Goal: Contribute content: Contribute content

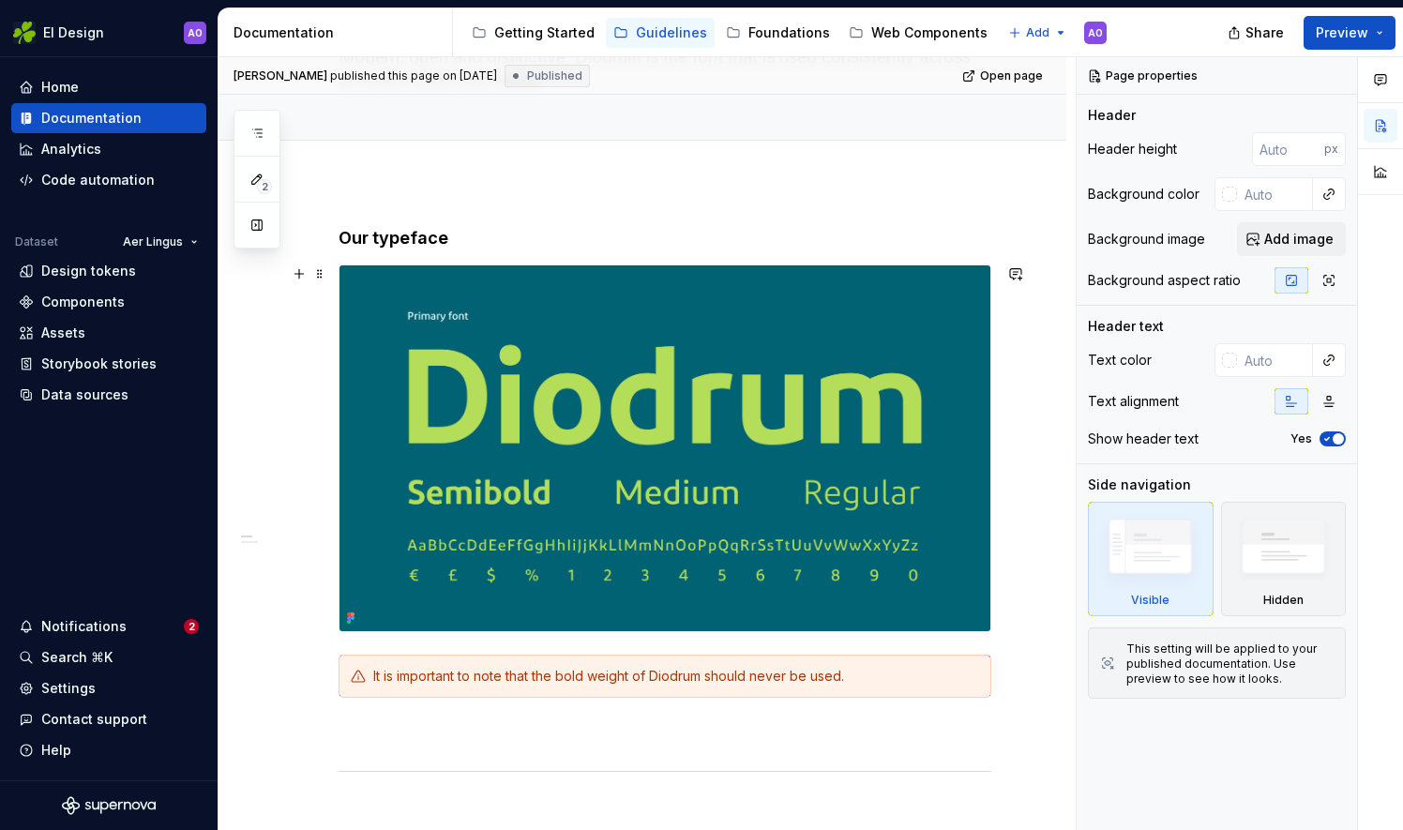
scroll to position [188, 0]
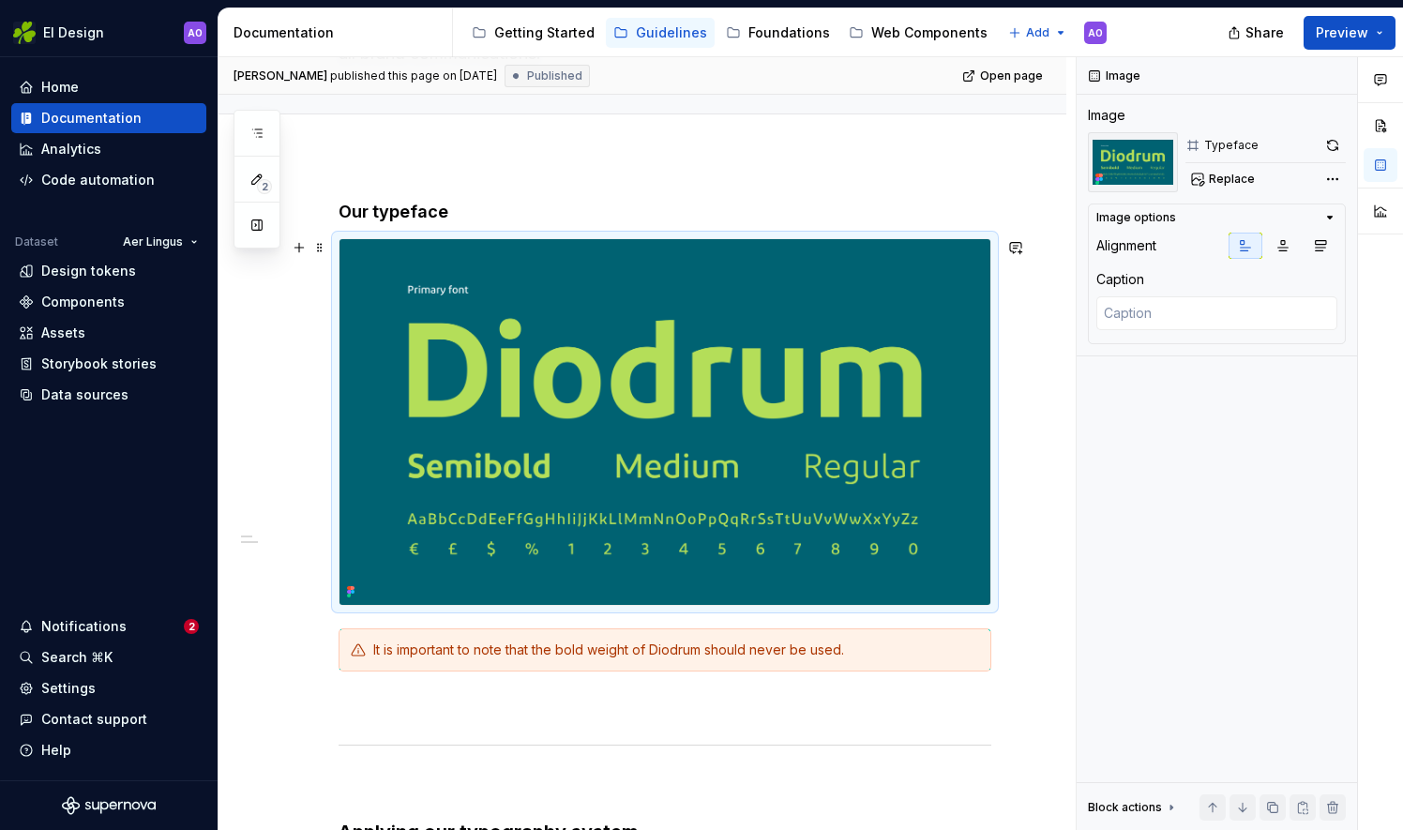
click at [759, 339] on img at bounding box center [664, 422] width 651 height 366
click at [1210, 188] on button "Replace" at bounding box center [1224, 179] width 78 height 26
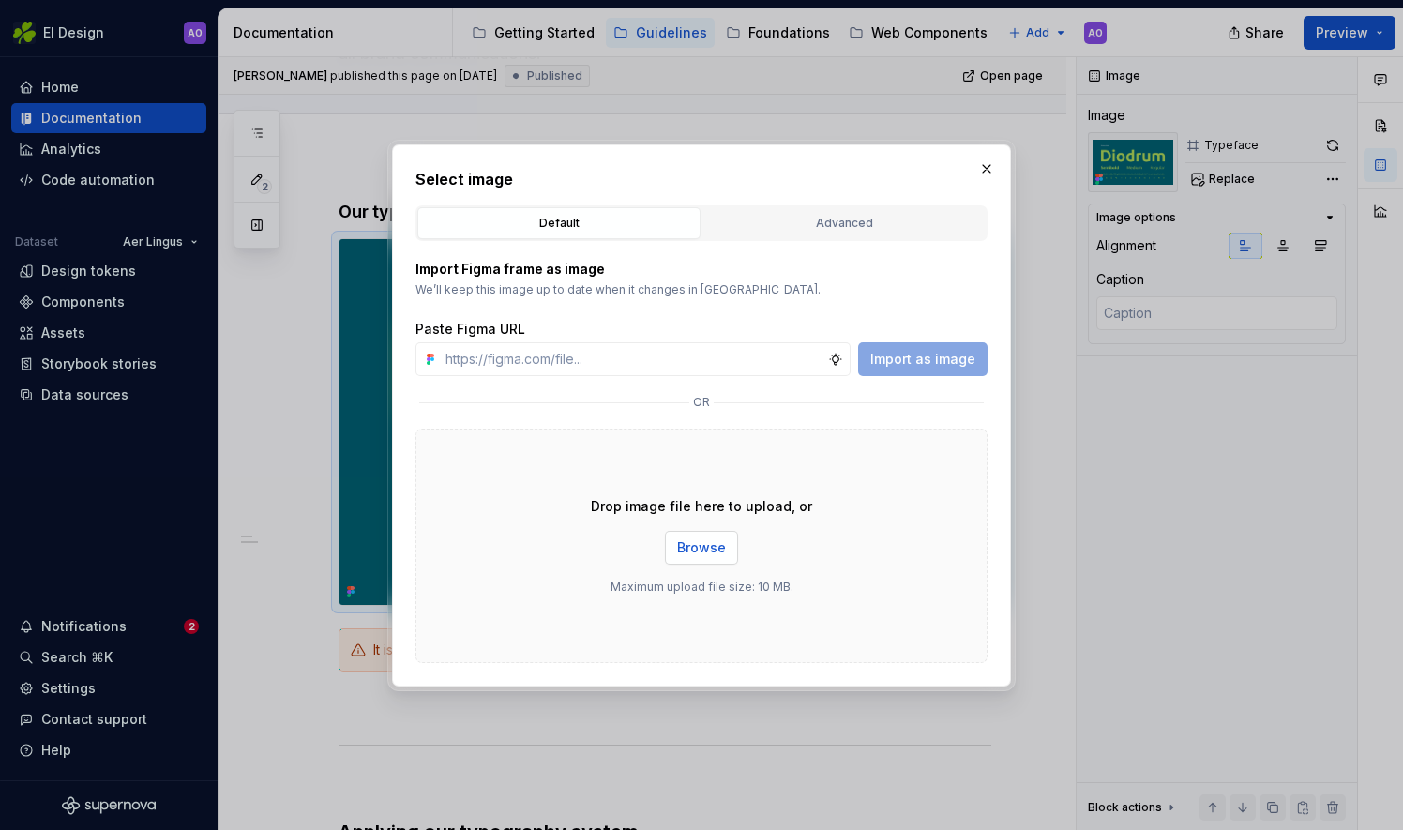
click at [729, 548] on button "Browse" at bounding box center [701, 548] width 73 height 34
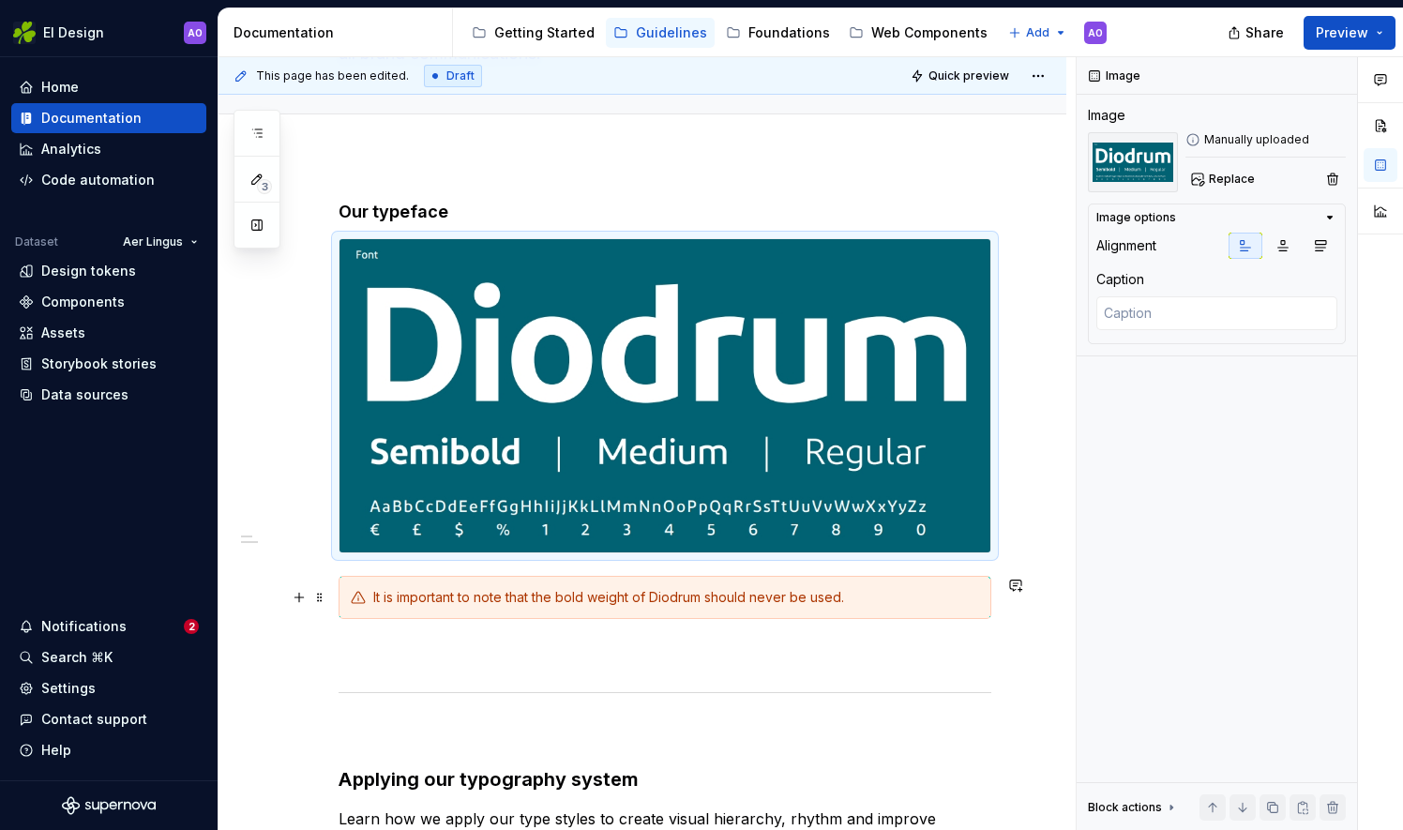
click at [593, 613] on div "It is important to note that the bold weight of Diodrum should never be used." at bounding box center [664, 597] width 653 height 43
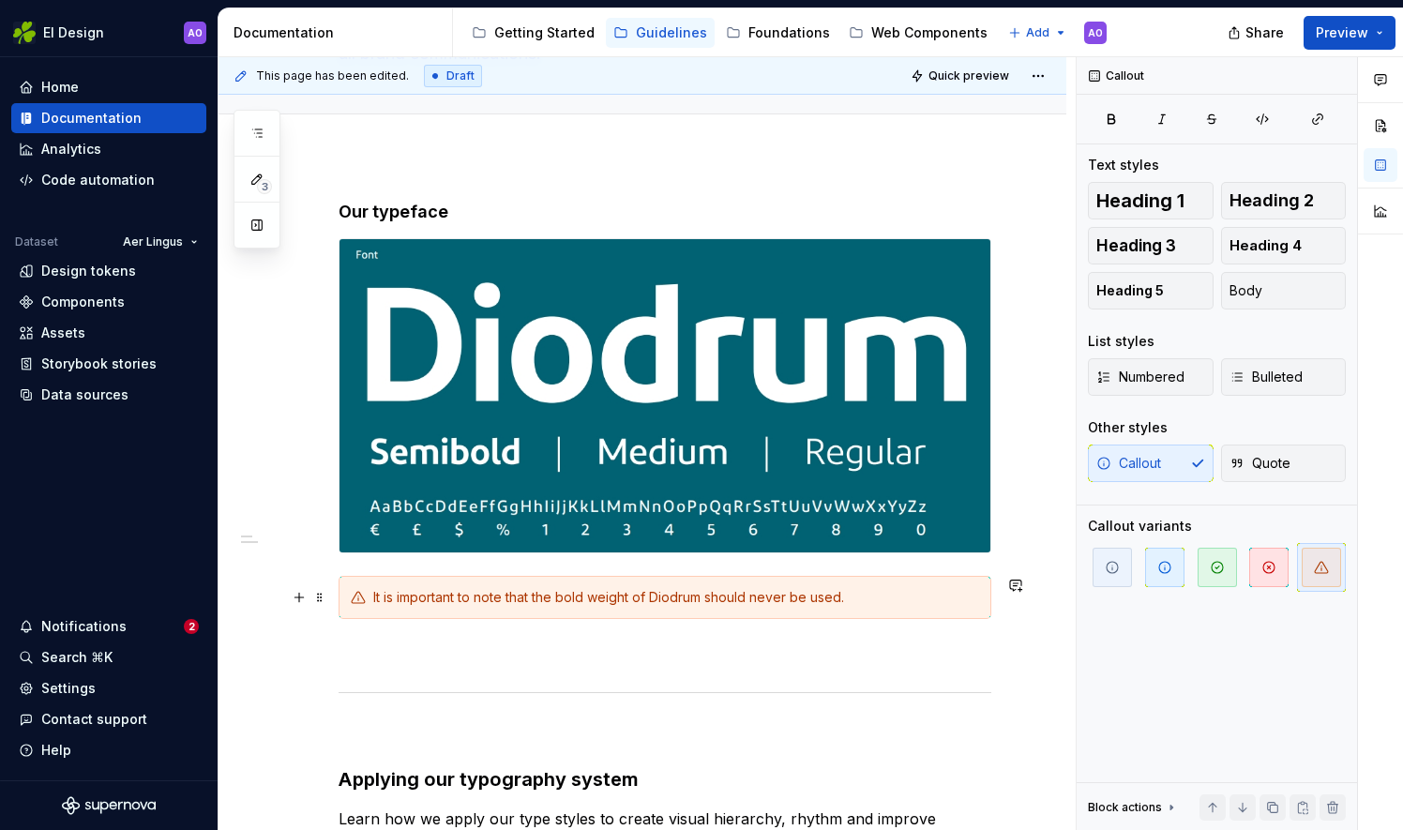
click at [588, 595] on div "It is important to note that the bold weight of Diodrum should never be used." at bounding box center [676, 597] width 606 height 19
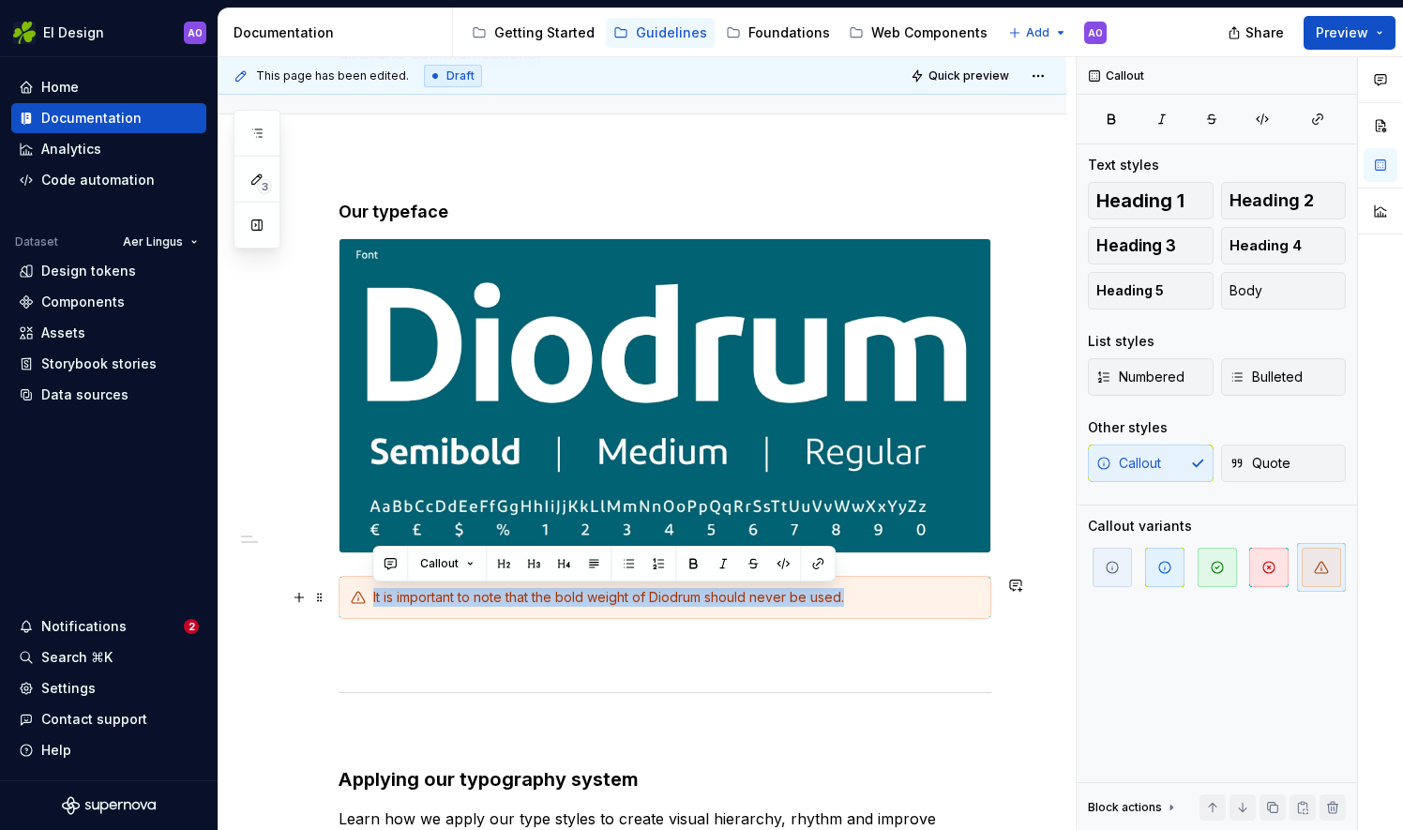
drag, startPoint x: 850, startPoint y: 600, endPoint x: 367, endPoint y: 608, distance: 482.9
click at [361, 608] on div "It is important to note that the bold weight of Diodrum should never be used." at bounding box center [664, 597] width 653 height 43
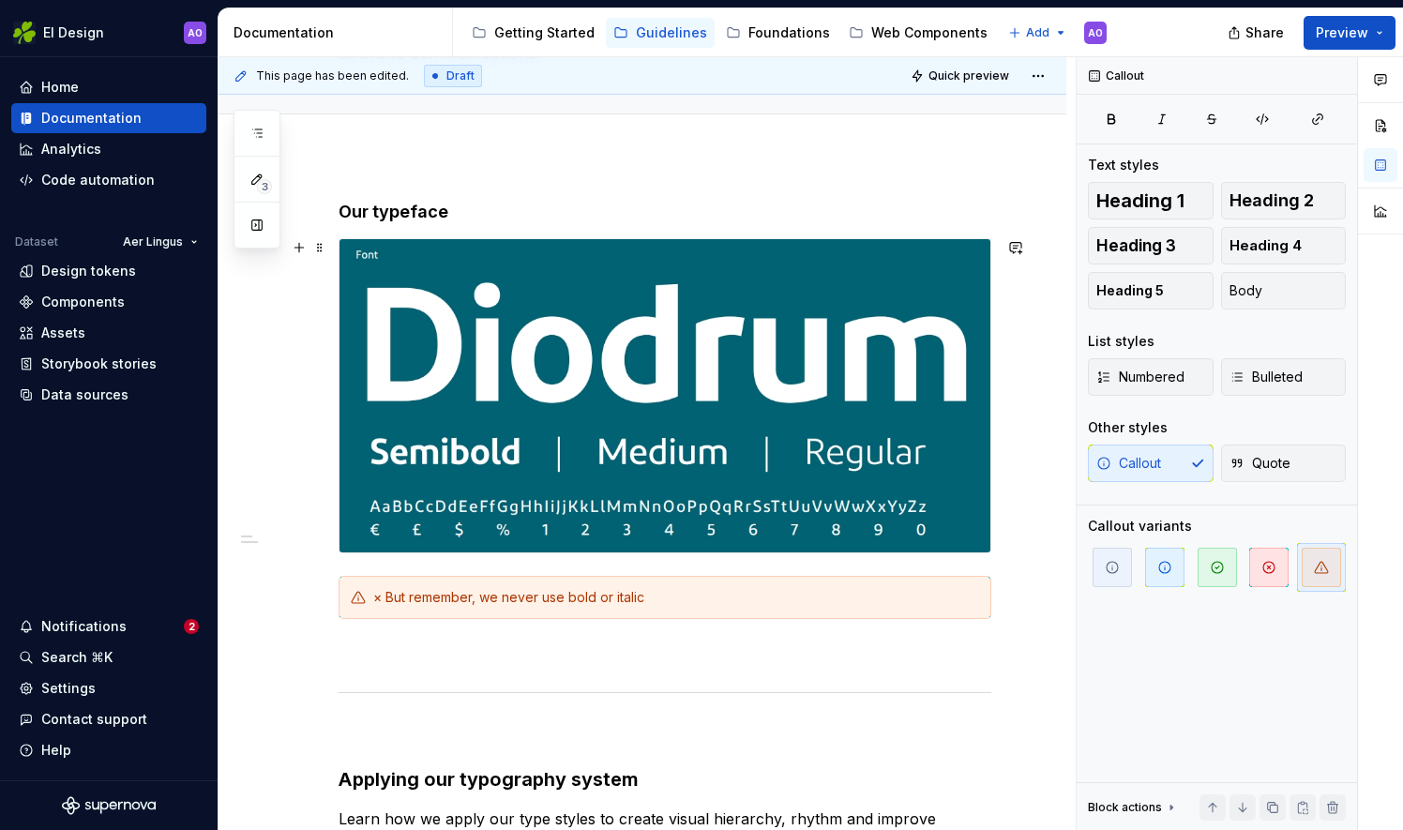
type textarea "*"
click at [386, 591] on div "× But remember, we never use bold or italic" at bounding box center [676, 597] width 606 height 19
click at [663, 598] on div "But remember, we never use bold or italic" at bounding box center [676, 597] width 606 height 19
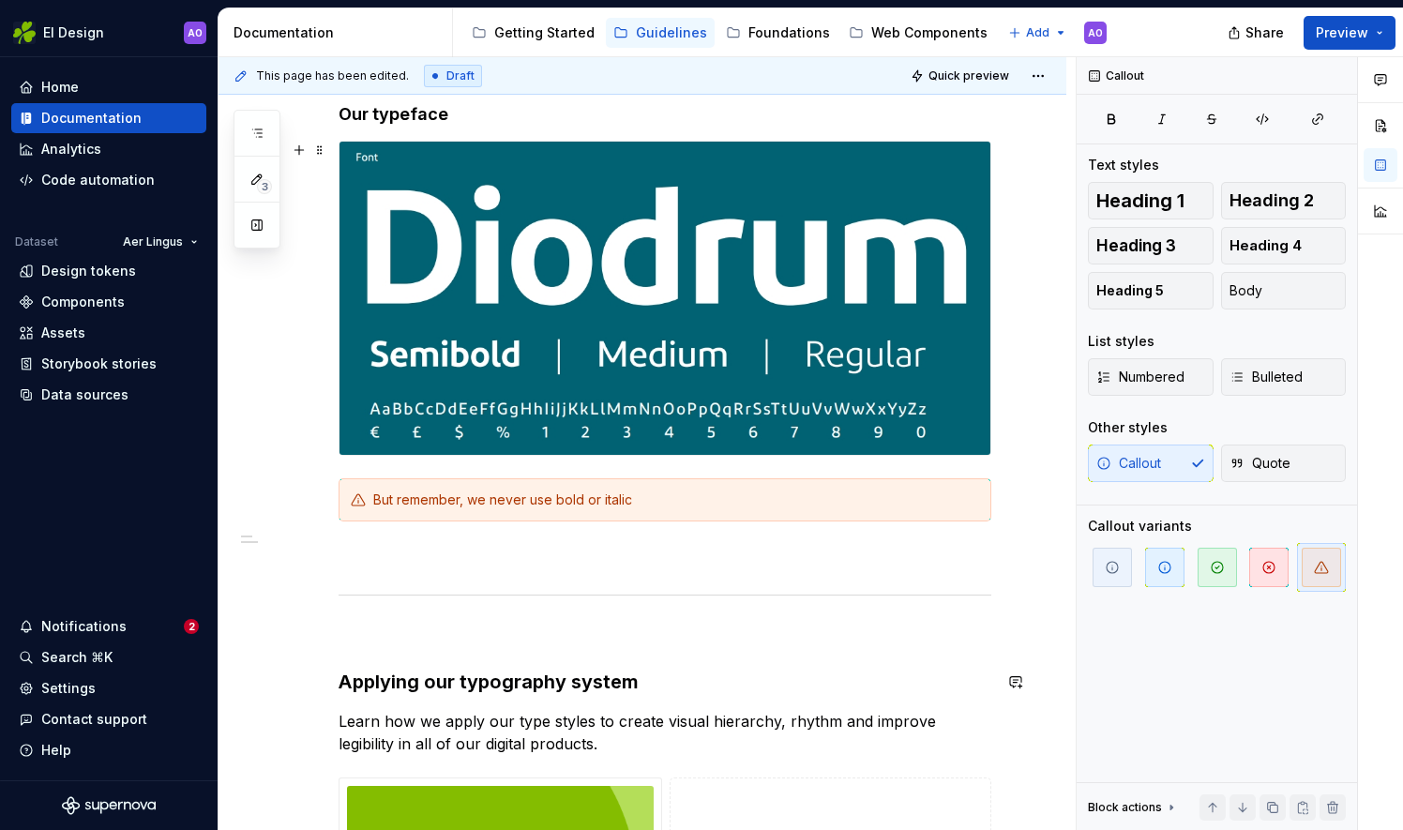
scroll to position [212, 0]
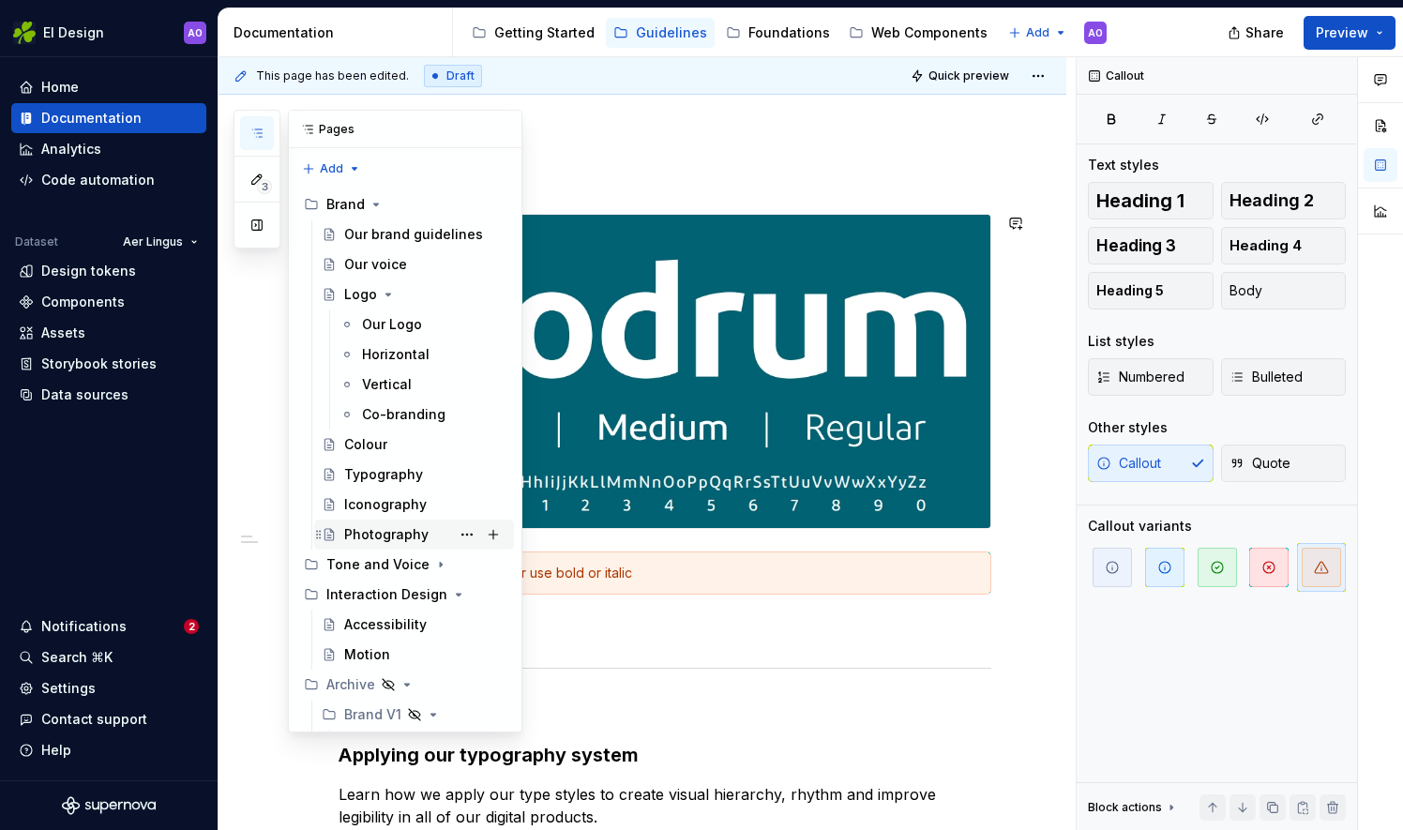
click at [392, 540] on div "Photography" at bounding box center [386, 534] width 84 height 19
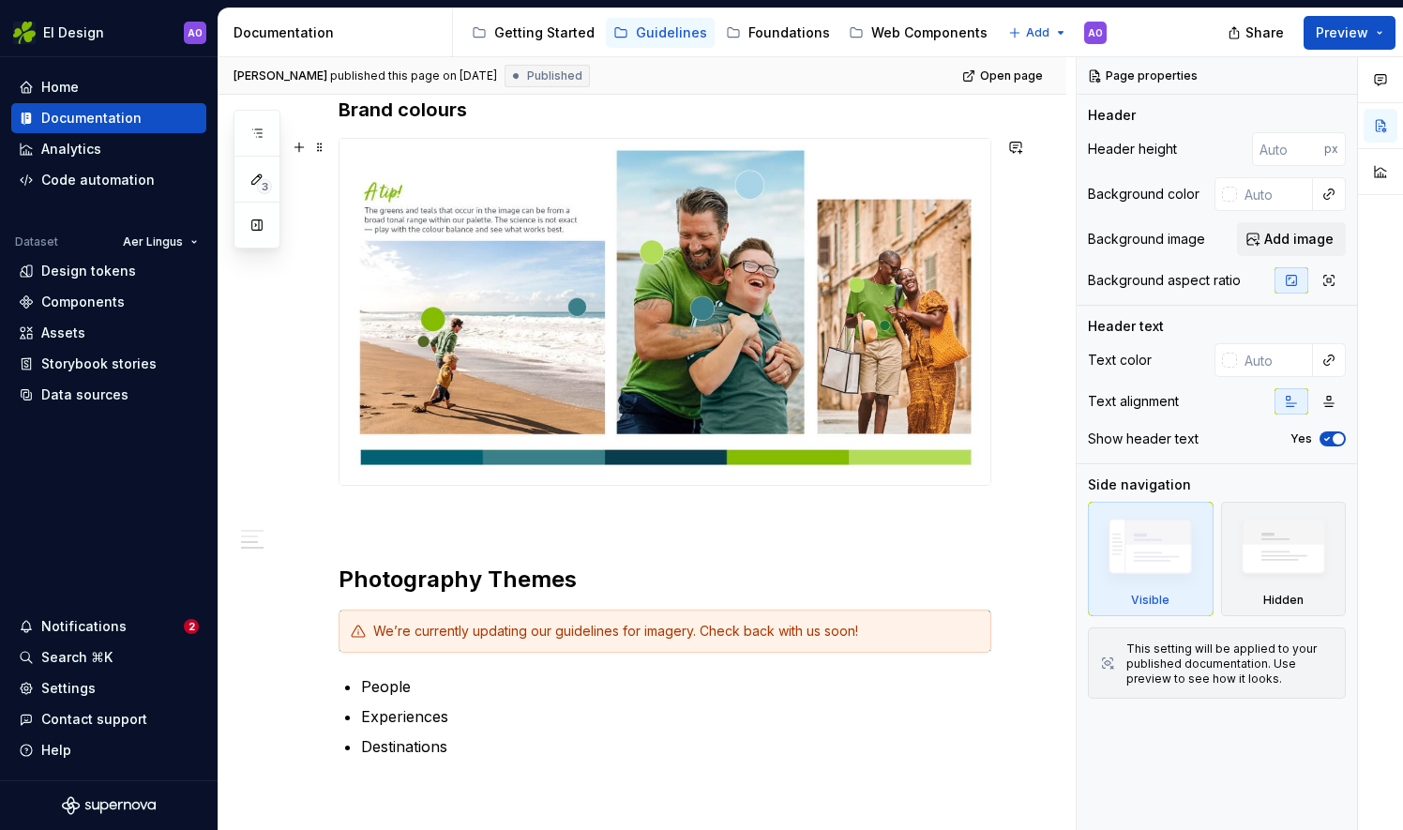
scroll to position [944, 0]
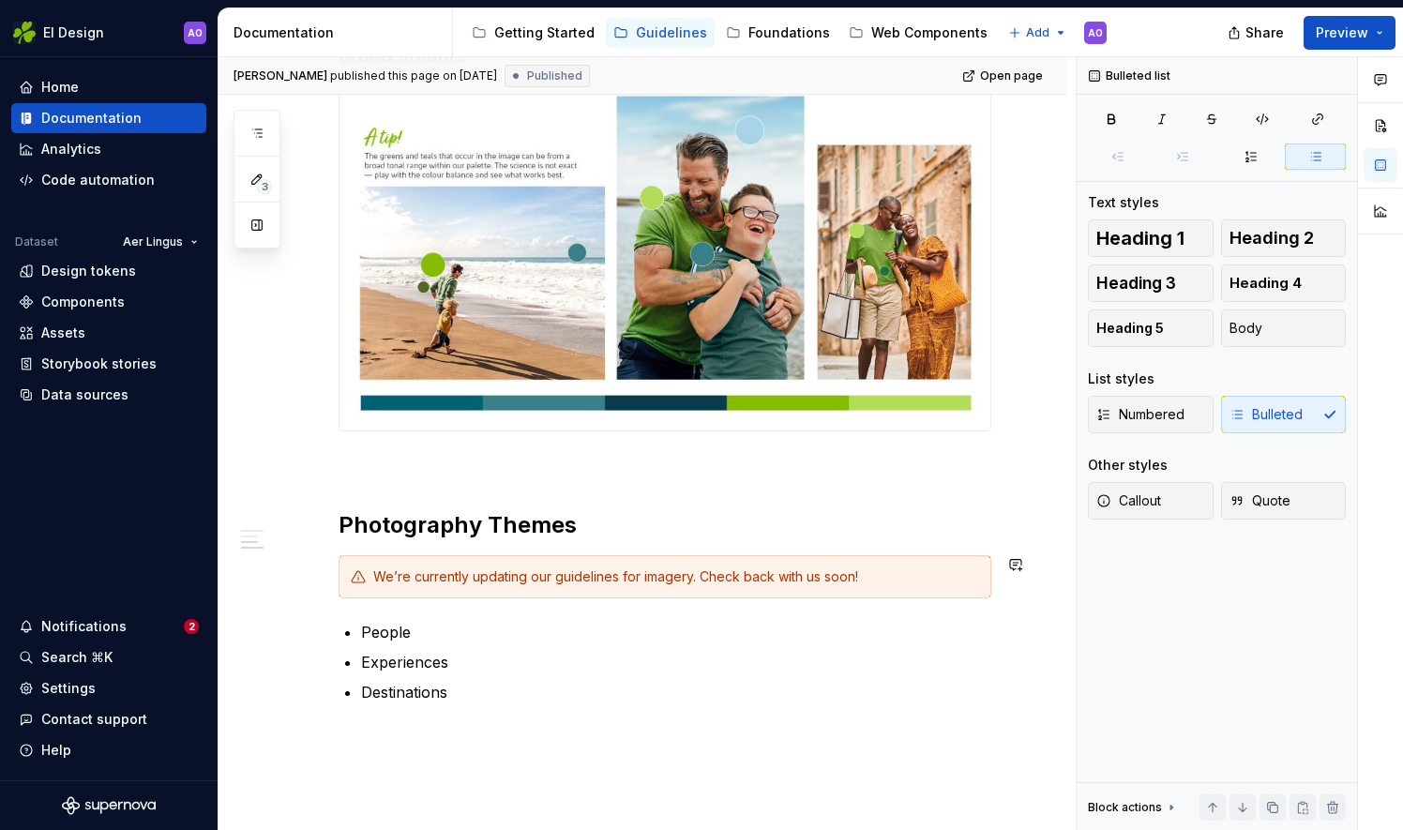
click at [461, 617] on div "How we use images to tell our story Introduction Saturation Brand colours Photo…" at bounding box center [664, 84] width 653 height 1327
click at [466, 638] on p "People" at bounding box center [676, 632] width 630 height 23
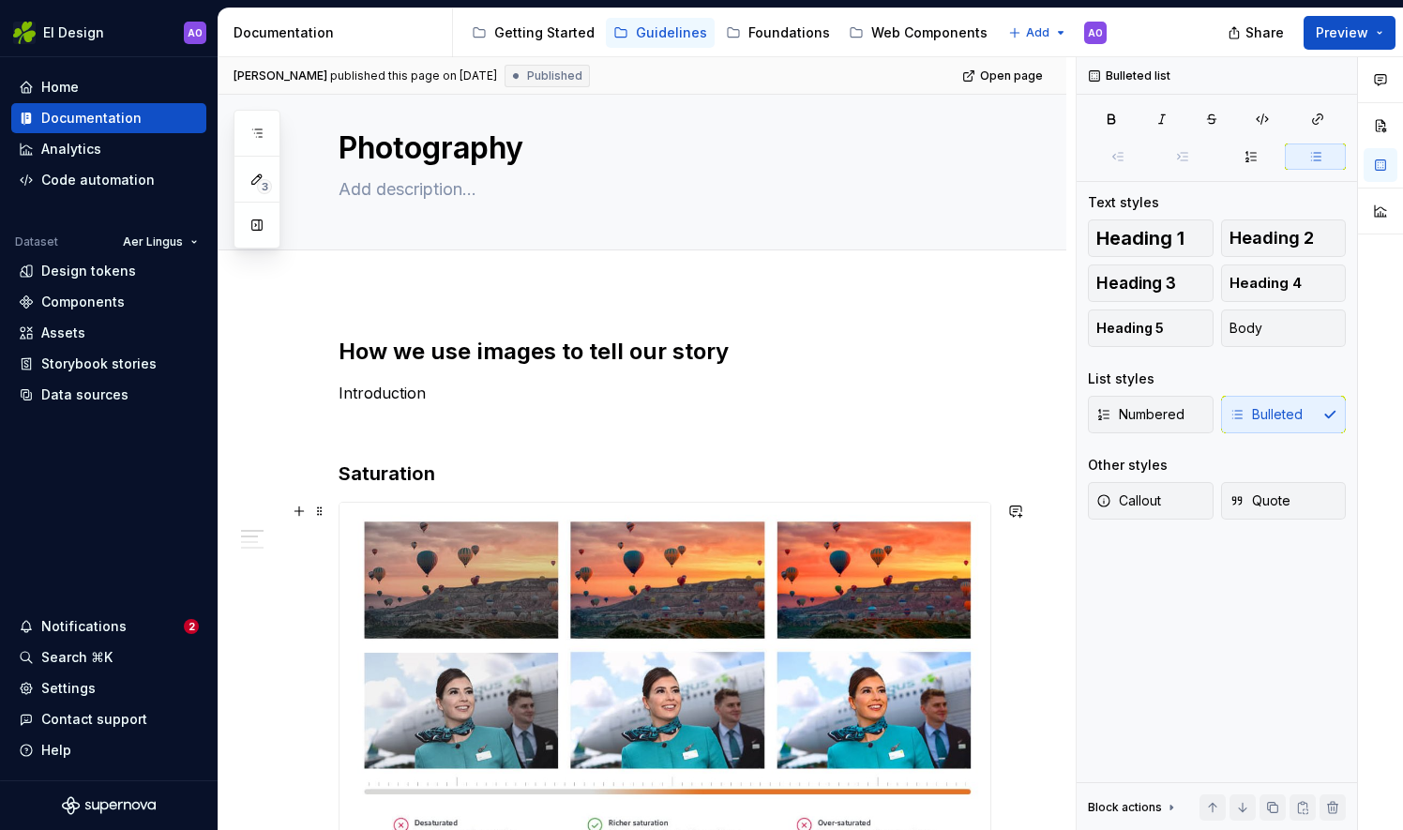
scroll to position [0, 0]
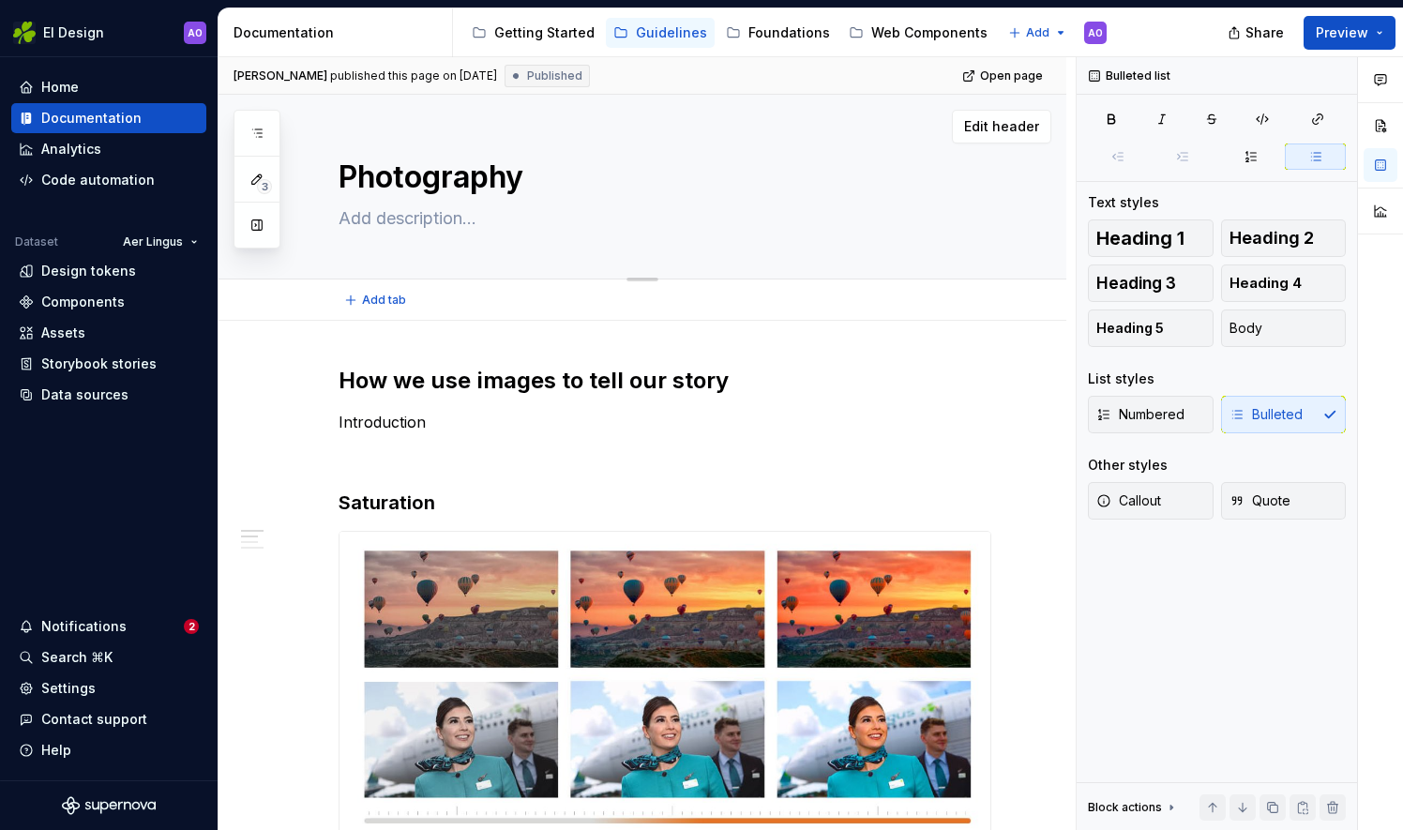
click at [474, 231] on textarea at bounding box center [661, 218] width 653 height 30
paste textarea "Photography is key to creating an emotional connection with our customers."
type textarea "*"
type textarea "Photography is key to creating an emotional connection with our customers."
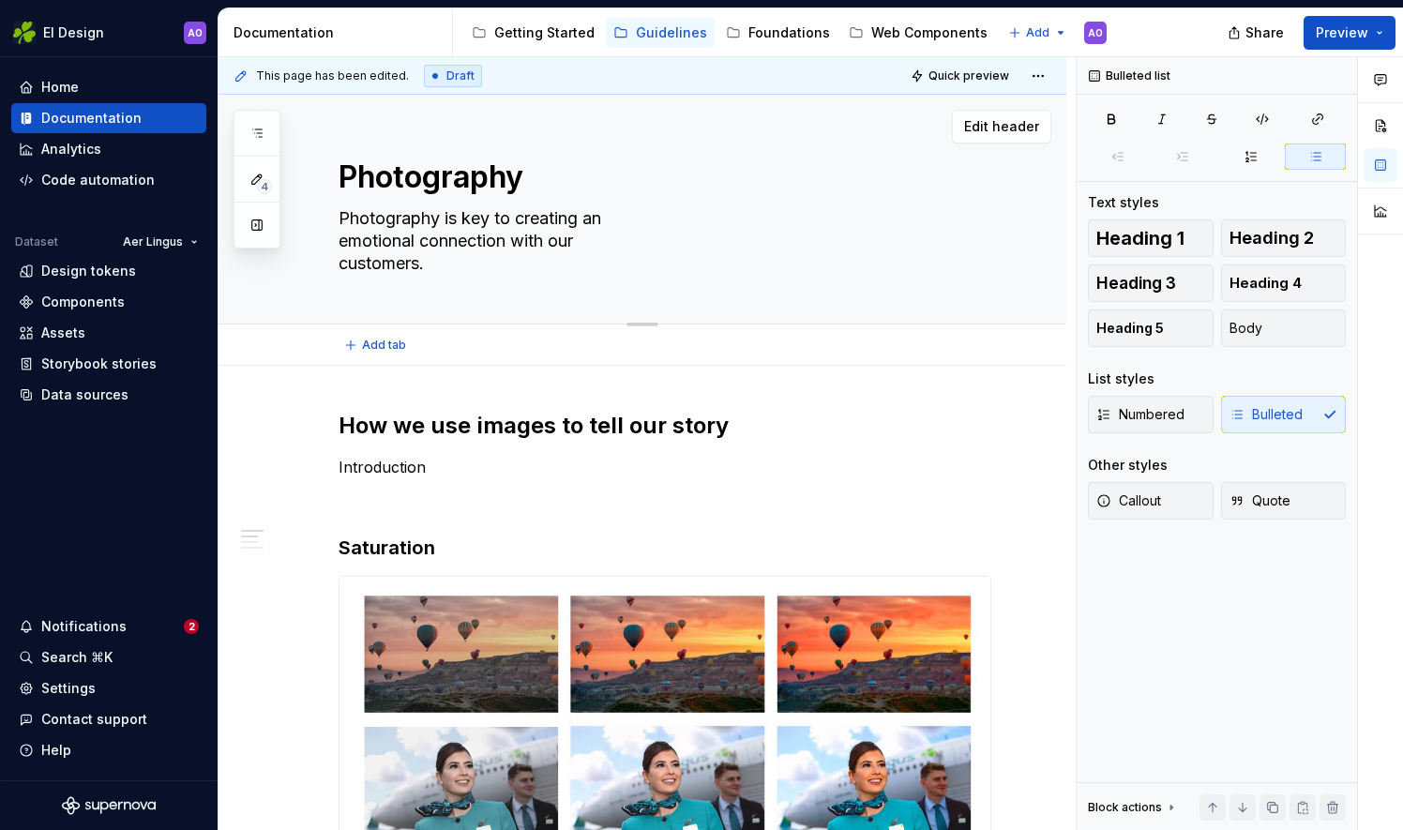
drag, startPoint x: 435, startPoint y: 268, endPoint x: 321, endPoint y: 212, distance: 127.5
click at [321, 212] on div "Photography Photography is key to creating an emotional connection with our cus…" at bounding box center [642, 210] width 848 height 230
type textarea "*"
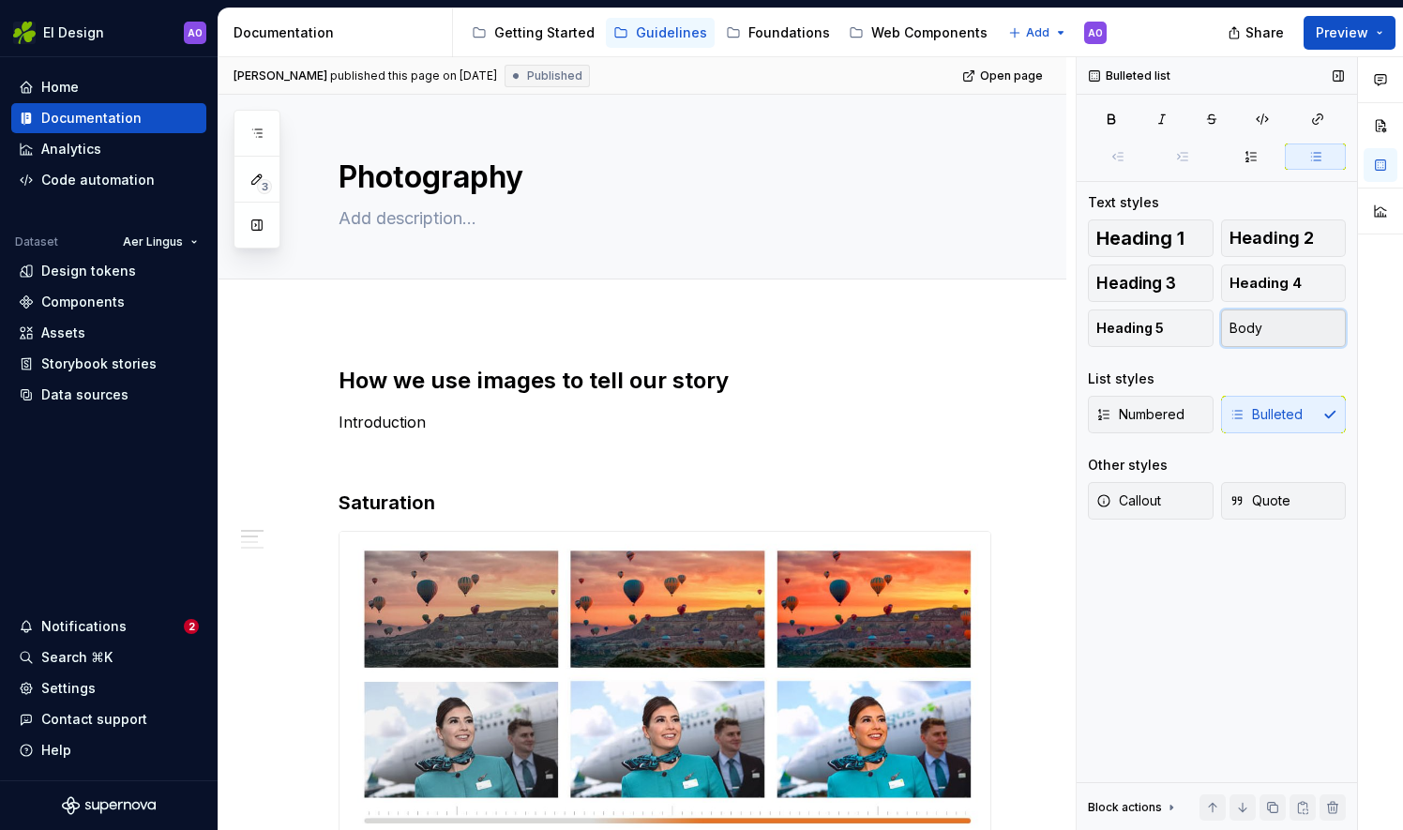
click at [1305, 323] on button "Body" at bounding box center [1284, 328] width 126 height 38
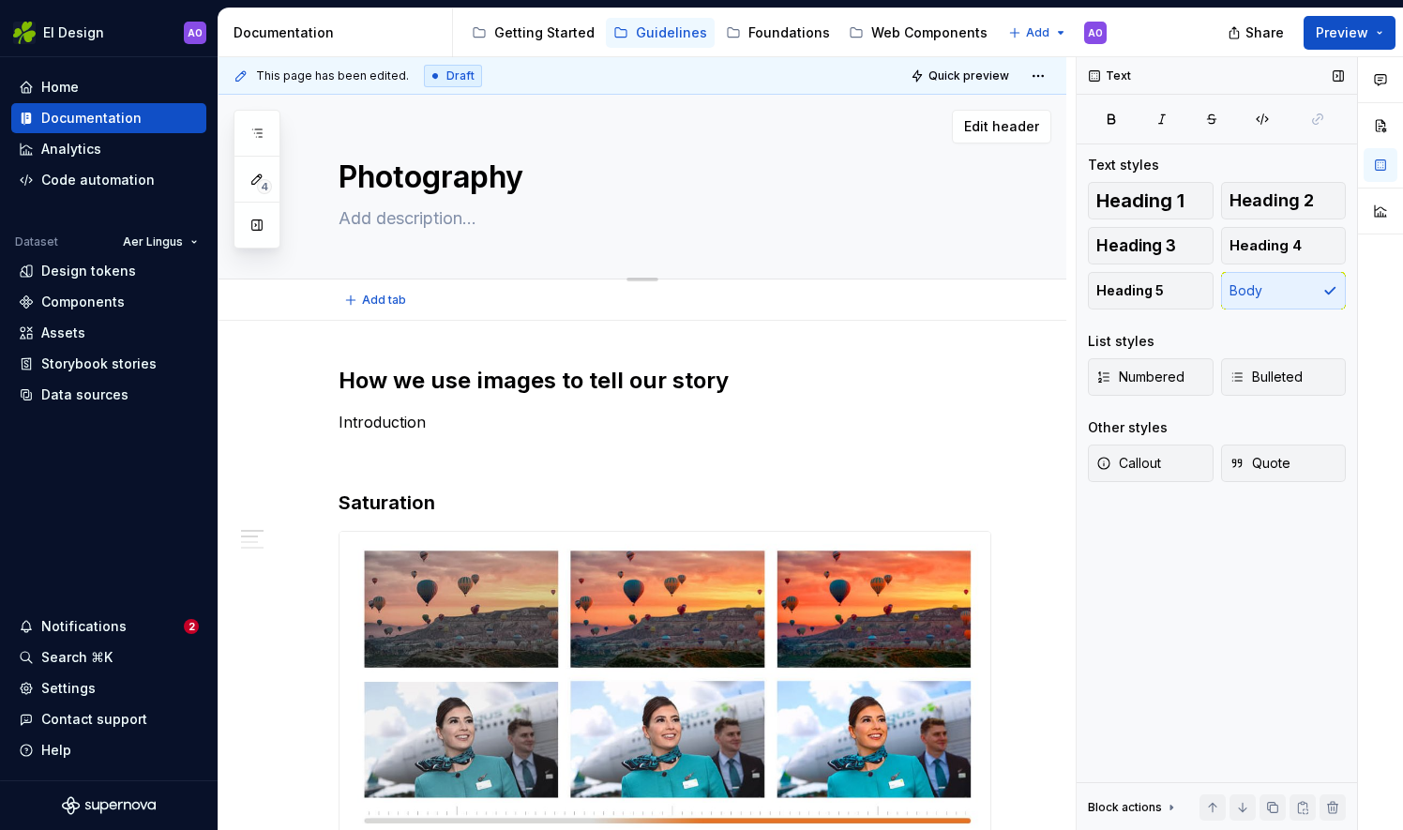
click at [476, 218] on textarea at bounding box center [661, 218] width 653 height 30
paste textarea "Photography is key to creating an emotional connection with our customers."
type textarea "*"
type textarea "Photography is key to creating an emotional connection with our customers."
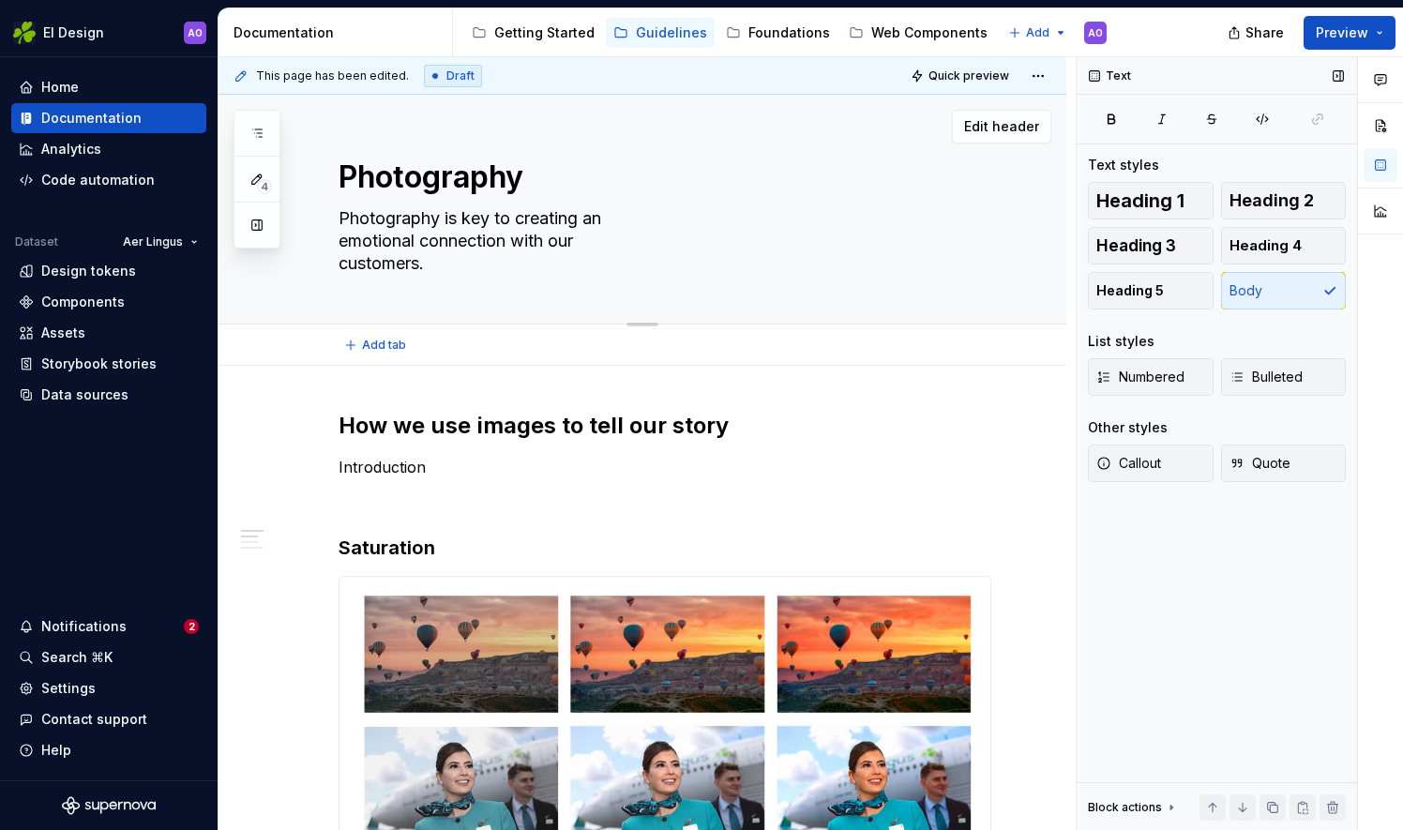
drag, startPoint x: 434, startPoint y: 264, endPoint x: 332, endPoint y: 218, distance: 112.1
click at [332, 218] on div "Photography Photography is key to creating an emotional connection with our cus…" at bounding box center [642, 210] width 848 height 230
type textarea "*"
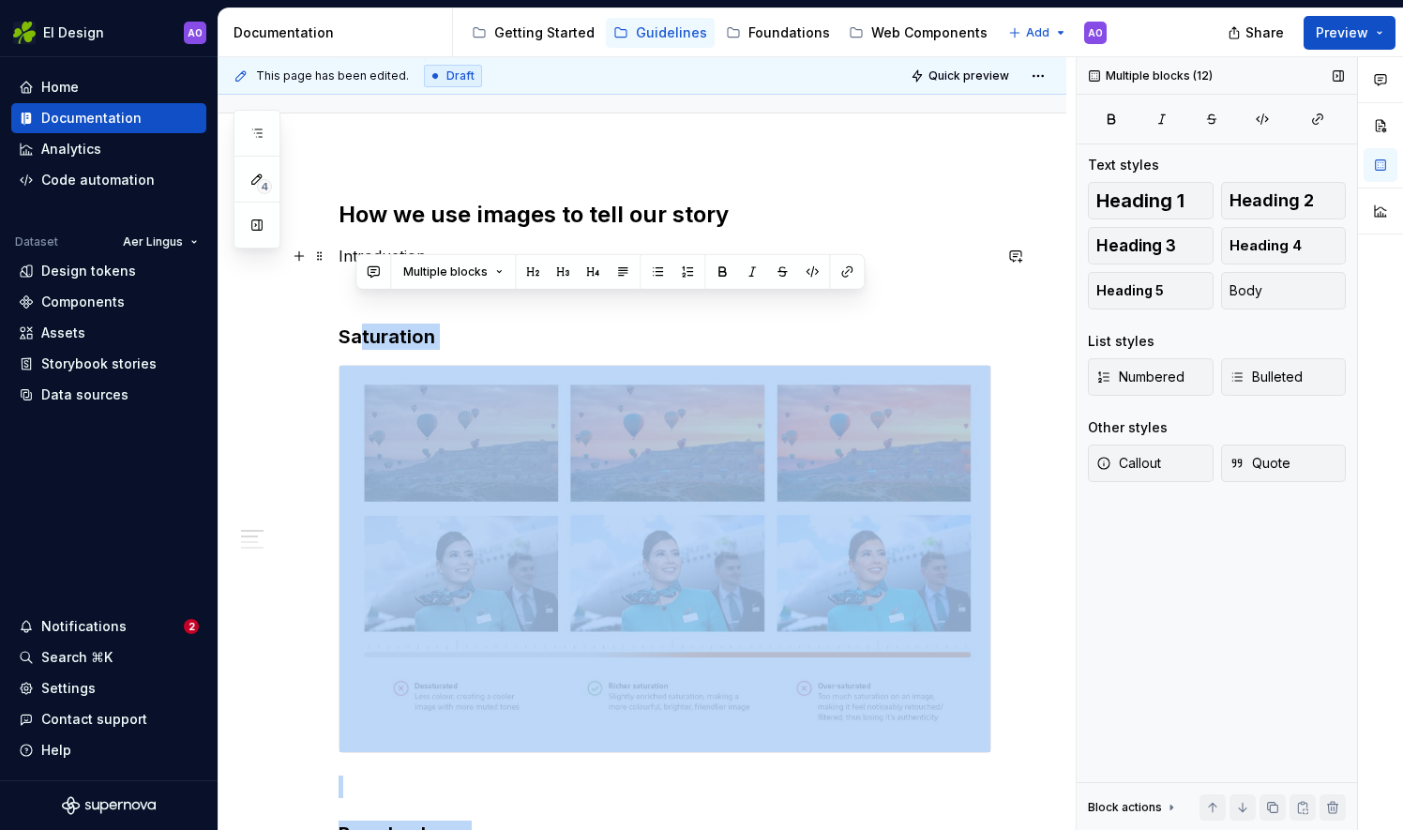
scroll to position [115, 0]
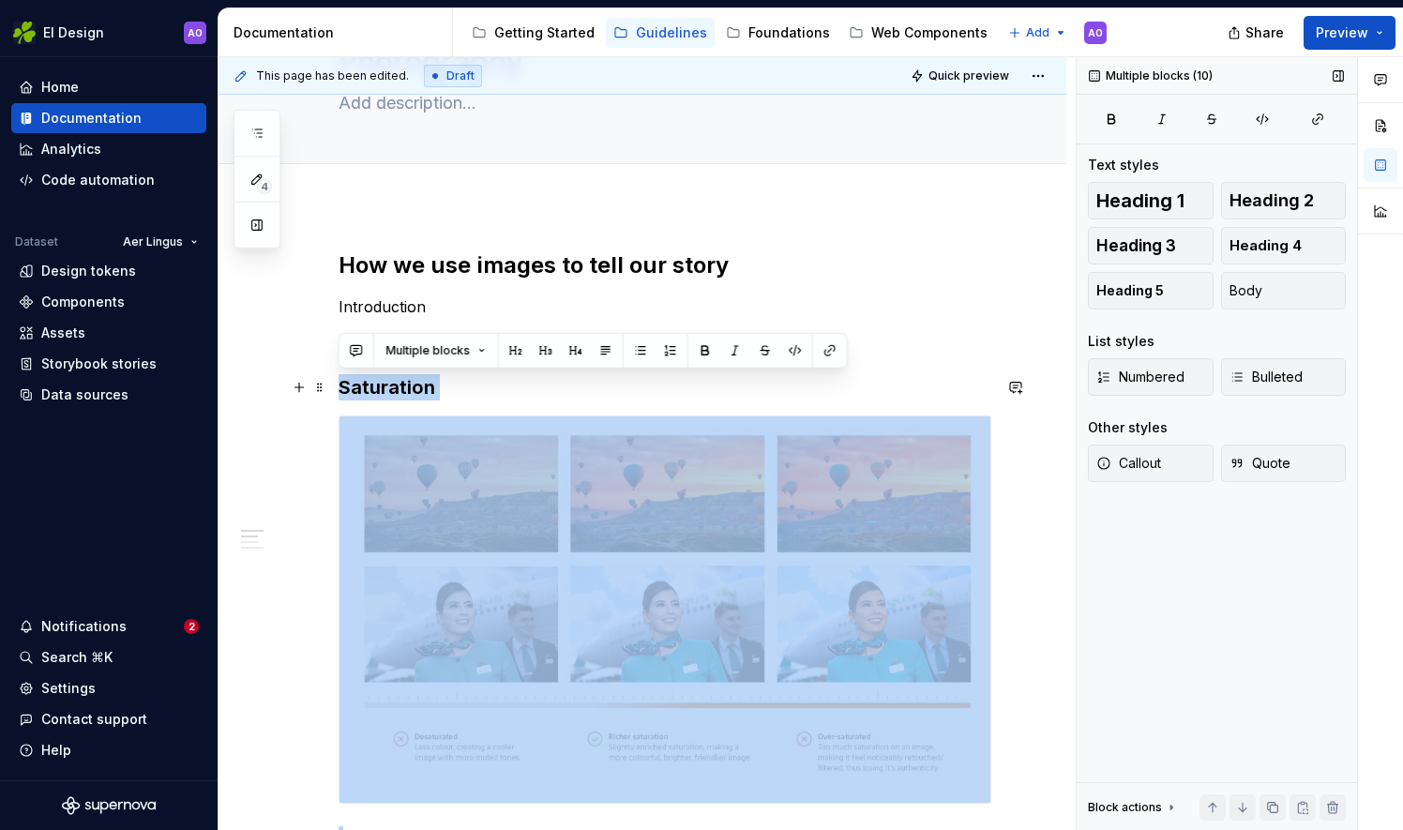
drag, startPoint x: 473, startPoint y: 503, endPoint x: 335, endPoint y: 382, distance: 183.4
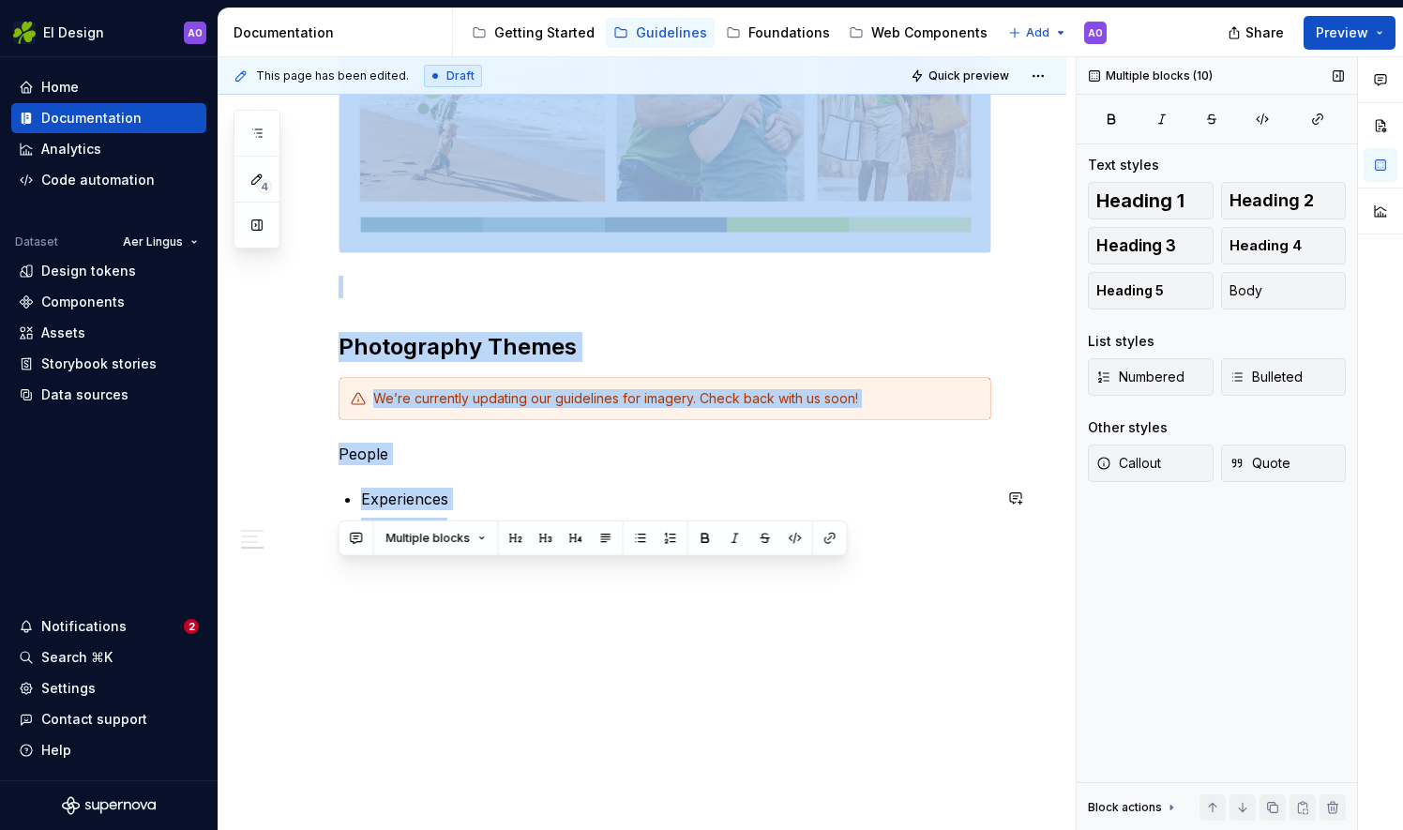
scroll to position [1147, 0]
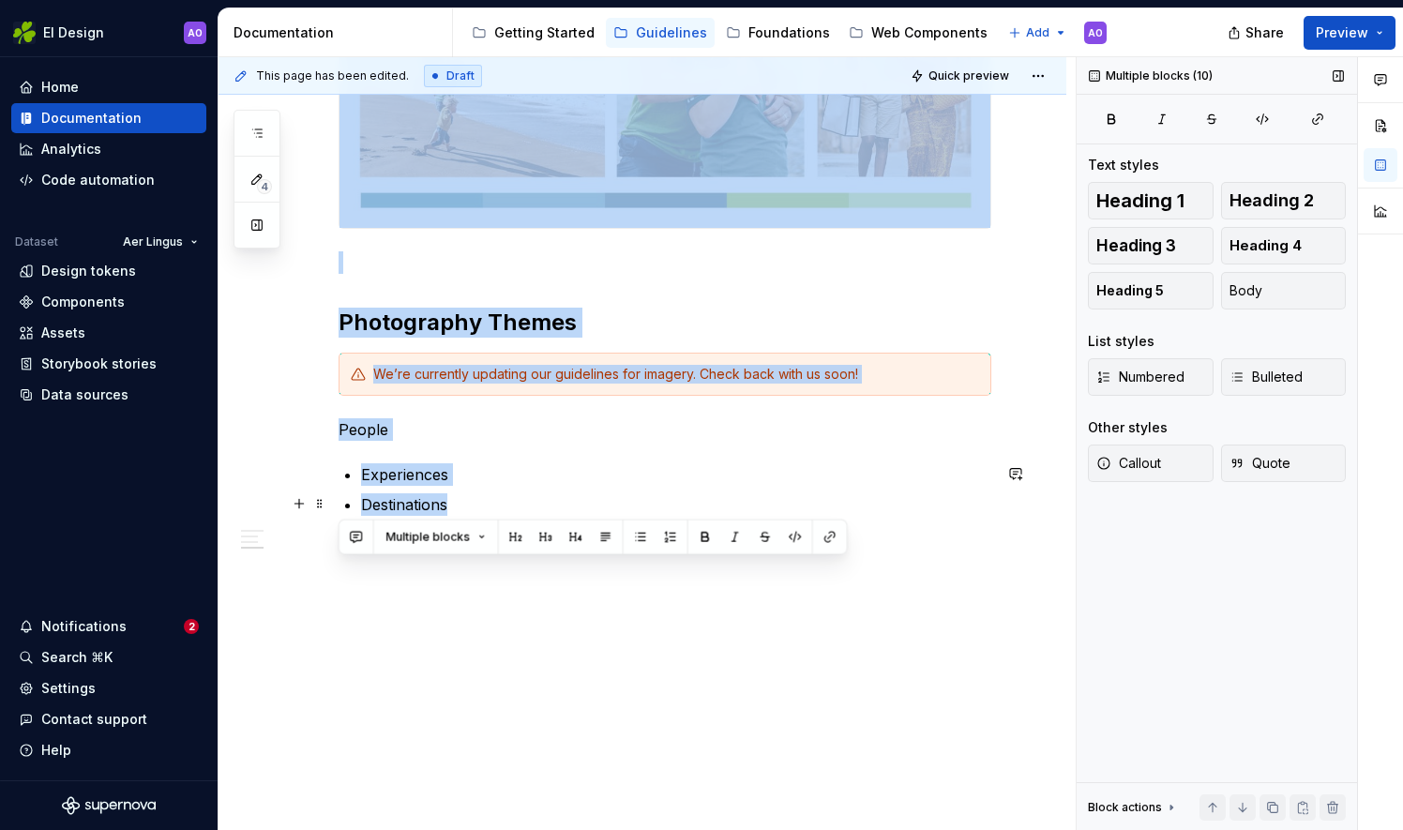
click at [565, 497] on p "Destinations" at bounding box center [676, 504] width 630 height 23
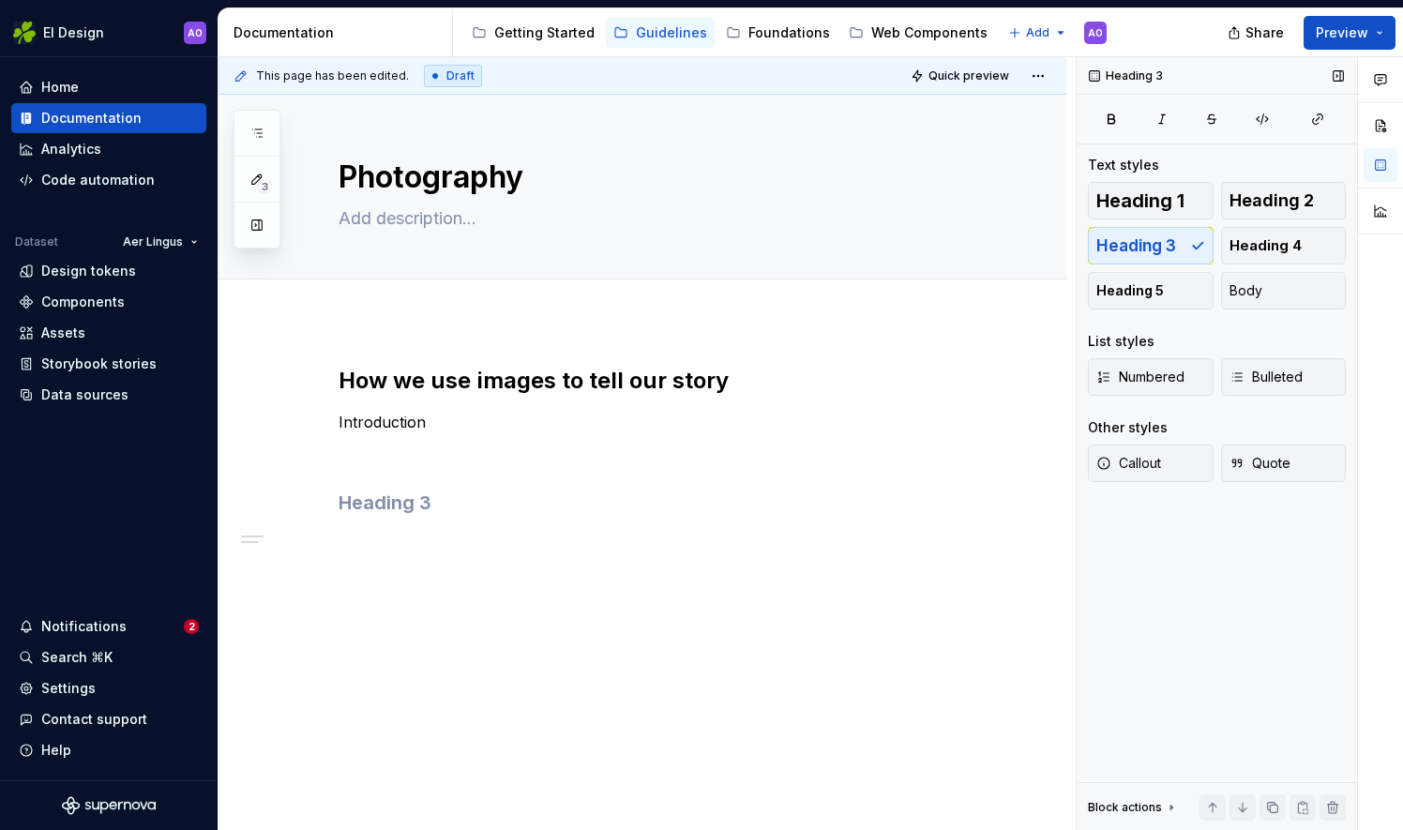
scroll to position [0, 0]
click at [384, 227] on textarea at bounding box center [661, 218] width 653 height 30
paste textarea "Photography is key to creating an emotional connection with our customers."
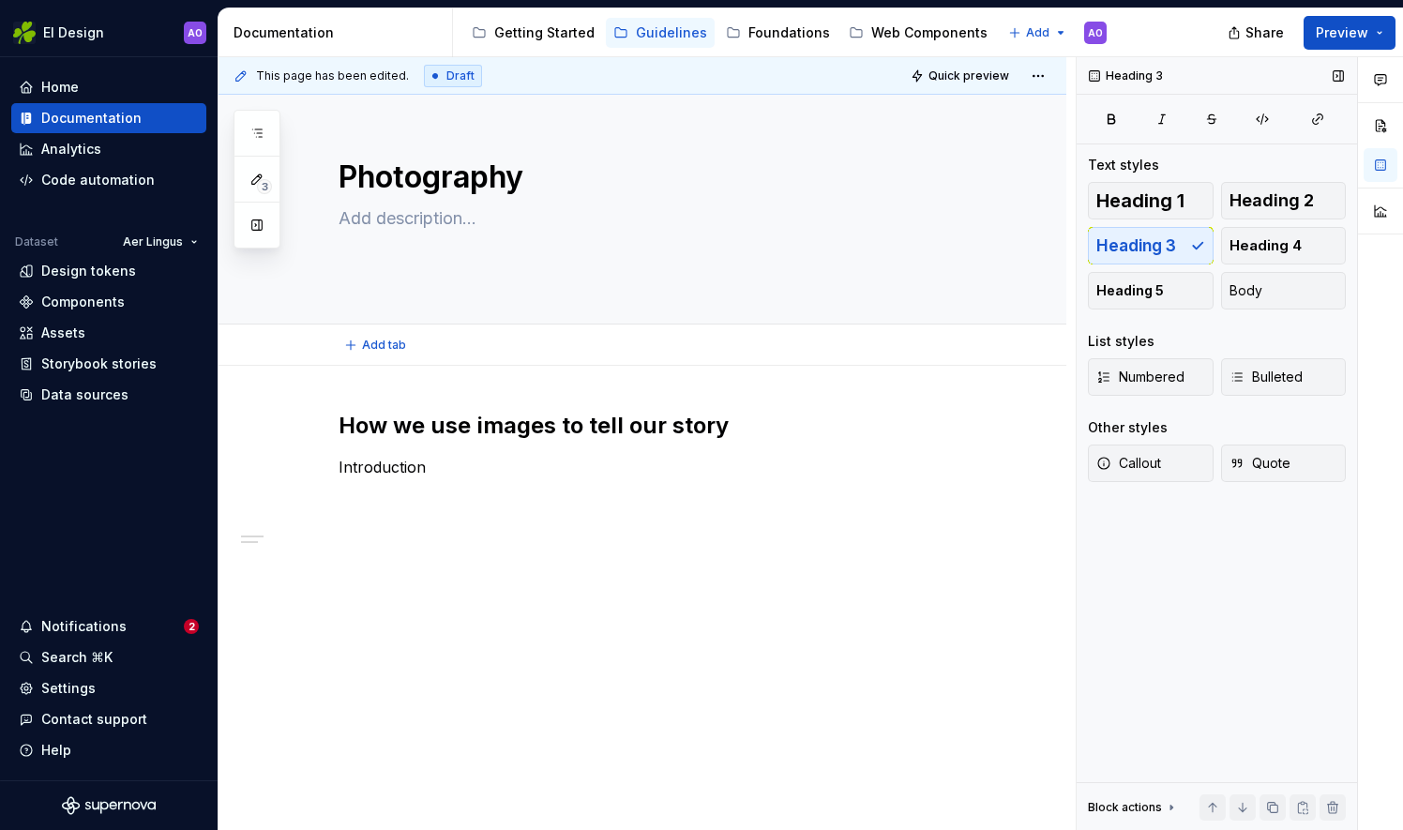
type textarea "*"
type textarea "Photography is key to creating an emotional connection with our customers."
type textarea "*"
type textarea "Photography is key to creating an emotional connection with our customers."
click at [942, 86] on button "Quick preview" at bounding box center [961, 76] width 113 height 26
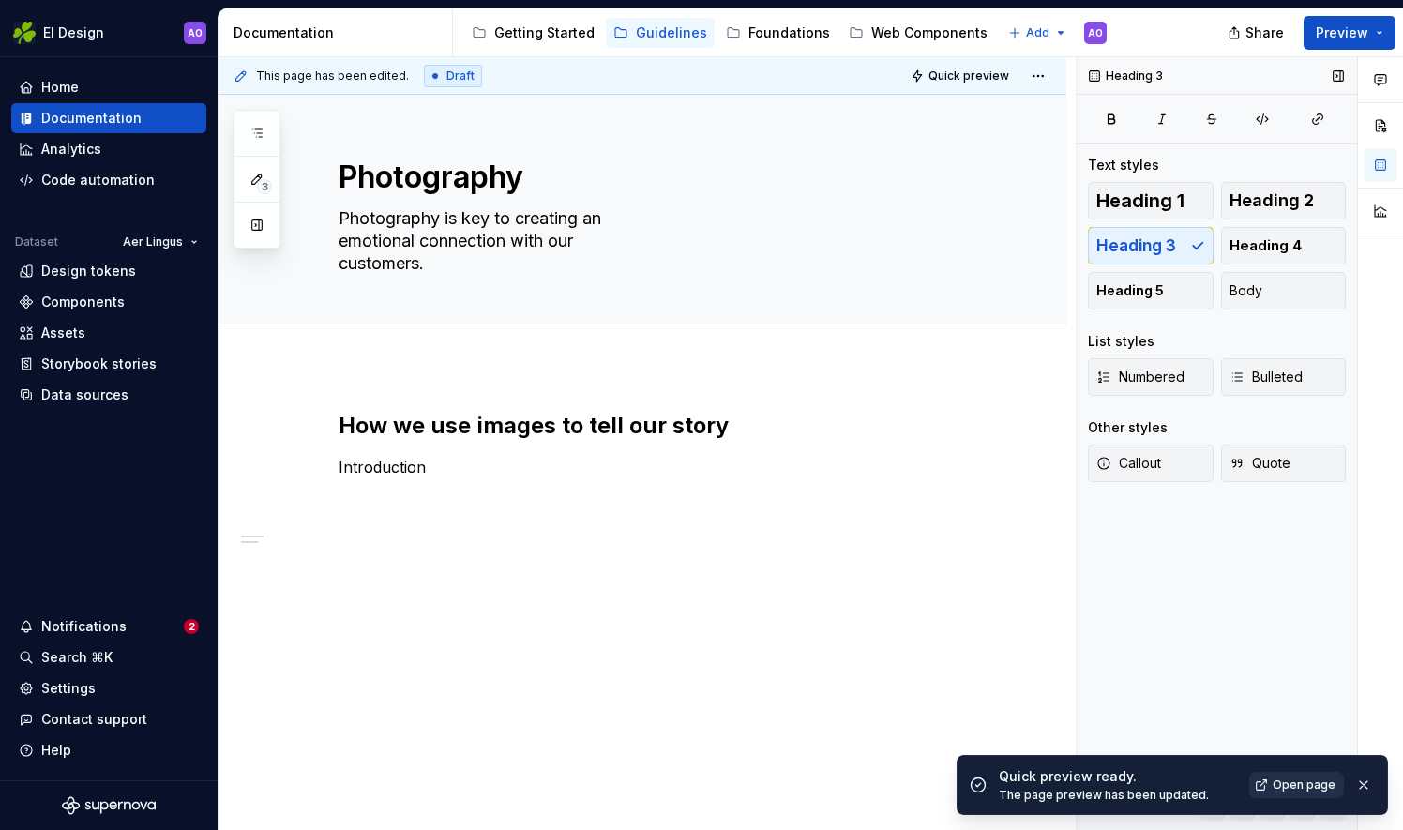
click at [1273, 790] on link "Open page" at bounding box center [1296, 785] width 95 height 26
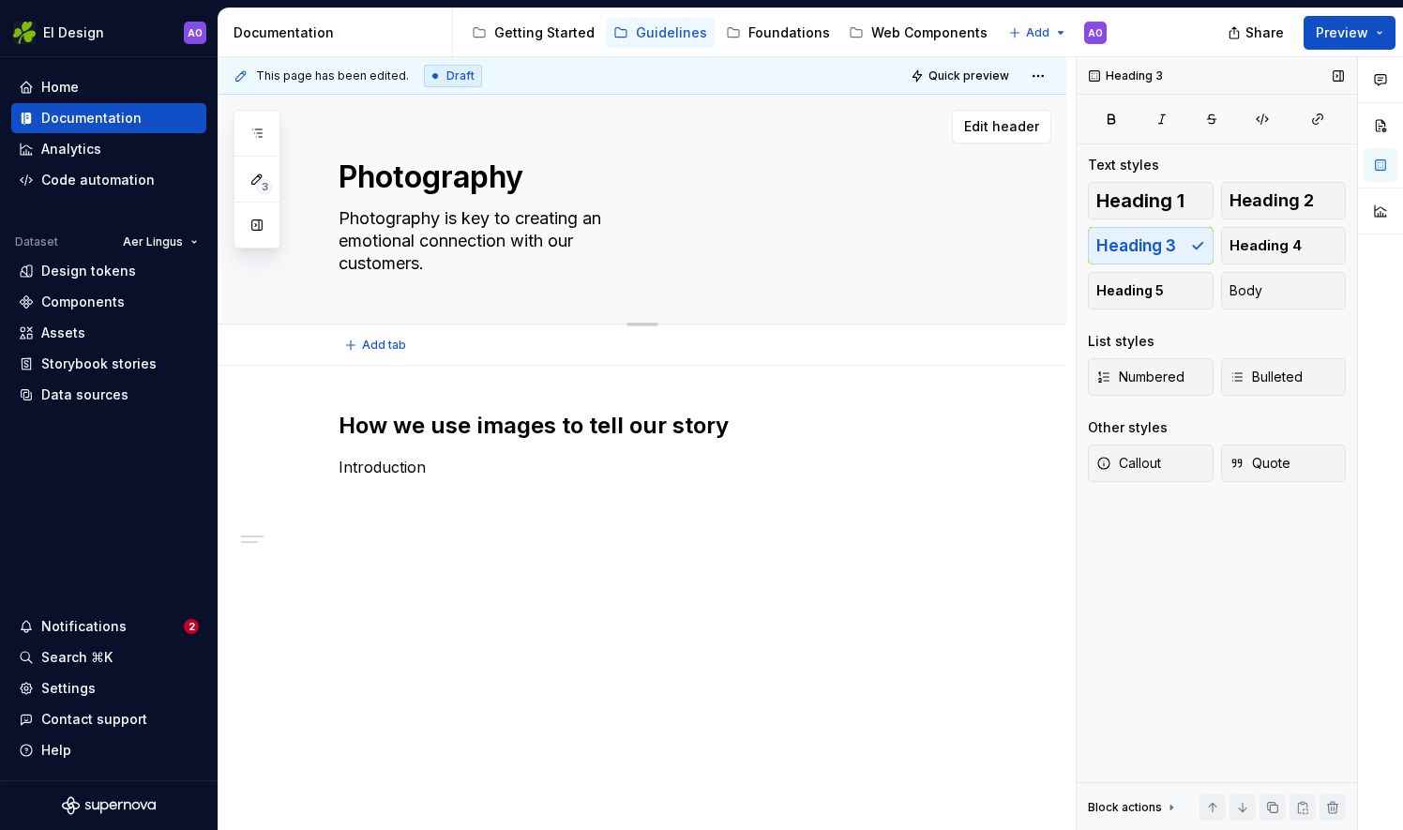
click at [493, 250] on textarea "Photography is key to creating an emotional connection with our customers." at bounding box center [661, 240] width 653 height 75
click at [335, 245] on textarea "Photography is key to creating an emotional connection with our customers." at bounding box center [661, 240] width 653 height 75
type textarea "*"
type textarea "Photography is key to creating an emotional connection with our customers."
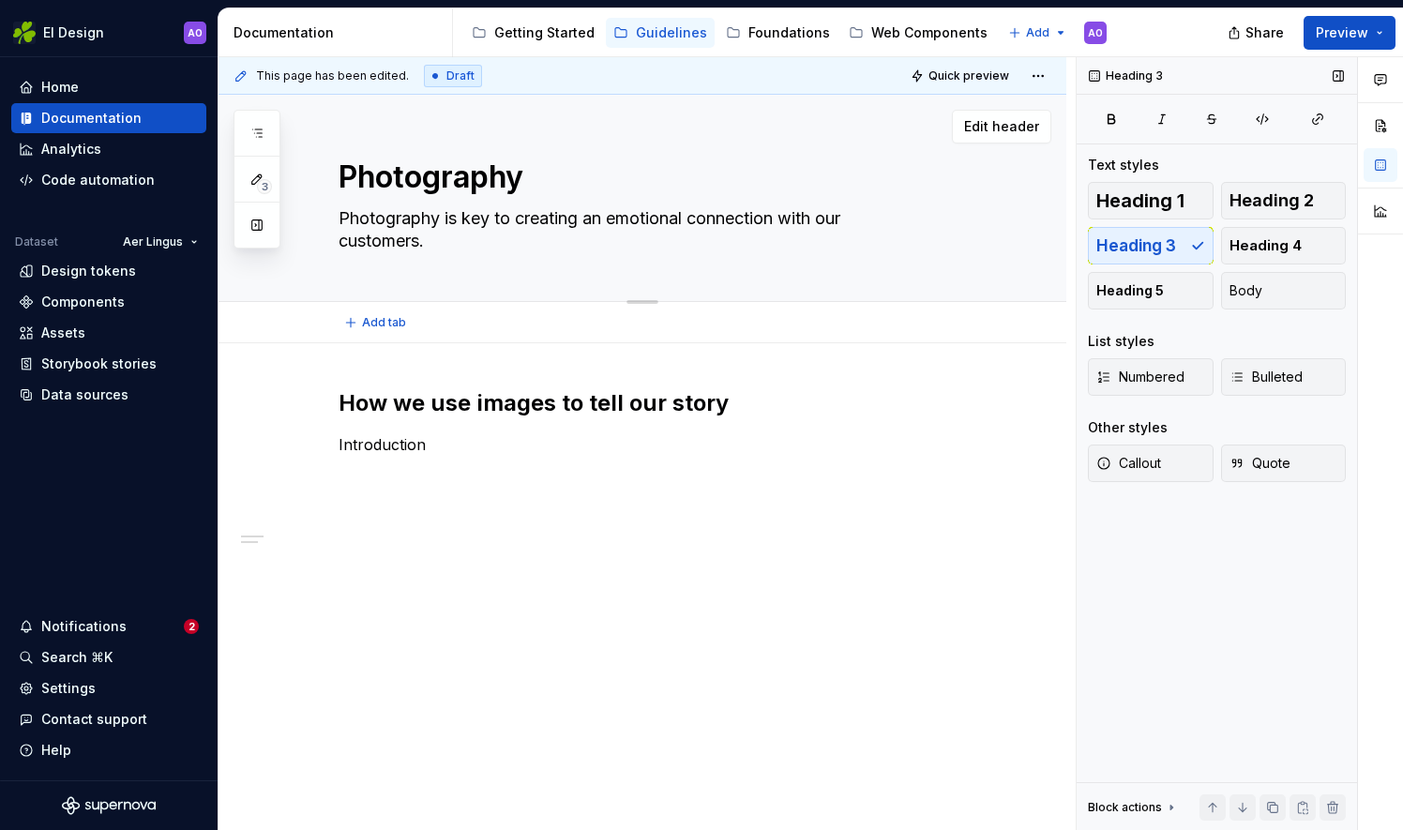
click at [336, 251] on textarea "Photography is key to creating an emotional connection with our customers." at bounding box center [661, 229] width 653 height 53
type textarea "*"
type textarea "Photography is key to creating an emotional connection with our customers."
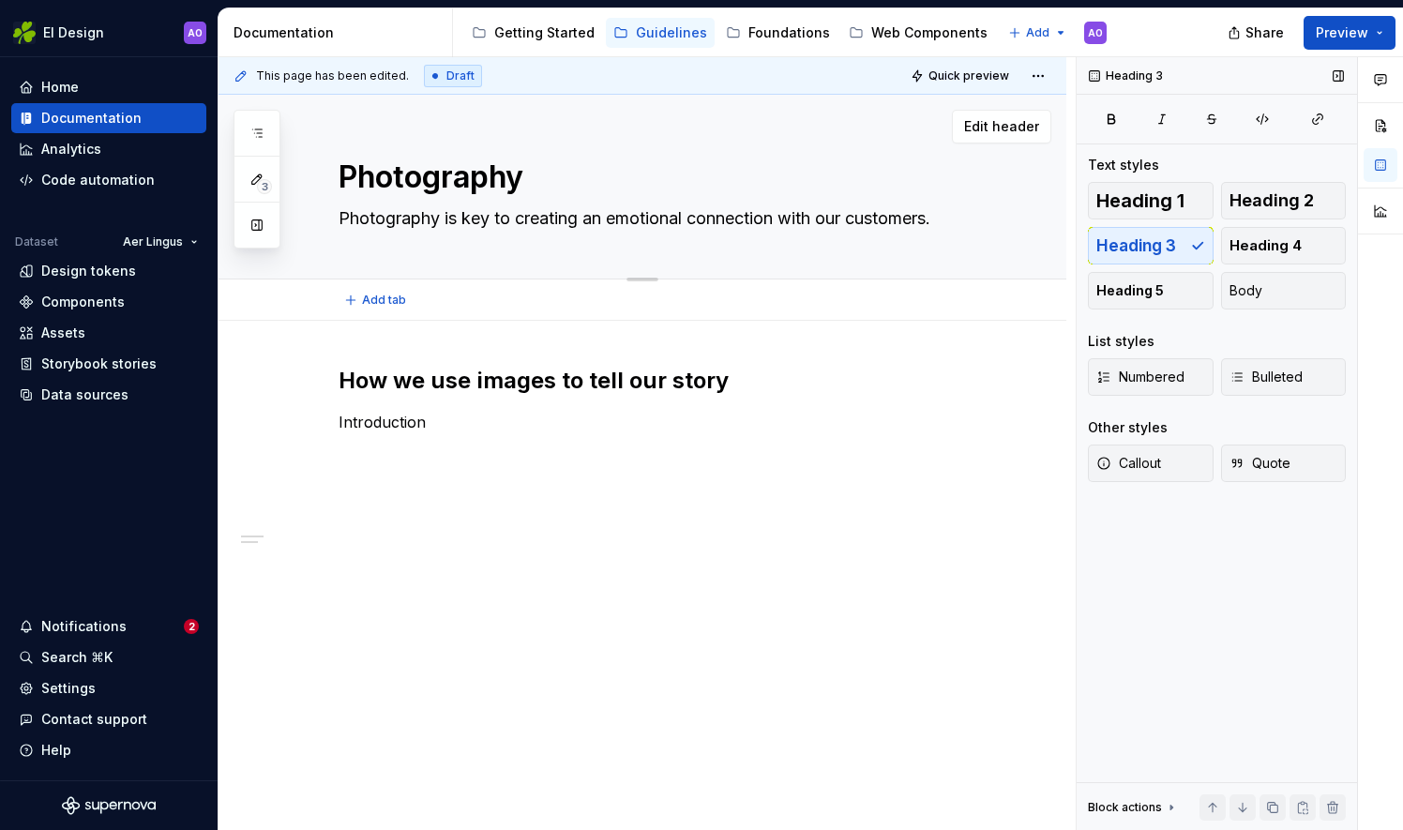
click at [982, 228] on textarea "Photography is key to creating an emotional connection with our customers." at bounding box center [661, 218] width 653 height 30
type textarea "*"
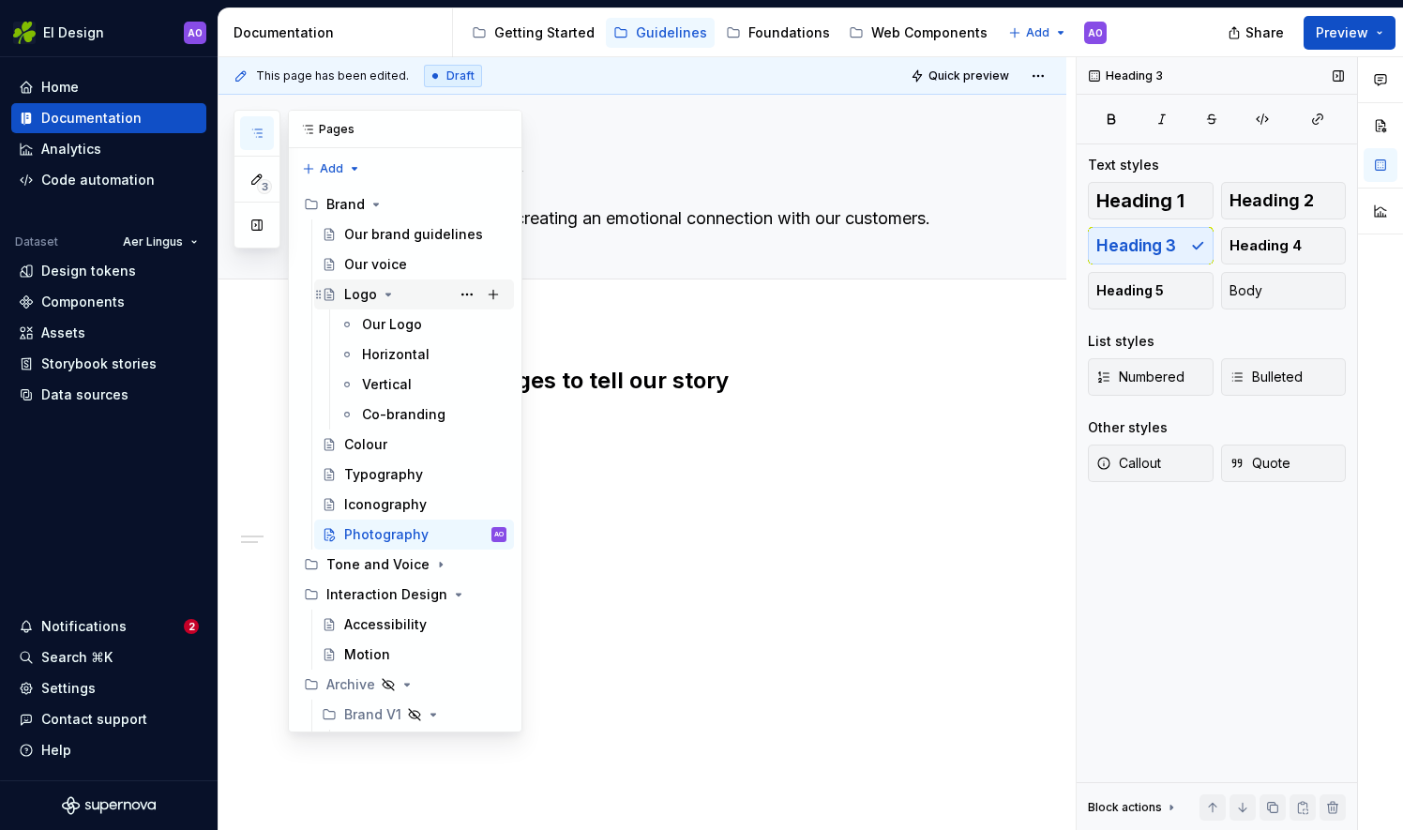
type textarea "Photography is key to creating an emotional connection with our customers."
click at [368, 297] on div "Logo" at bounding box center [360, 294] width 33 height 19
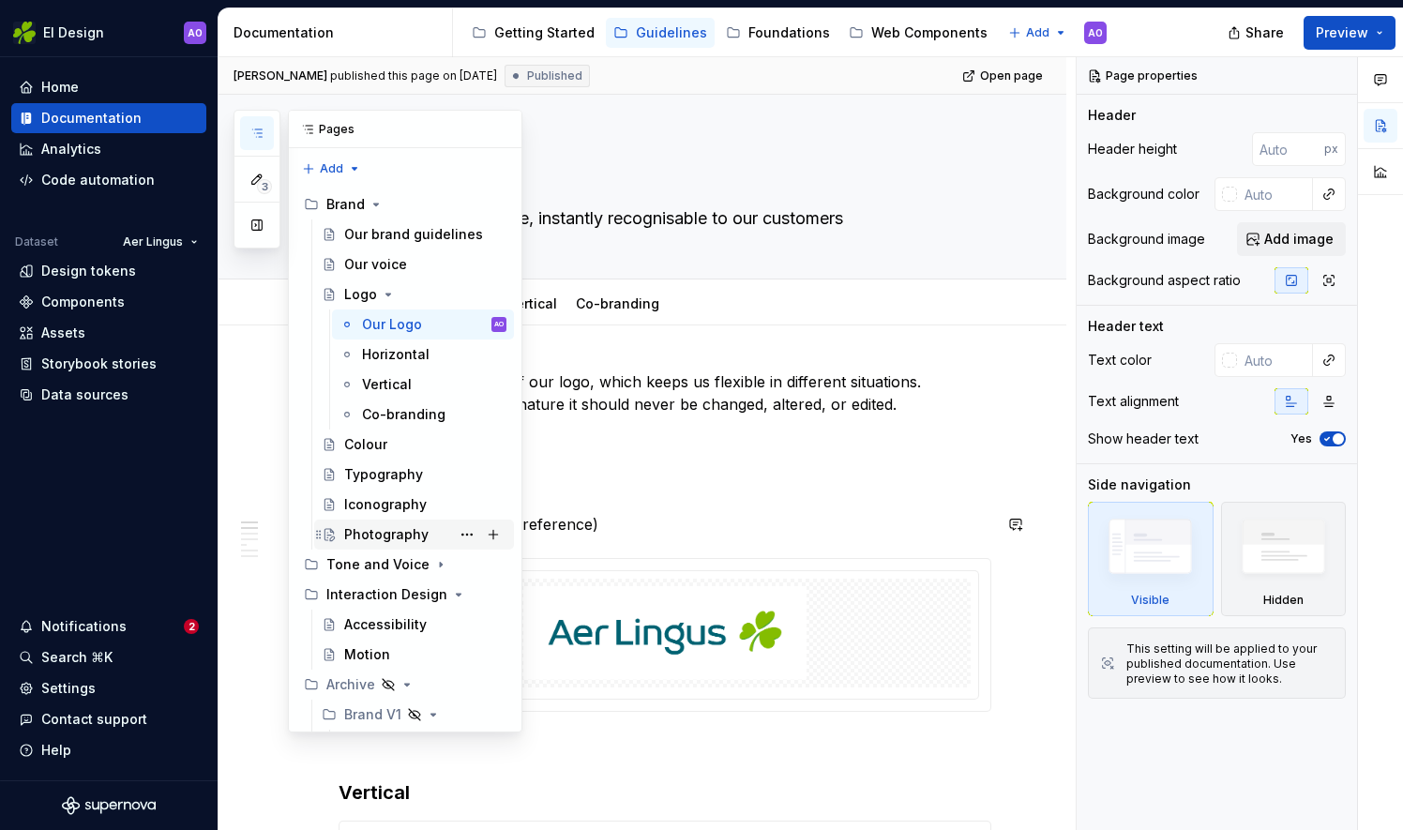
click at [381, 534] on div "Photography" at bounding box center [386, 534] width 84 height 19
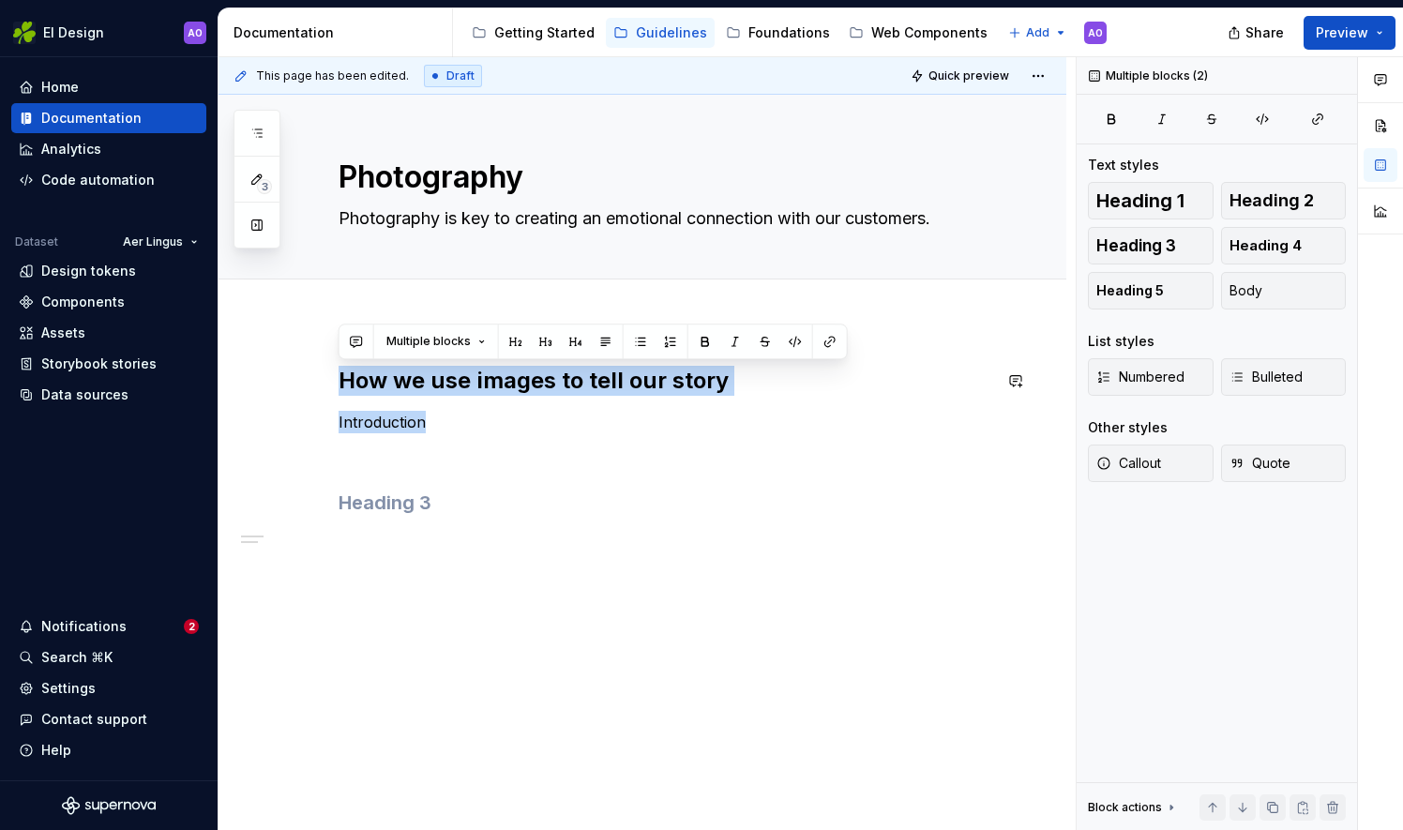
drag, startPoint x: 459, startPoint y: 422, endPoint x: 326, endPoint y: 359, distance: 147.2
click at [326, 359] on div "How we use images to tell our story Introduction" at bounding box center [642, 573] width 848 height 504
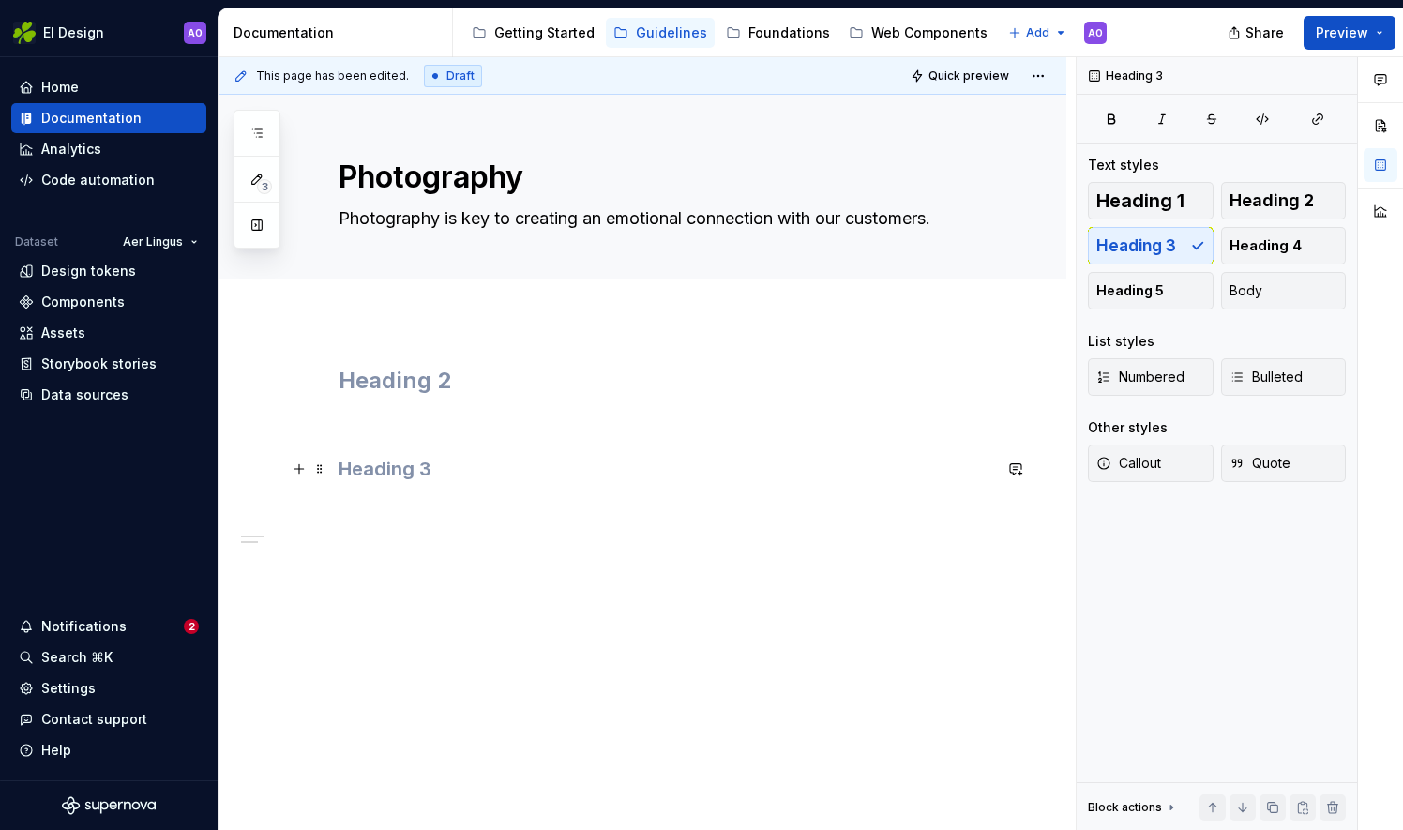
click at [452, 471] on h3 at bounding box center [664, 469] width 653 height 26
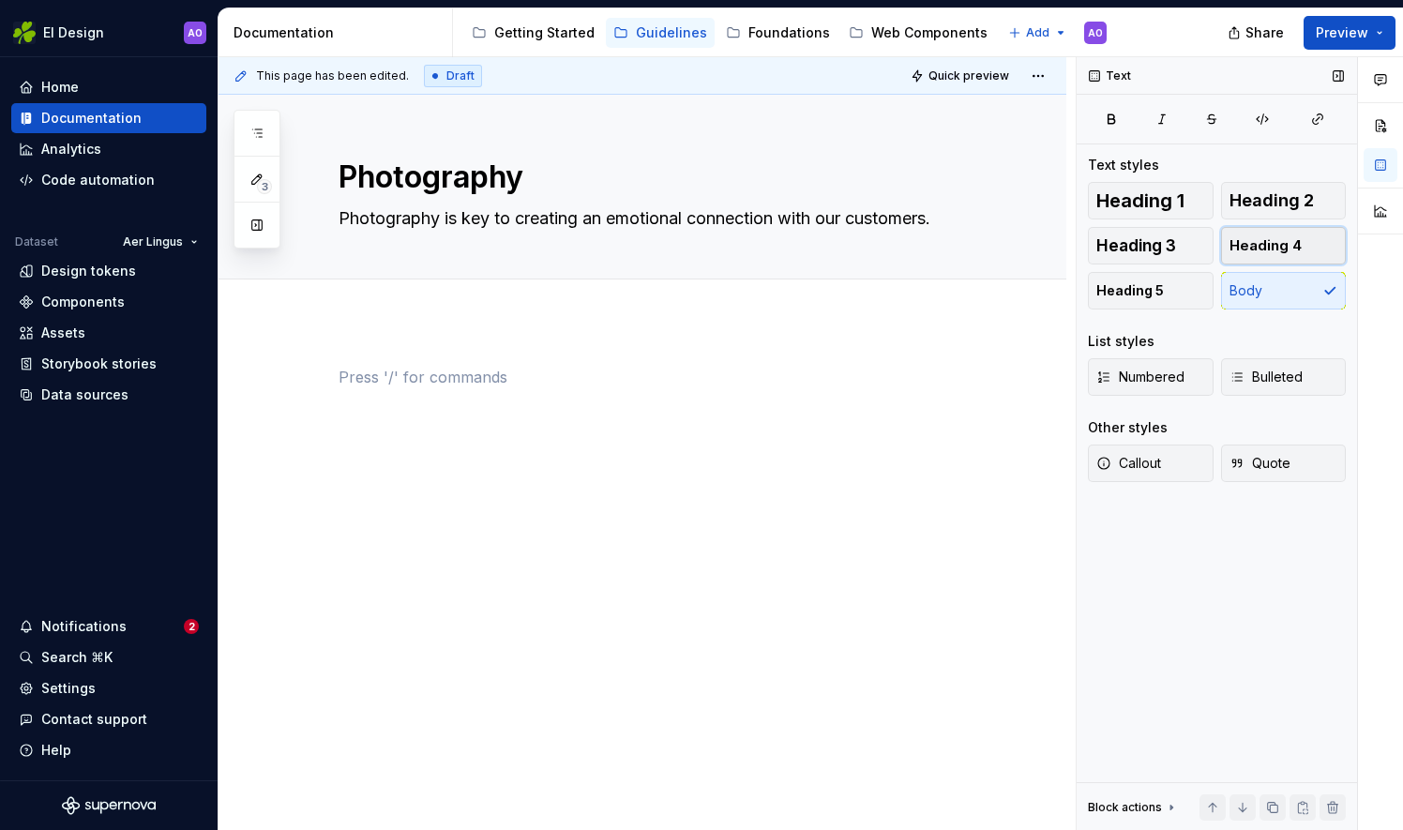
click at [1277, 241] on span "Heading 4" at bounding box center [1265, 245] width 72 height 19
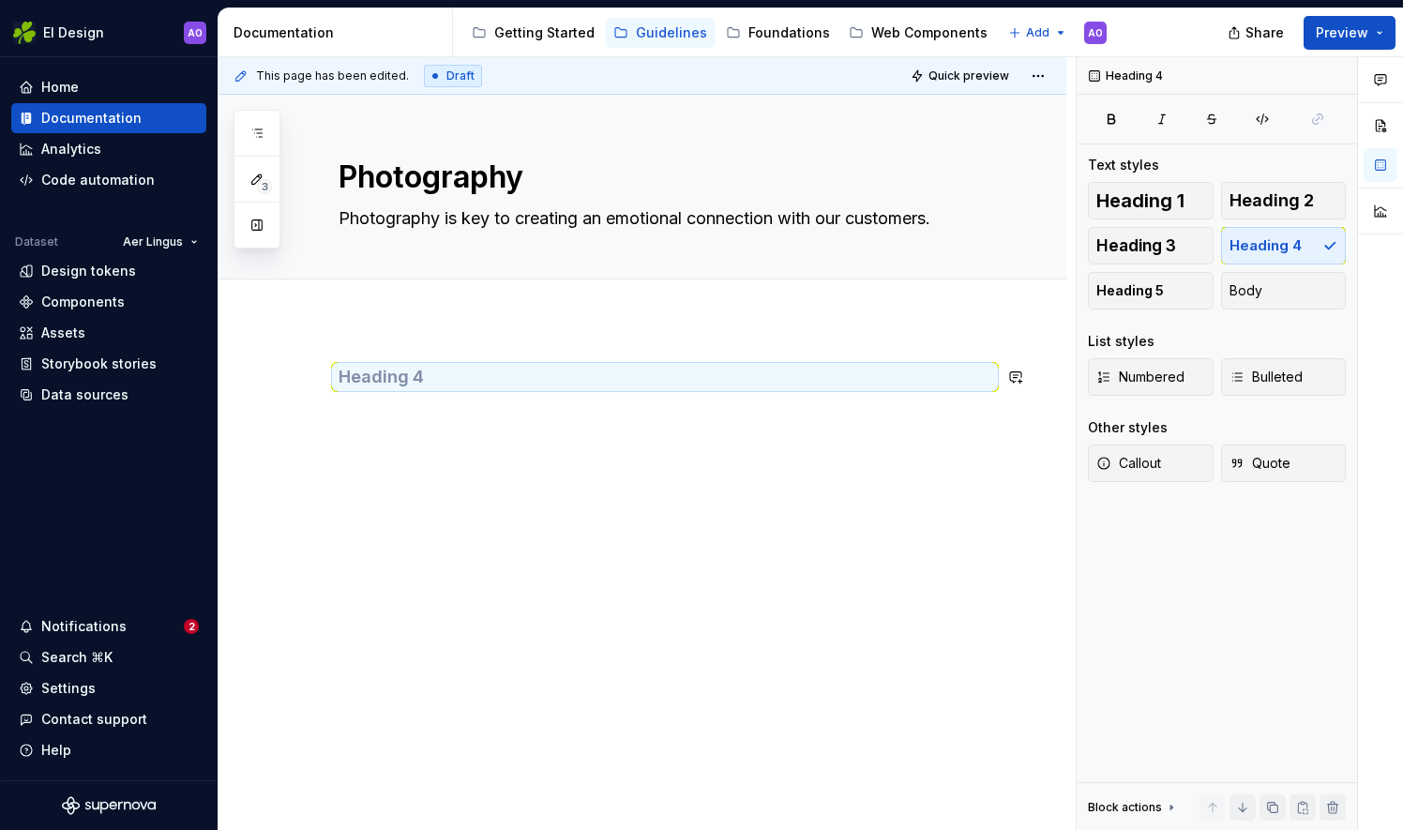
click at [418, 374] on h4 at bounding box center [664, 377] width 653 height 23
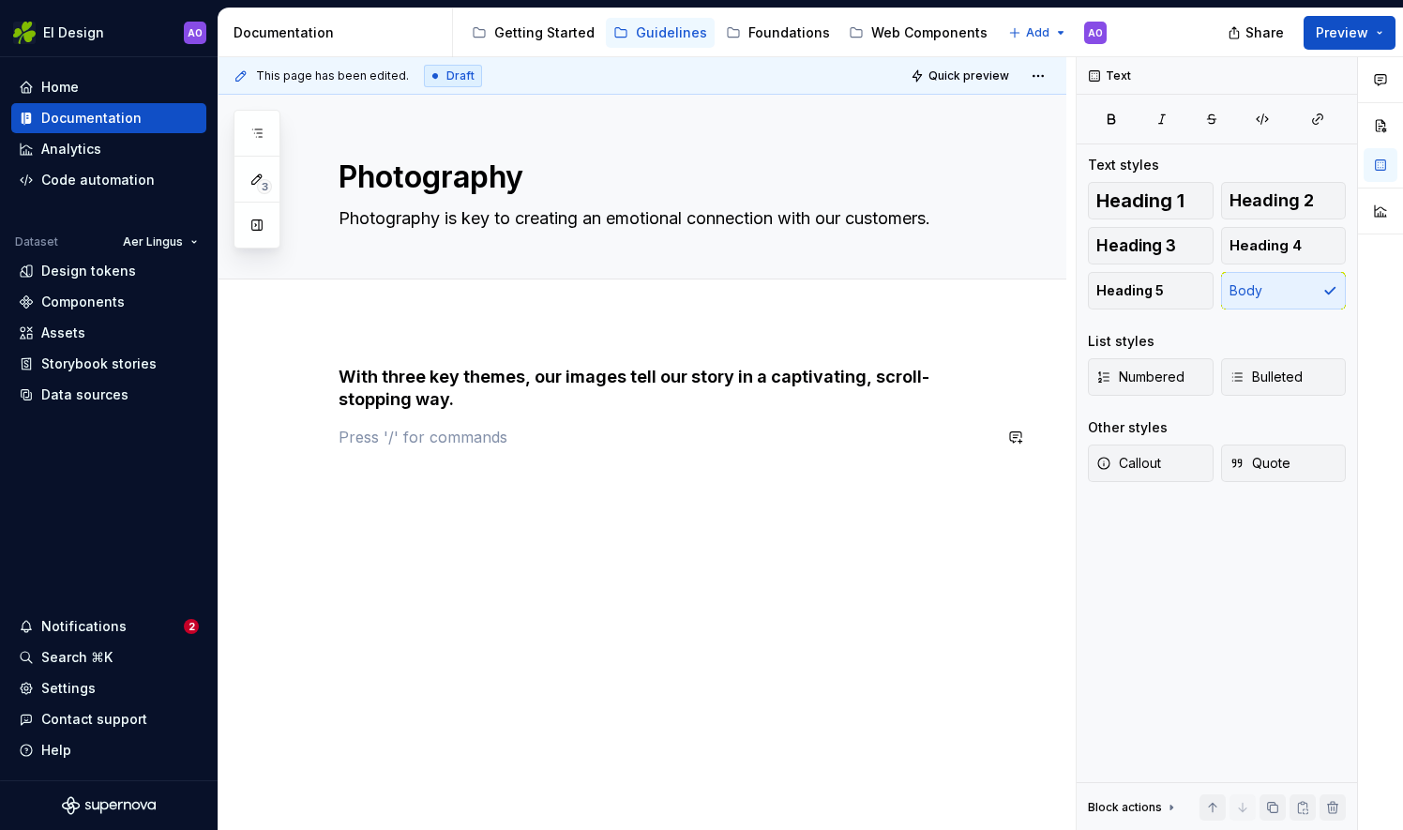
click at [356, 460] on div "With three key themes, our images tell our story in a captivating, scroll-stopp…" at bounding box center [664, 418] width 653 height 105
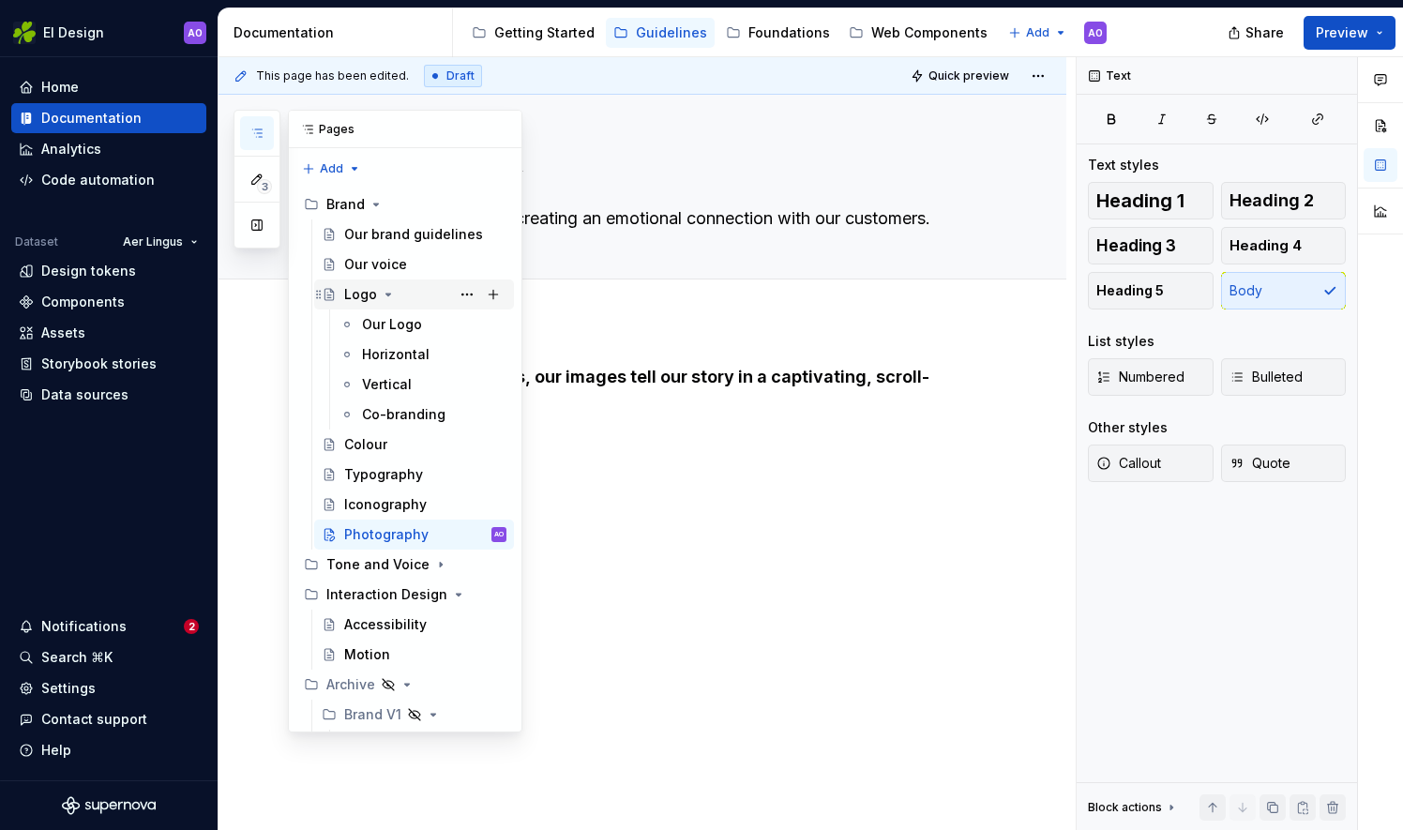
click at [353, 293] on div "Logo" at bounding box center [360, 294] width 33 height 19
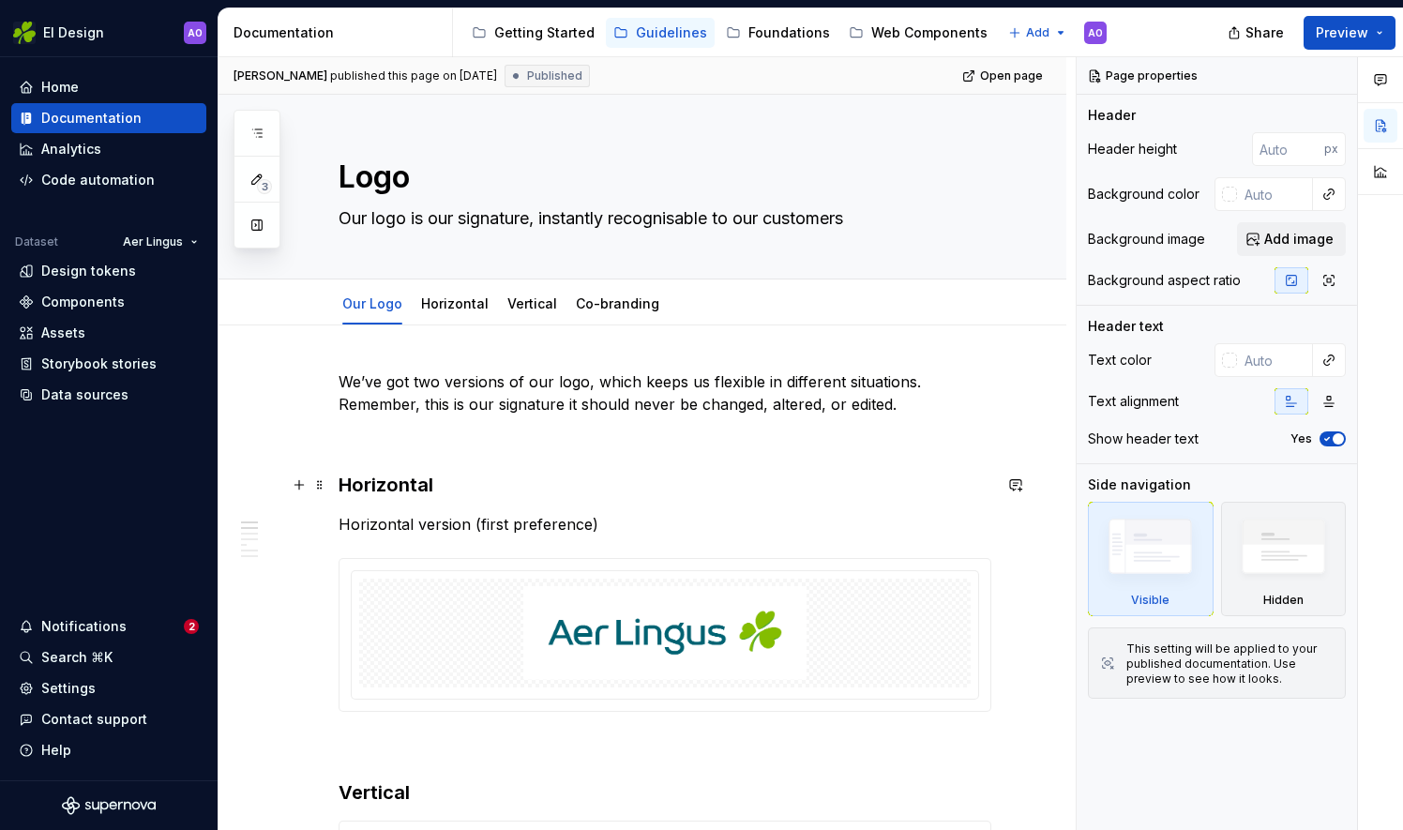
click at [414, 486] on h3 "Horizontal" at bounding box center [664, 485] width 653 height 26
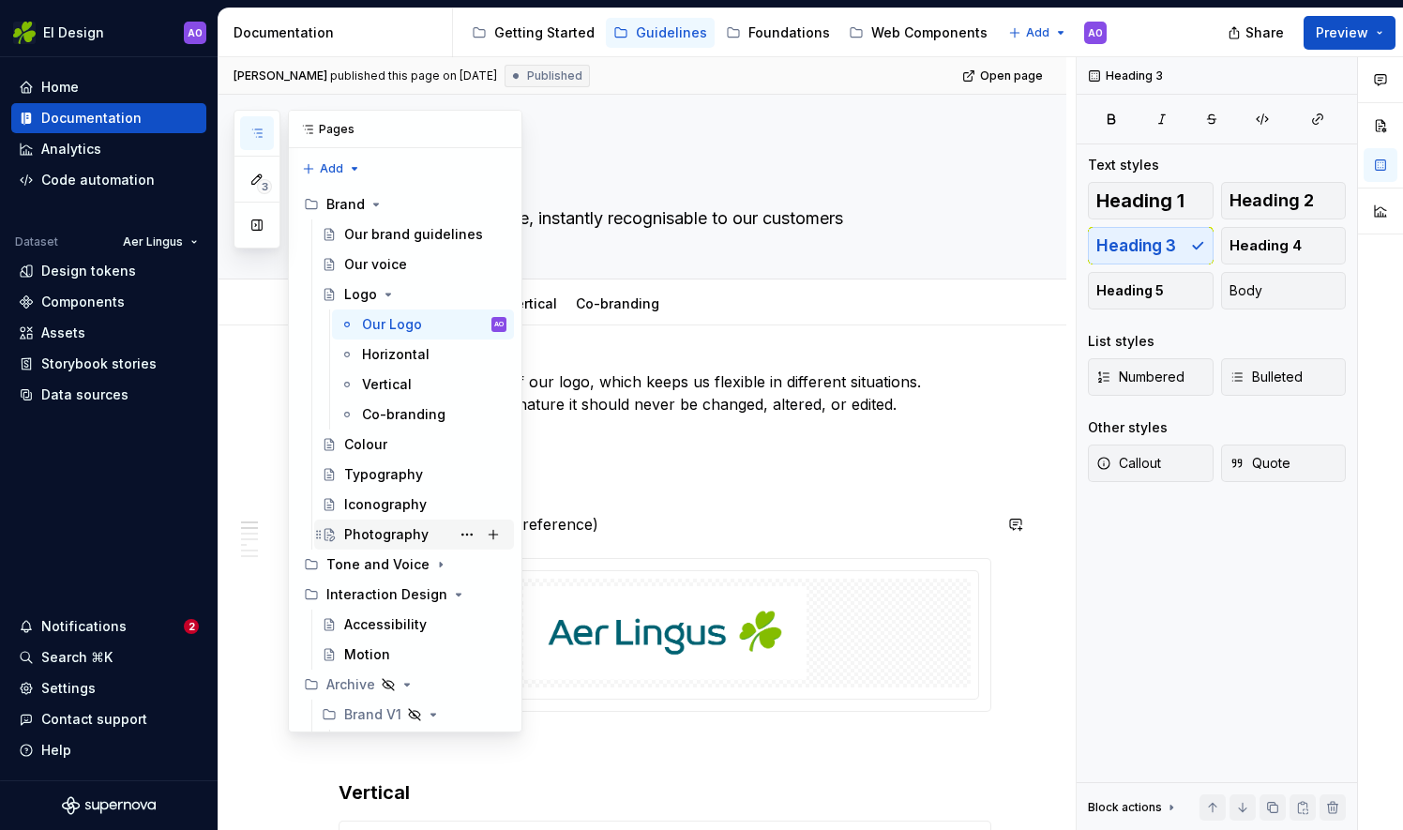
click at [373, 529] on div "Photography" at bounding box center [386, 534] width 84 height 19
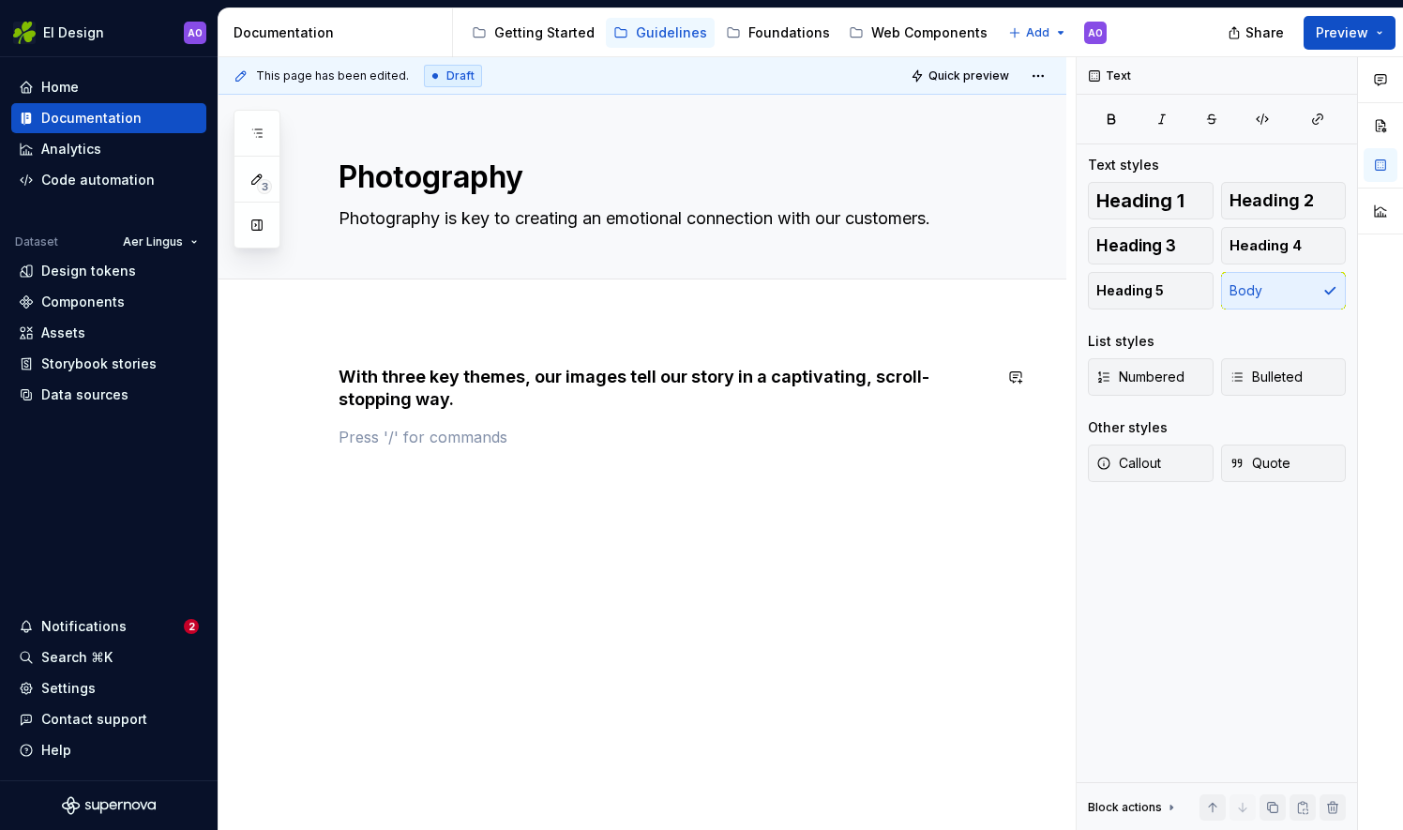
click at [516, 413] on div "With three key themes, our images tell our story in a captivating, scroll-stopp…" at bounding box center [664, 407] width 653 height 83
click at [1142, 244] on span "Heading 3" at bounding box center [1136, 245] width 80 height 19
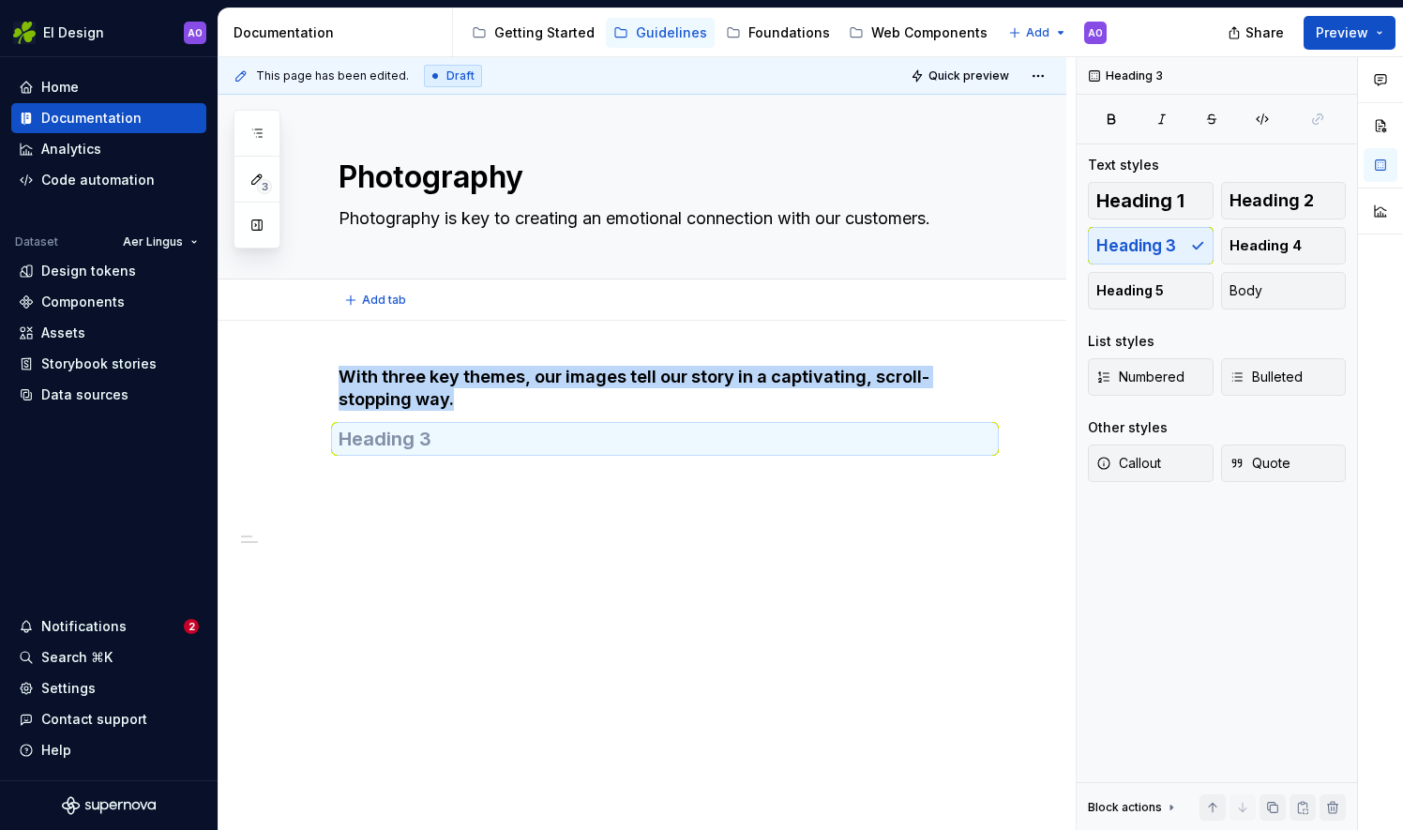
type textarea "*"
click at [559, 445] on h3 at bounding box center [664, 439] width 653 height 26
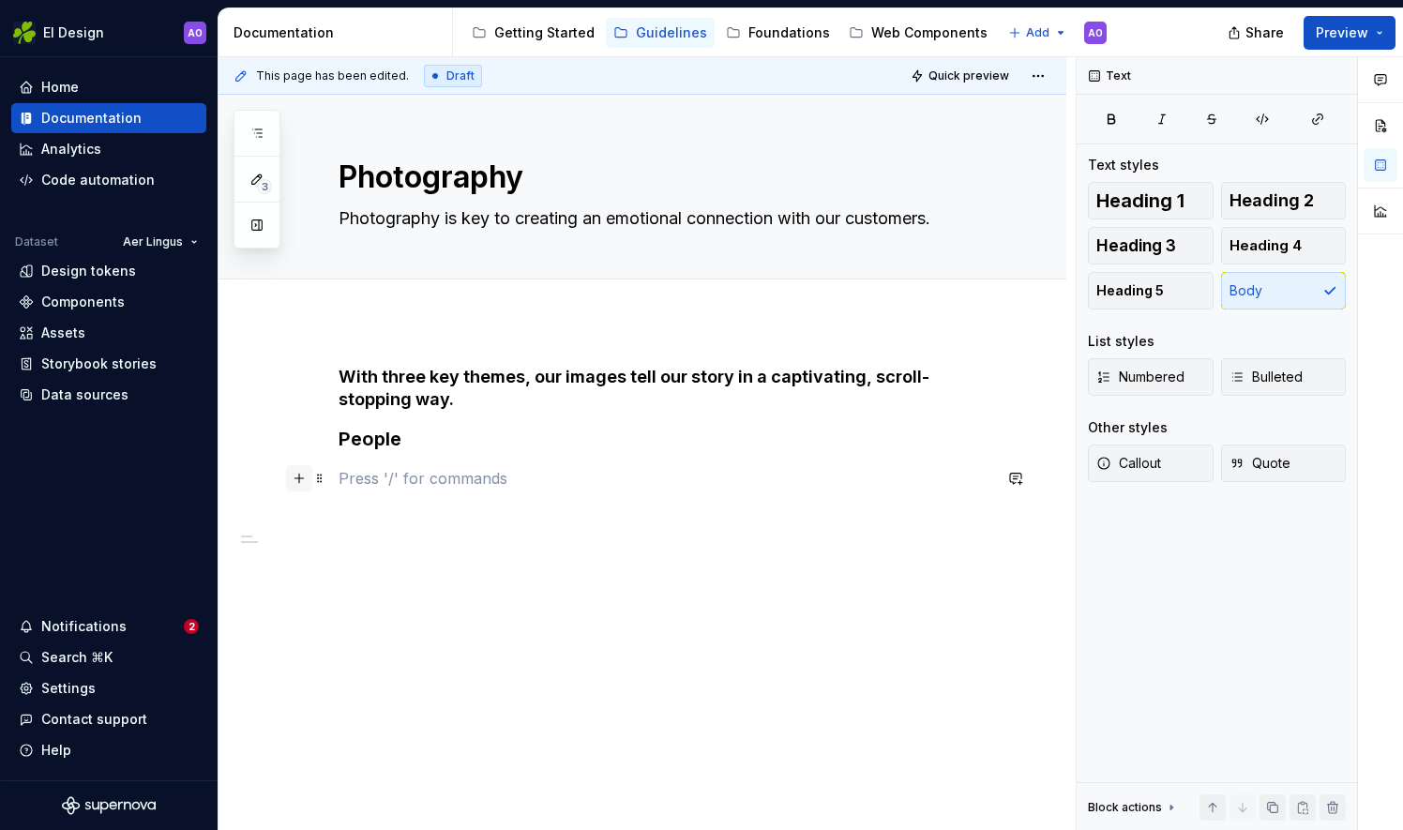
click at [294, 480] on button "button" at bounding box center [299, 478] width 26 height 26
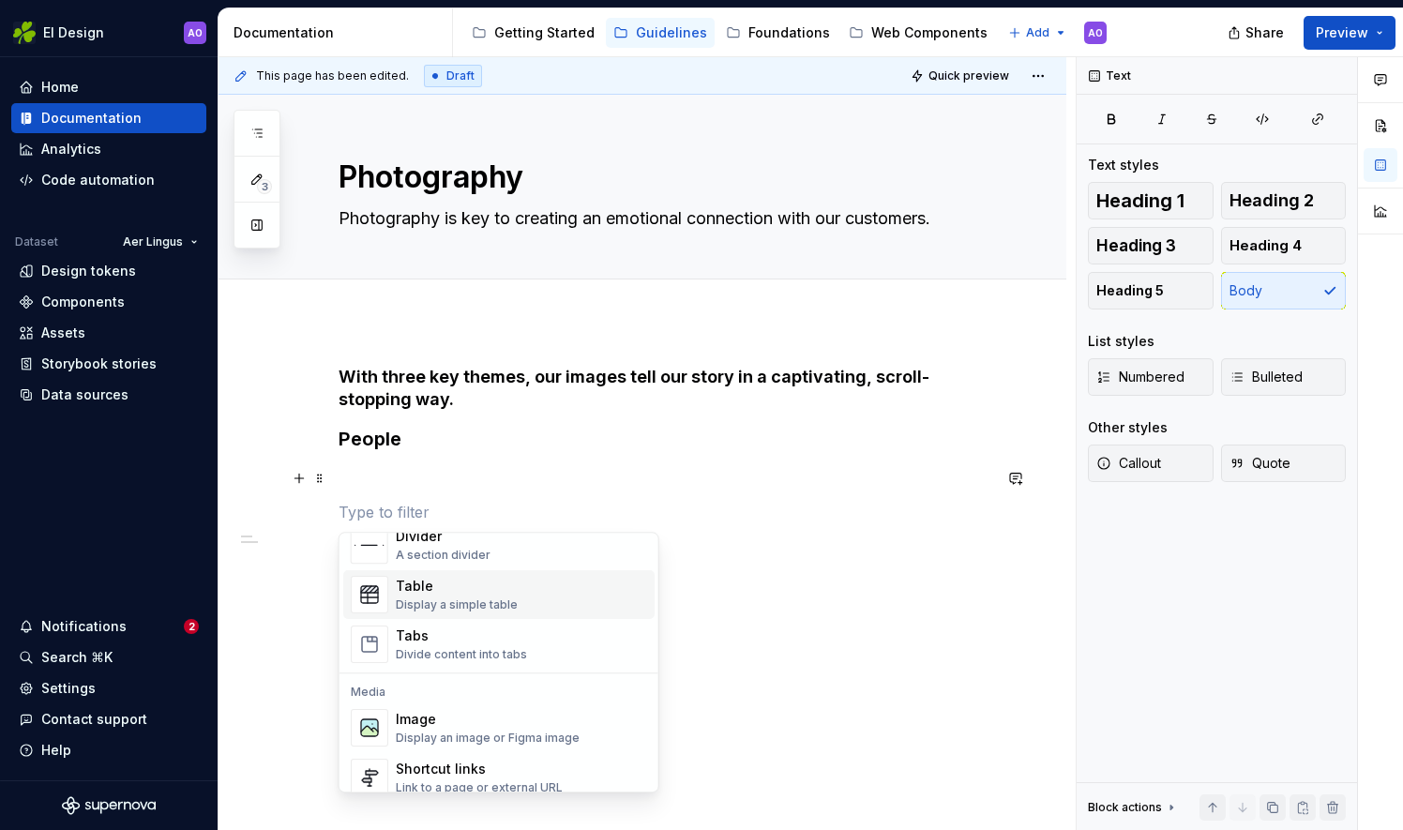
scroll to position [750, 0]
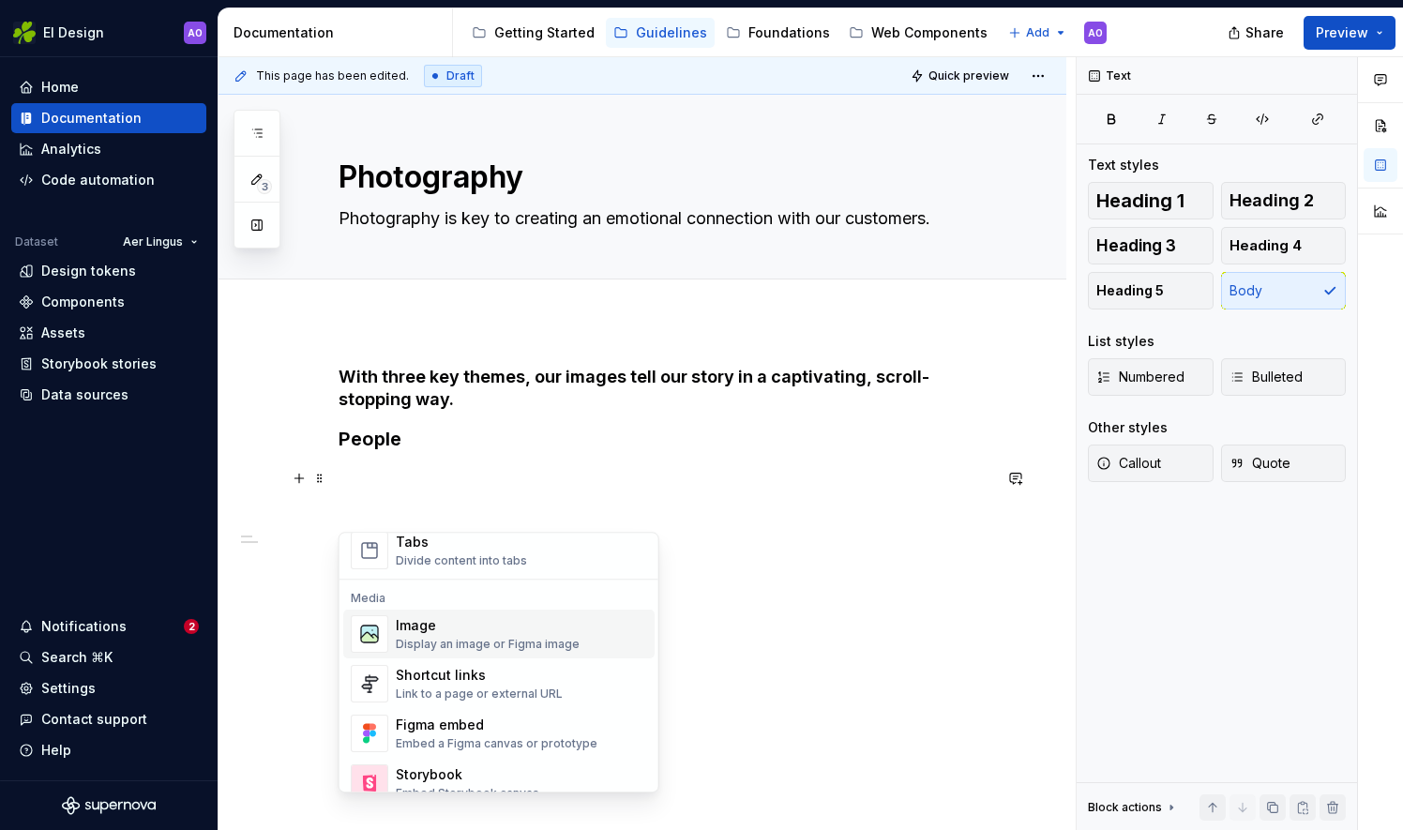
click at [524, 632] on div "Image" at bounding box center [488, 625] width 184 height 19
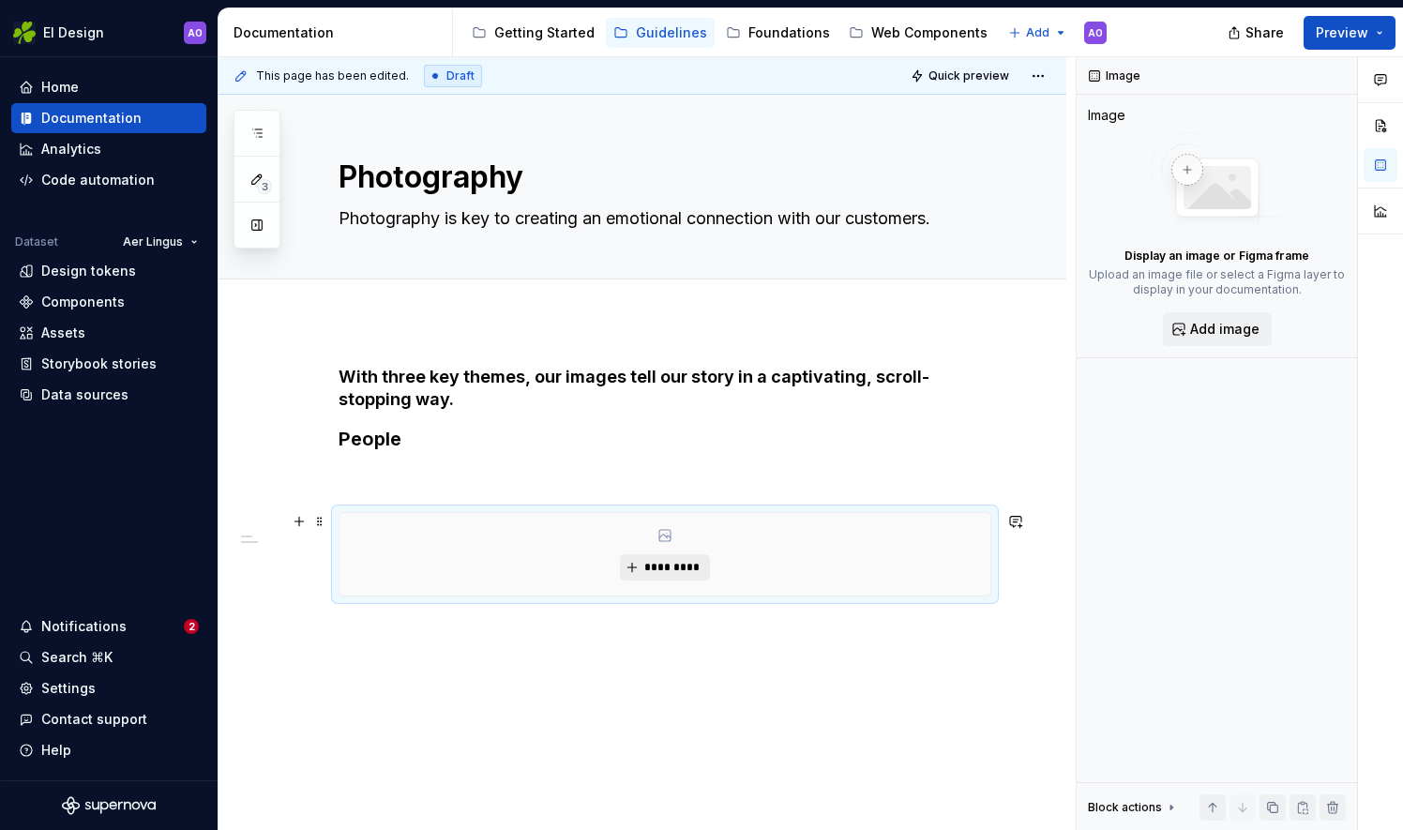
click at [651, 565] on span "*********" at bounding box center [671, 567] width 57 height 15
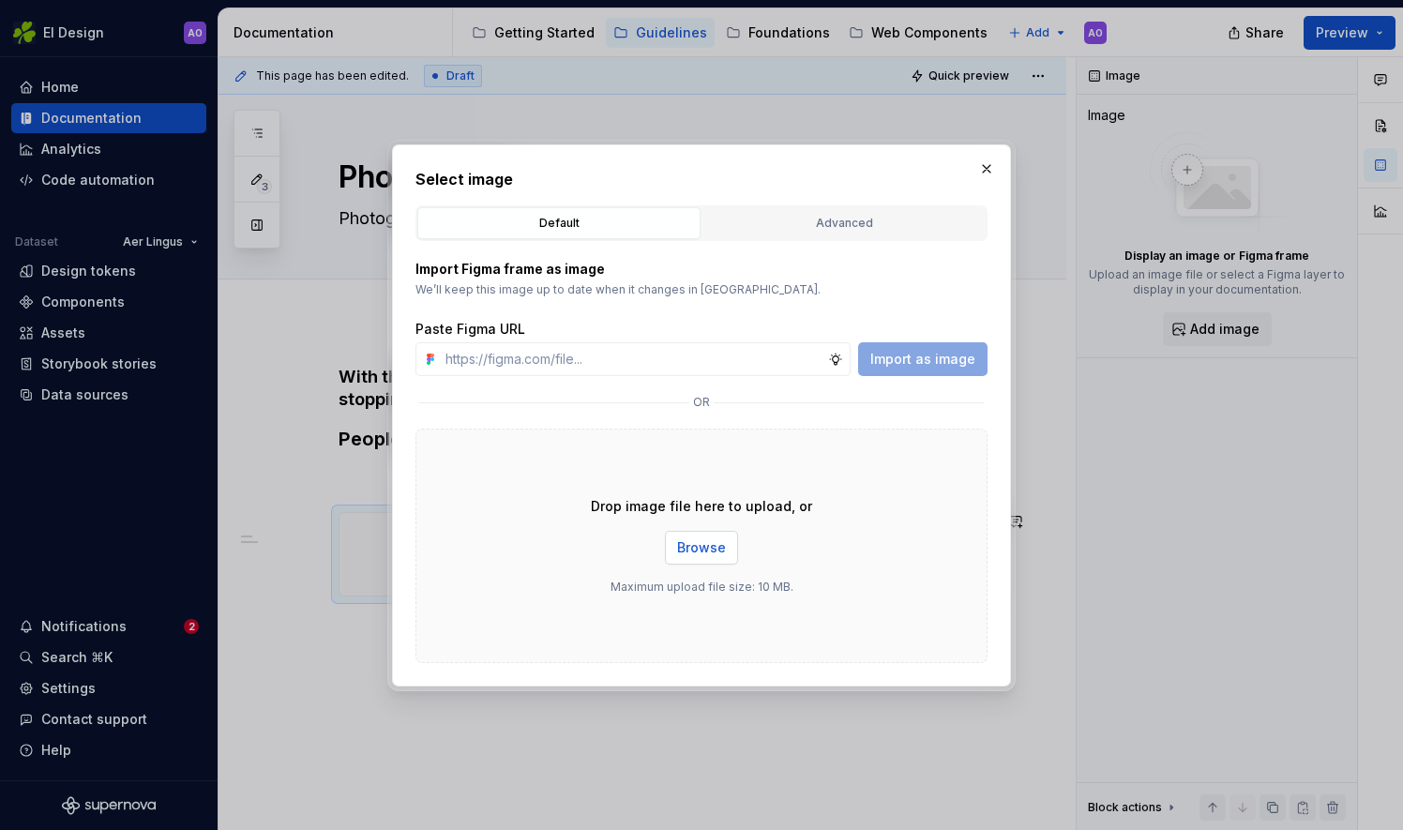
click at [712, 555] on span "Browse" at bounding box center [701, 547] width 49 height 19
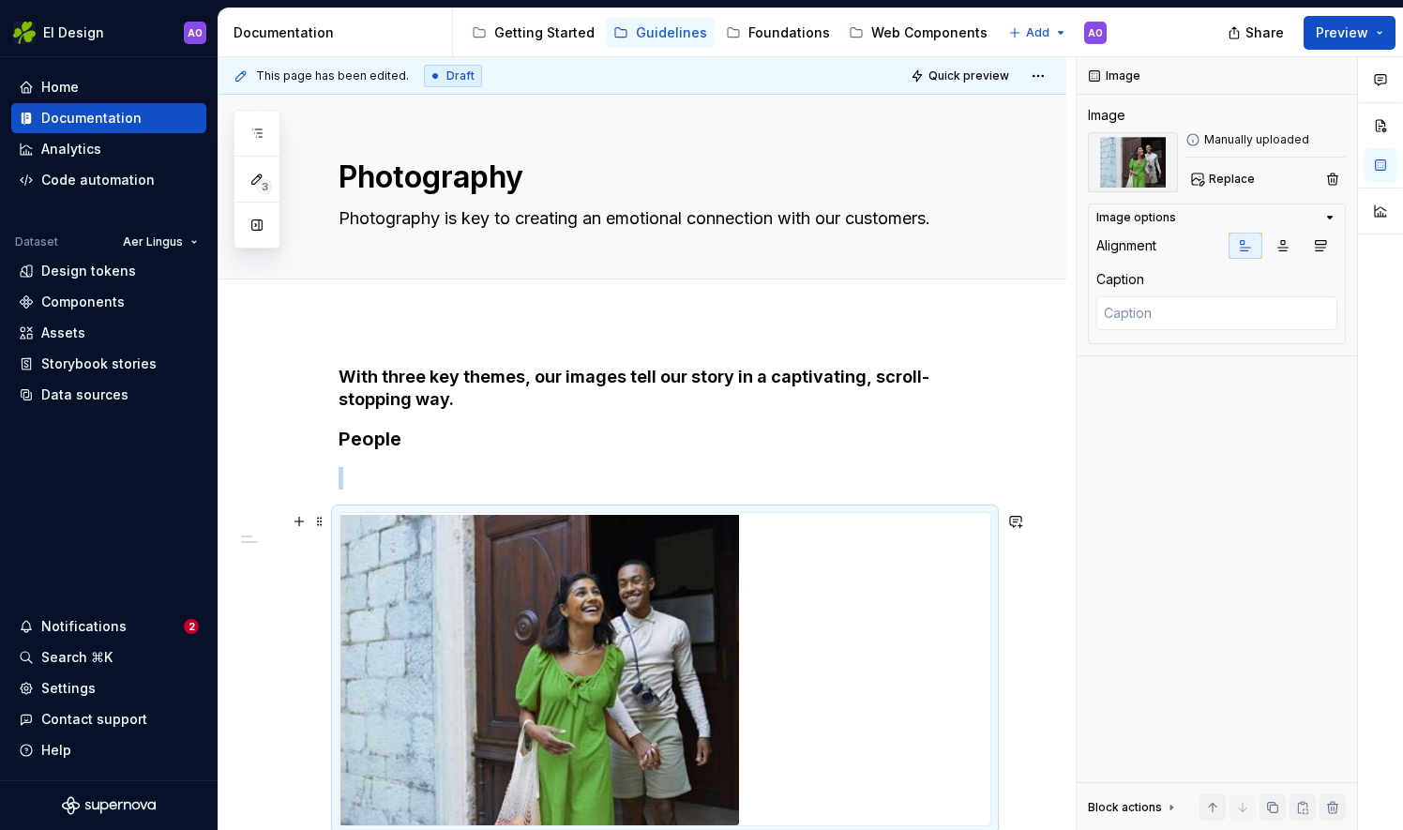
scroll to position [265, 0]
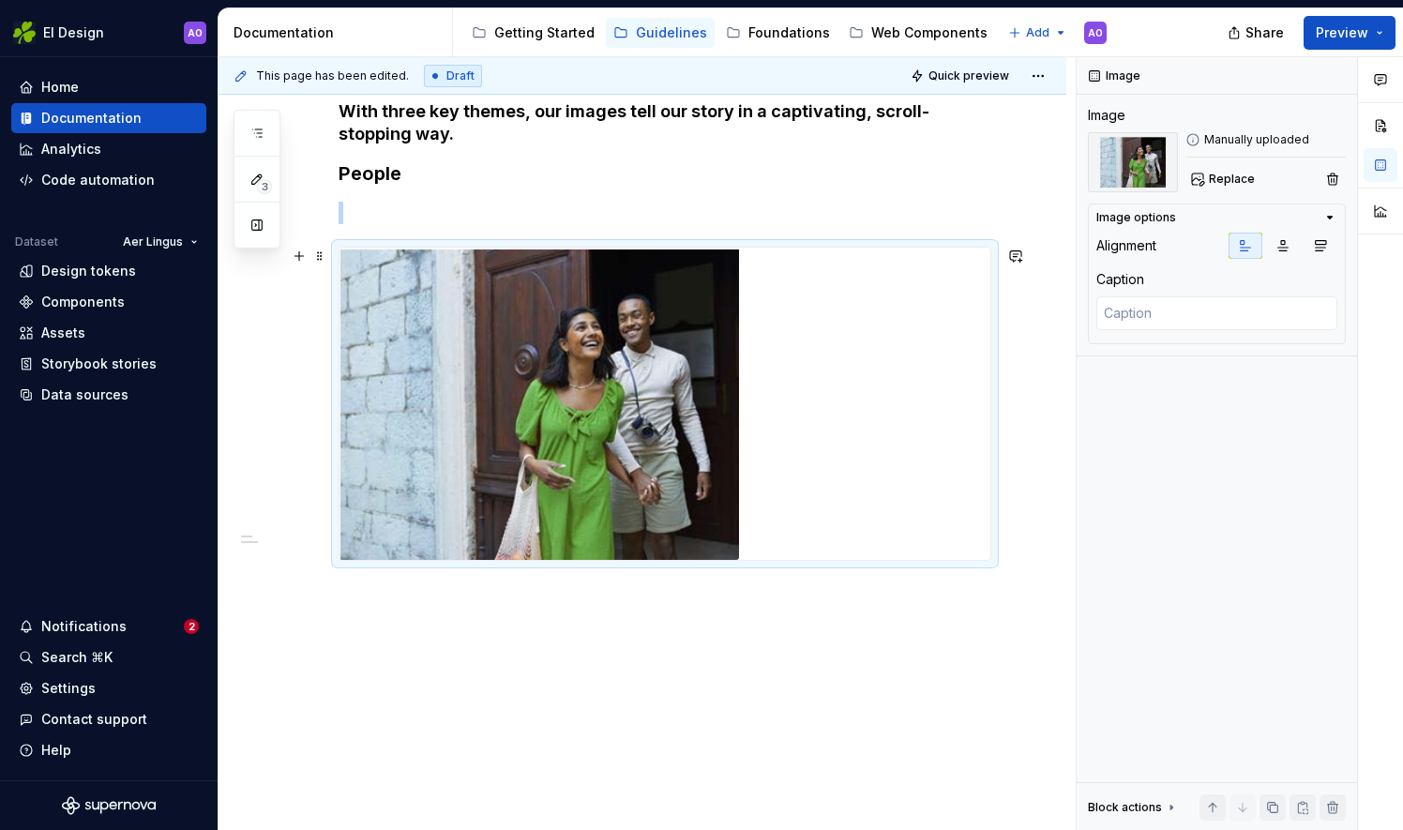
click at [667, 522] on img at bounding box center [538, 404] width 399 height 312
click at [851, 416] on div at bounding box center [664, 404] width 651 height 312
click at [317, 255] on span at bounding box center [319, 256] width 15 height 26
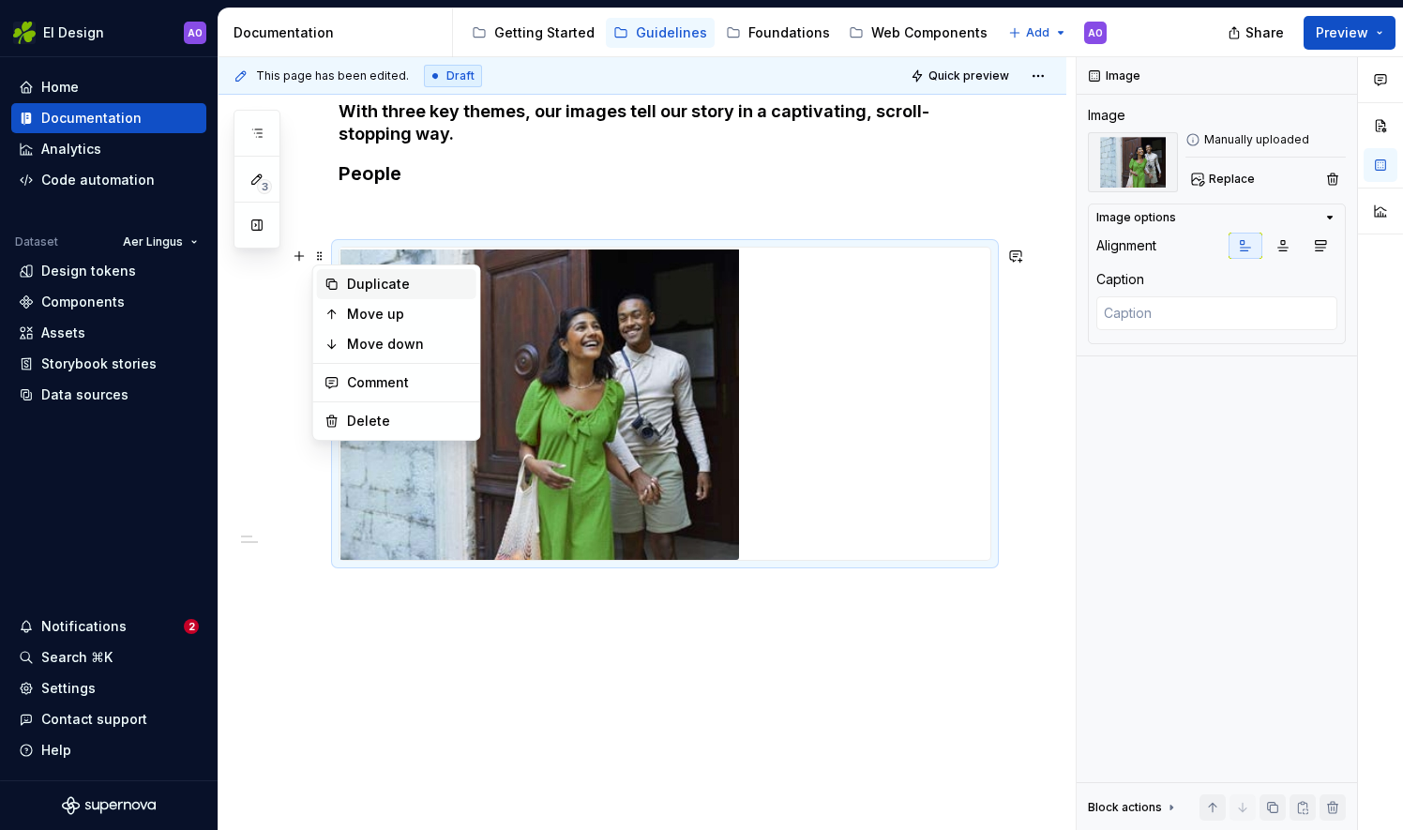
click at [358, 279] on div "Duplicate" at bounding box center [408, 284] width 122 height 19
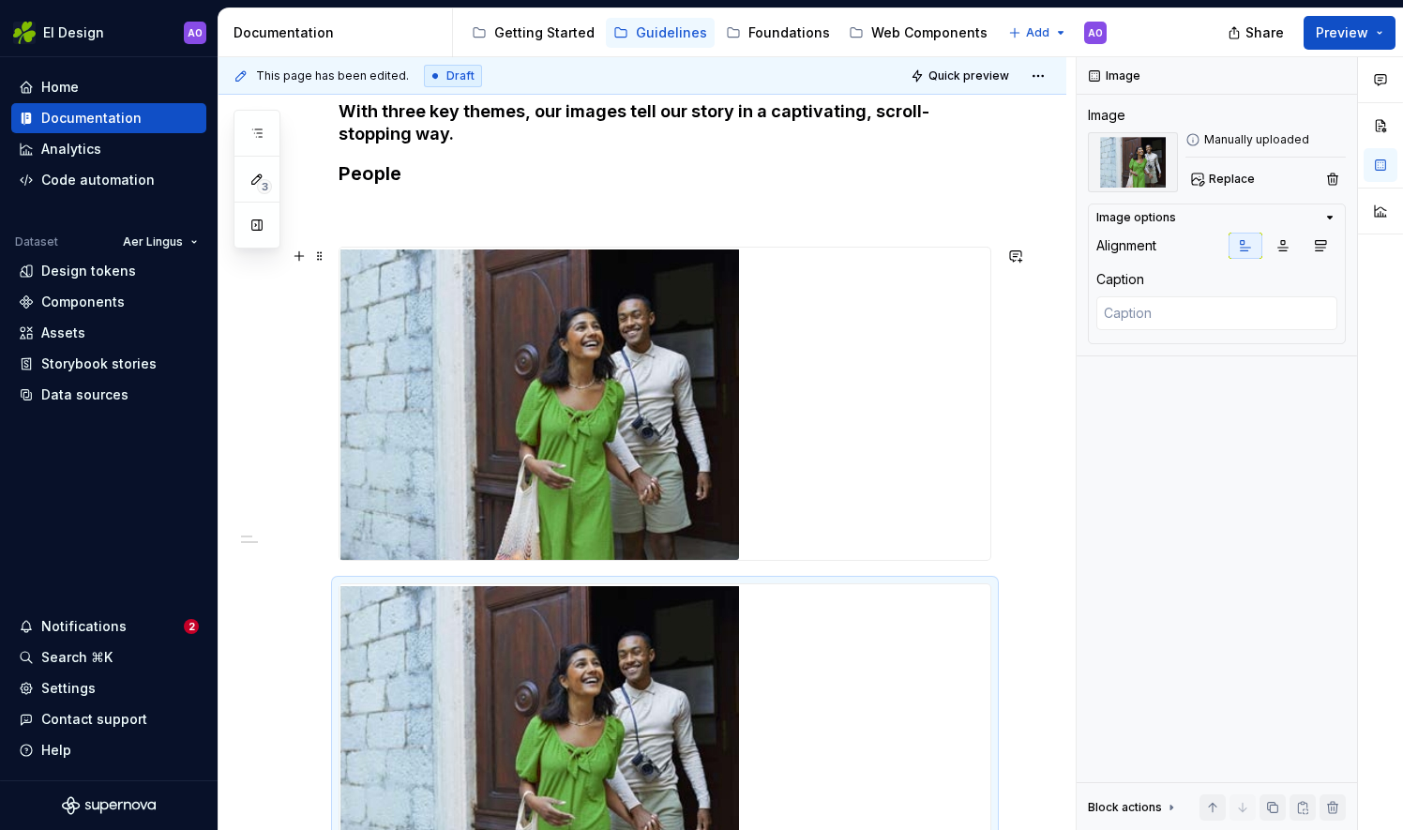
scroll to position [330, 0]
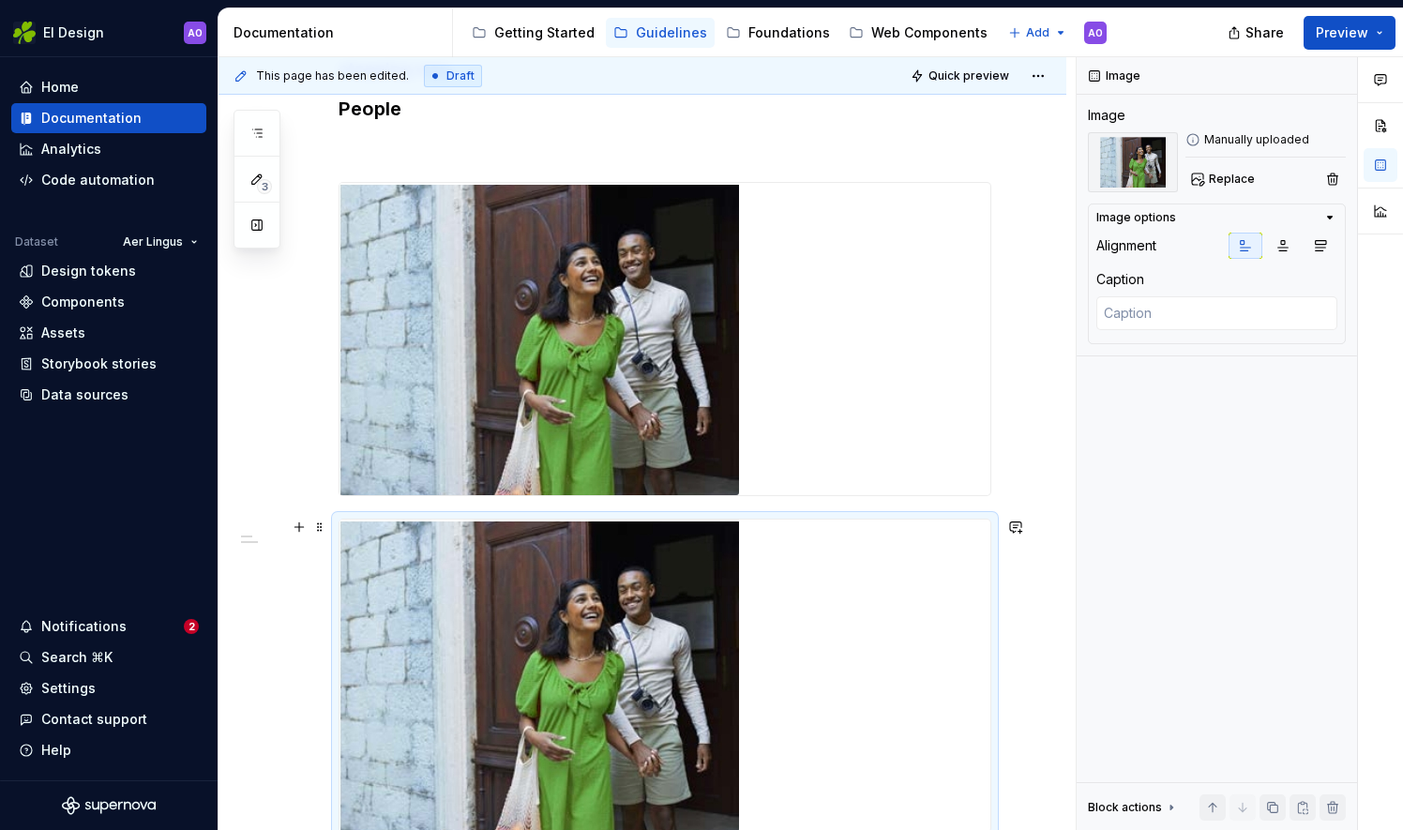
click at [497, 662] on img at bounding box center [538, 675] width 399 height 312
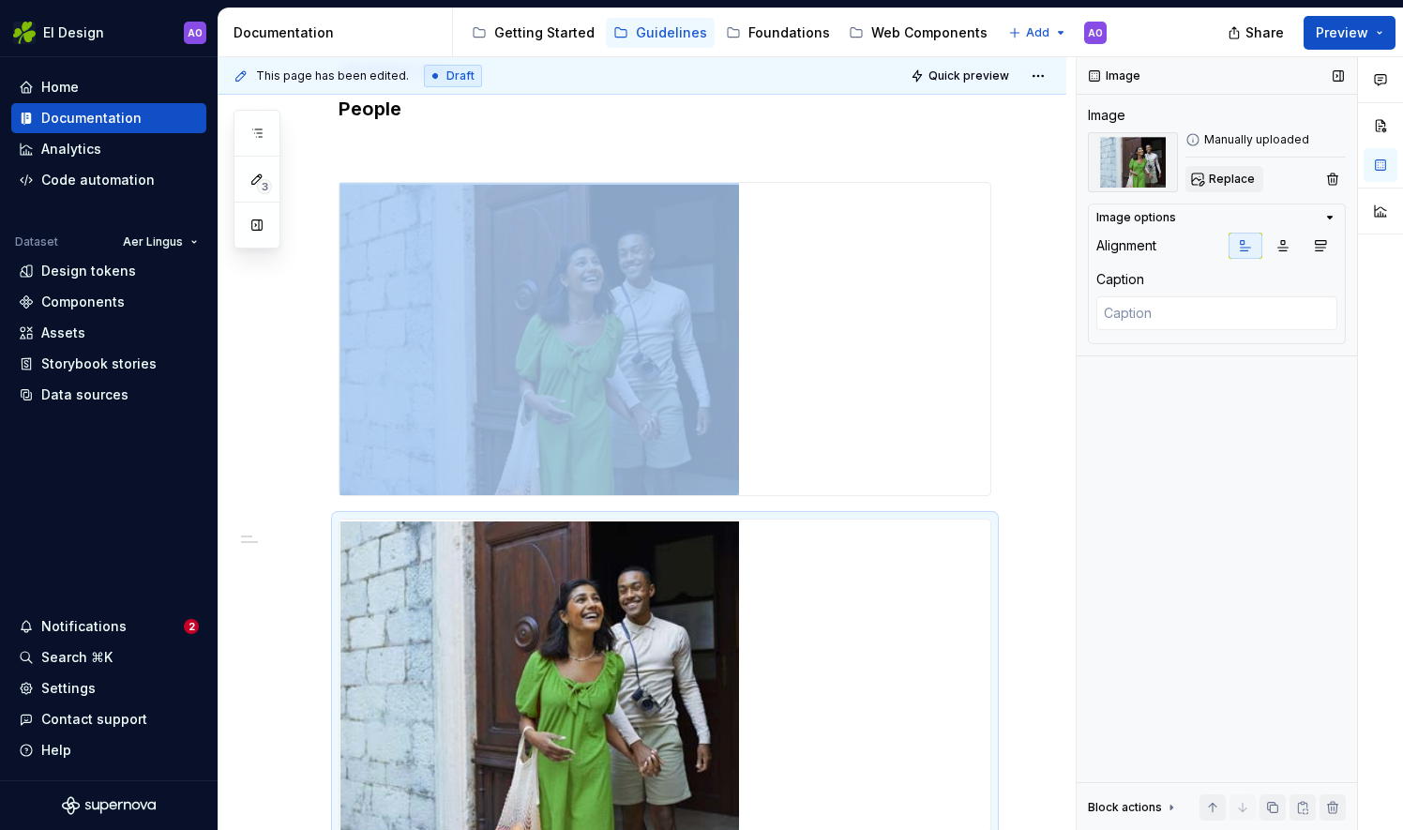
click at [1223, 180] on span "Replace" at bounding box center [1232, 179] width 46 height 15
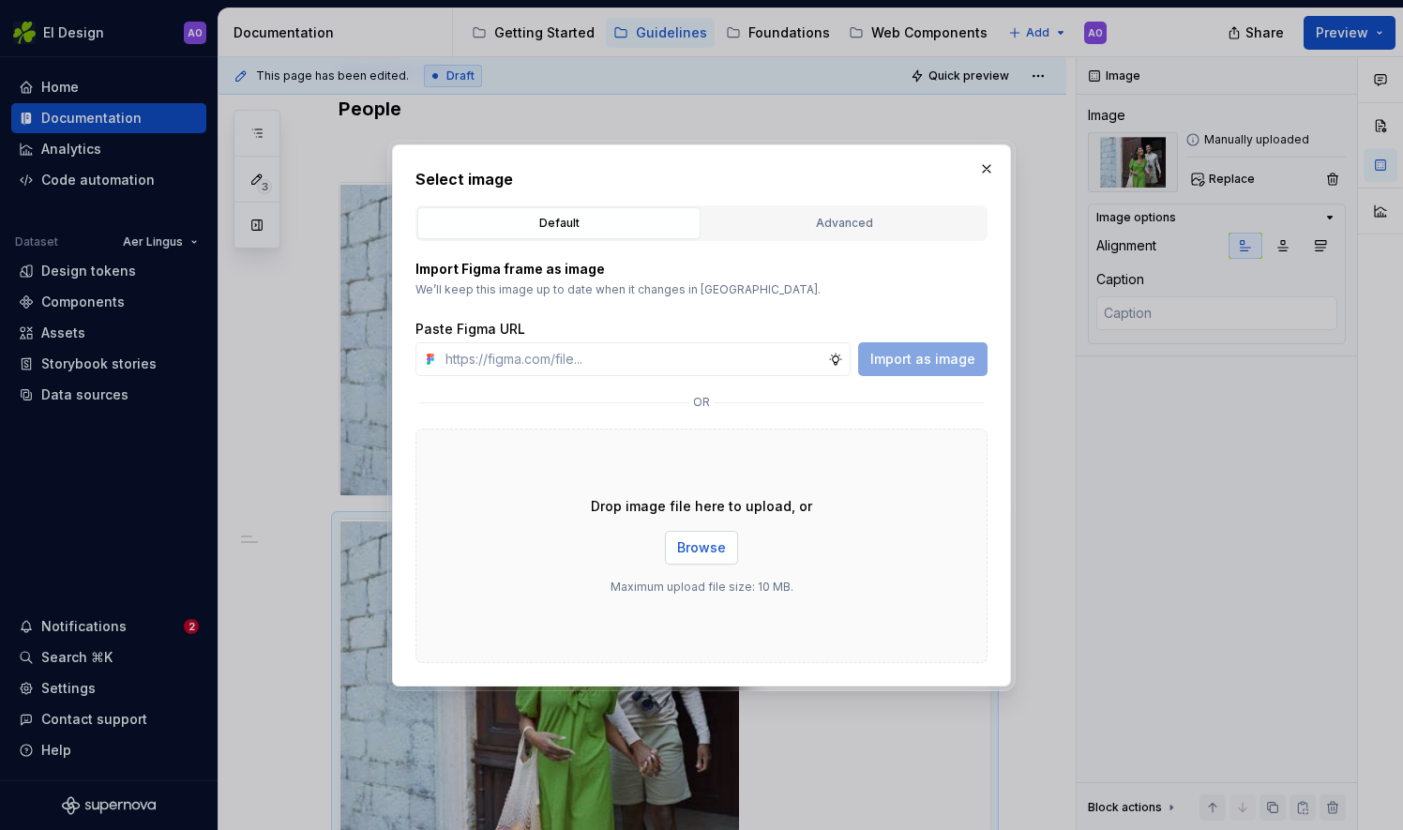
click at [701, 556] on button "Browse" at bounding box center [701, 548] width 73 height 34
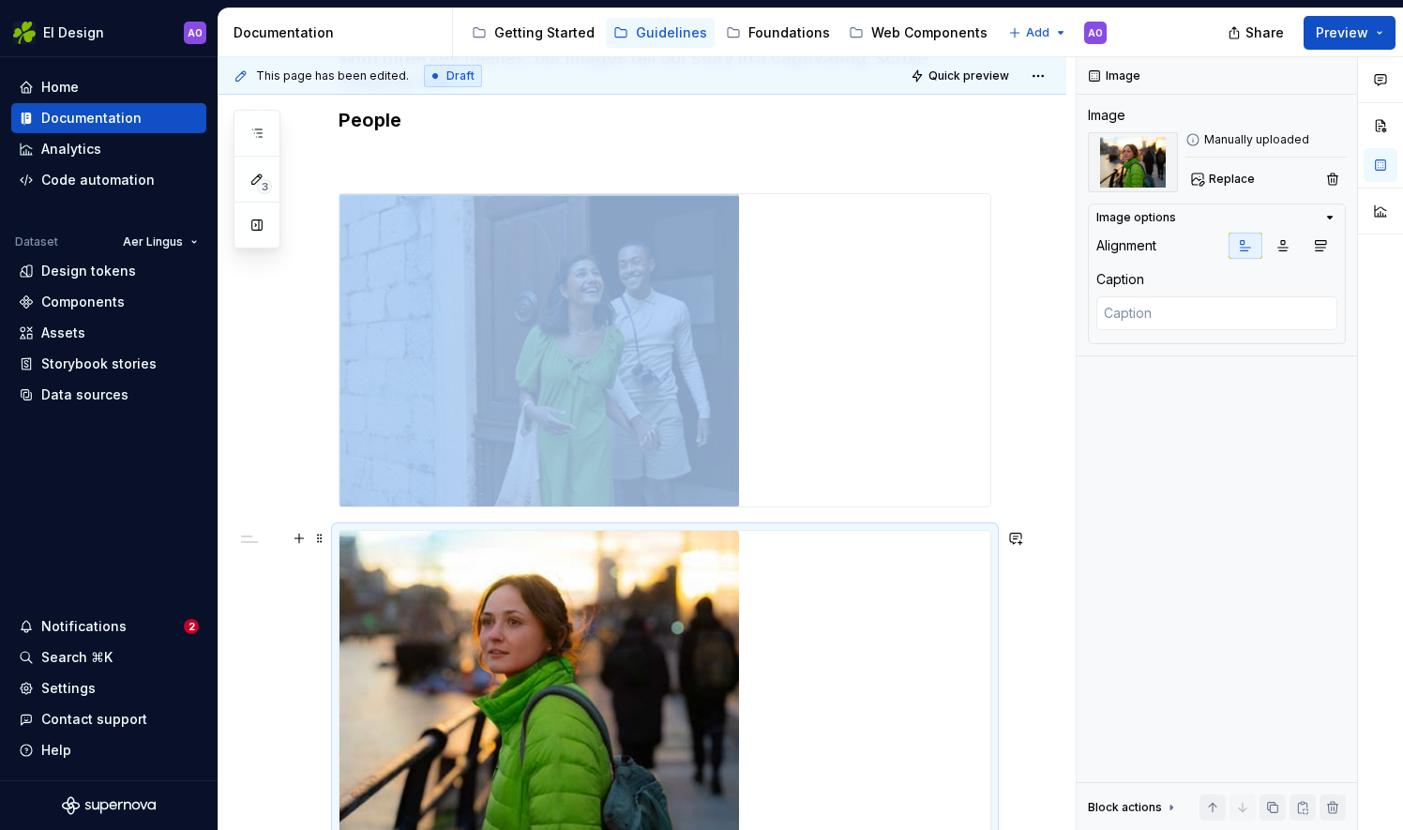
scroll to position [386, 0]
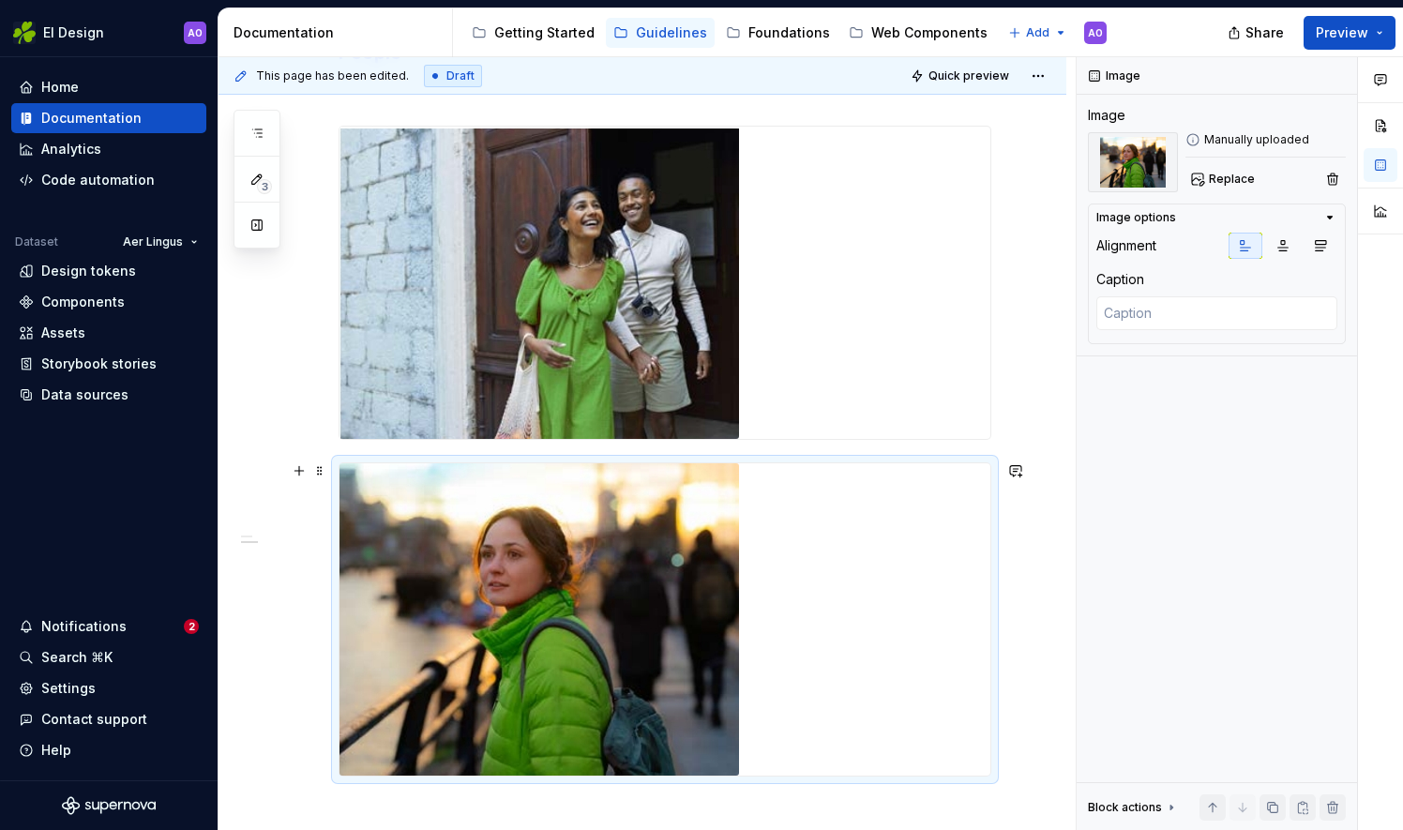
click at [835, 636] on div at bounding box center [664, 619] width 651 height 312
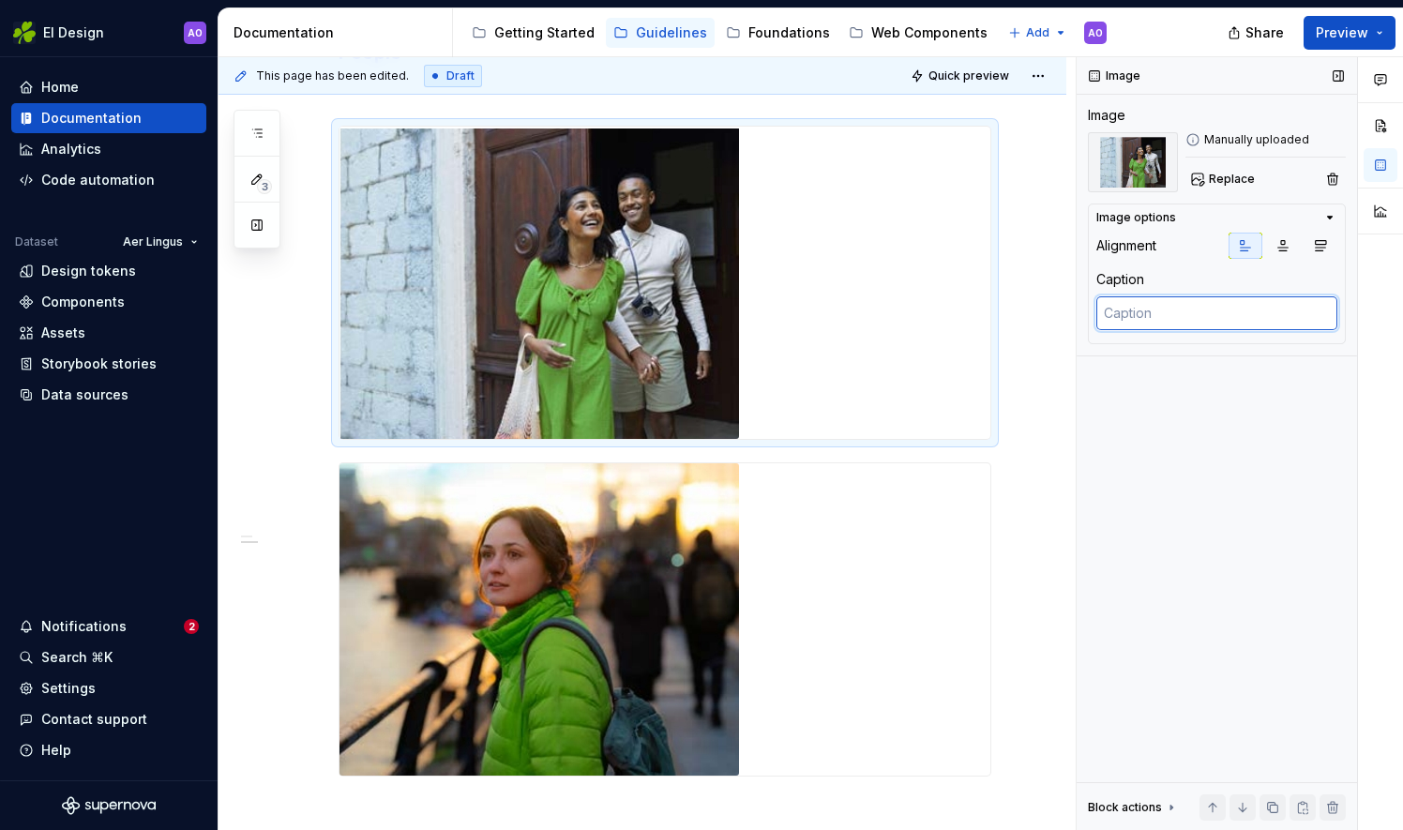
click at [1145, 296] on textarea at bounding box center [1216, 313] width 241 height 34
paste textarea "A studio-style shot that captures off-guarded moments and authentic emotion"
type textarea "*"
type textarea "A studio-style shot that captures off-guarded moments and authentic emotion"
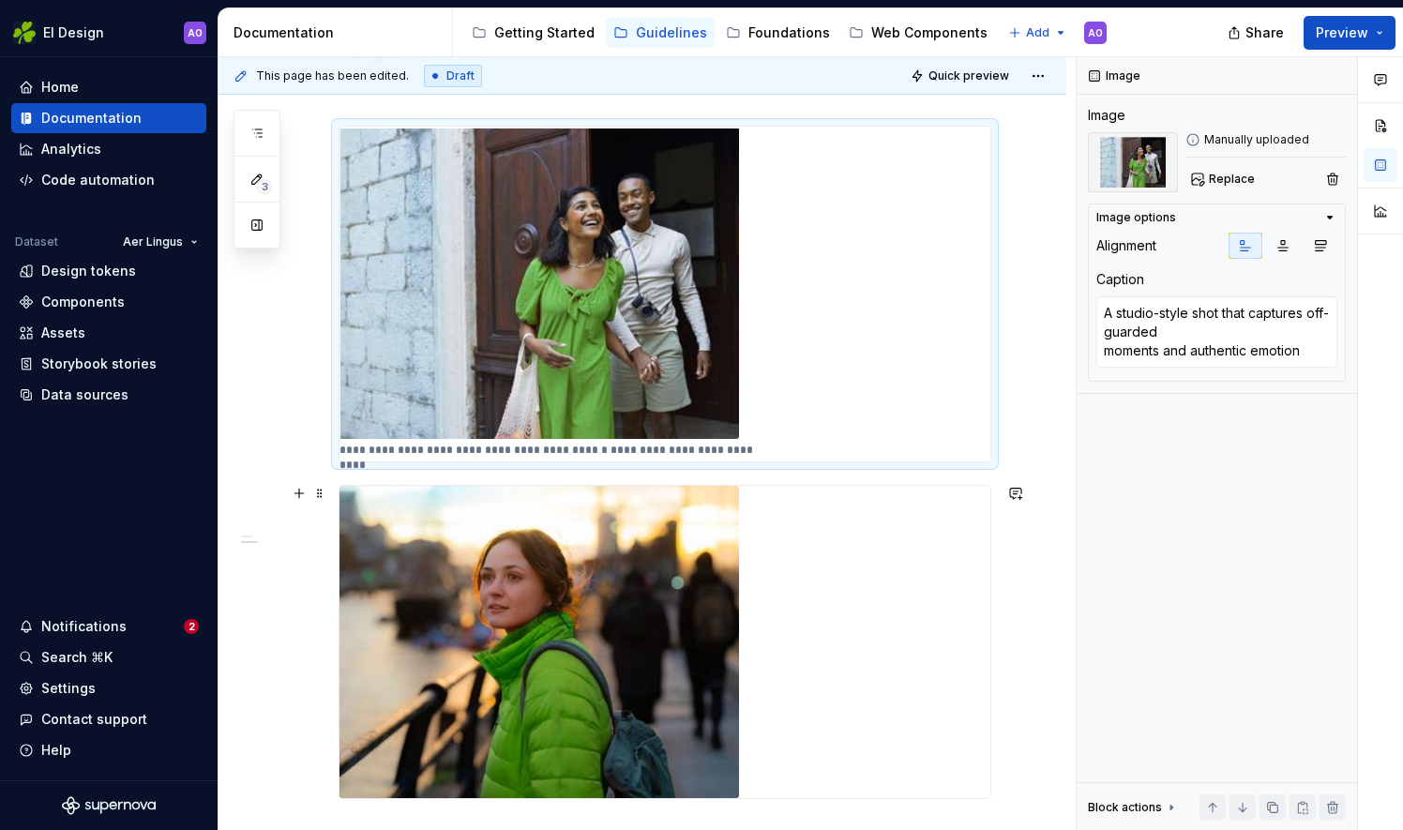
type textarea "*"
click at [763, 624] on div at bounding box center [664, 642] width 651 height 312
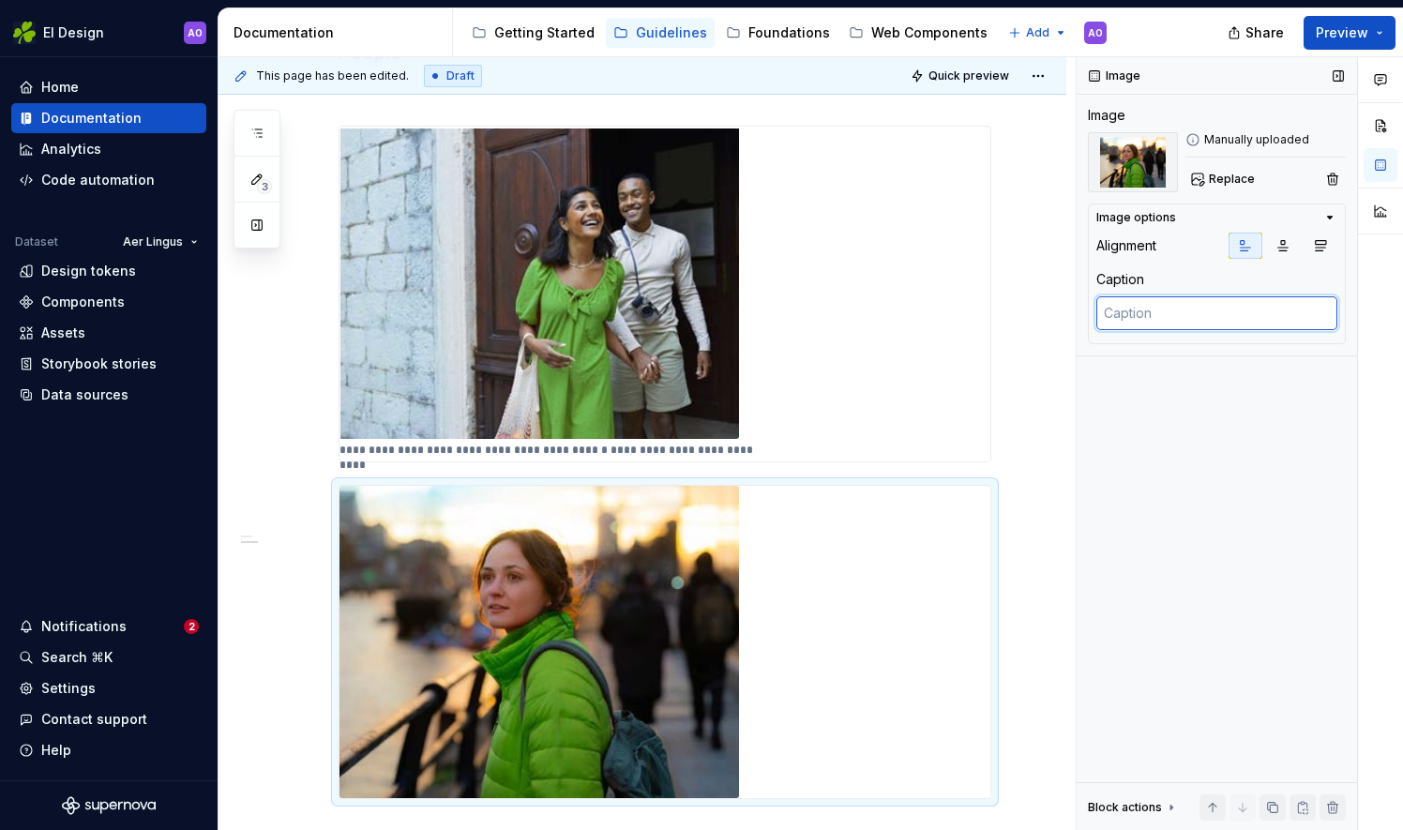
click at [1118, 302] on textarea at bounding box center [1216, 313] width 241 height 34
paste textarea "A studio-style shot that captures off-guarded moments and authentic emotion"
type textarea "*"
type textarea "A studio-style shot that captures off-guarded moments and authentic emotion"
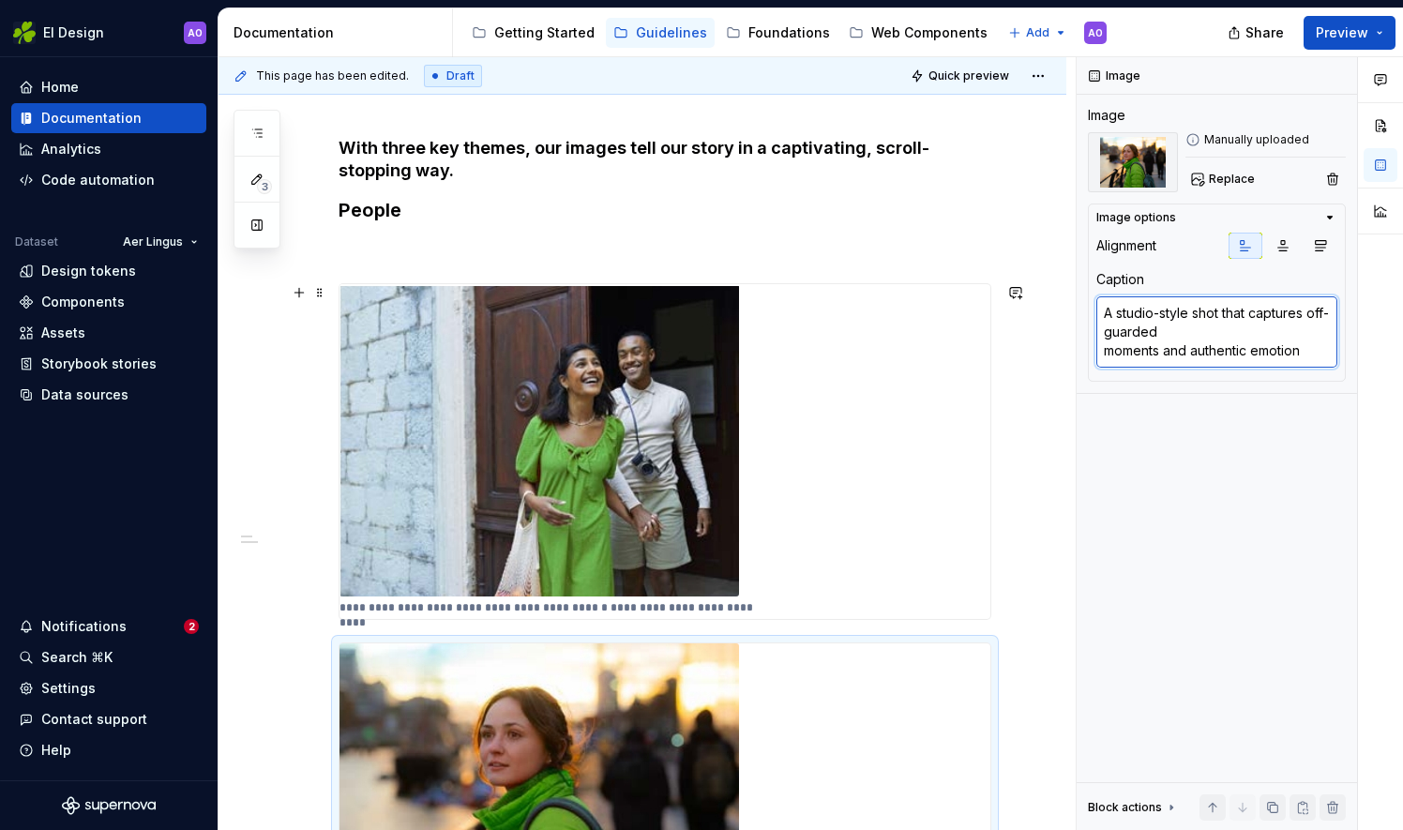
scroll to position [177, 0]
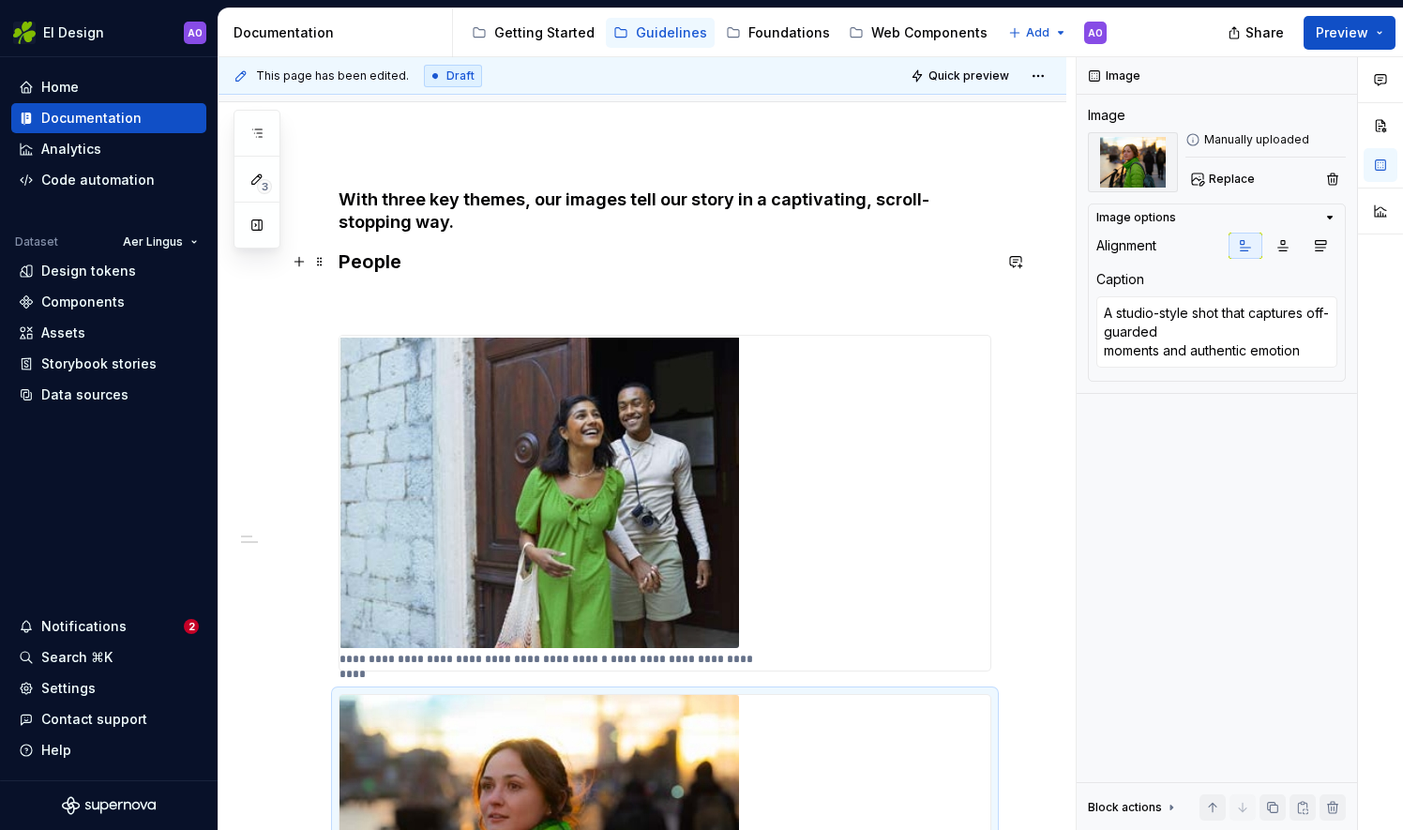
click at [519, 250] on h3 "People" at bounding box center [664, 261] width 653 height 26
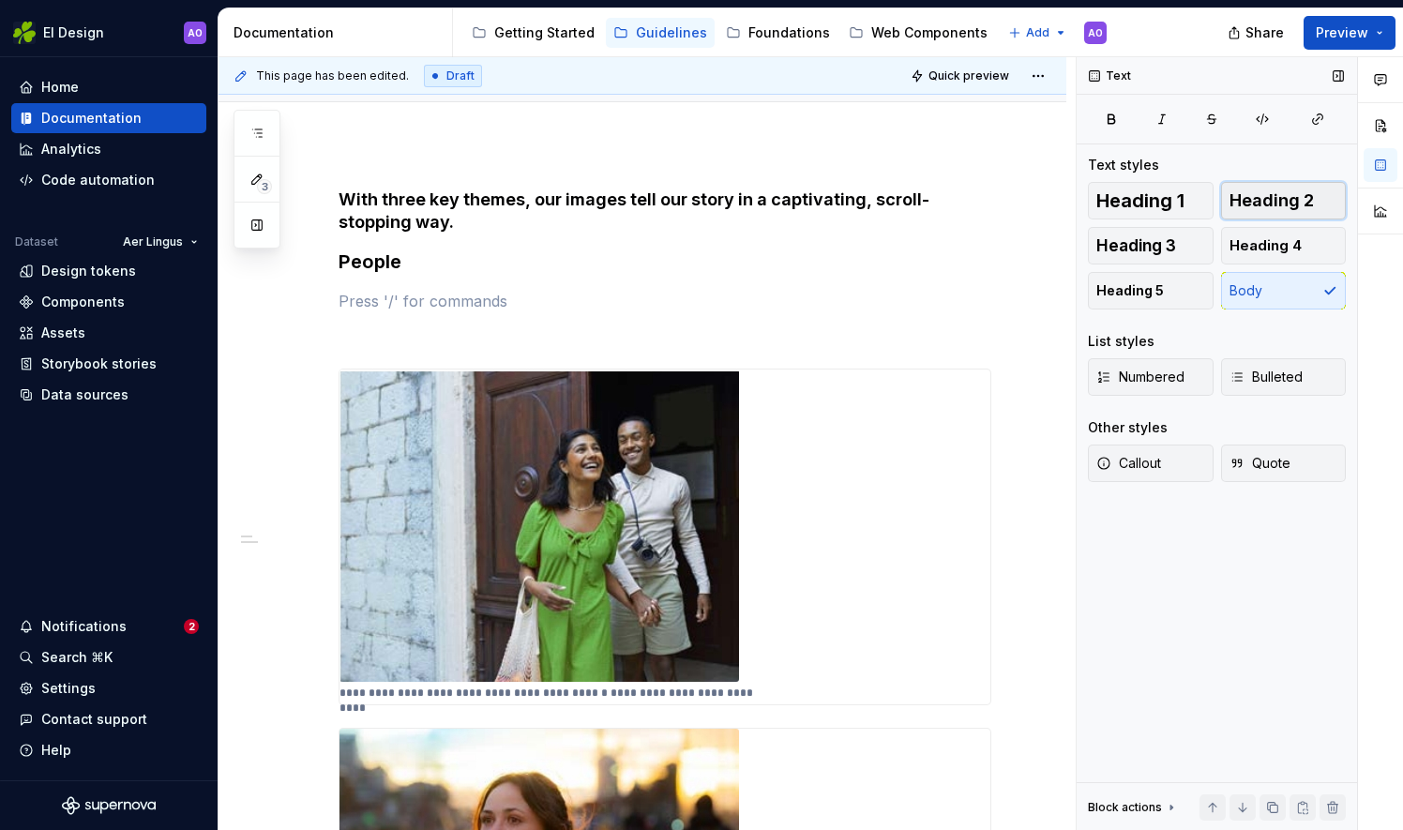
click at [1286, 211] on button "Heading 2" at bounding box center [1284, 201] width 126 height 38
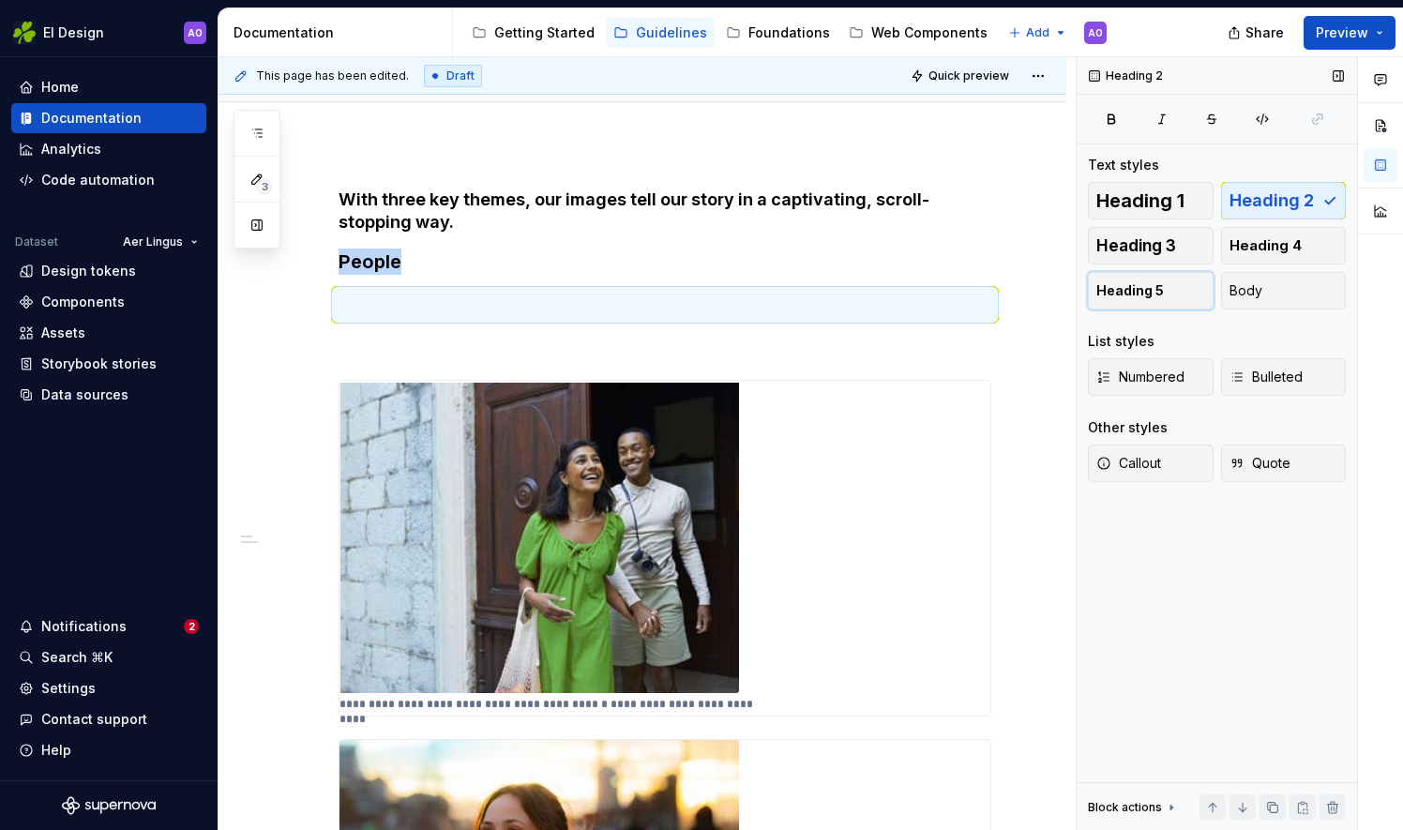
click at [1193, 289] on button "Heading 5" at bounding box center [1151, 291] width 126 height 38
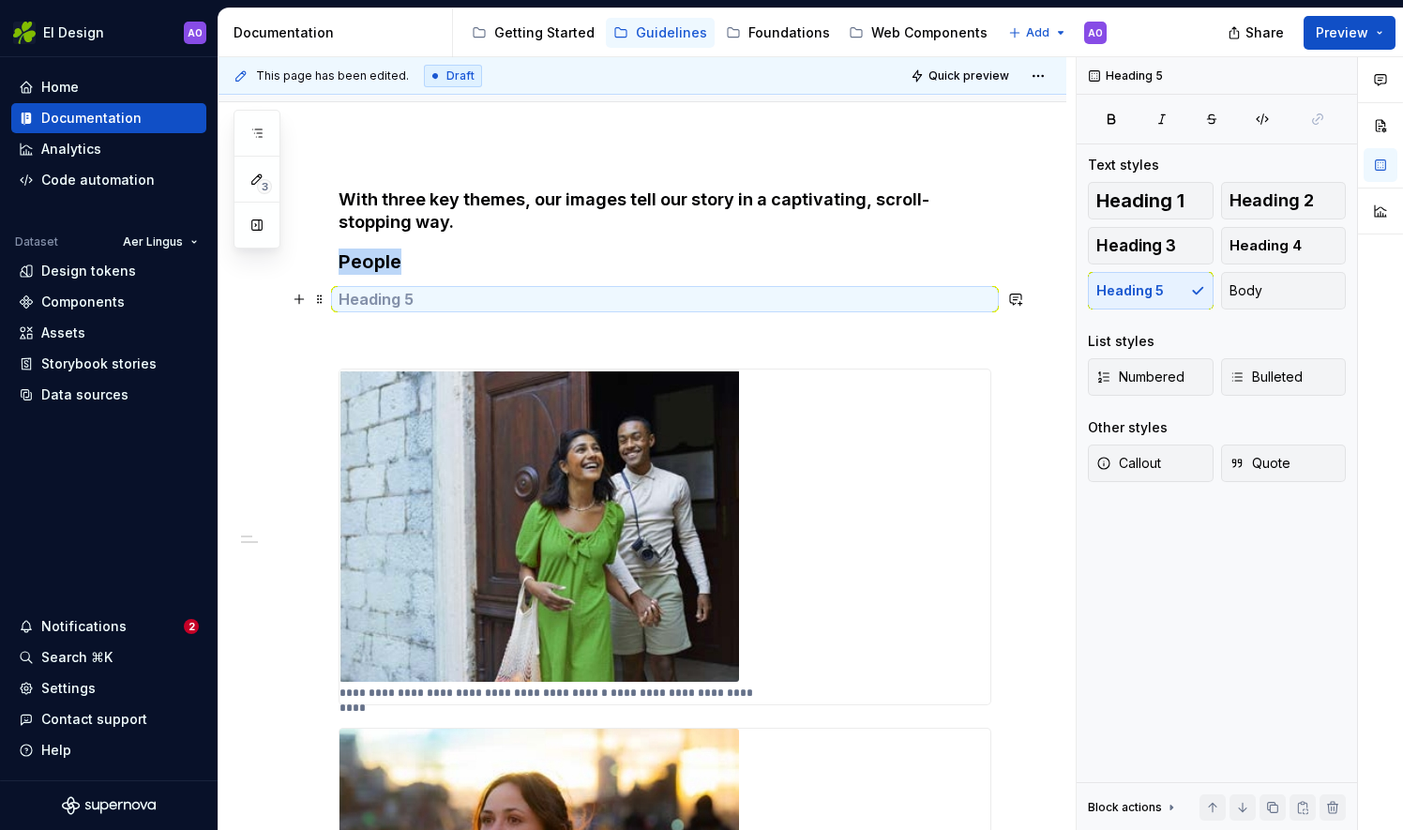
click at [545, 306] on h5 at bounding box center [664, 299] width 653 height 19
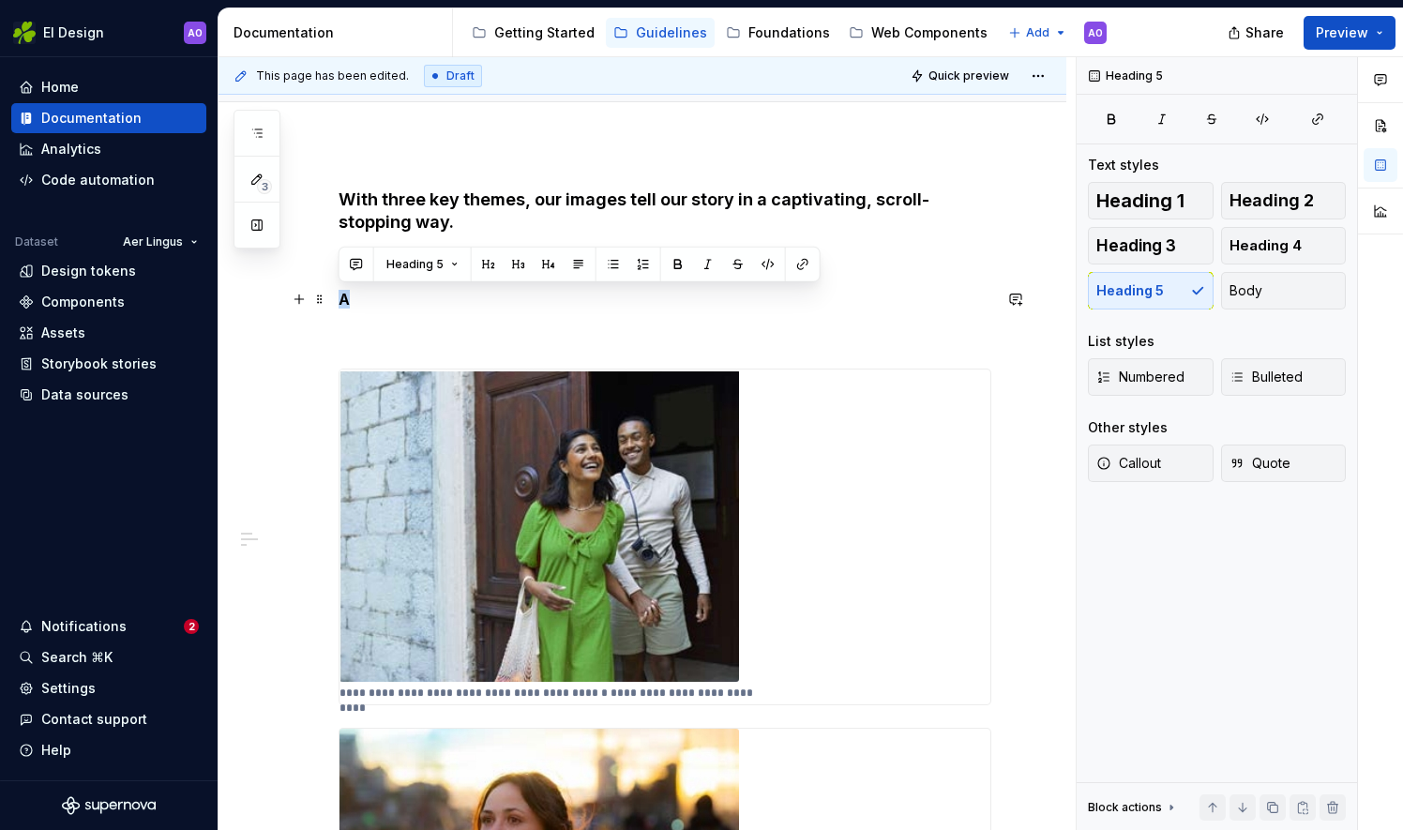
drag, startPoint x: 352, startPoint y: 304, endPoint x: 335, endPoint y: 303, distance: 16.9
click at [335, 303] on div "**********" at bounding box center [642, 739] width 848 height 1193
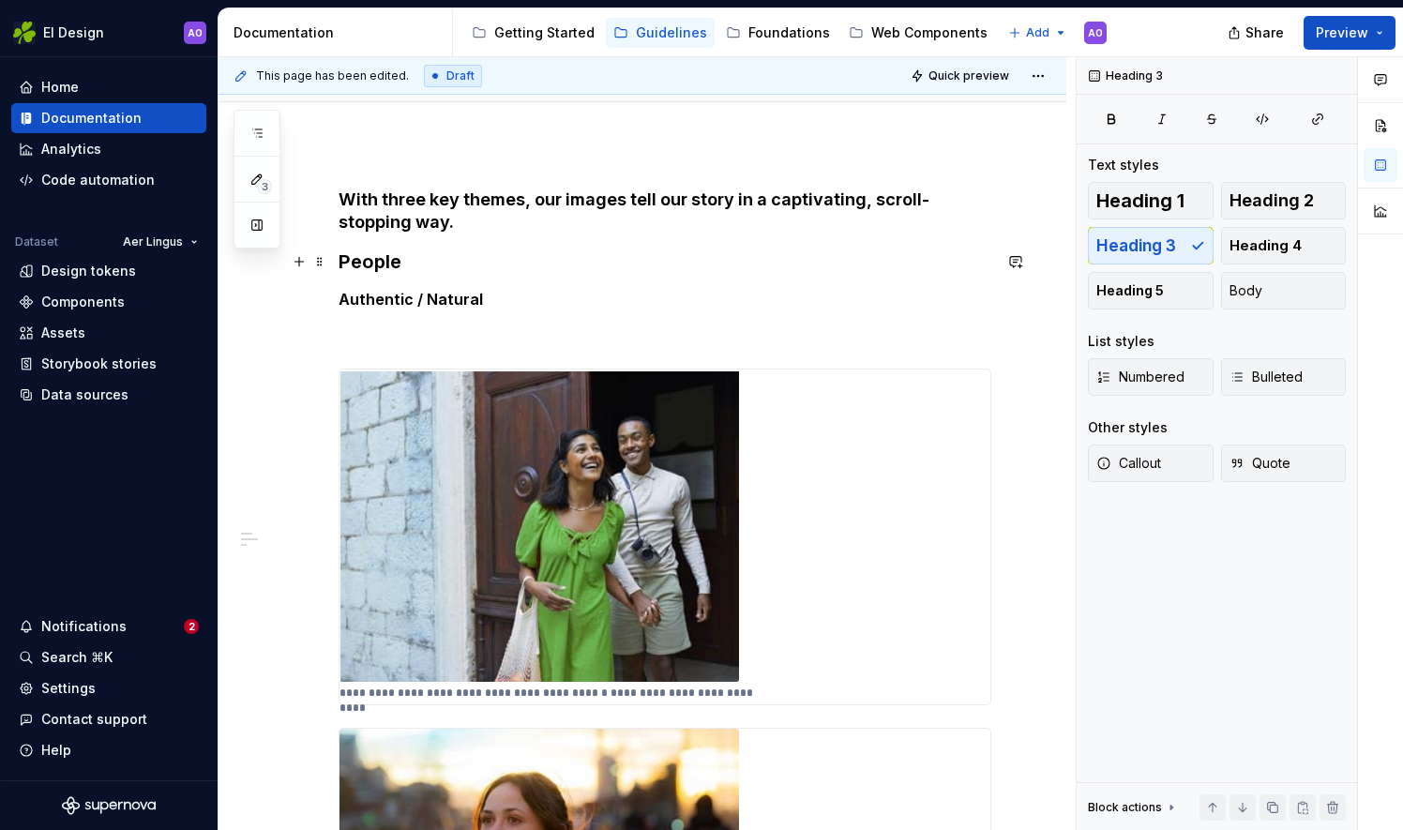
drag, startPoint x: 405, startPoint y: 252, endPoint x: 415, endPoint y: 252, distance: 10.3
click at [411, 251] on h3 "People" at bounding box center [664, 261] width 653 height 26
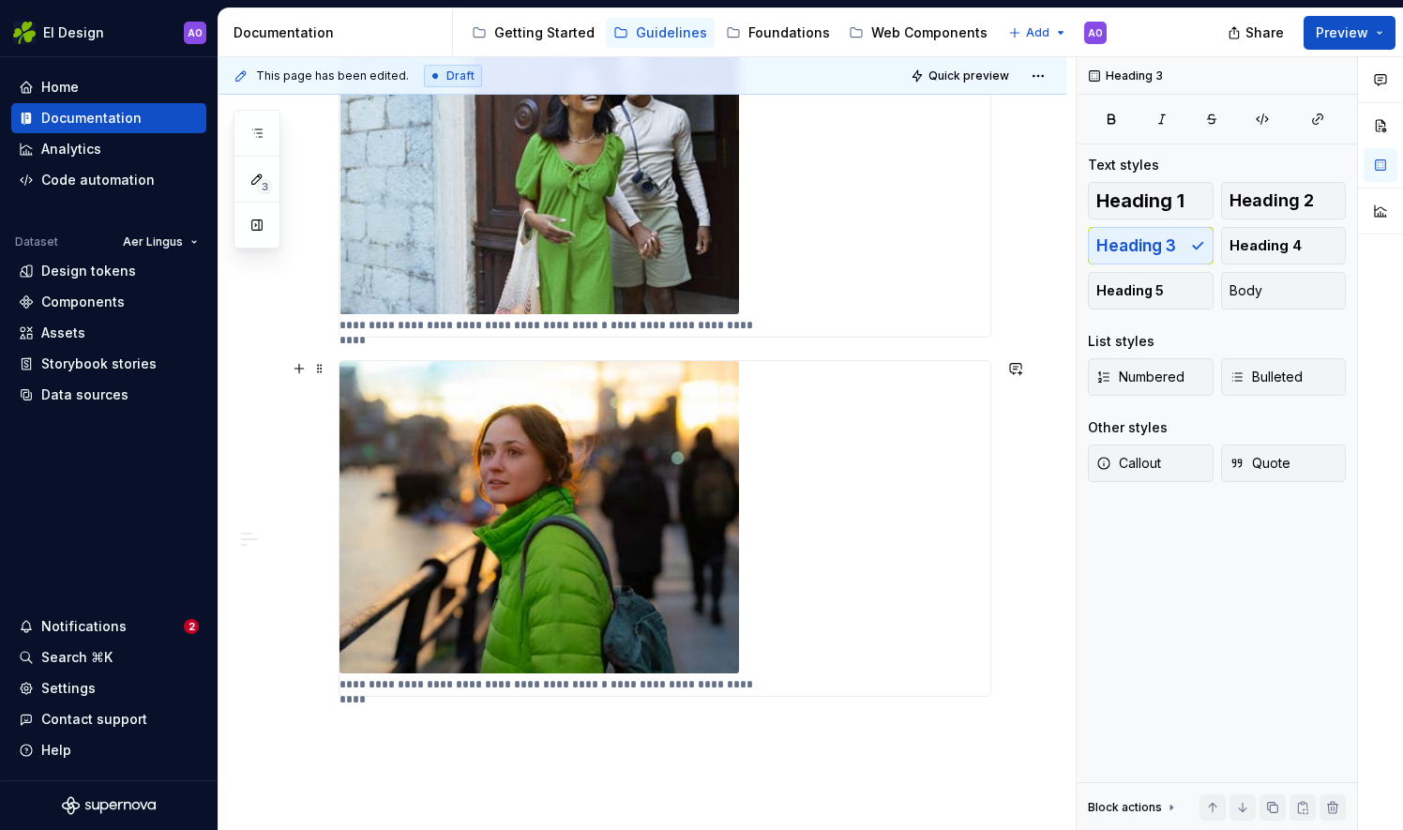
scroll to position [680, 0]
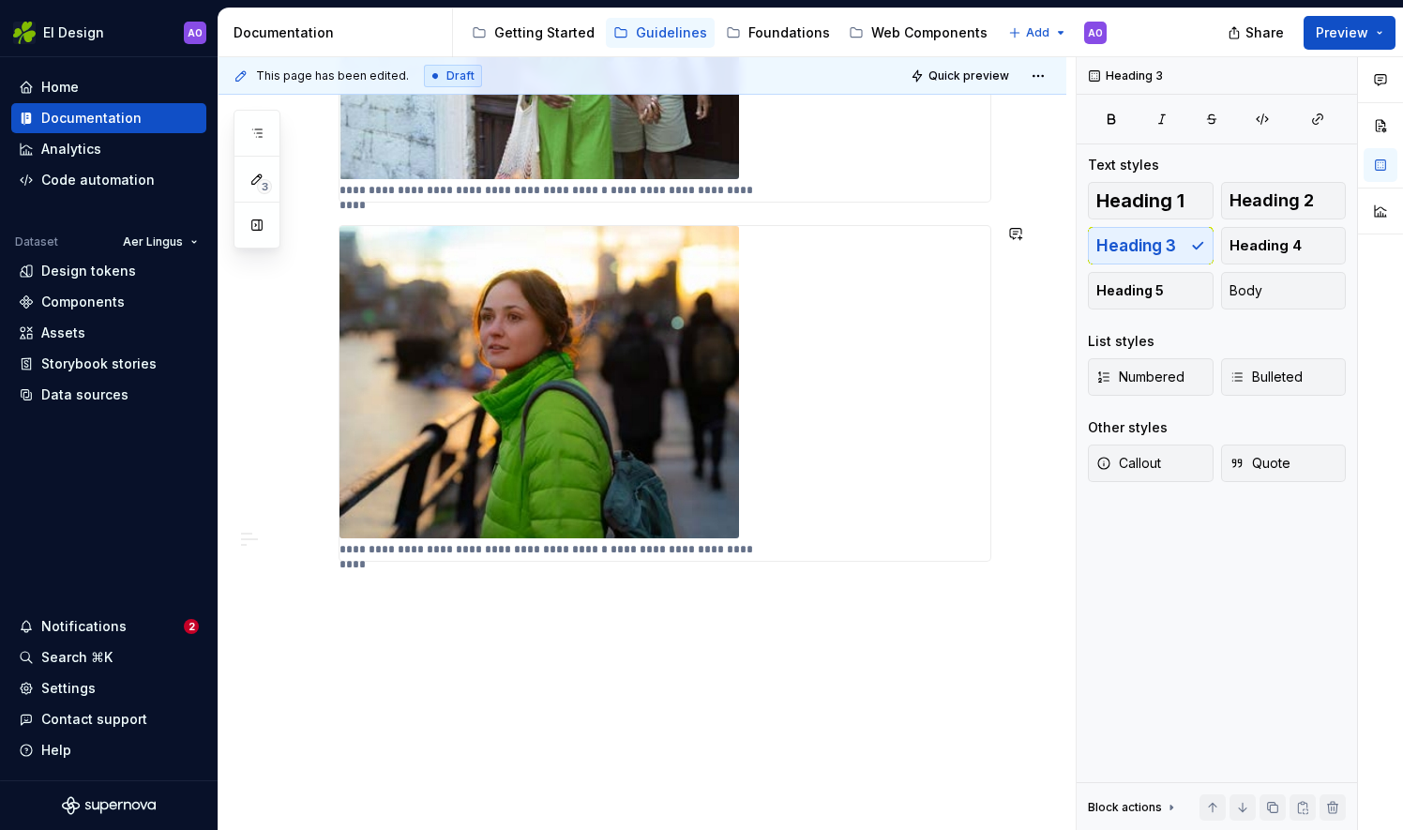
click at [402, 611] on div "**********" at bounding box center [646, 444] width 857 height 774
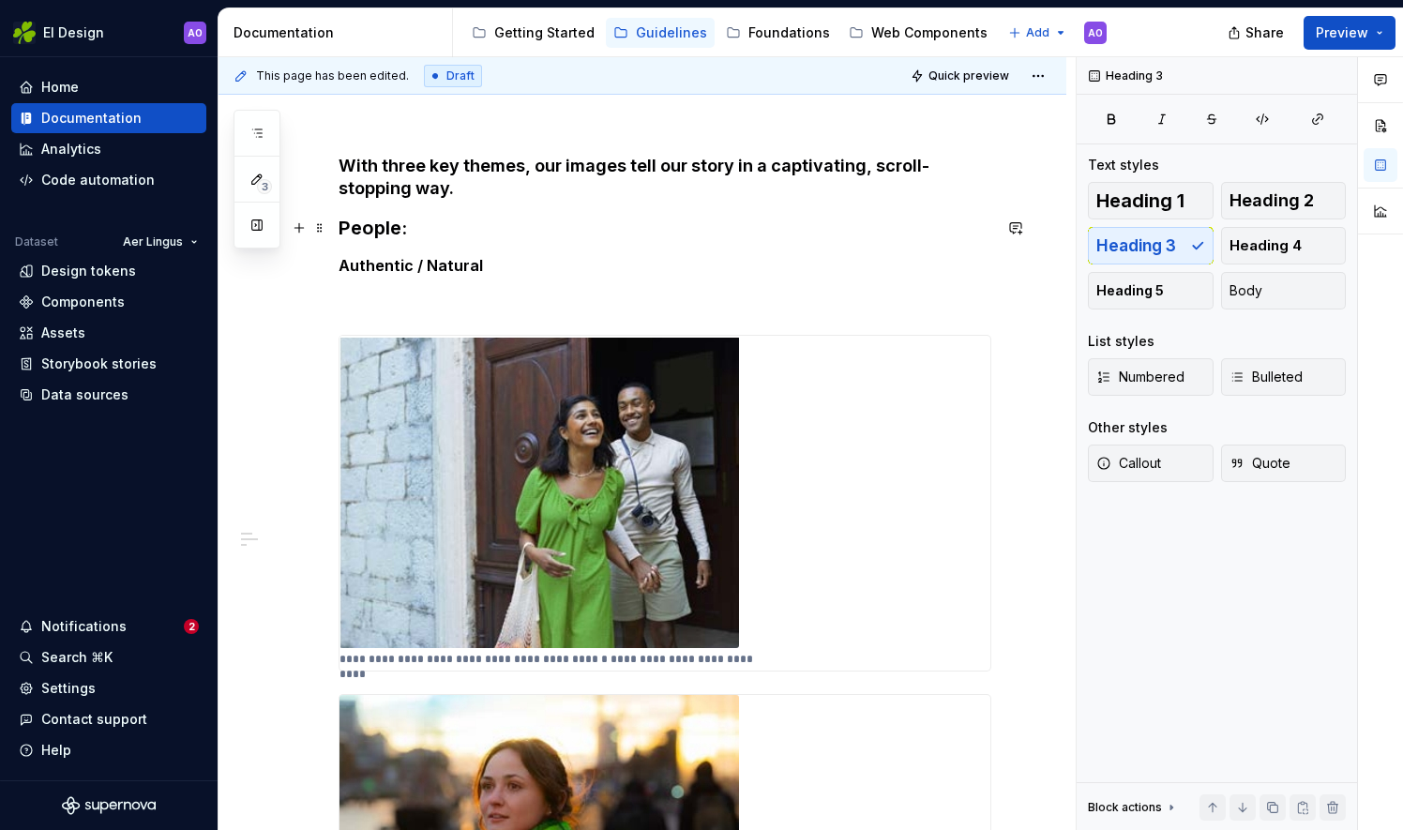
click at [384, 226] on h3 "People:" at bounding box center [664, 228] width 653 height 26
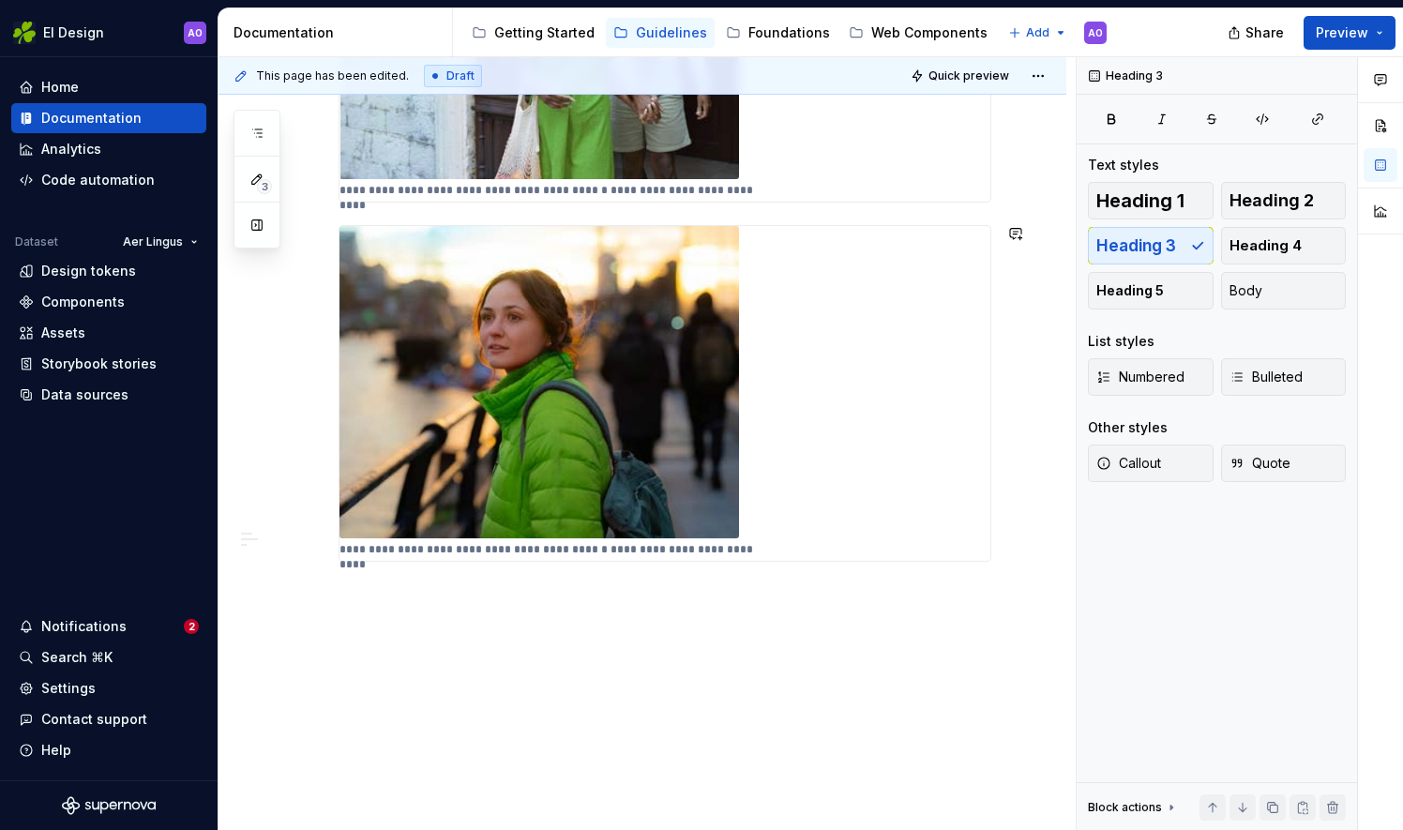
click at [361, 621] on div "**********" at bounding box center [646, 444] width 857 height 774
click at [341, 609] on div "**********" at bounding box center [646, 444] width 857 height 774
click at [336, 611] on div "**********" at bounding box center [642, 237] width 848 height 1193
click at [336, 594] on div "**********" at bounding box center [642, 260] width 848 height 1238
click at [1171, 251] on span "Heading 3" at bounding box center [1136, 245] width 80 height 19
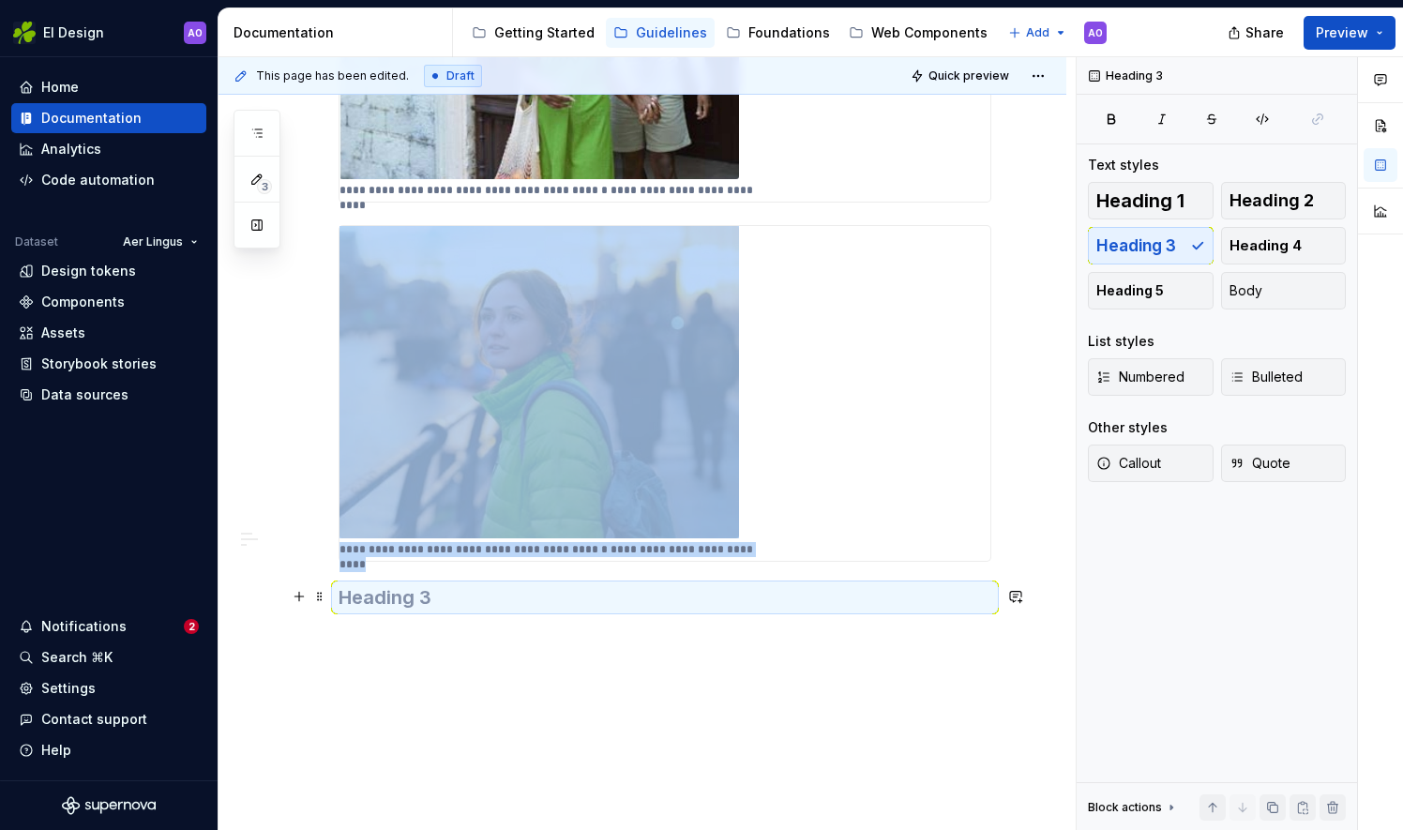
click at [618, 591] on h3 at bounding box center [664, 597] width 653 height 26
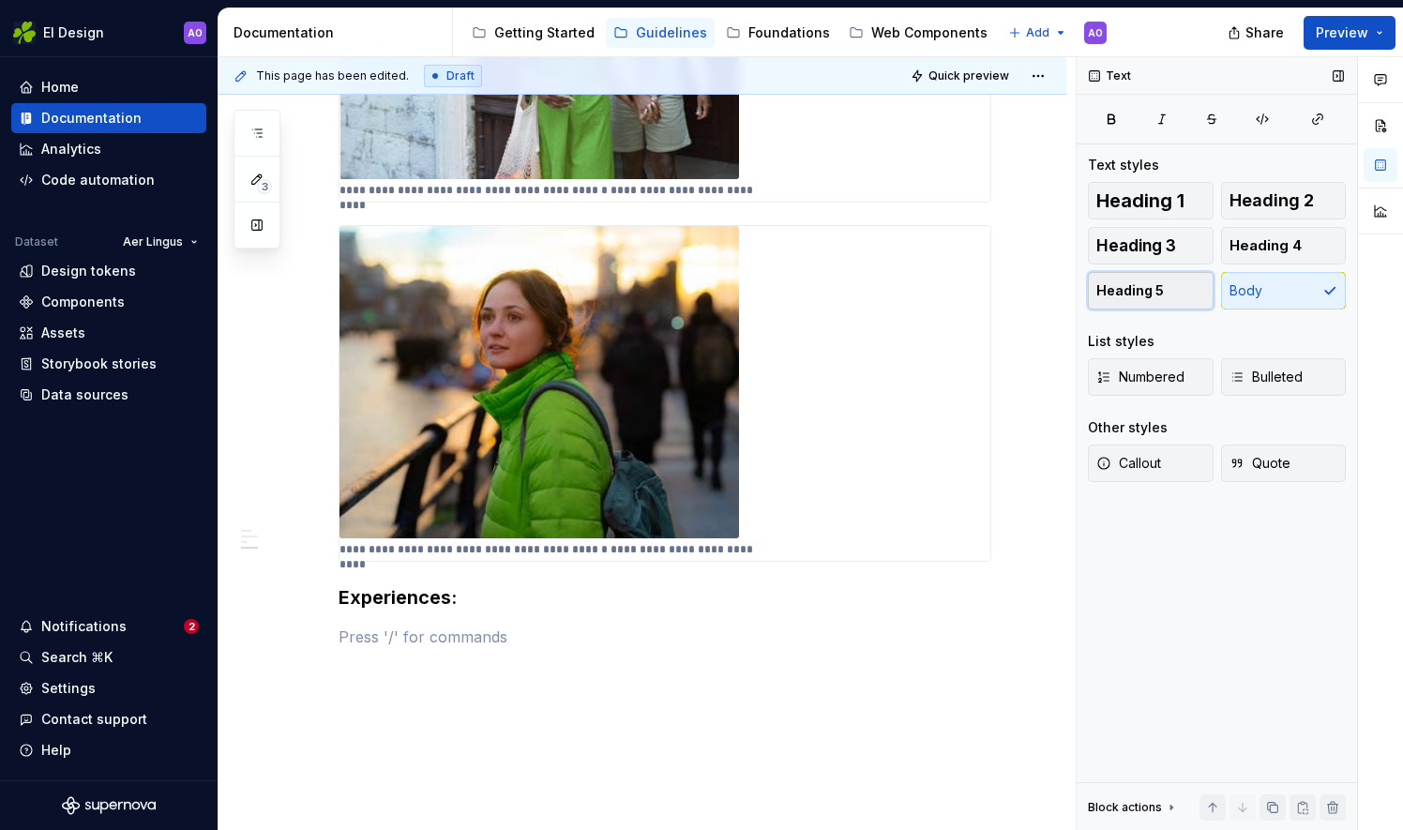
click at [1129, 285] on span "Heading 5" at bounding box center [1130, 290] width 68 height 19
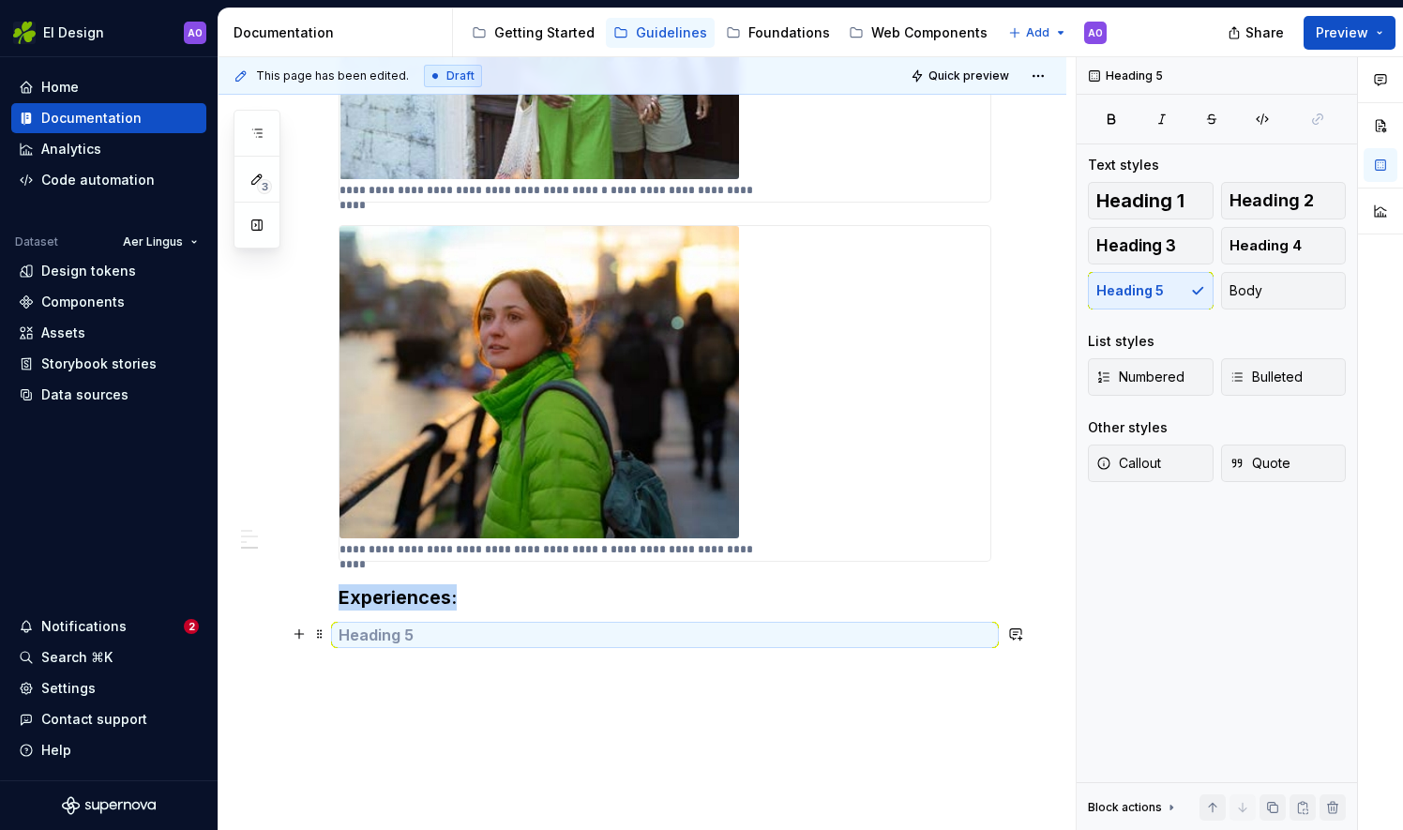
drag, startPoint x: 443, startPoint y: 635, endPoint x: 439, endPoint y: 619, distance: 16.4
click at [442, 635] on h5 at bounding box center [664, 634] width 653 height 19
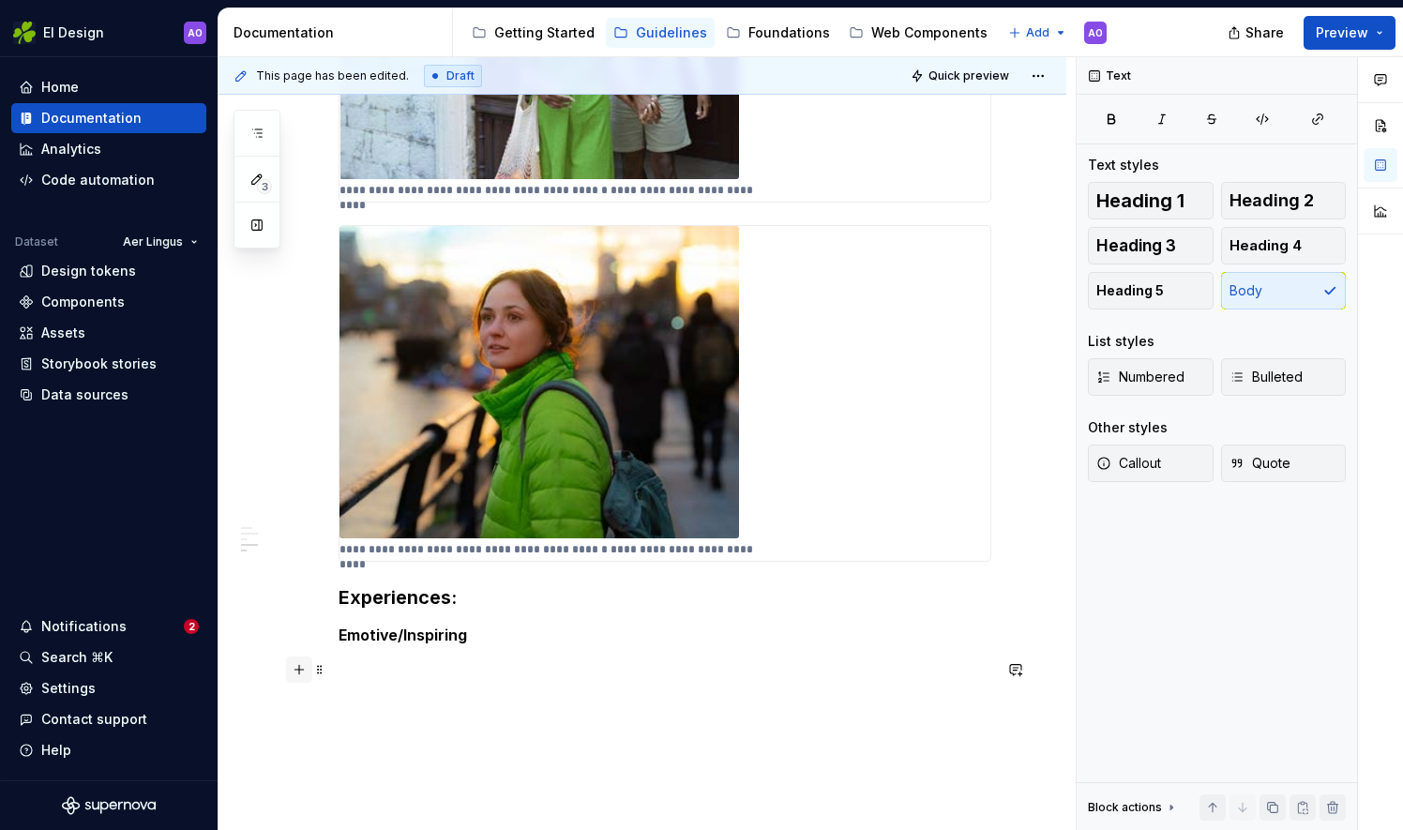
click at [299, 671] on button "button" at bounding box center [299, 669] width 26 height 26
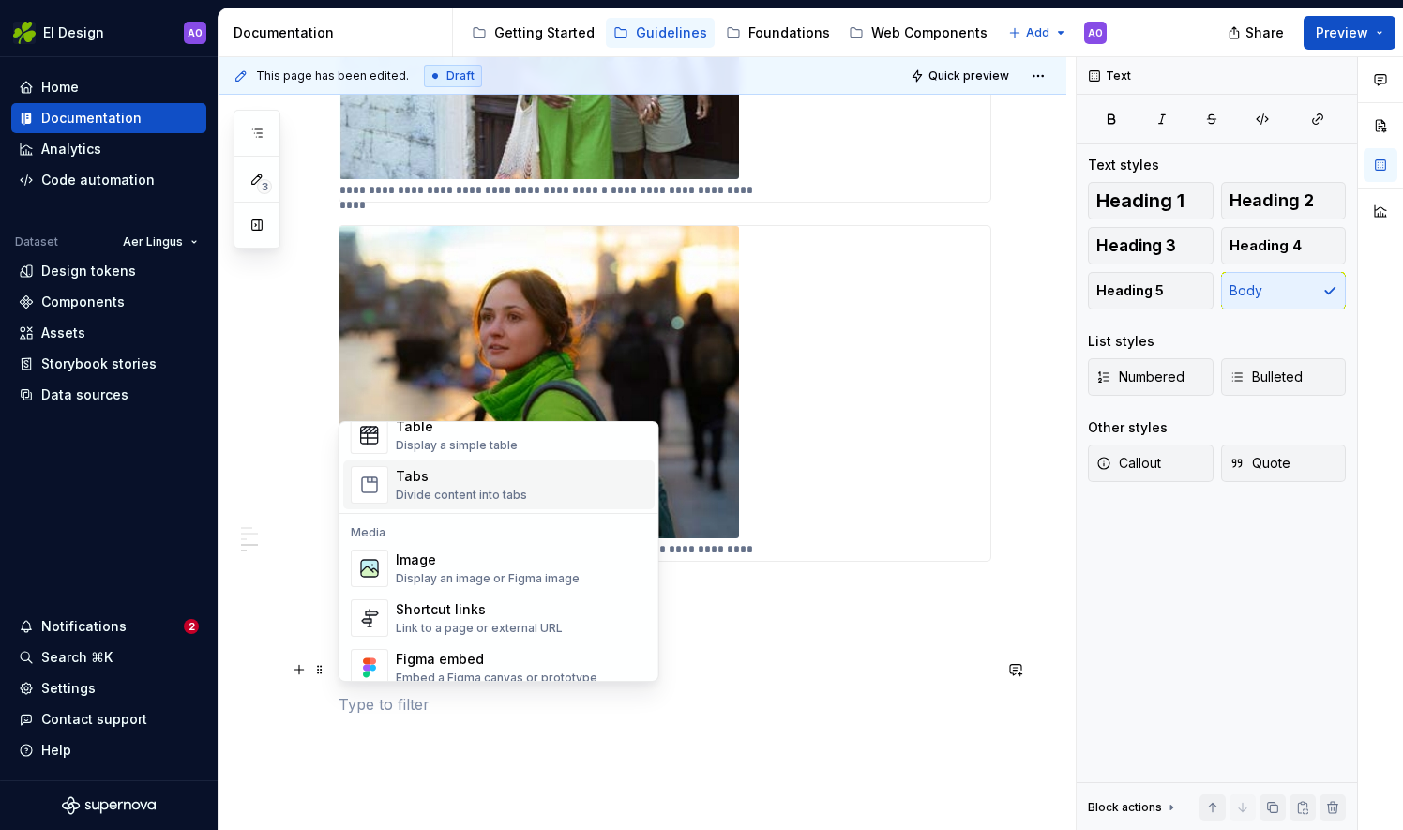
scroll to position [750, 0]
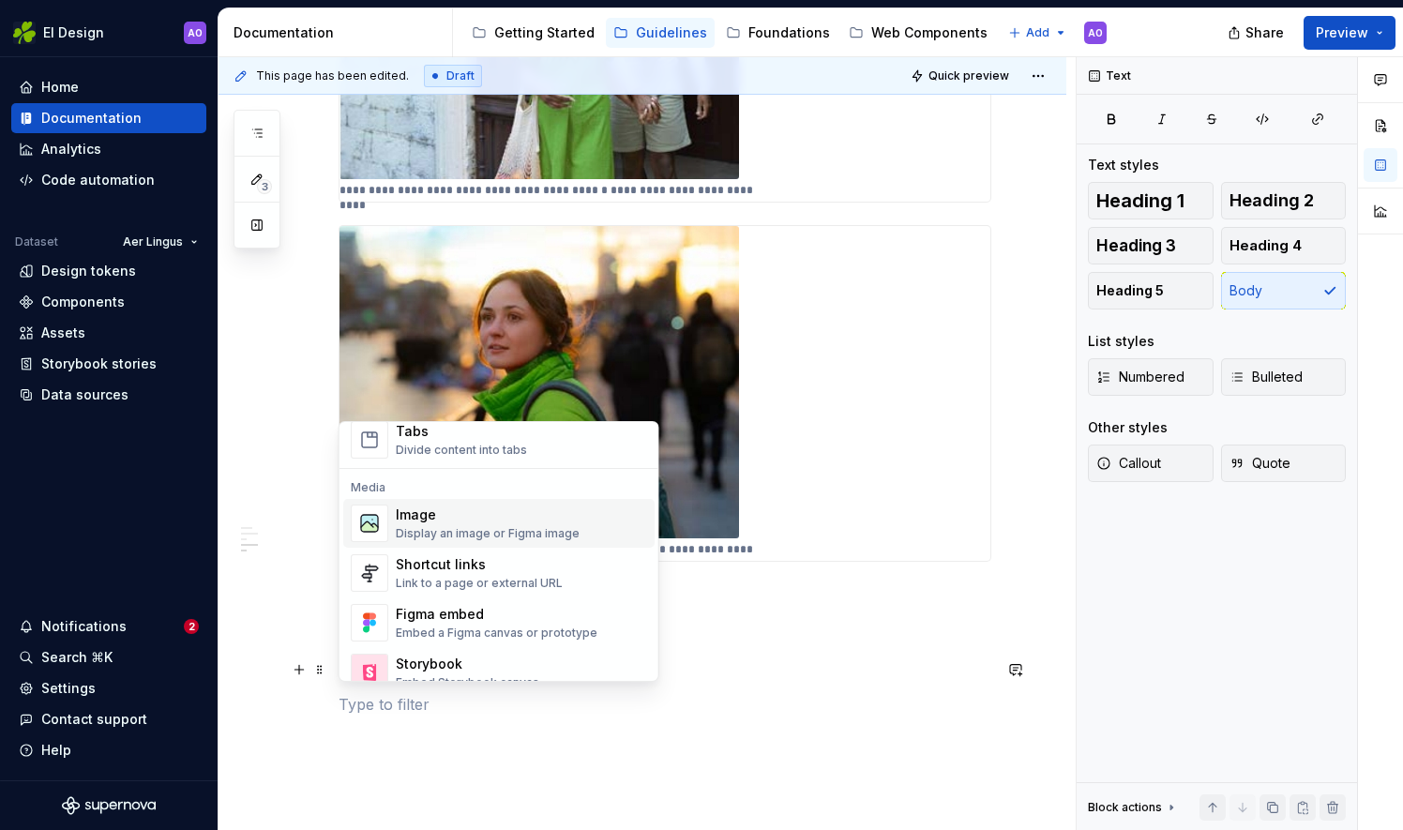
click at [428, 529] on div "Display an image or Figma image" at bounding box center [488, 533] width 184 height 15
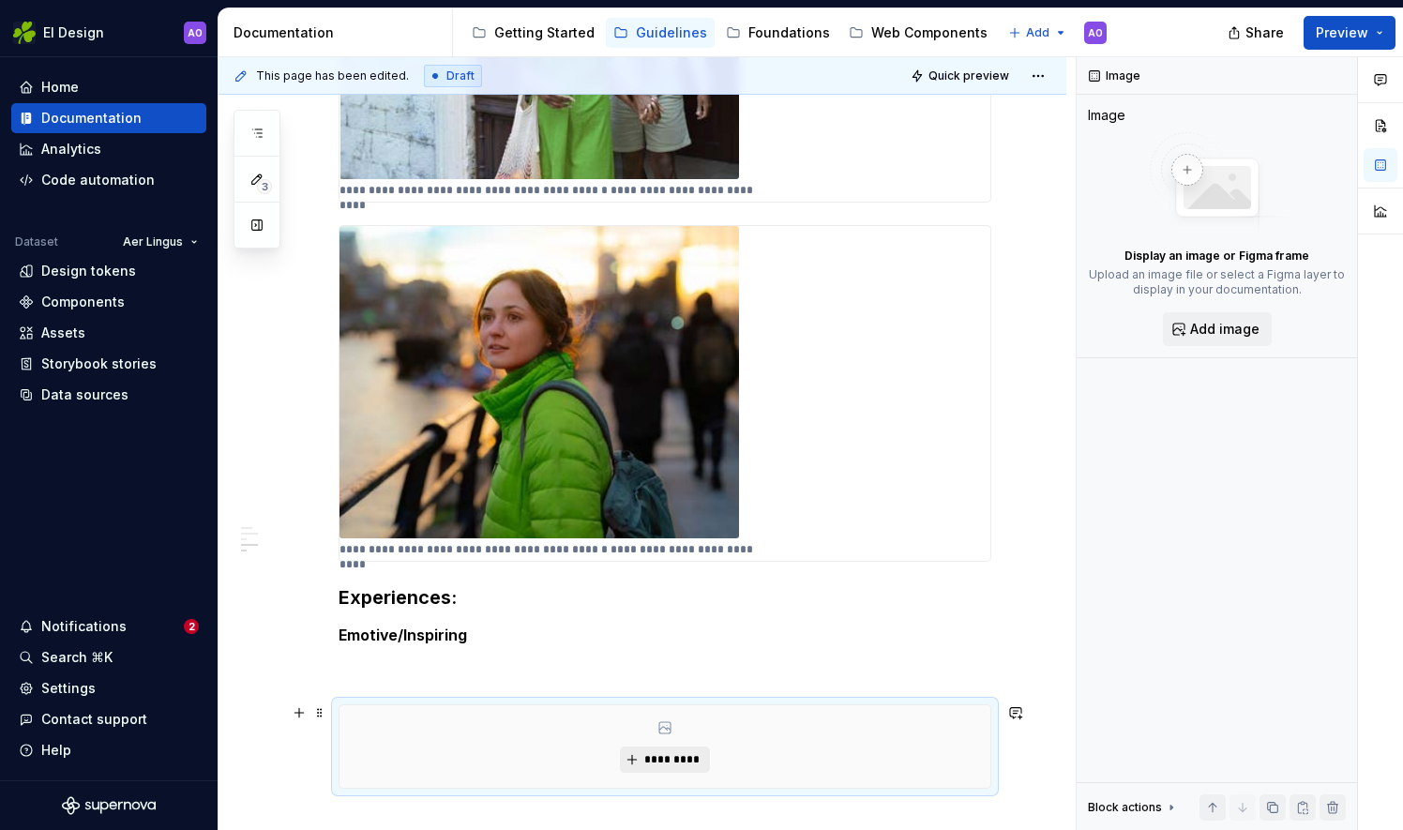
click at [637, 758] on button "*********" at bounding box center [664, 759] width 89 height 26
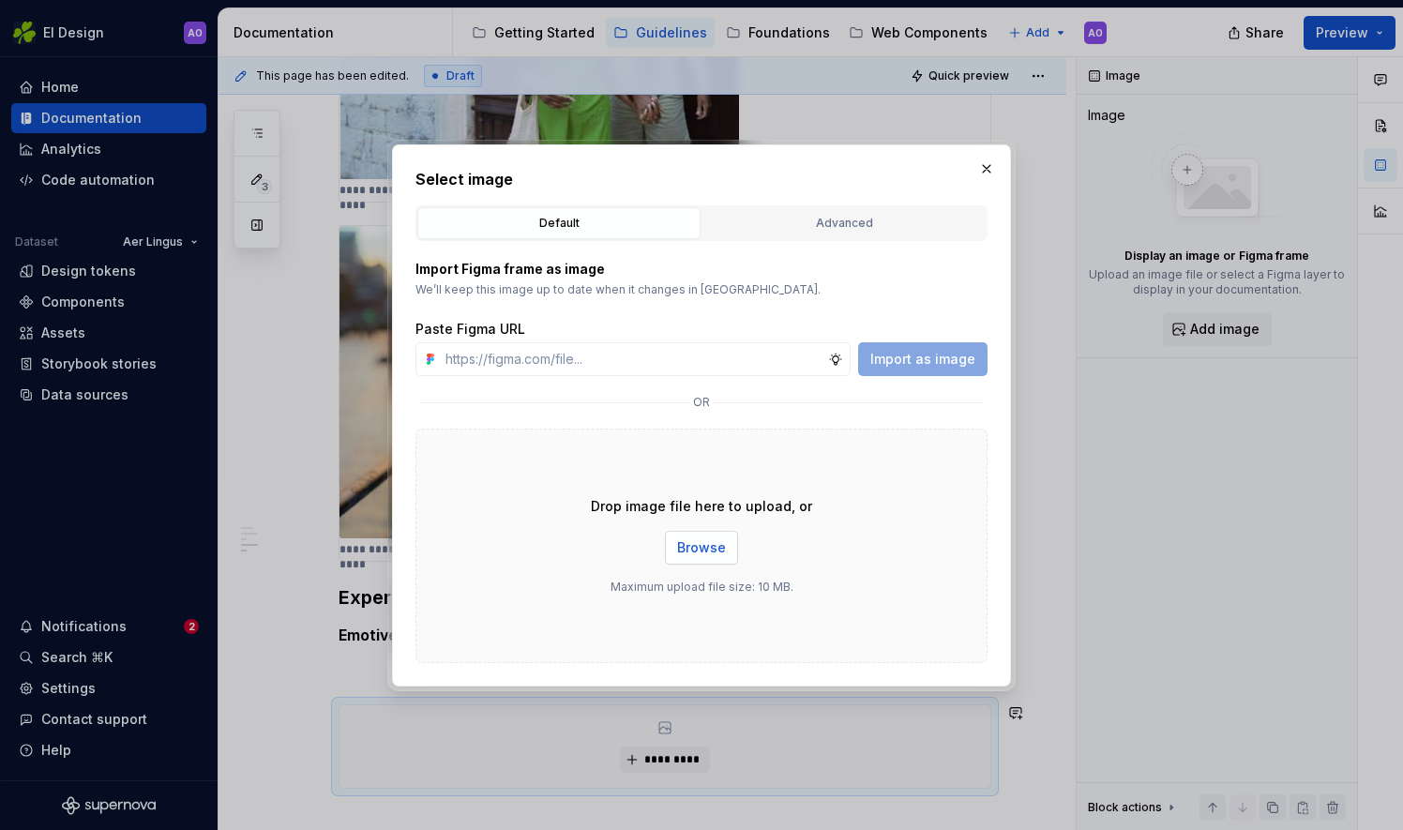
click at [704, 546] on span "Browse" at bounding box center [701, 547] width 49 height 19
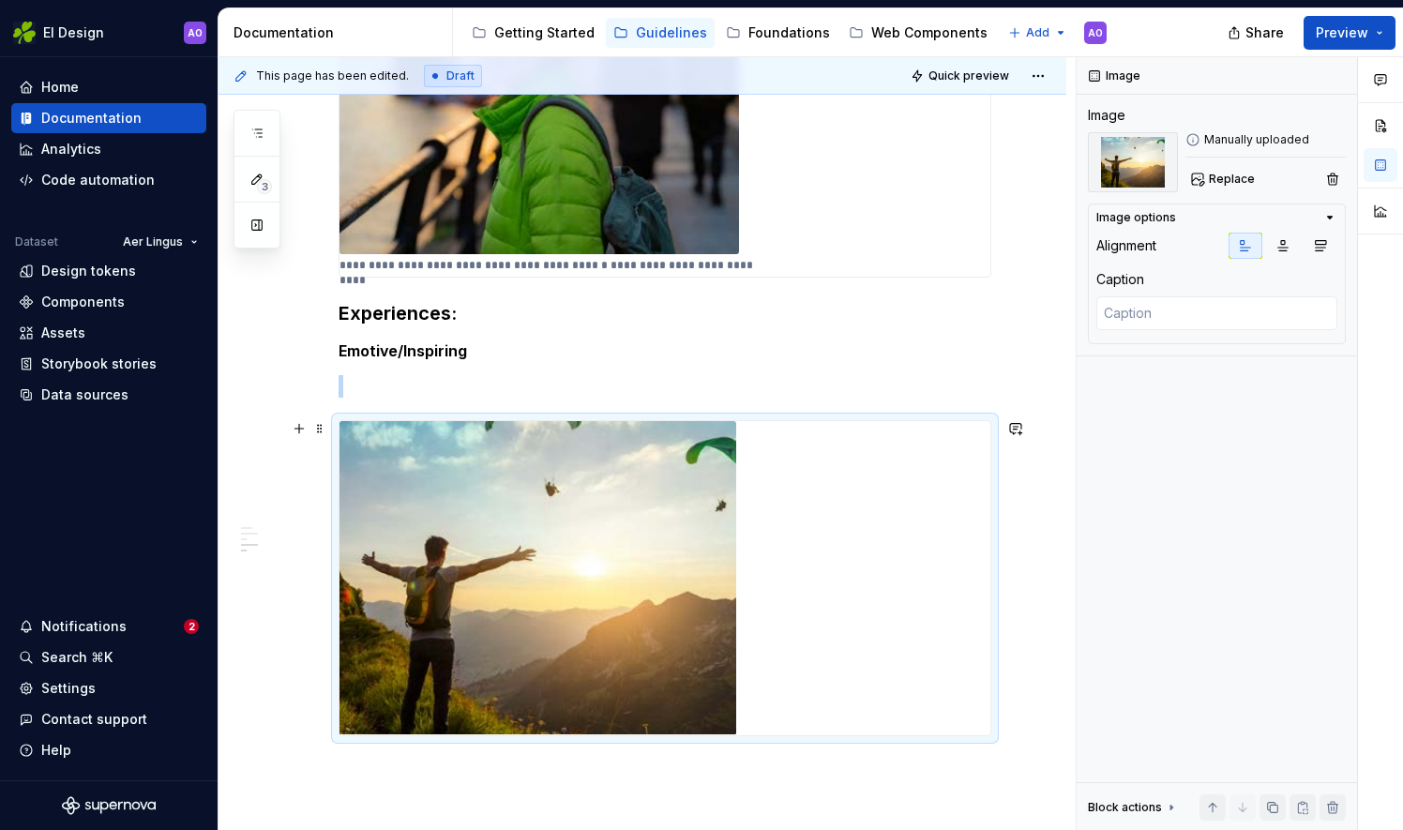
scroll to position [1138, 0]
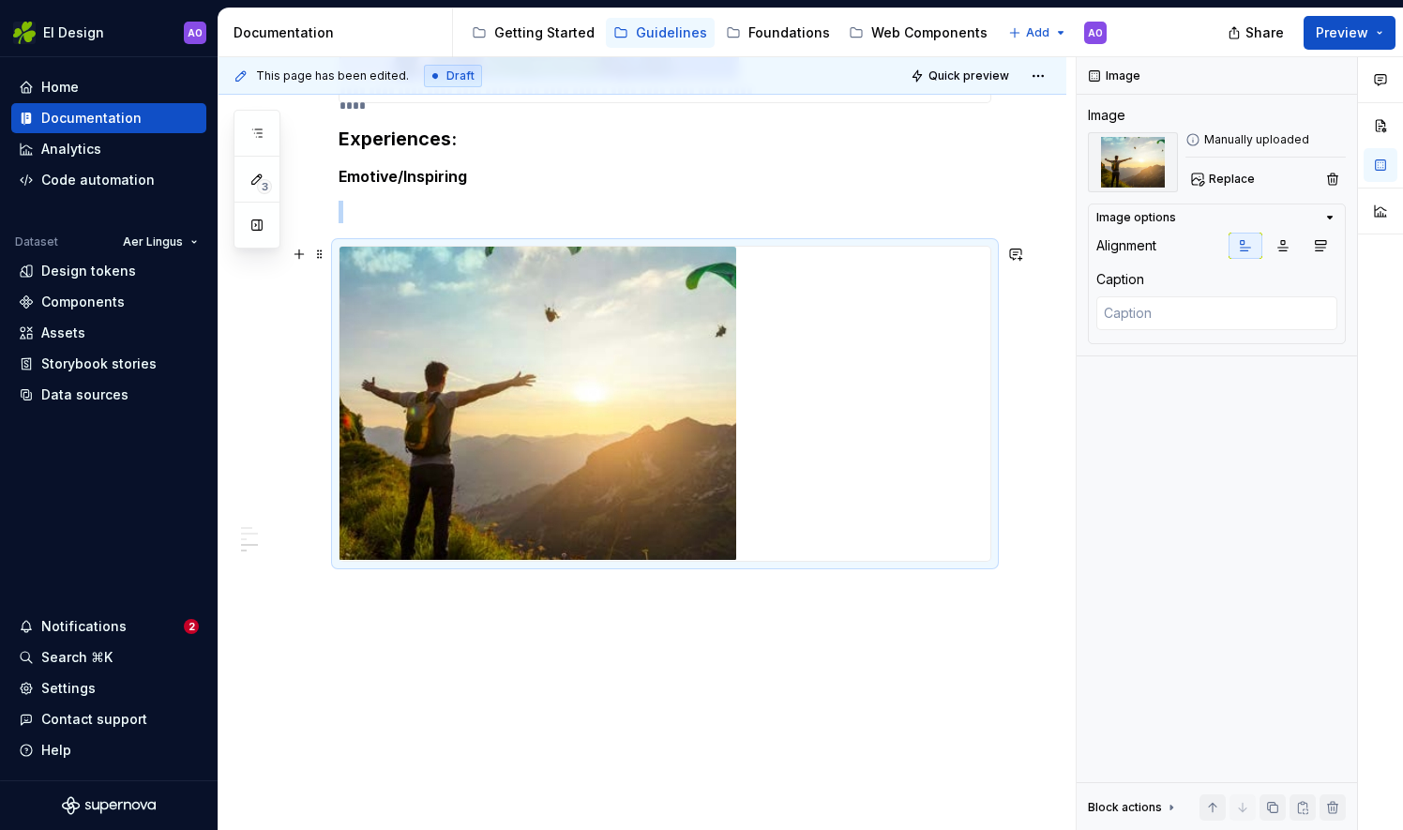
click at [523, 405] on img at bounding box center [537, 404] width 397 height 314
drag, startPoint x: 486, startPoint y: 407, endPoint x: 324, endPoint y: 251, distance: 224.1
click at [324, 251] on span at bounding box center [319, 254] width 15 height 26
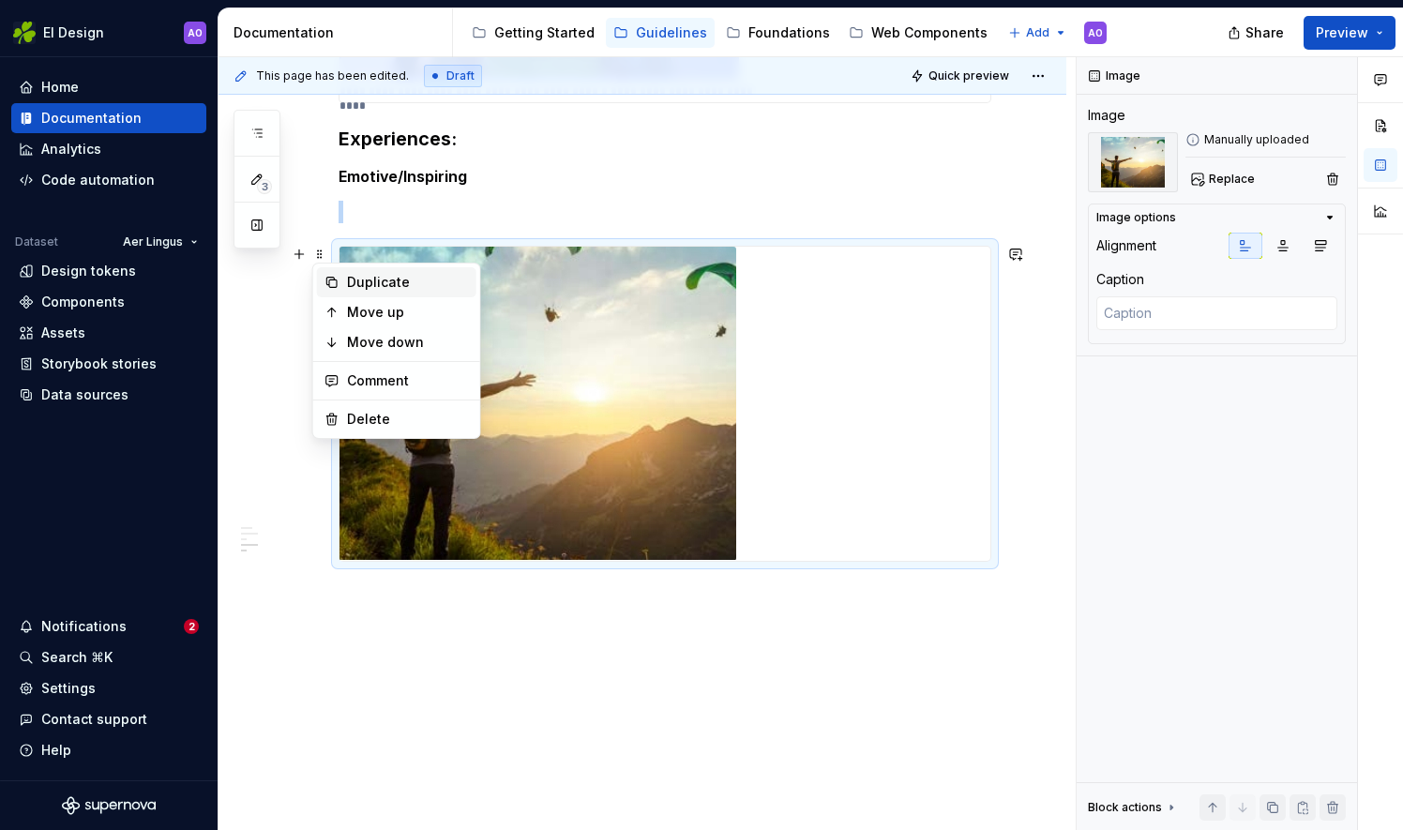
click at [365, 285] on div "Duplicate" at bounding box center [408, 282] width 122 height 19
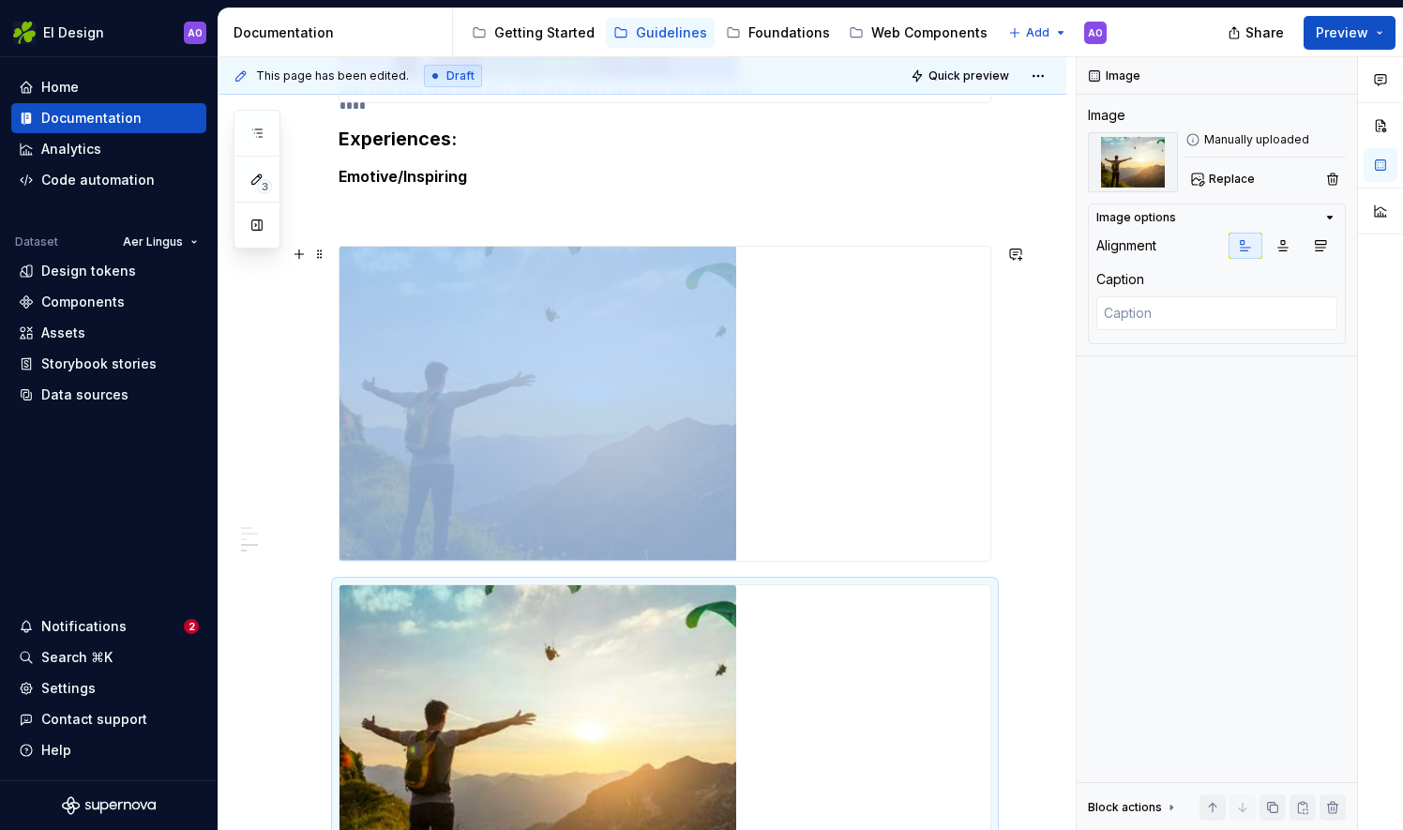
scroll to position [1204, 0]
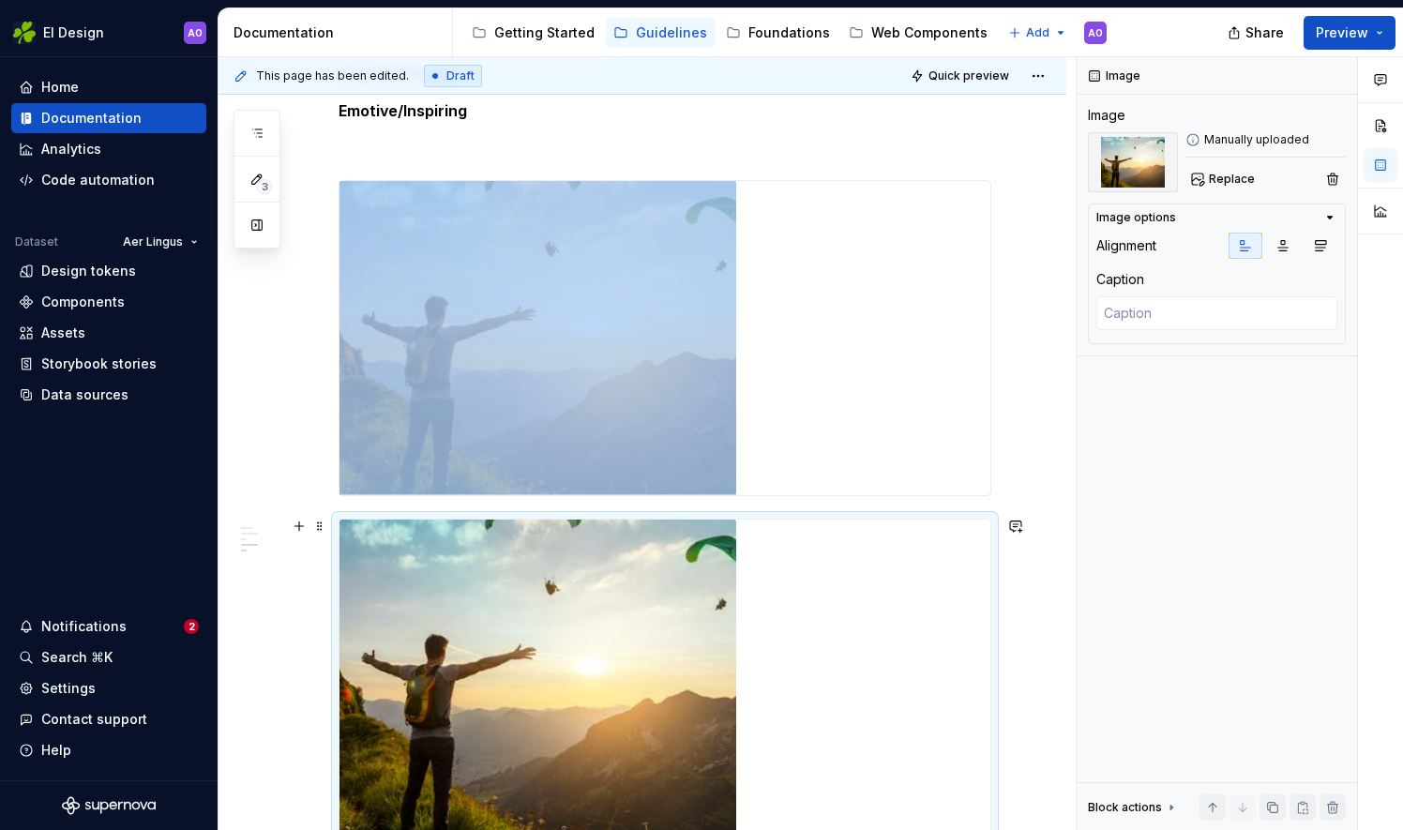
drag, startPoint x: 460, startPoint y: 615, endPoint x: 464, endPoint y: 601, distance: 14.6
click at [460, 616] on img at bounding box center [537, 676] width 397 height 314
click at [1221, 181] on span "Replace" at bounding box center [1232, 179] width 46 height 15
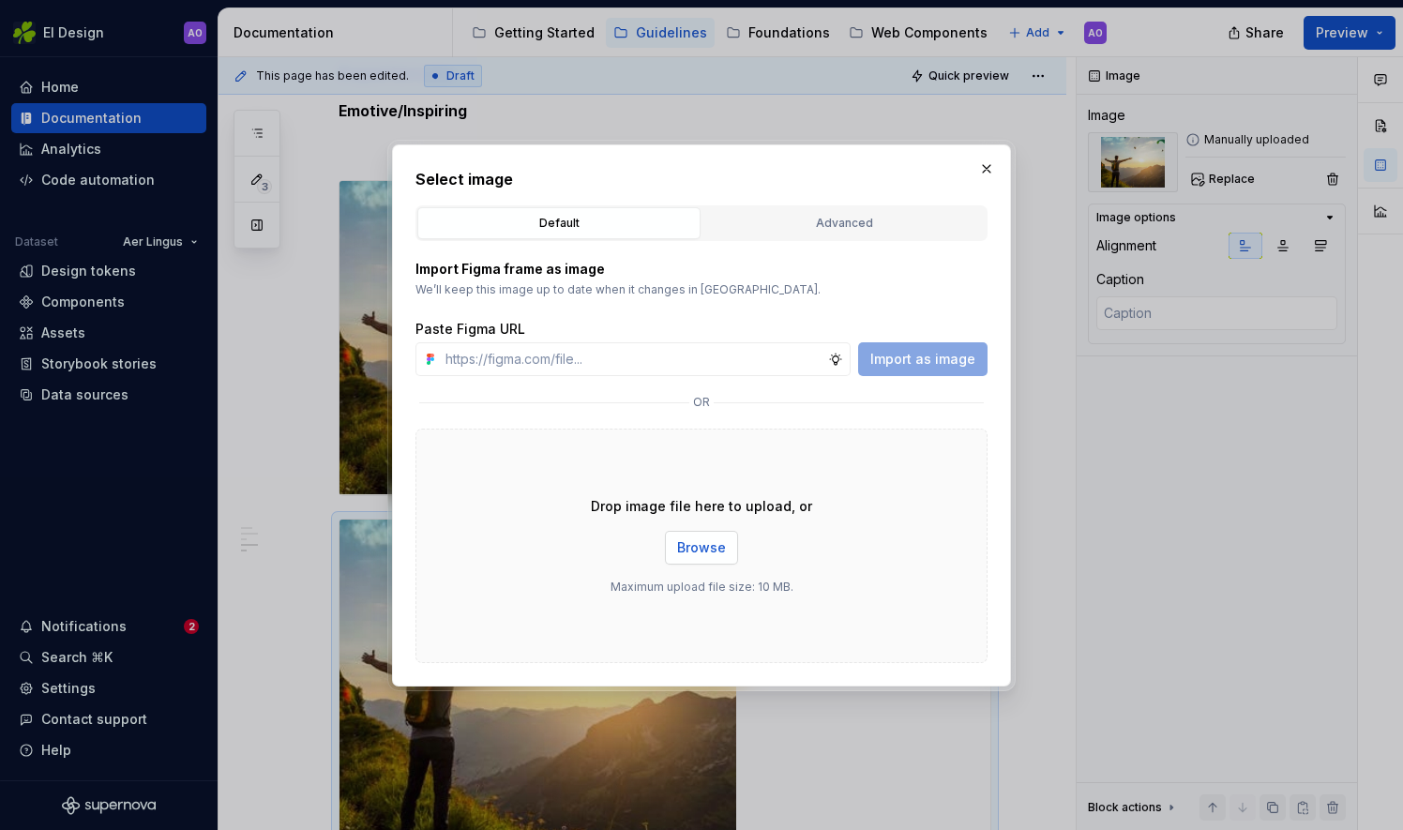
click at [701, 542] on span "Browse" at bounding box center [701, 547] width 49 height 19
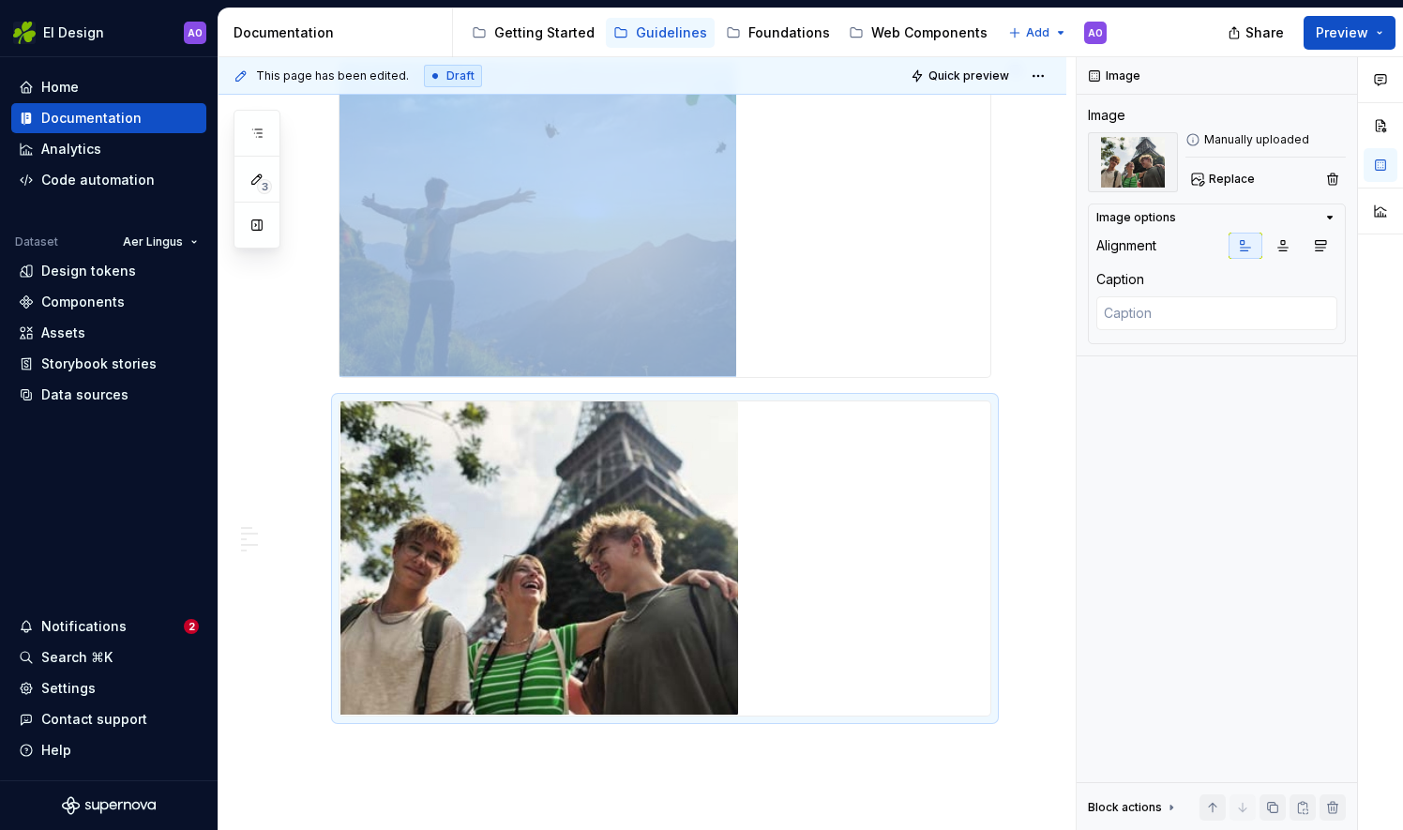
scroll to position [1351, 0]
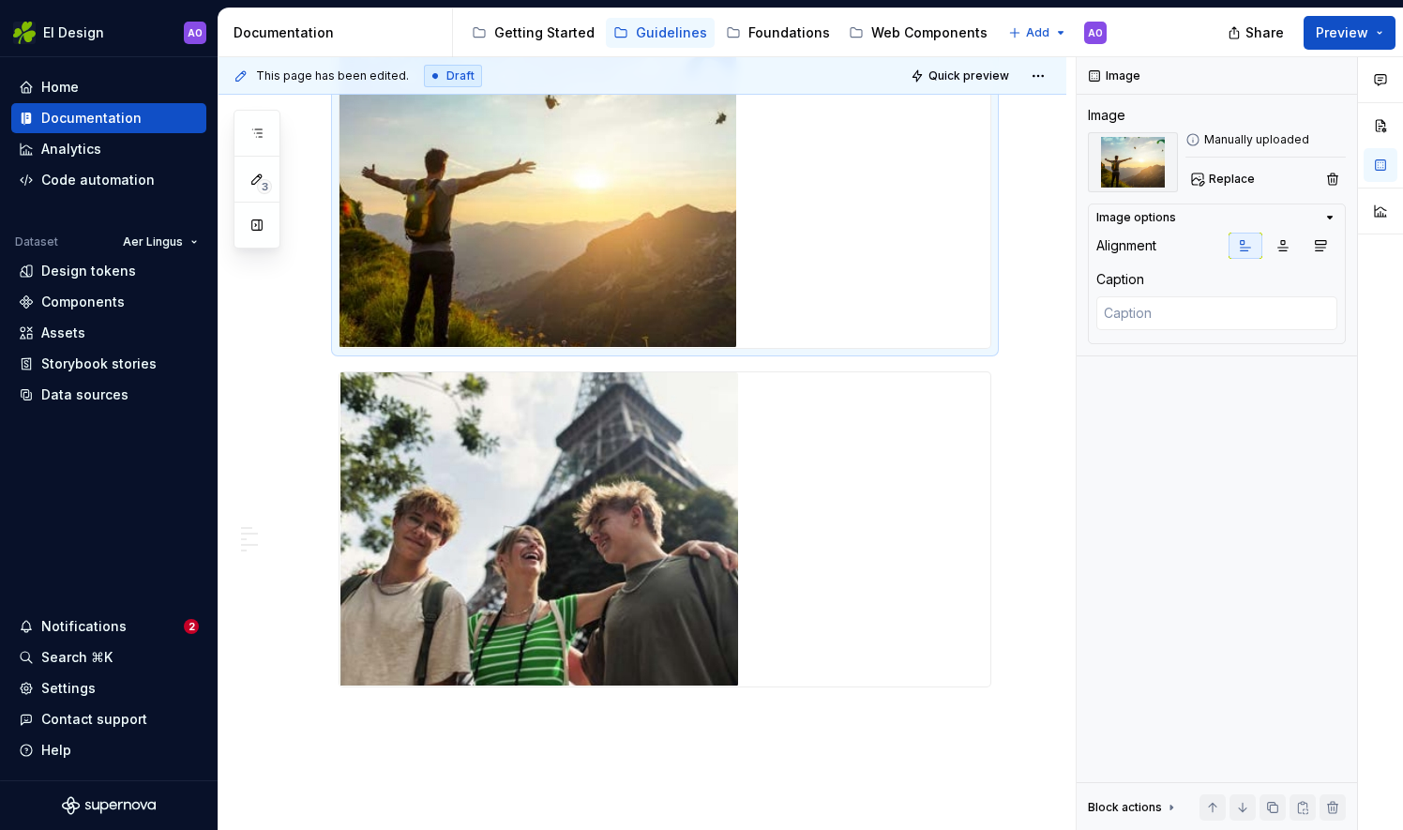
click at [581, 301] on img at bounding box center [537, 191] width 397 height 314
drag, startPoint x: 581, startPoint y: 301, endPoint x: 1135, endPoint y: 315, distance: 553.4
click at [1136, 320] on textarea at bounding box center [1216, 313] width 241 height 34
paste textarea "A snapshot of a real moment, brimming with energy and life."
type textarea "*"
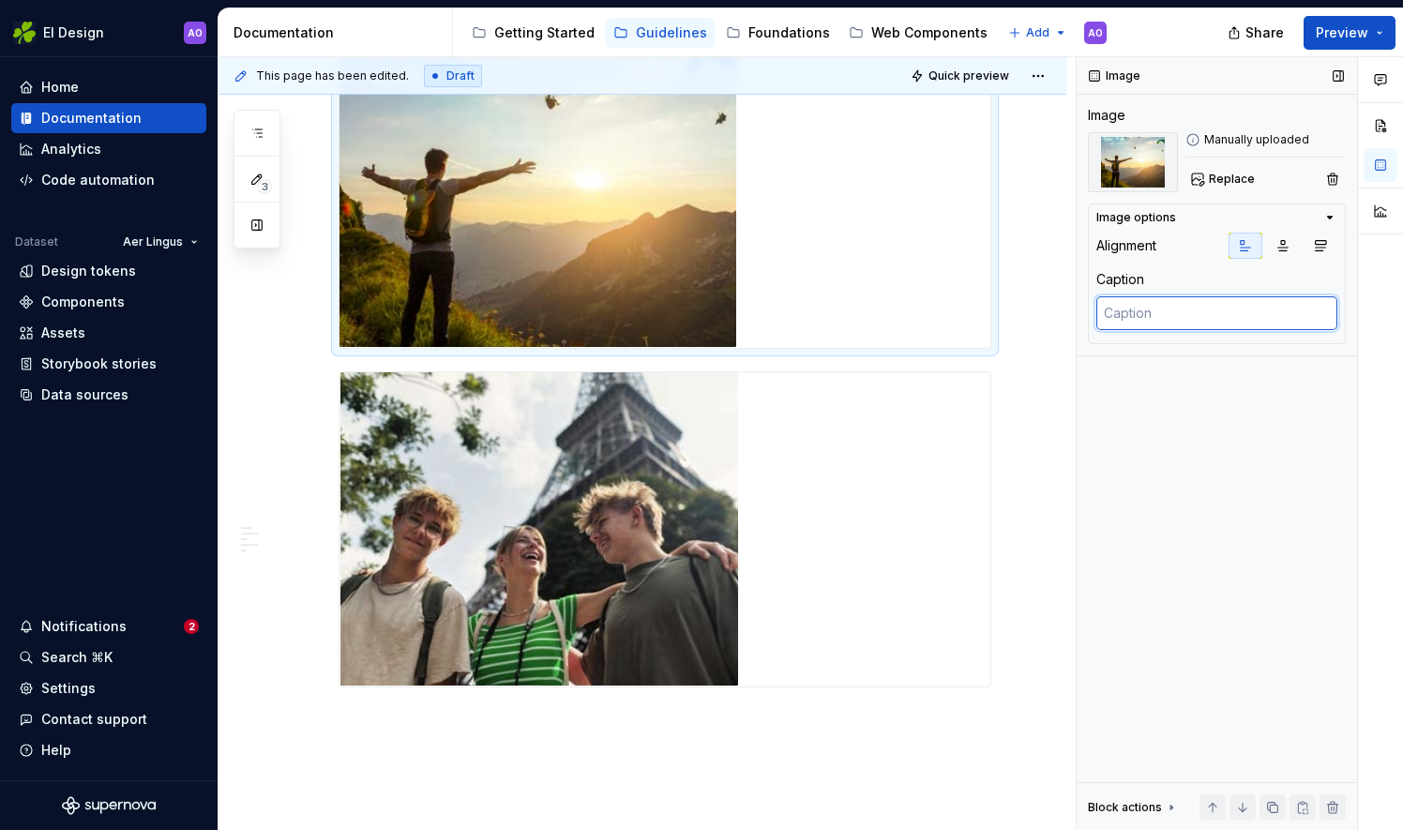
type textarea "A snapshot of a real moment, brimming with energy and life."
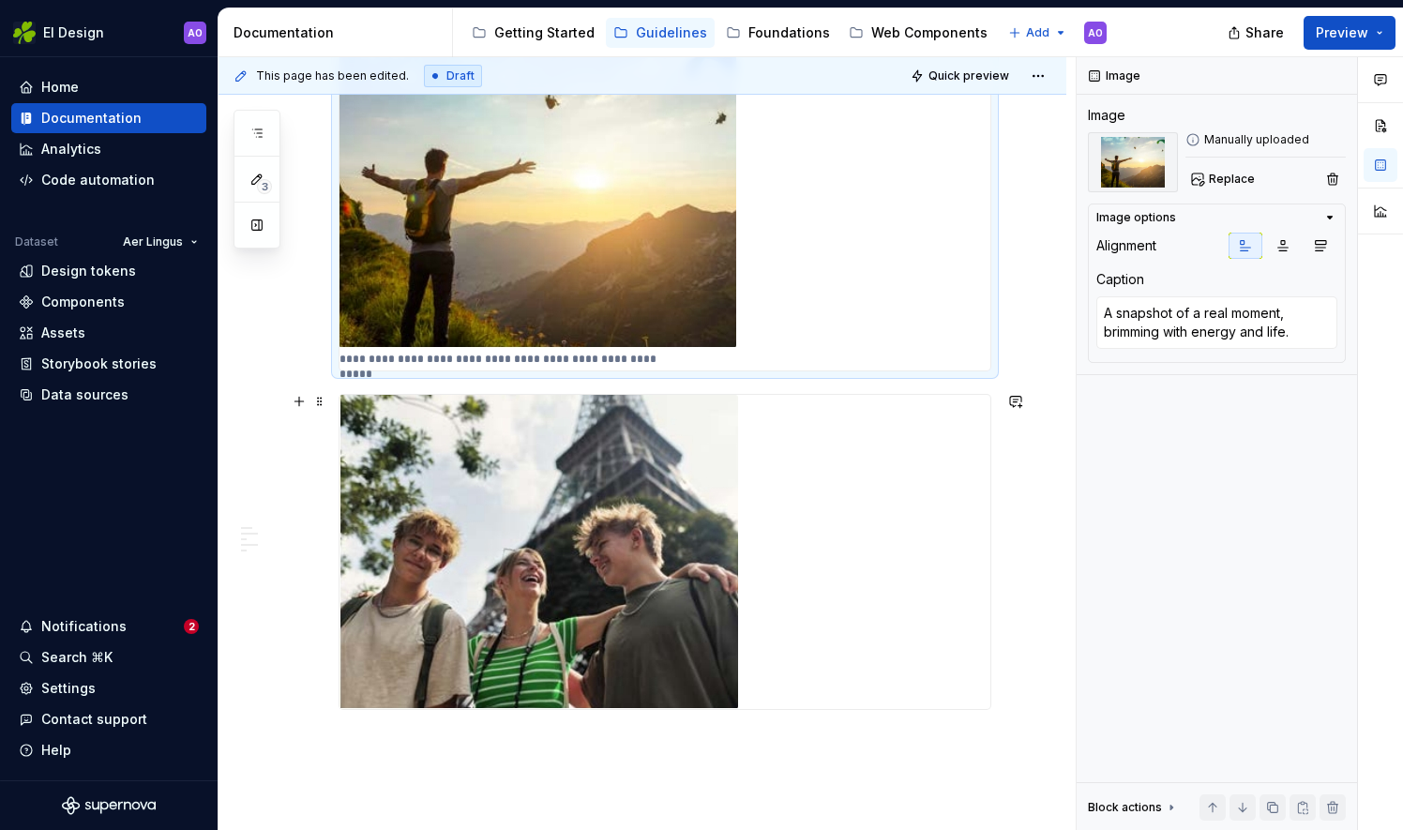
type textarea "*"
click at [421, 604] on img at bounding box center [538, 552] width 399 height 314
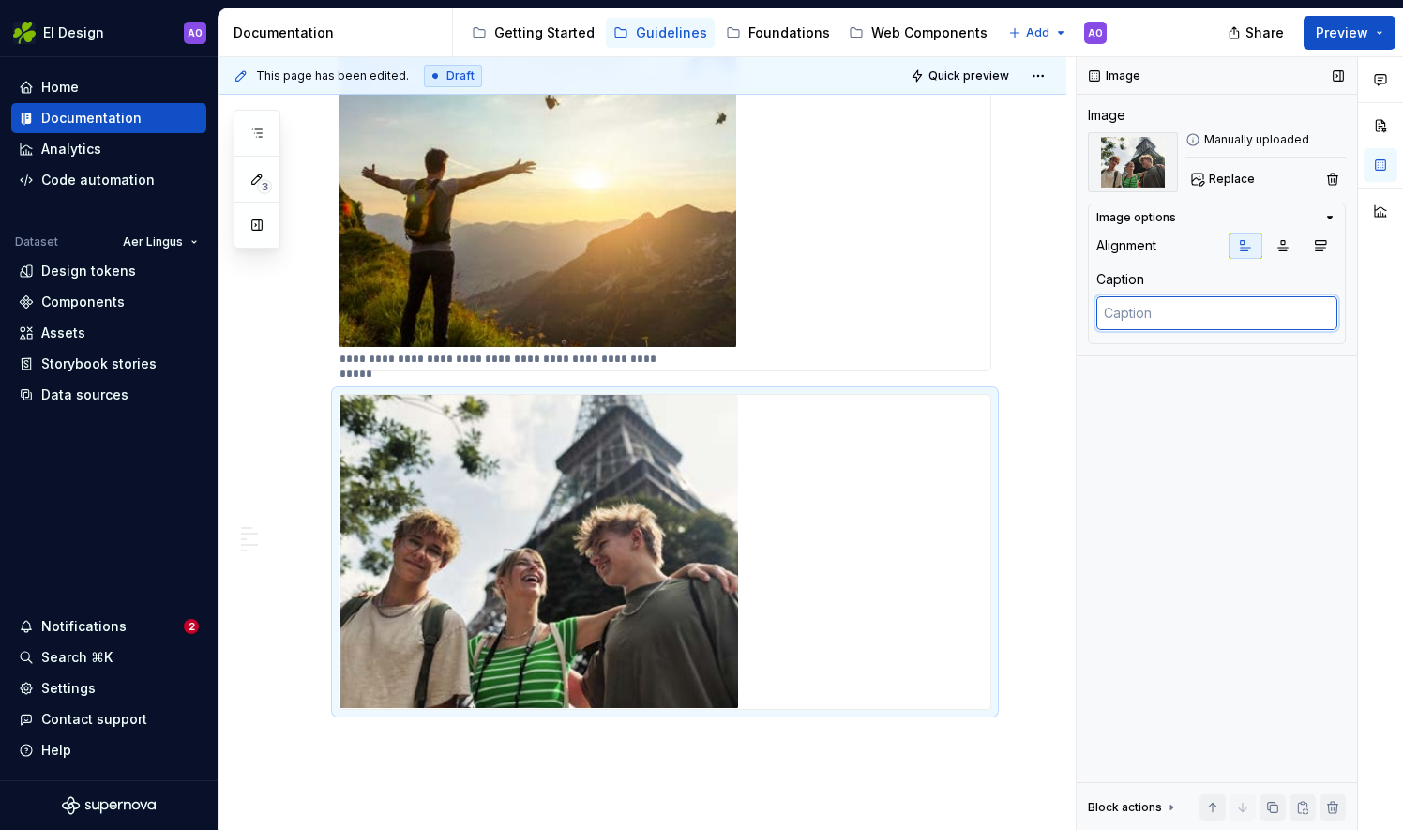
click at [1251, 310] on textarea at bounding box center [1216, 313] width 241 height 34
paste textarea "A snapshot of a real moment, brimming with energy and life."
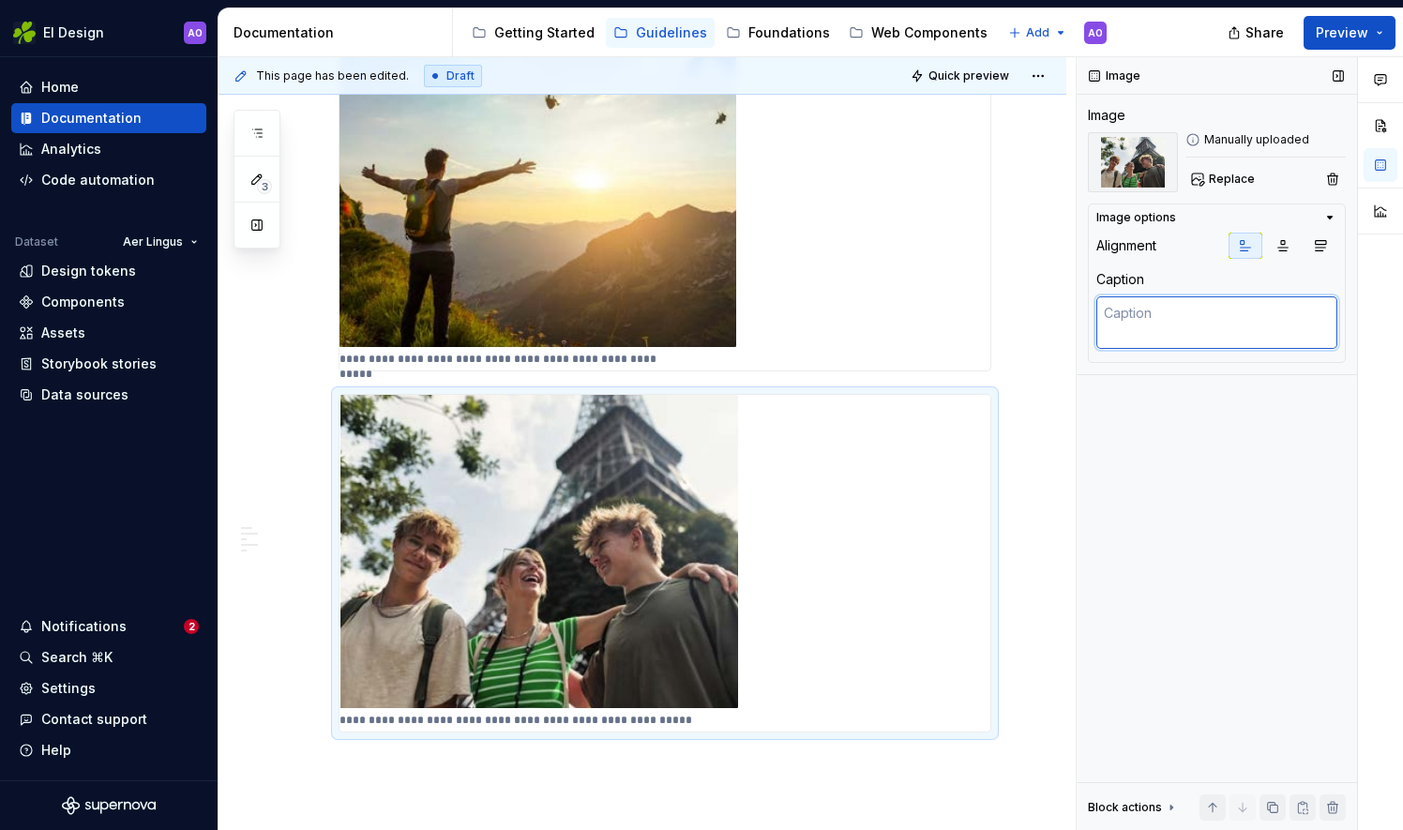
type textarea "*"
type textarea "A snapshot of a real moment, brimming with energy and life."
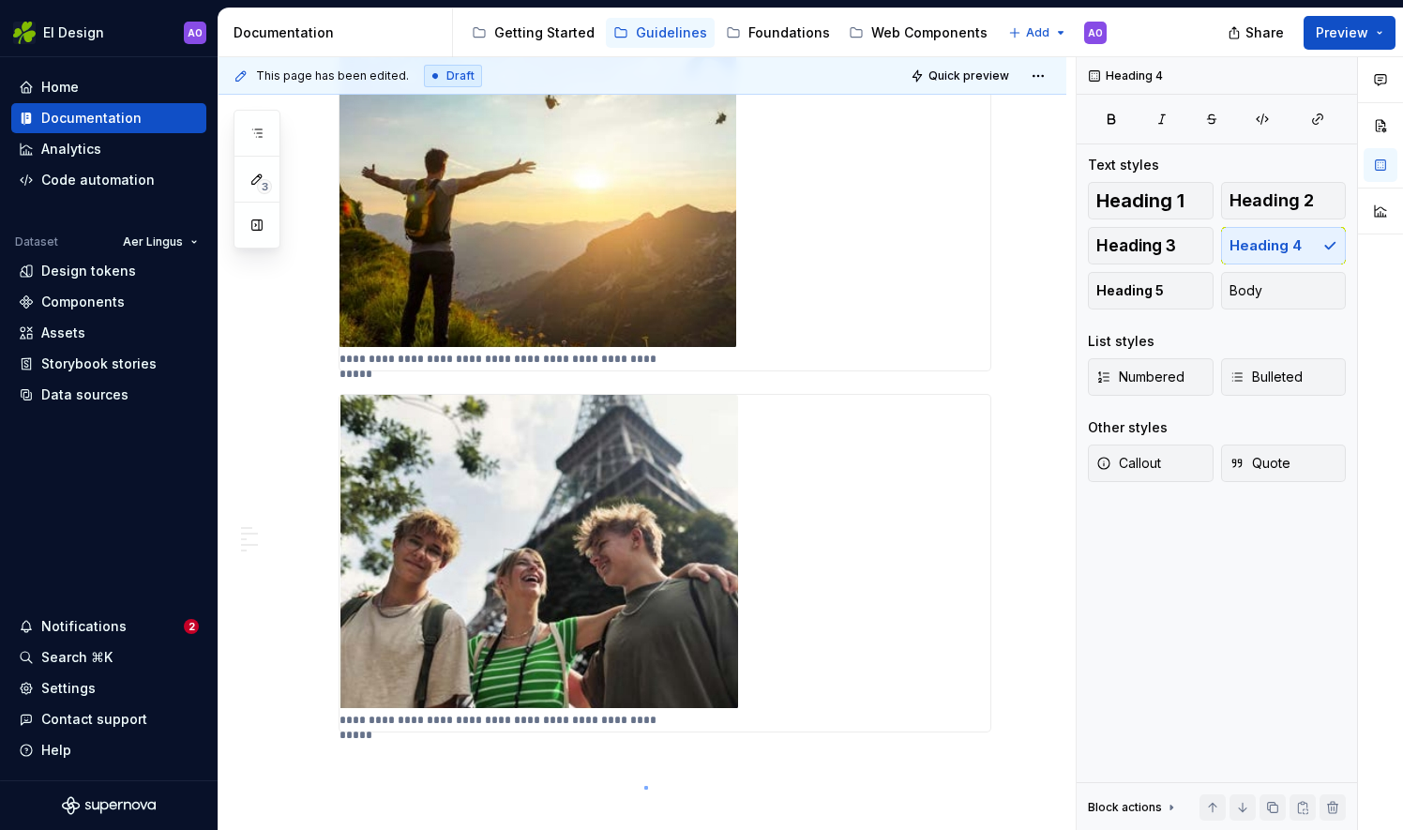
click at [644, 786] on div "**********" at bounding box center [646, 444] width 857 height 774
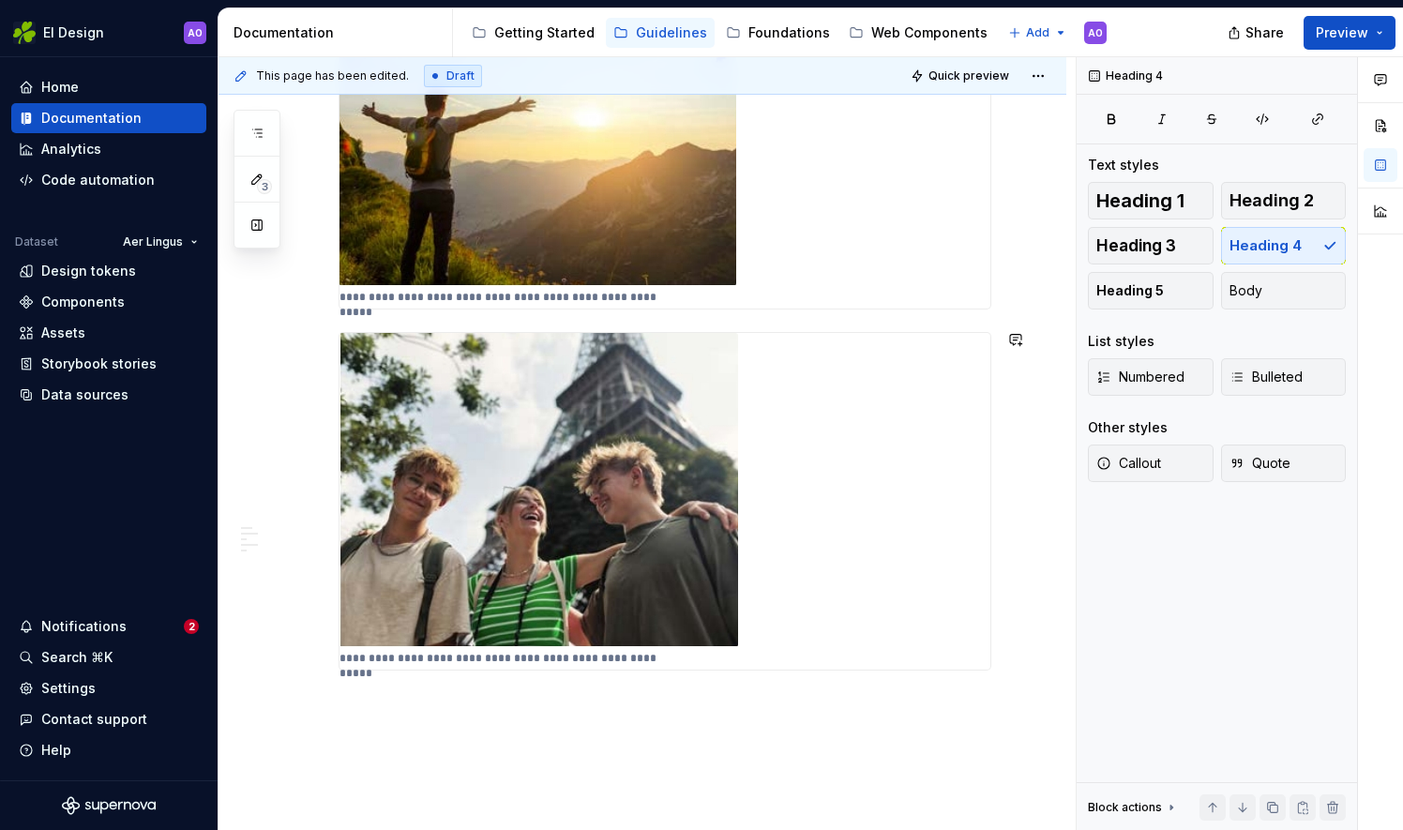
scroll to position [1521, 0]
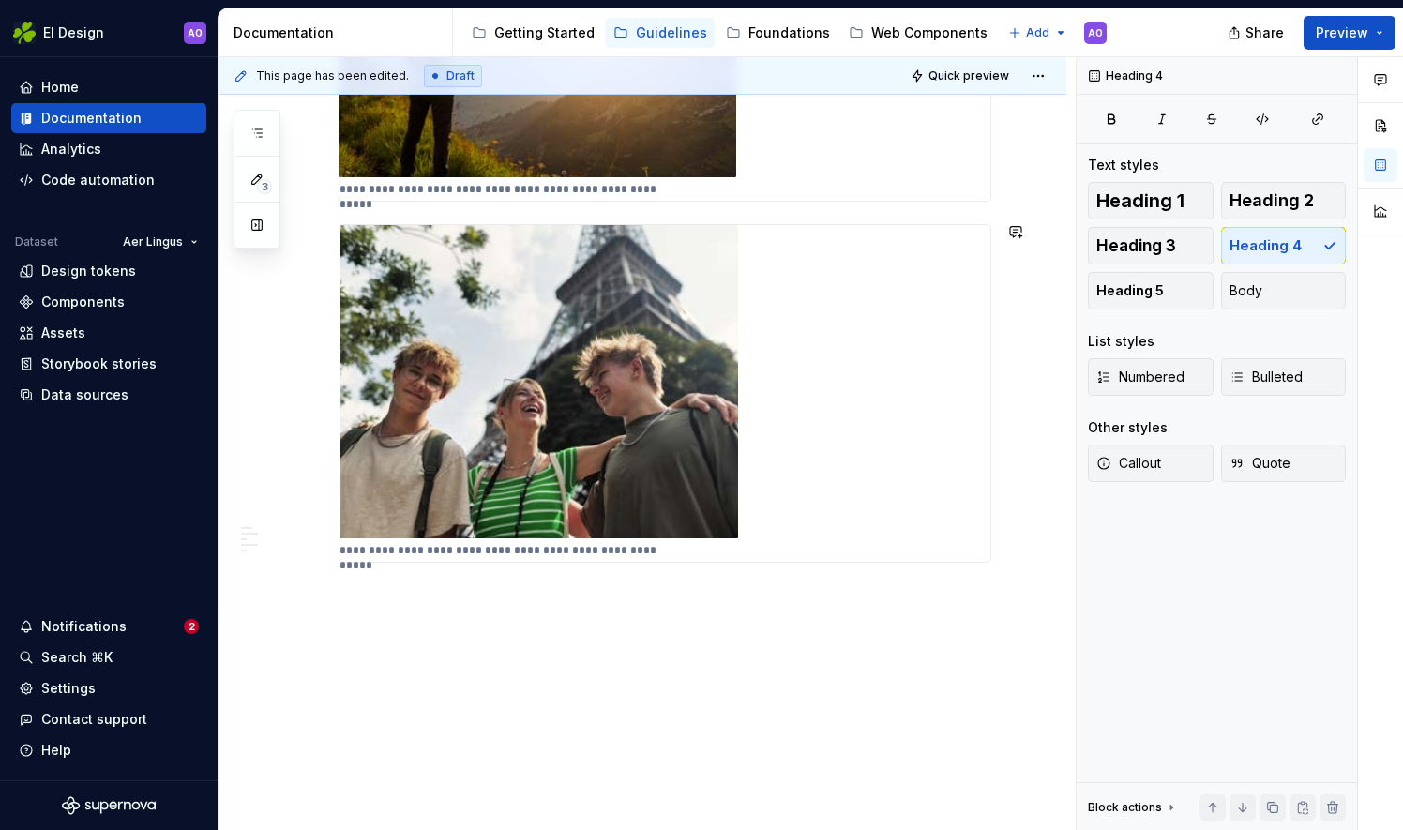
click at [374, 653] on div "**********" at bounding box center [646, 444] width 857 height 774
click at [1178, 250] on button "Heading 3" at bounding box center [1151, 246] width 126 height 38
click at [1129, 242] on span "Heading 3" at bounding box center [1136, 245] width 80 height 19
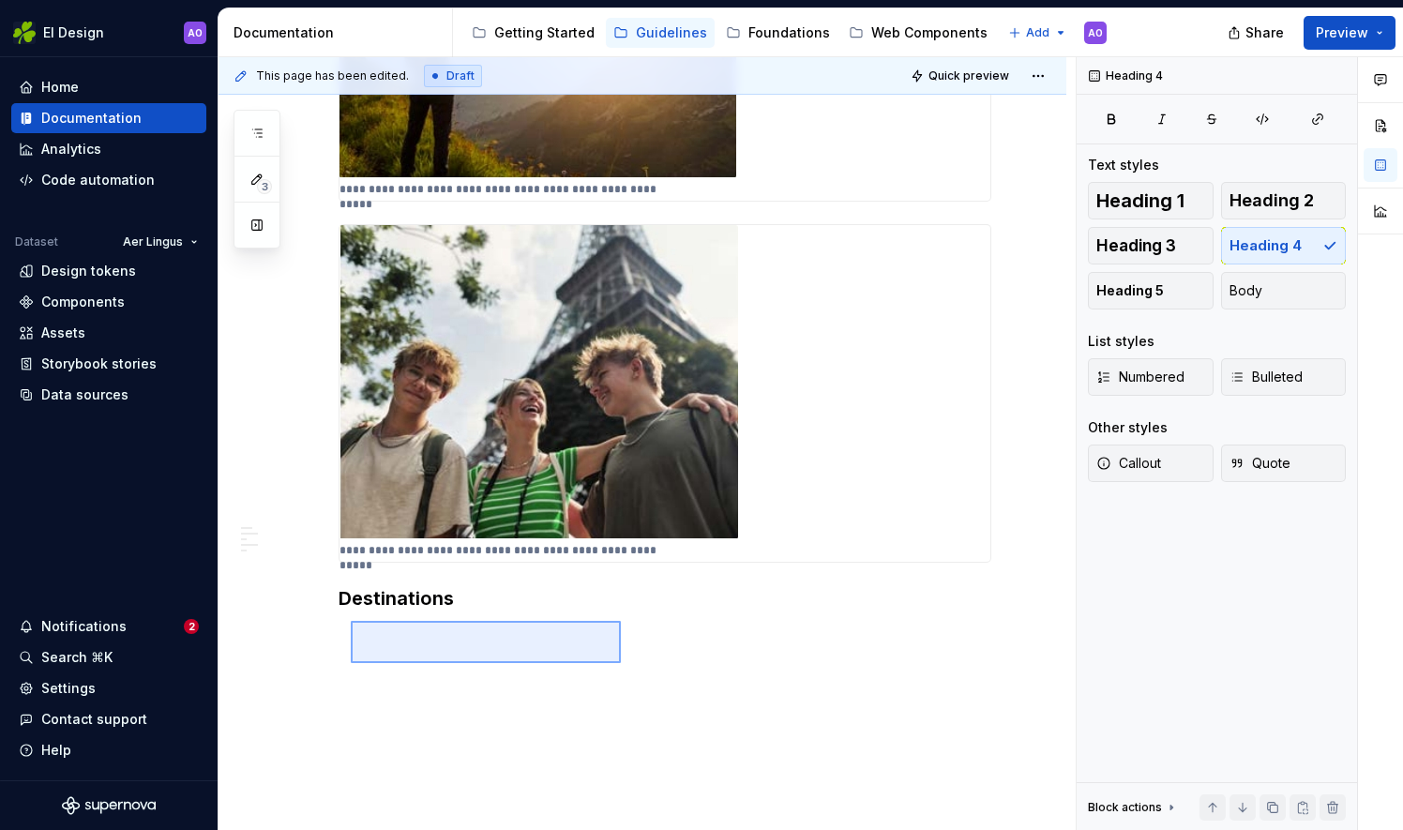
click at [351, 621] on div "**********" at bounding box center [646, 444] width 857 height 774
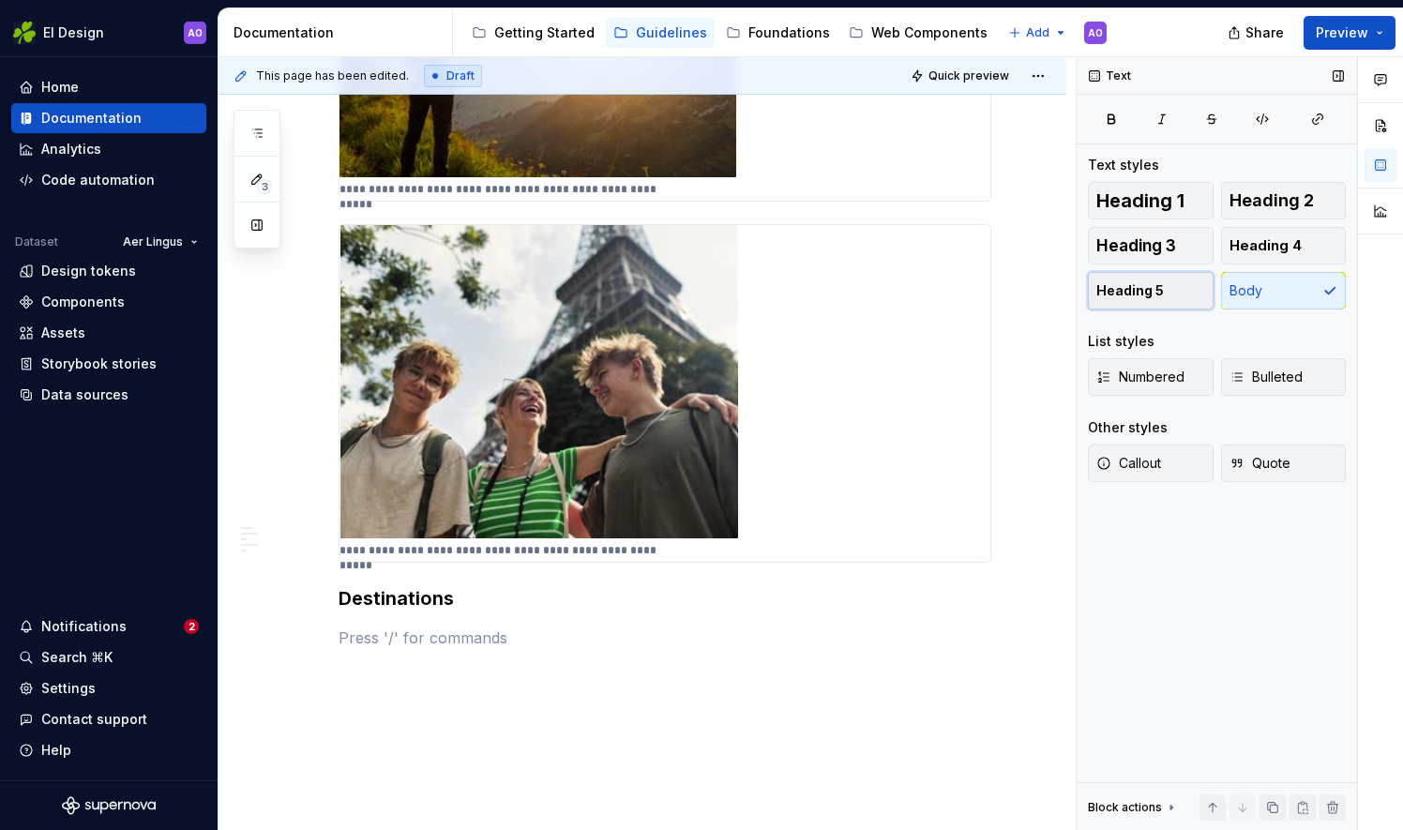
click at [1151, 289] on span "Heading 5" at bounding box center [1130, 290] width 68 height 19
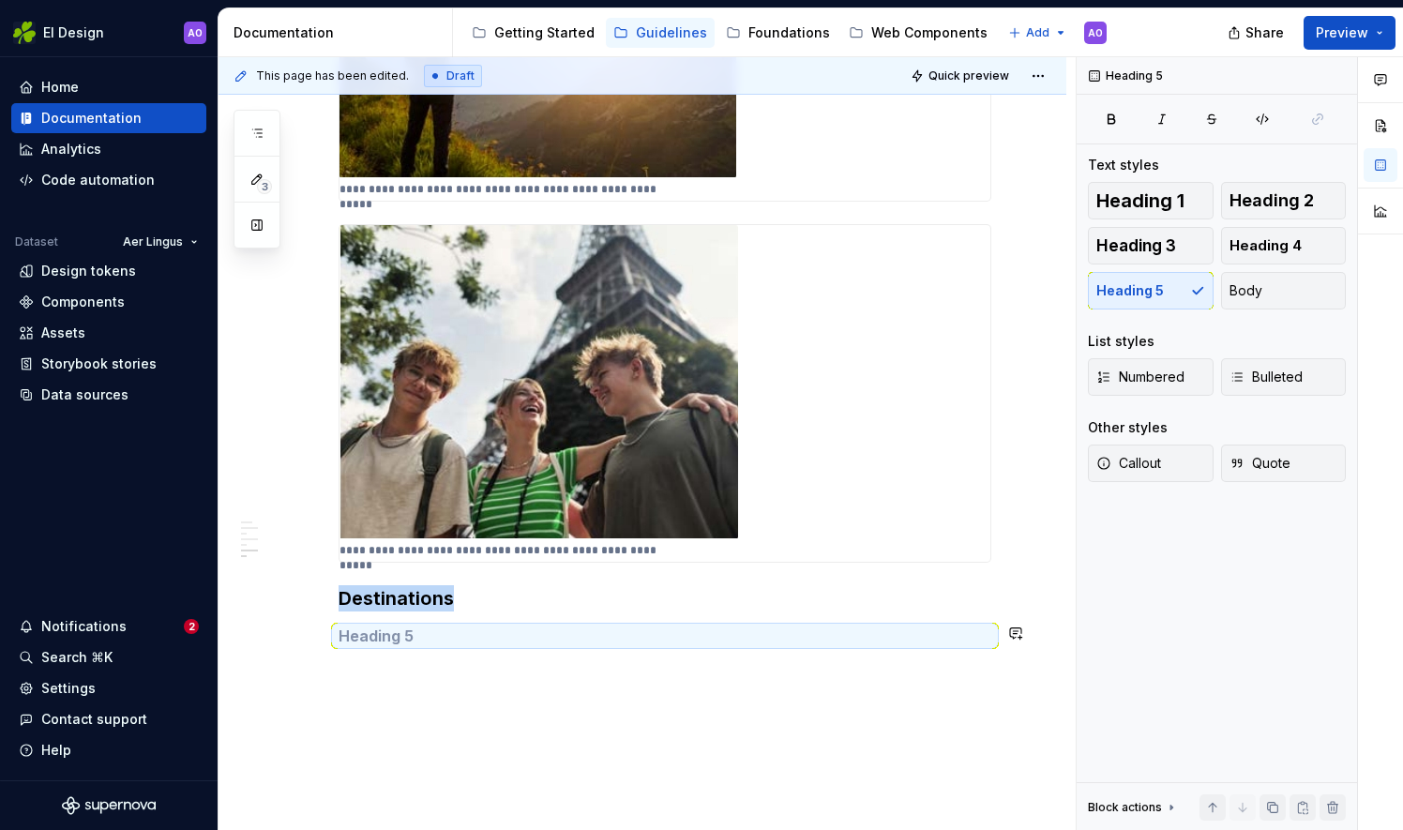
drag, startPoint x: 443, startPoint y: 641, endPoint x: 396, endPoint y: 636, distance: 47.2
click at [396, 636] on h5 at bounding box center [664, 635] width 653 height 19
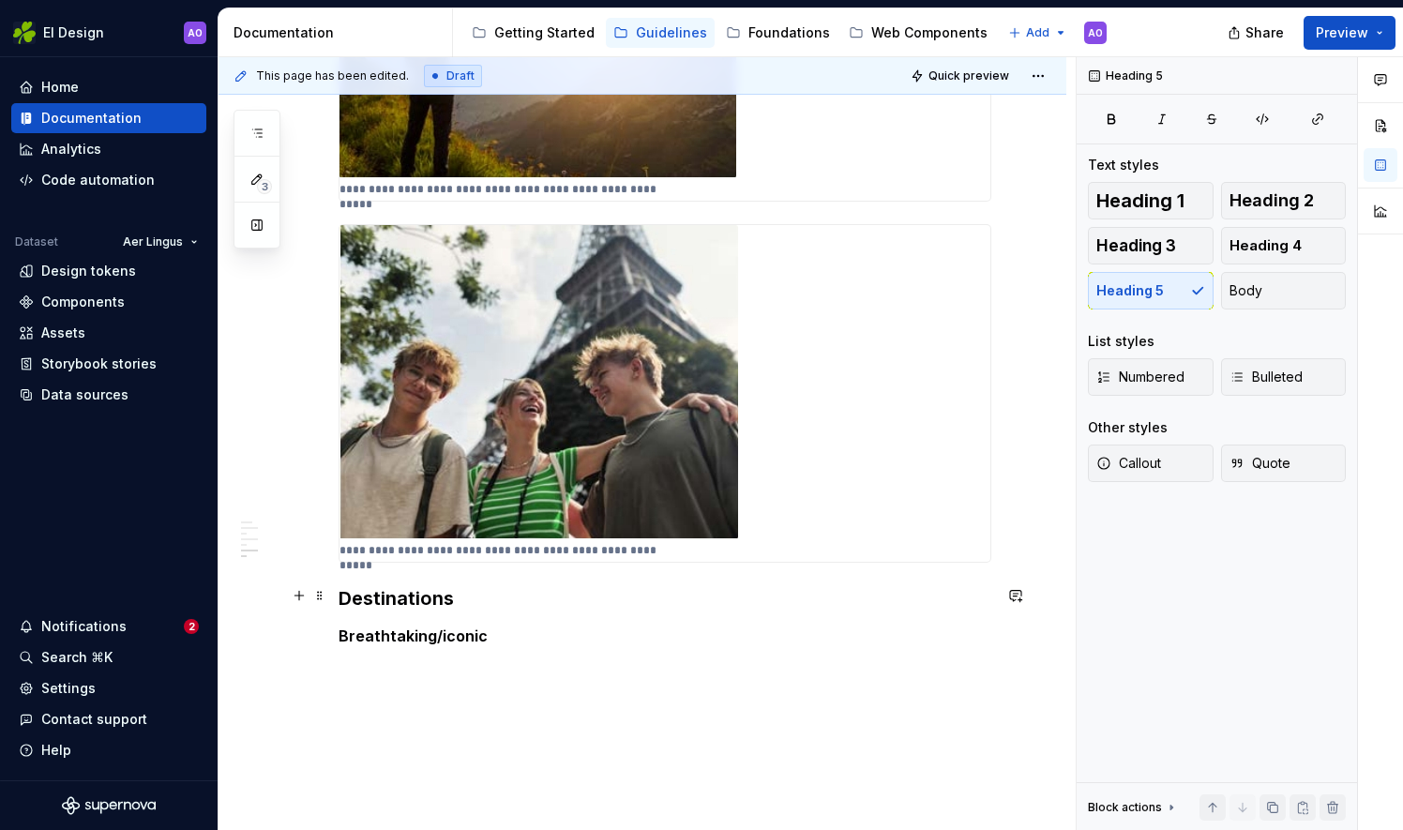
click at [479, 589] on h3 "Destinations" at bounding box center [664, 598] width 653 height 26
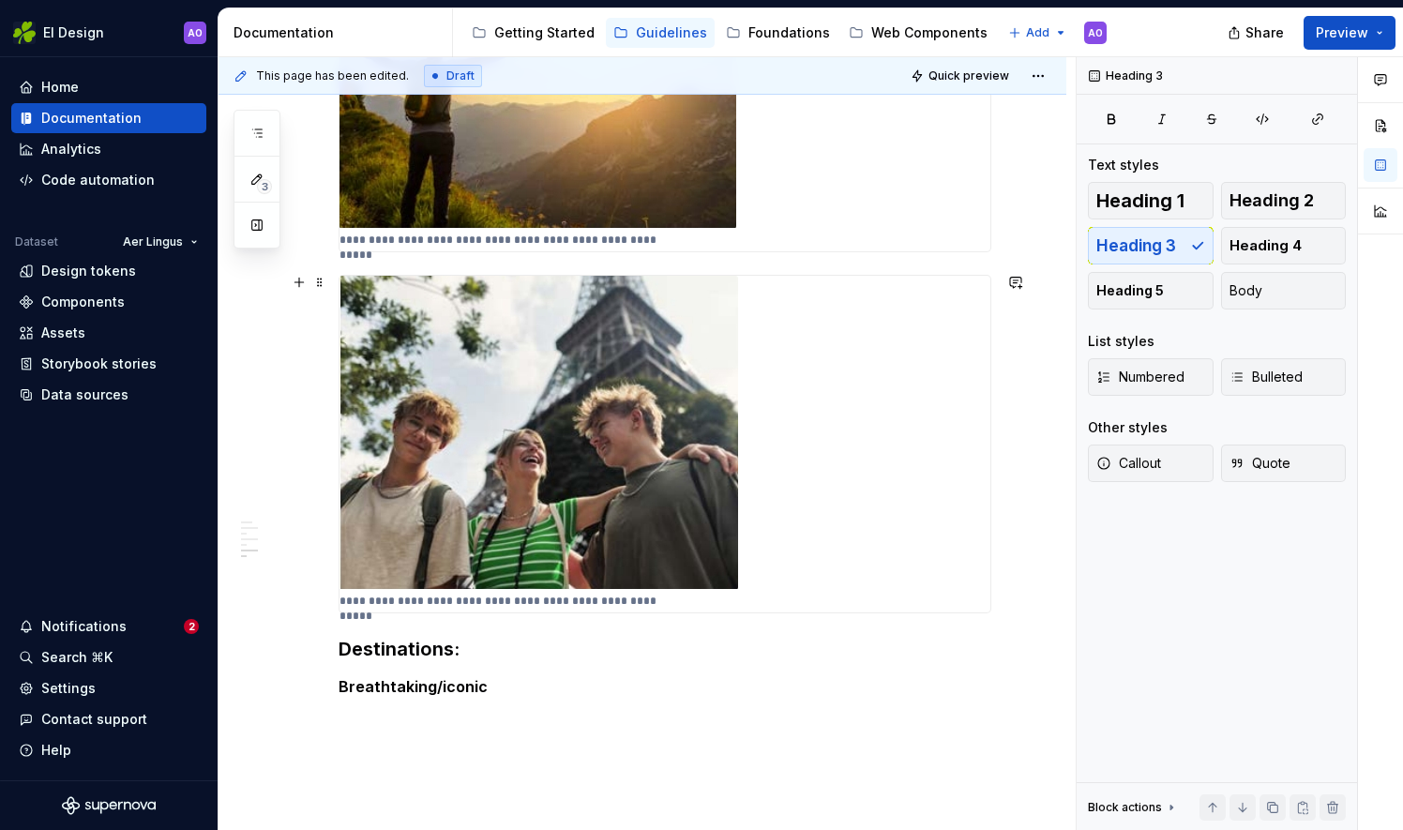
scroll to position [1603, 0]
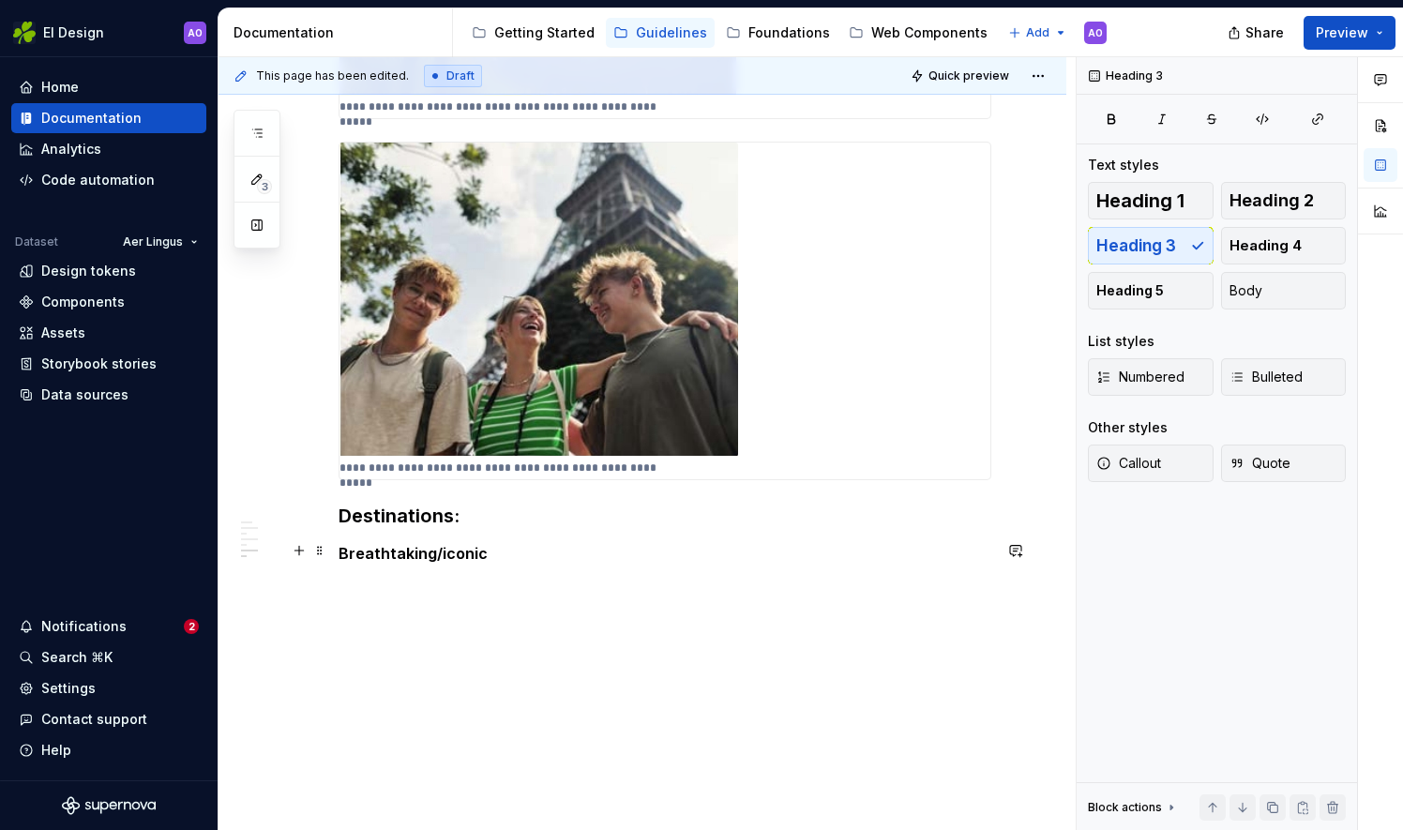
click at [541, 549] on h5 "Breathtaking/iconic" at bounding box center [664, 553] width 653 height 19
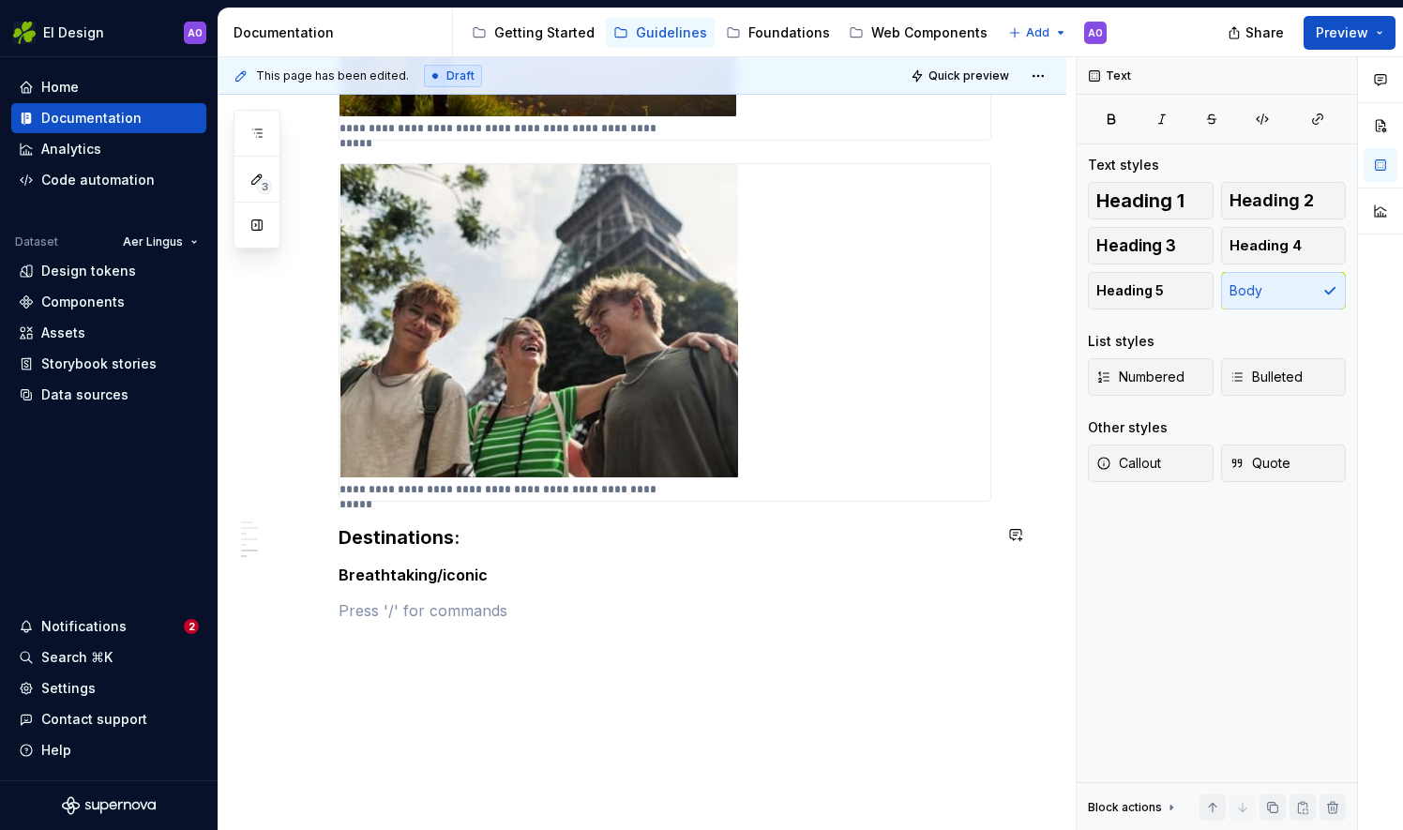
scroll to position [1641, 0]
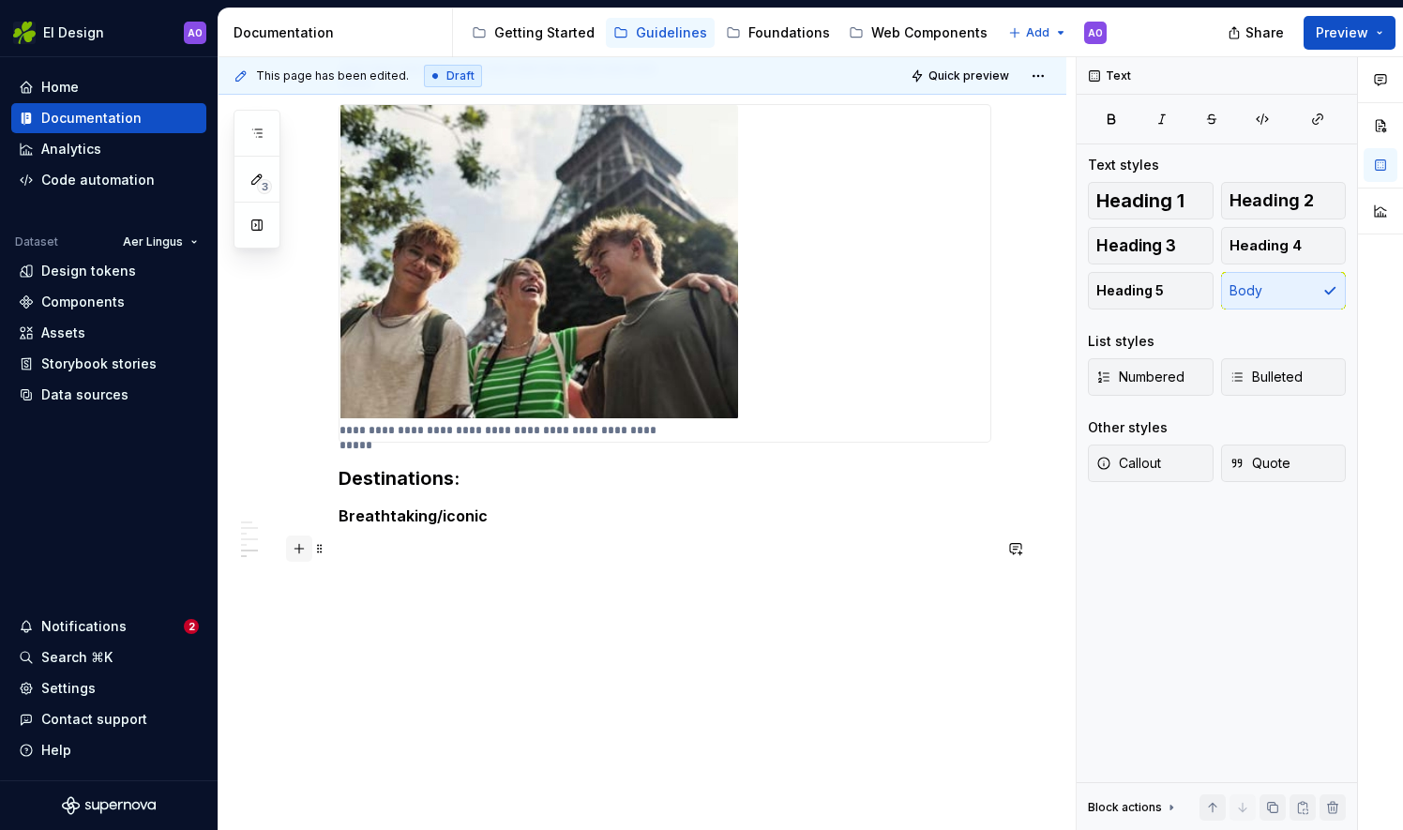
click at [296, 555] on button "button" at bounding box center [299, 548] width 26 height 26
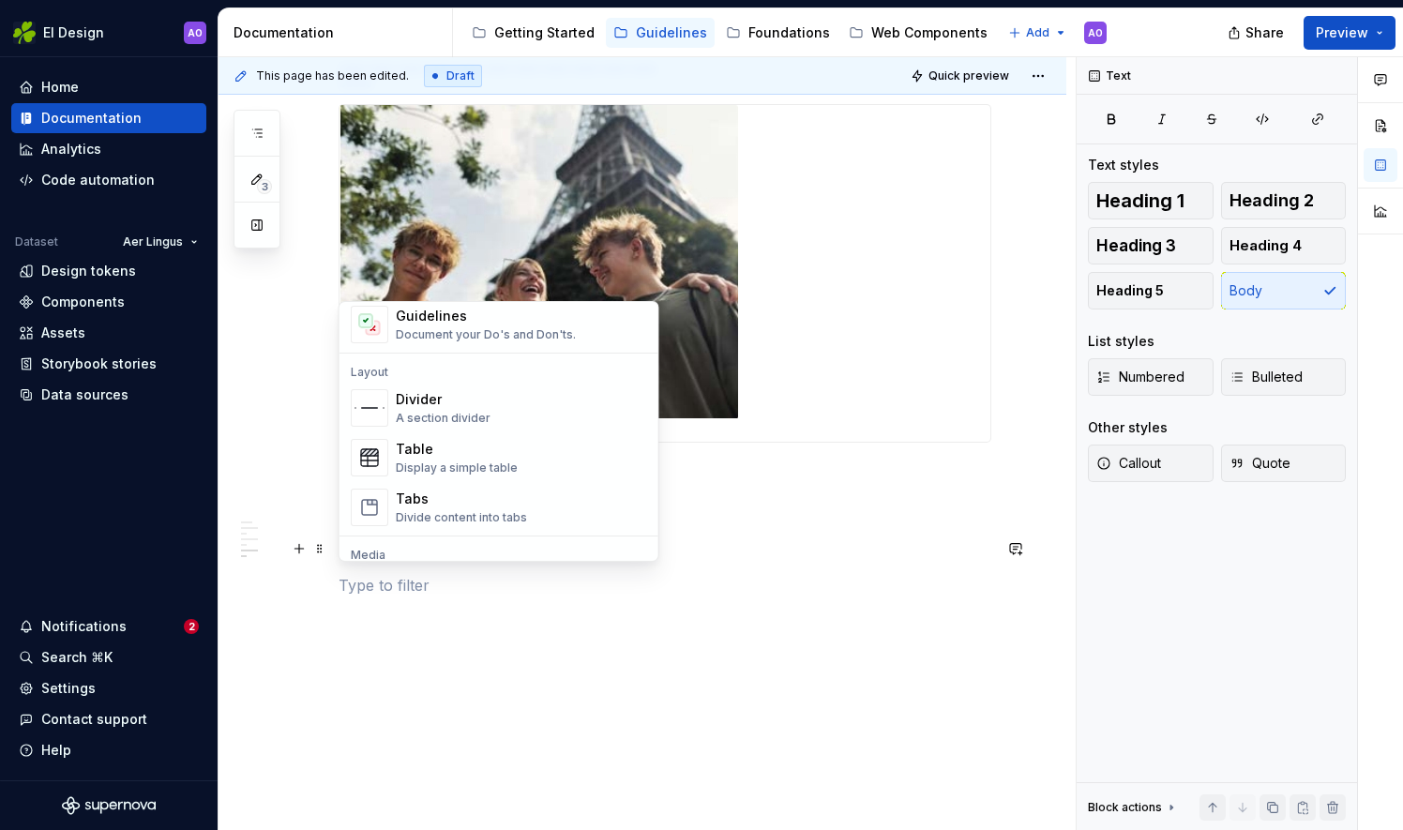
scroll to position [750, 0]
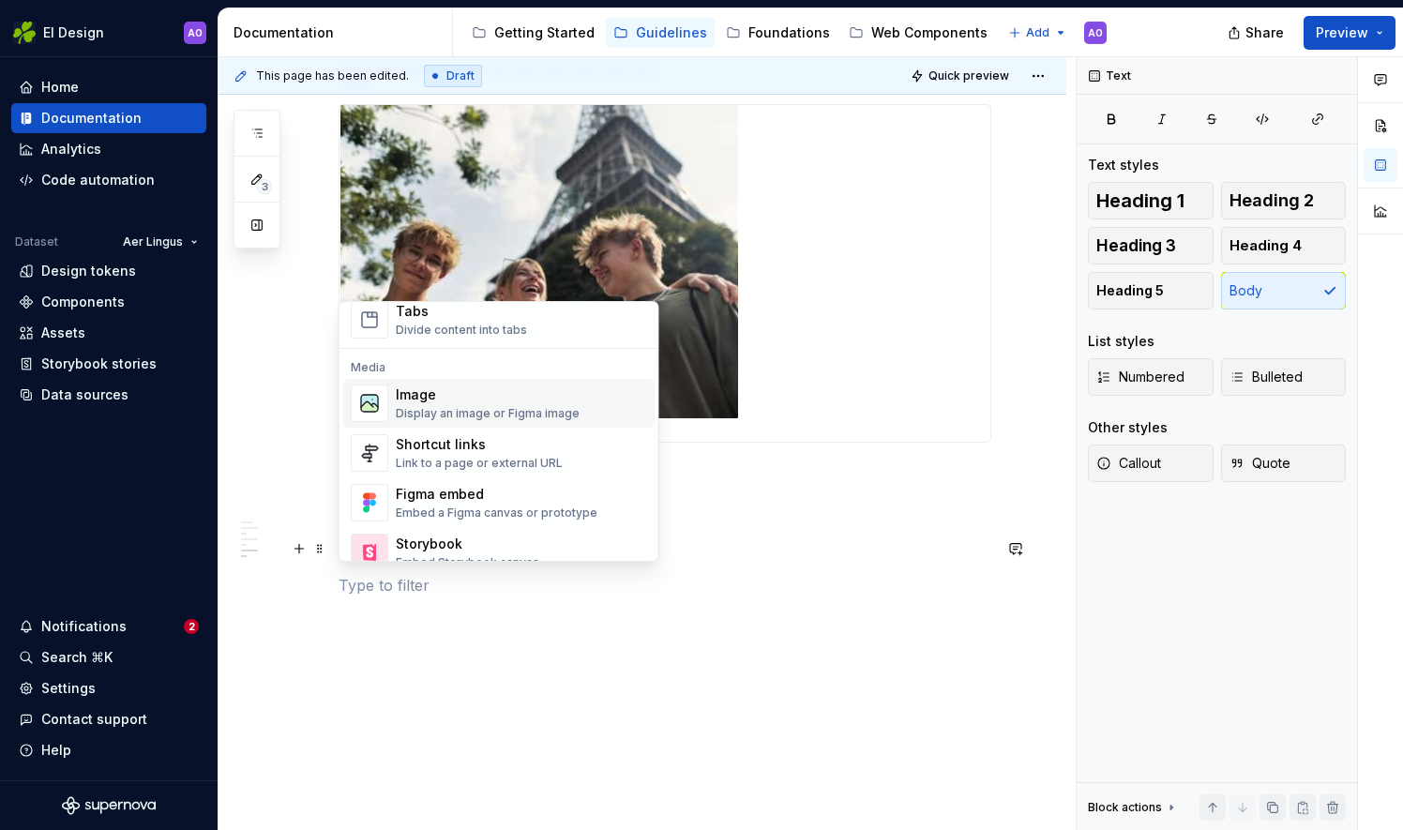
click at [442, 394] on div "Image" at bounding box center [488, 394] width 184 height 19
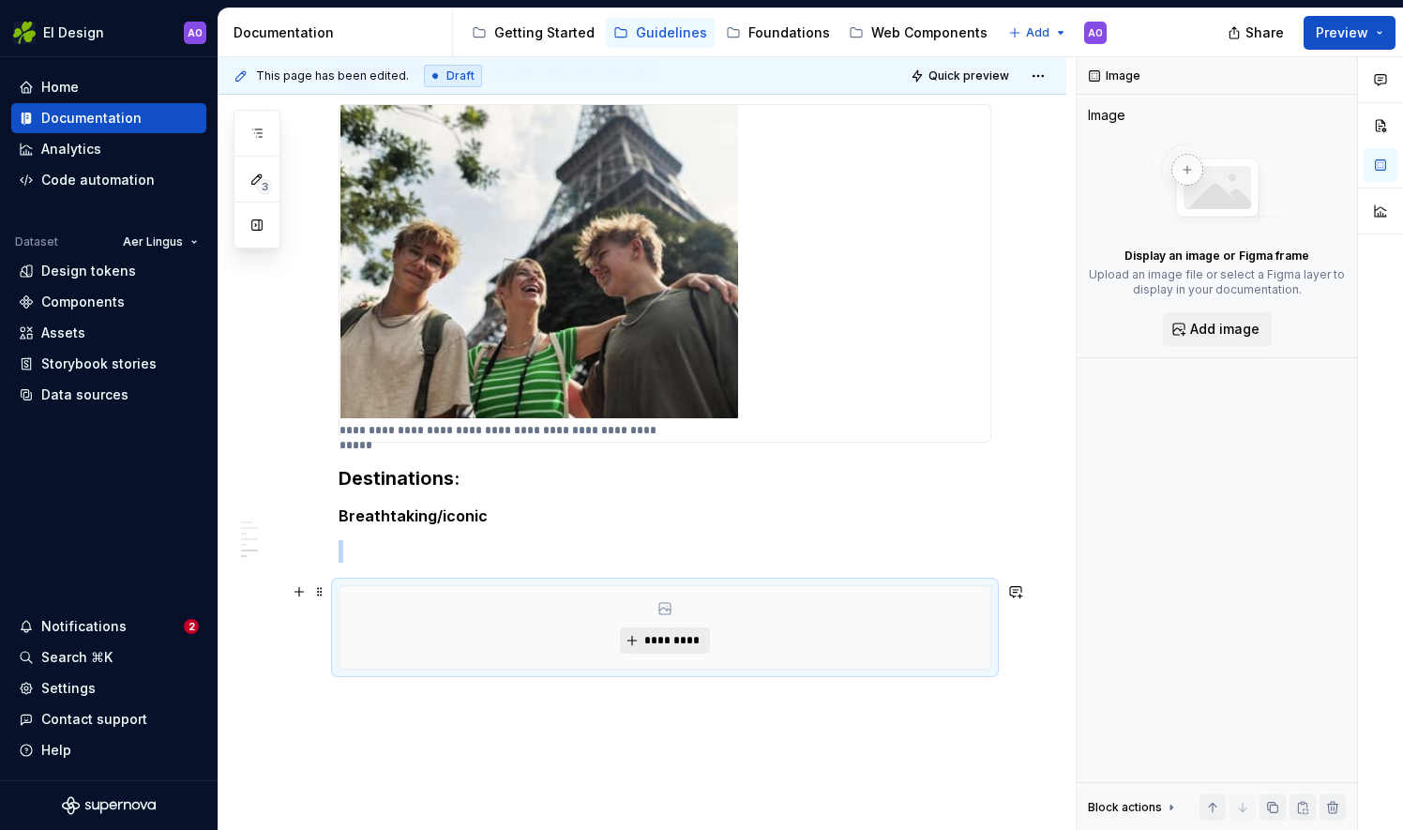
click at [654, 635] on span "*********" at bounding box center [671, 640] width 57 height 15
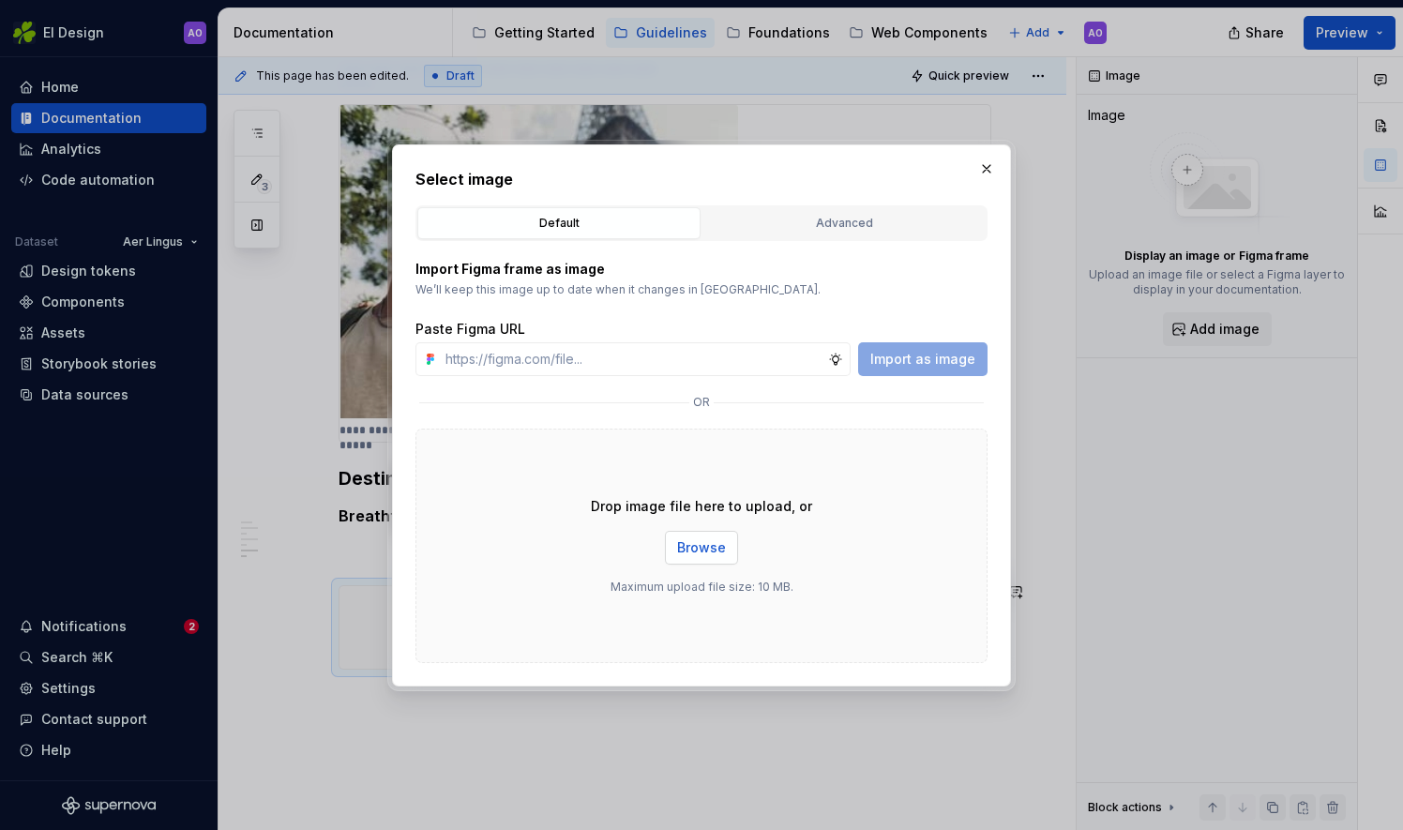
click at [692, 548] on span "Browse" at bounding box center [701, 547] width 49 height 19
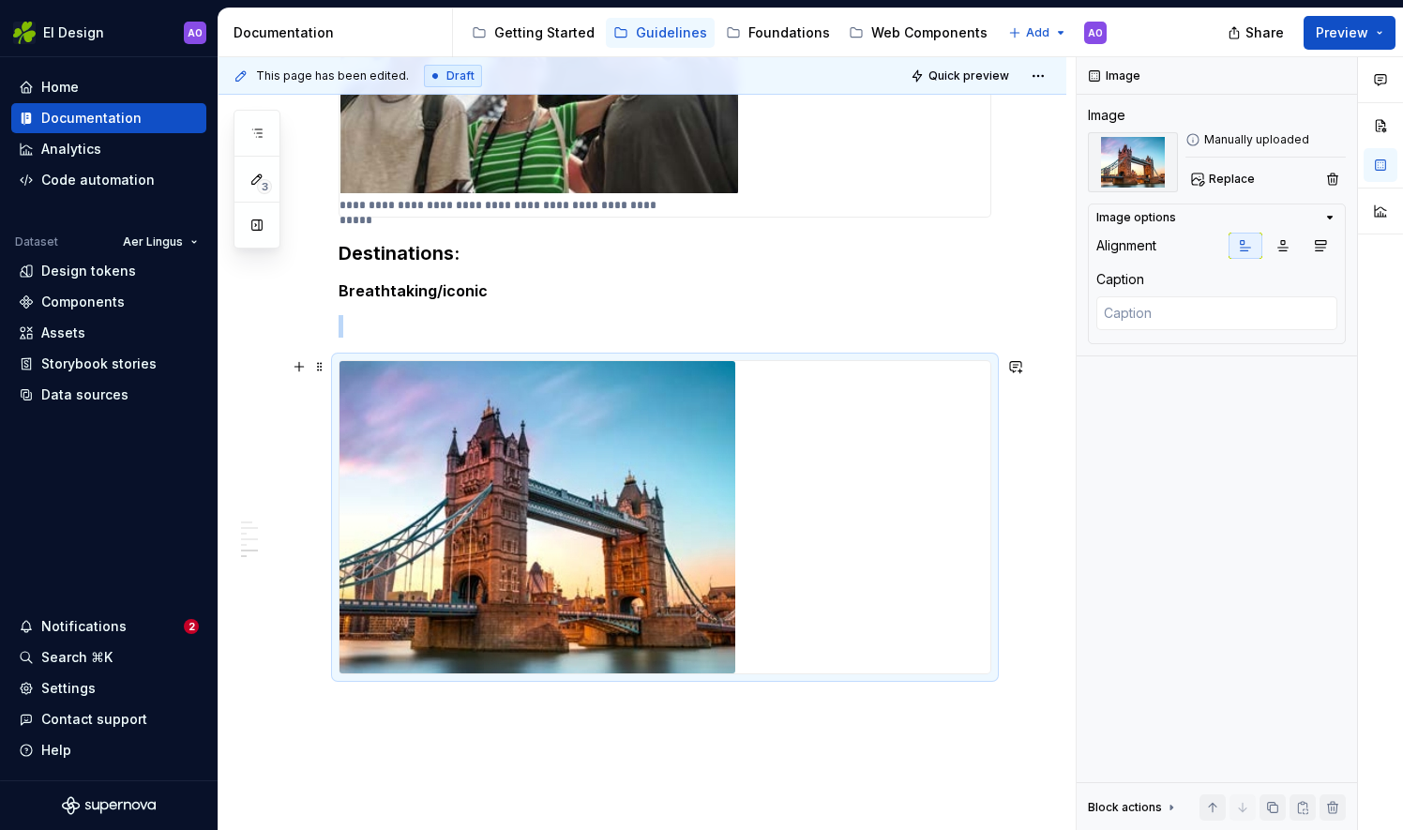
scroll to position [1977, 0]
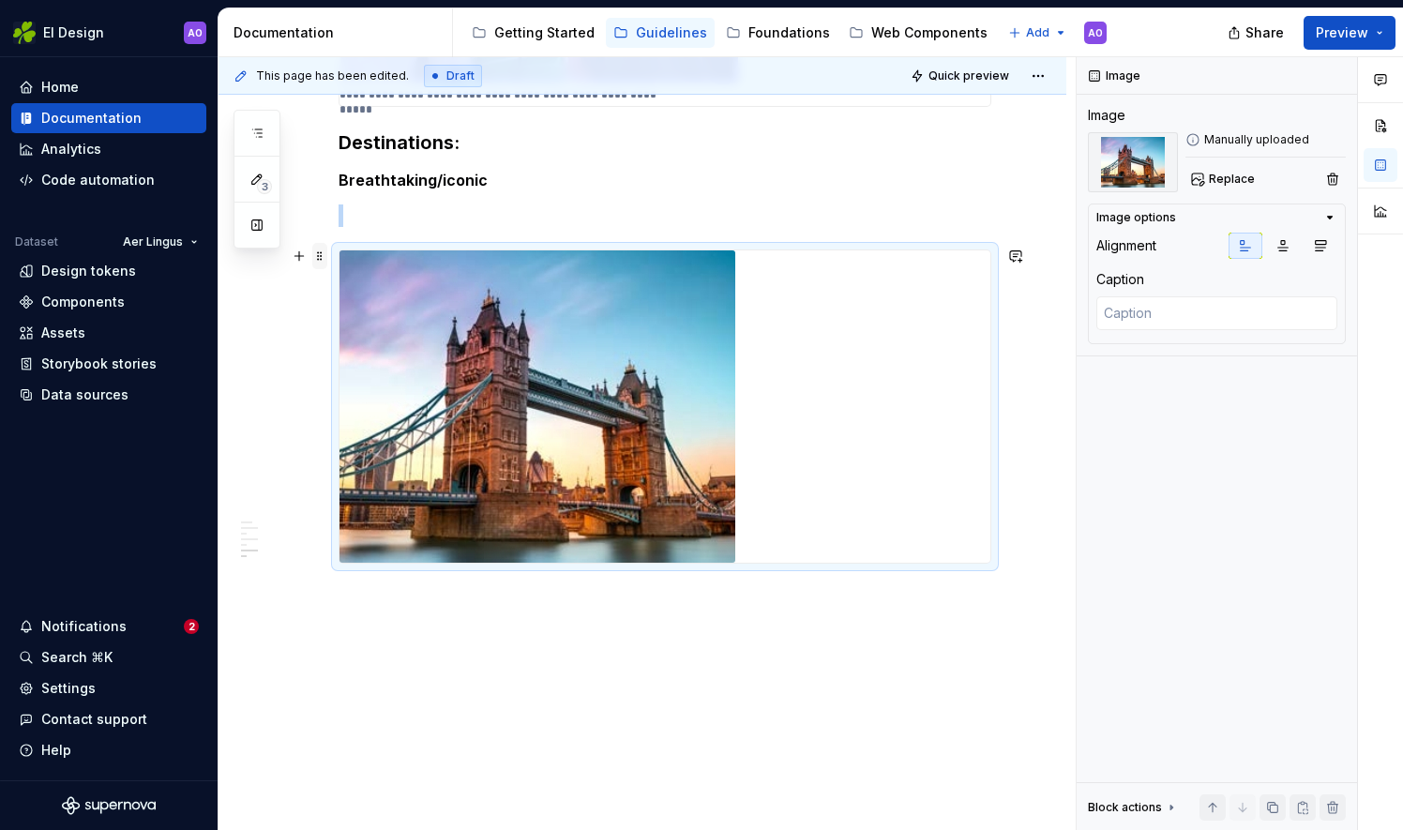
click at [316, 261] on span at bounding box center [319, 256] width 15 height 26
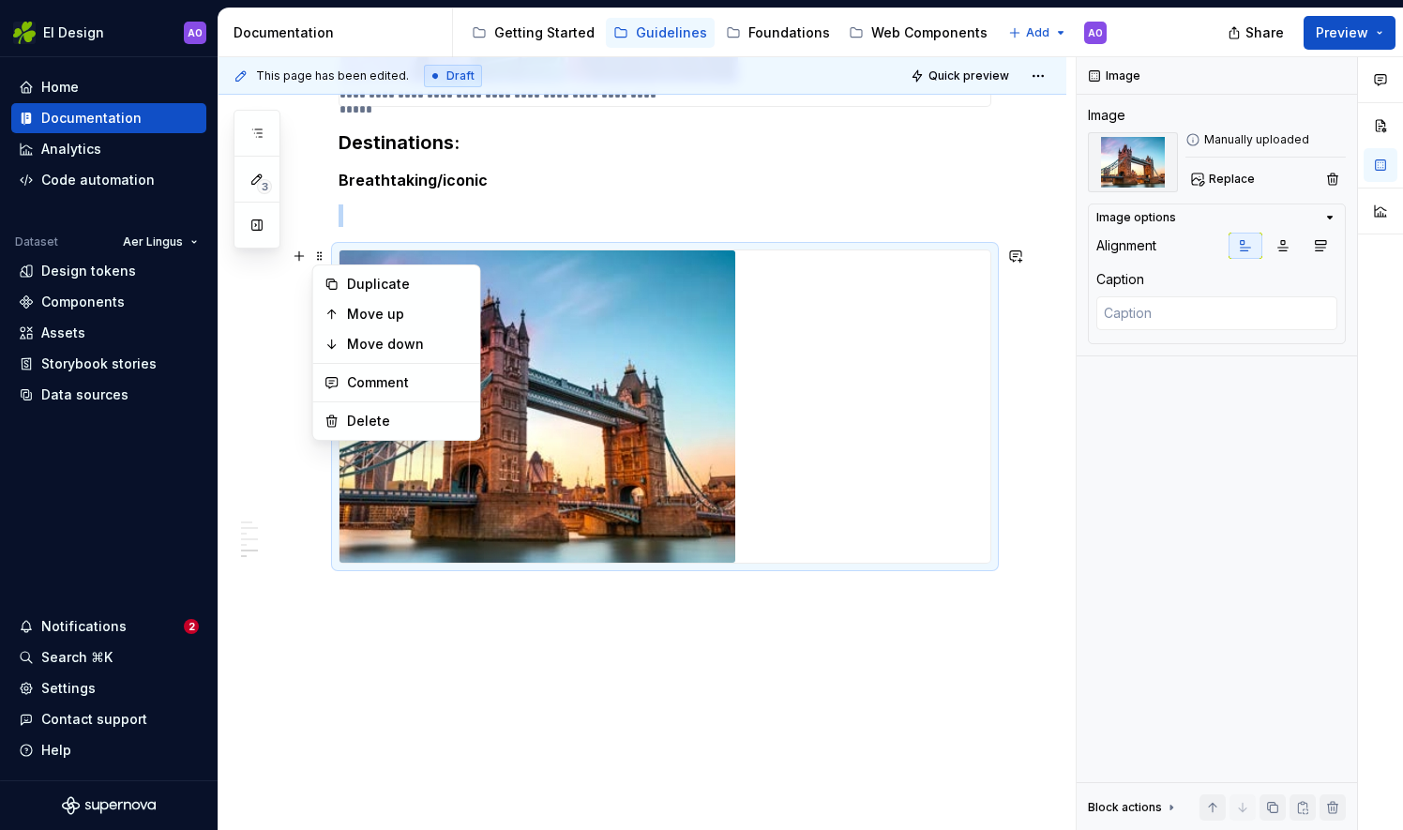
click at [354, 288] on div "Duplicate" at bounding box center [408, 284] width 122 height 19
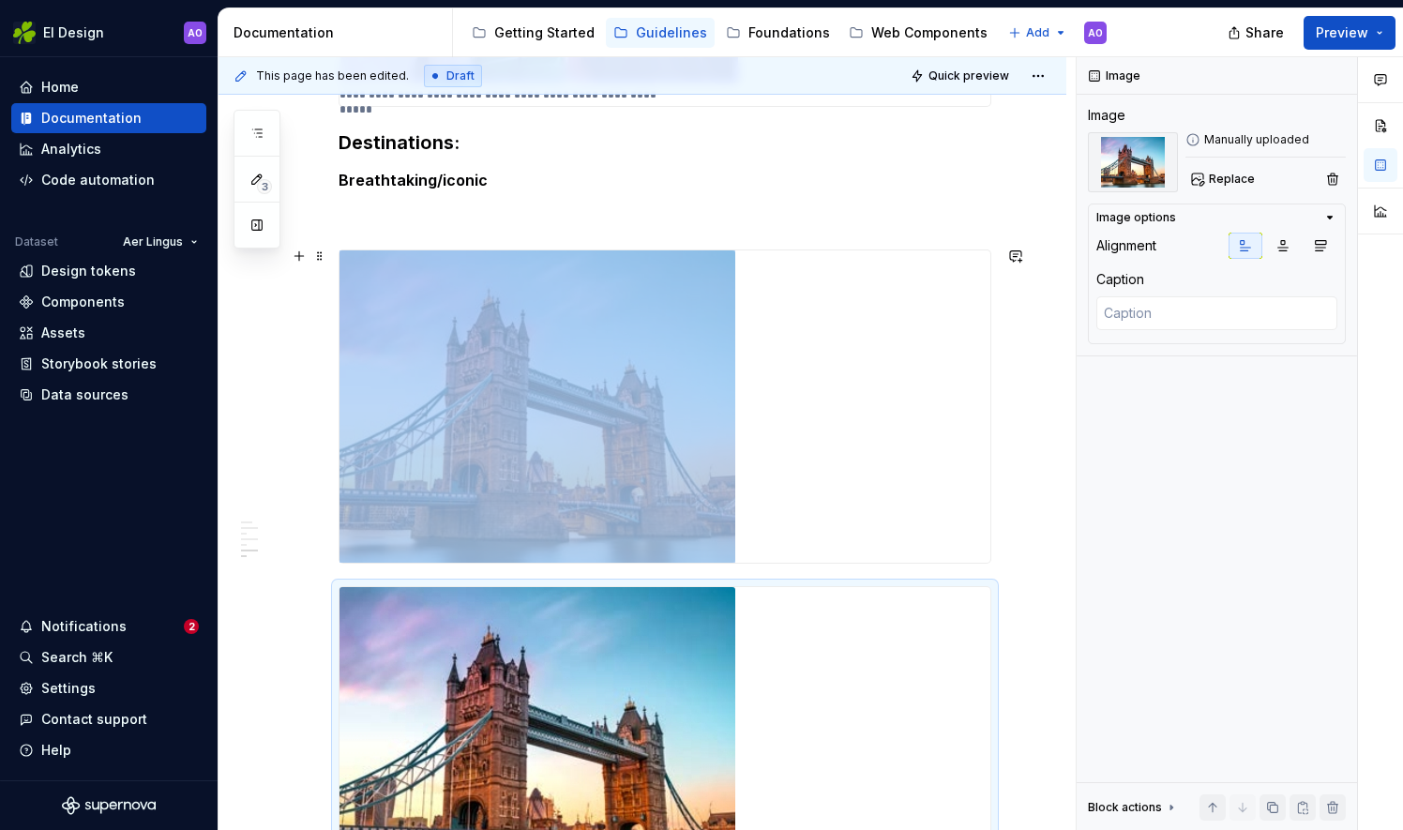
scroll to position [2041, 0]
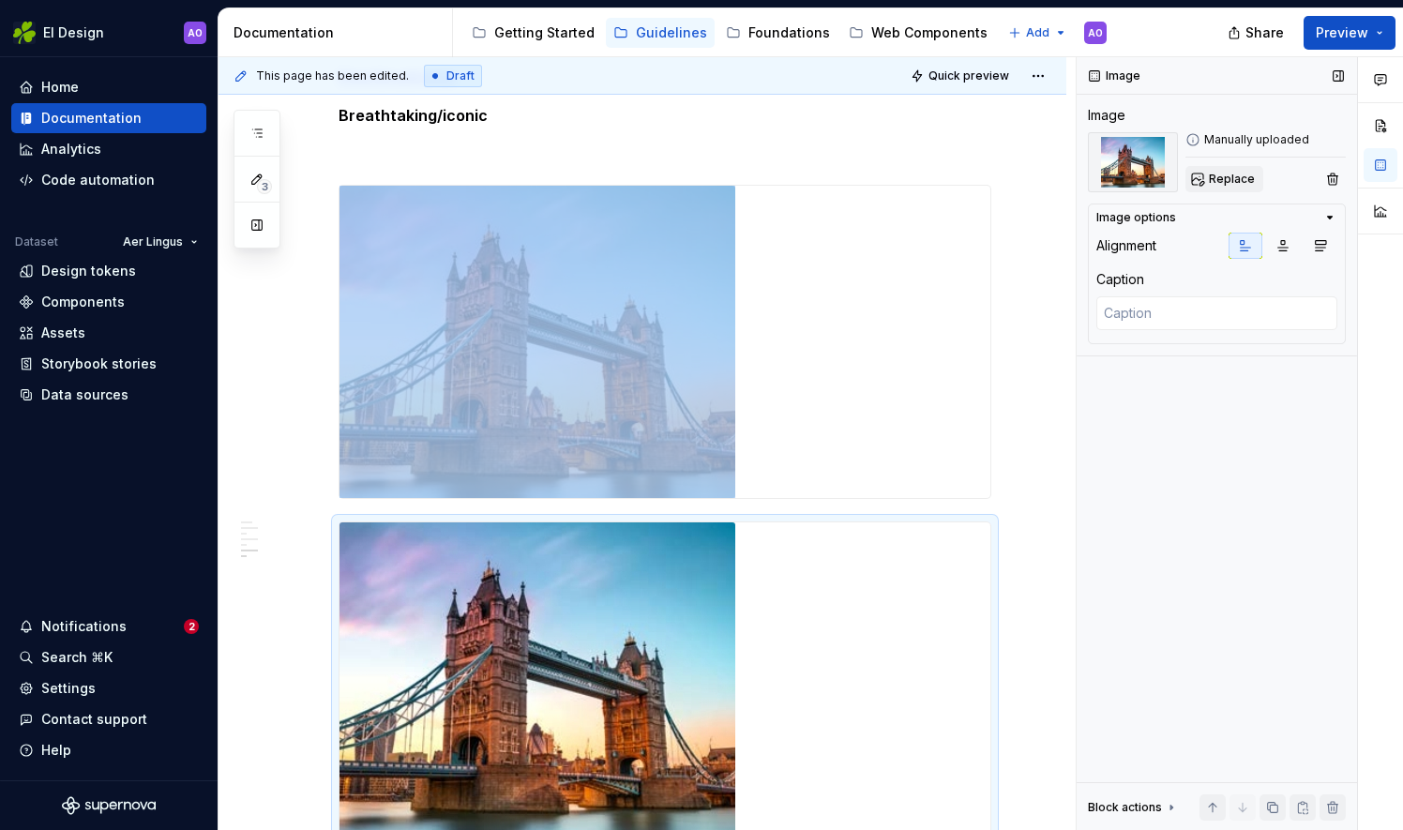
click at [1226, 179] on span "Replace" at bounding box center [1232, 179] width 46 height 15
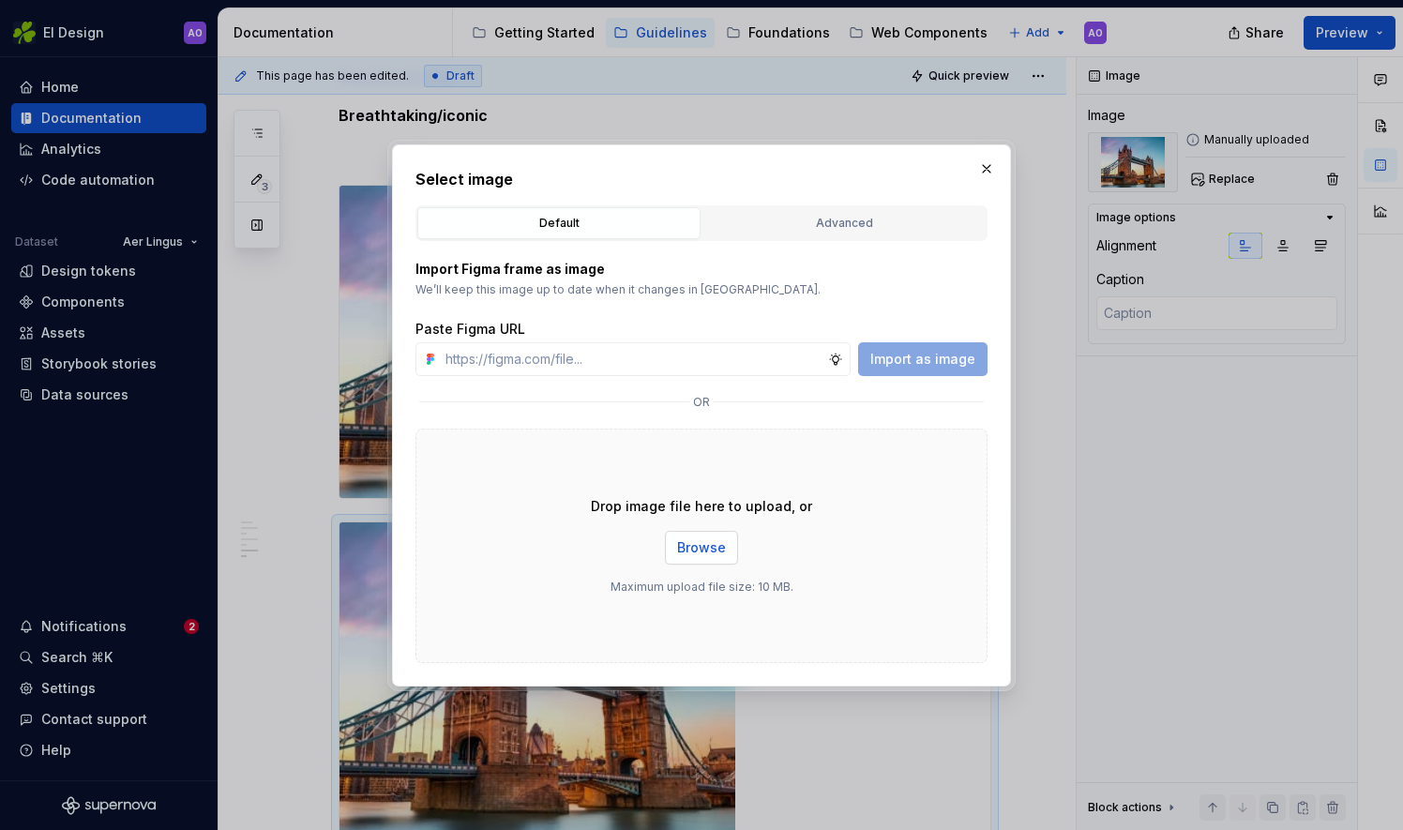
click at [698, 557] on button "Browse" at bounding box center [701, 548] width 73 height 34
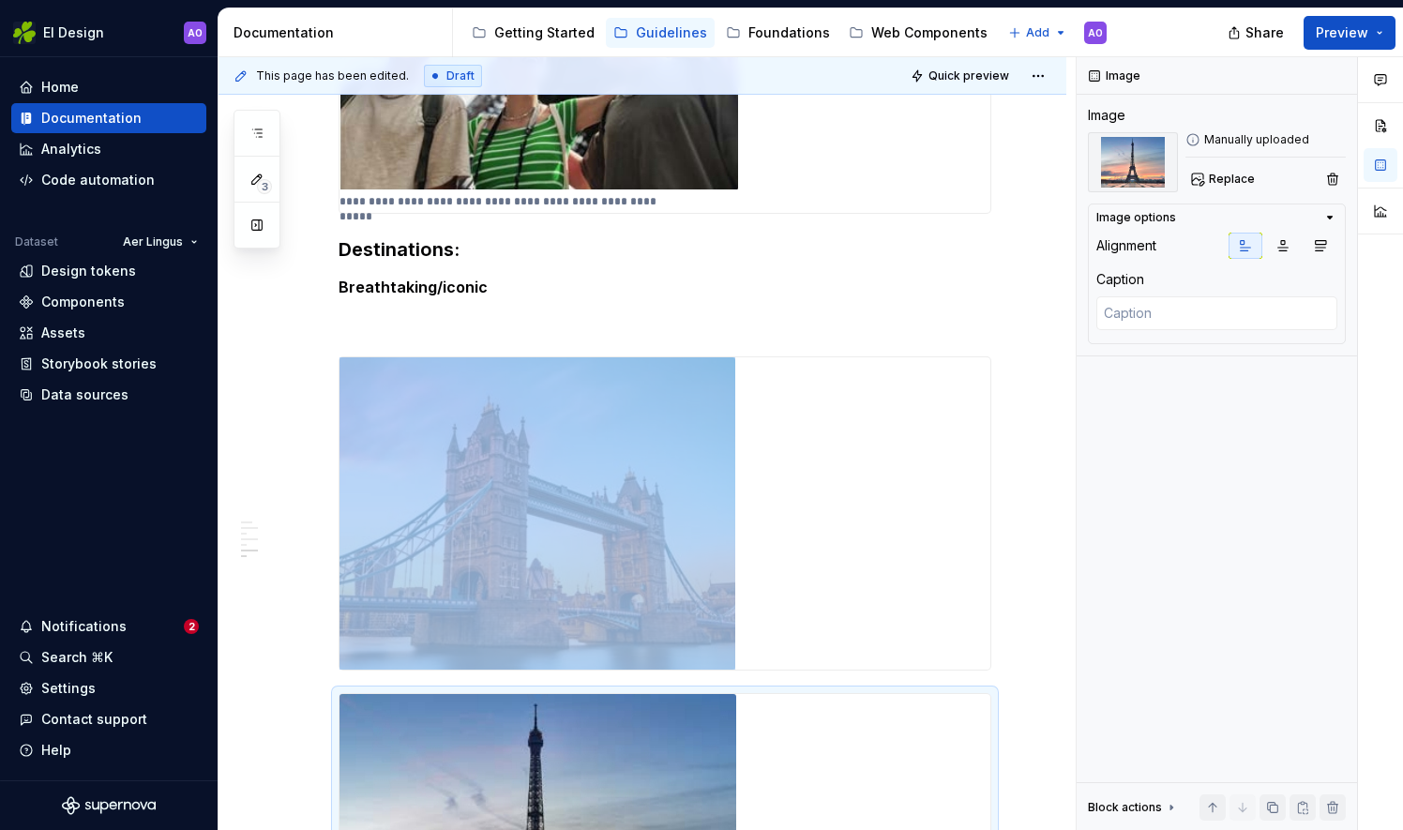
scroll to position [2098, 0]
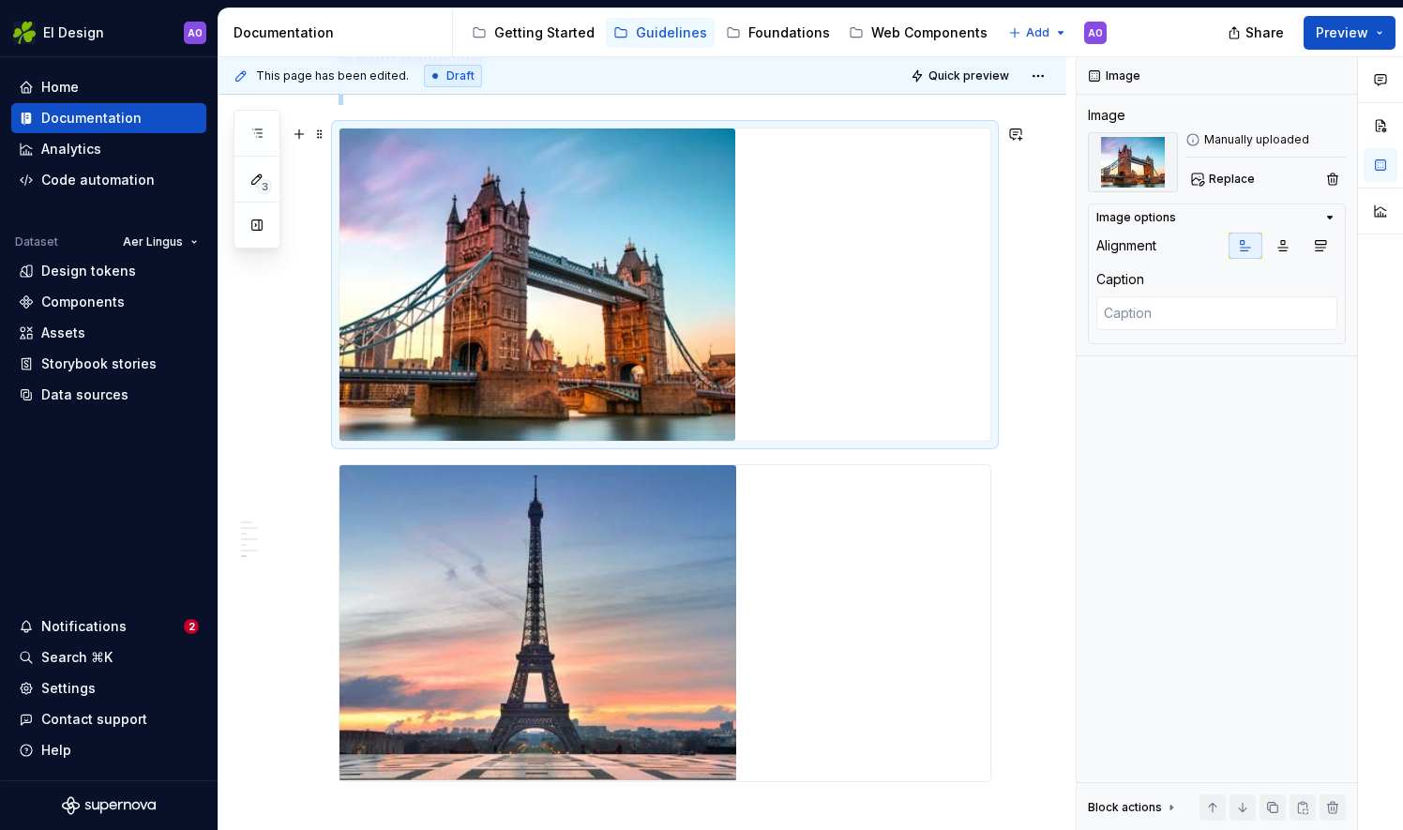
click at [637, 343] on img at bounding box center [537, 284] width 396 height 312
click at [543, 288] on img at bounding box center [537, 284] width 396 height 312
click at [1145, 320] on textarea at bounding box center [1216, 313] width 241 height 34
paste textarea "An image of an instantly recognisable place, which gives you that wish you were…"
type textarea "*"
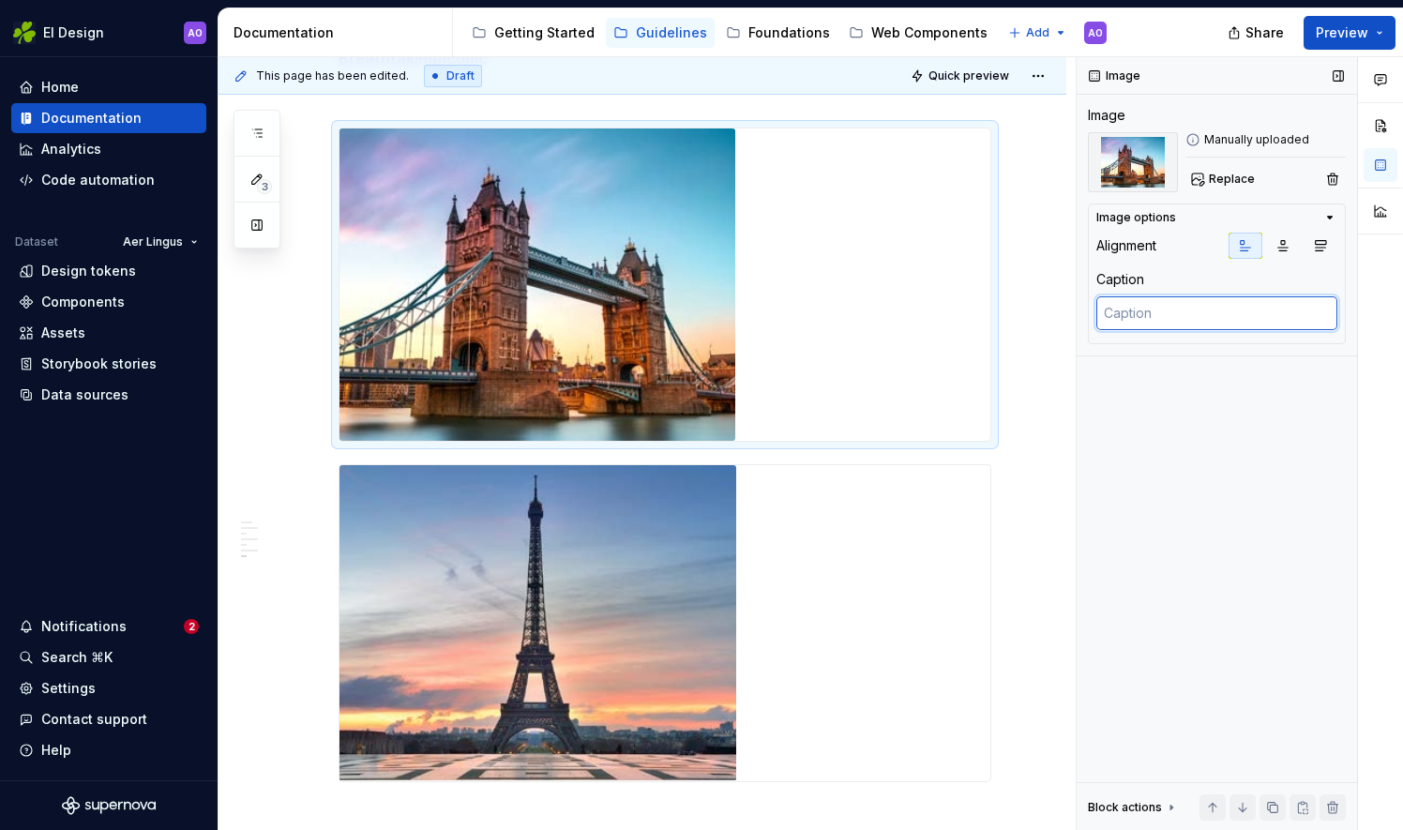
type textarea "An image of an instantly recognisable place, which gives you that wish you were…"
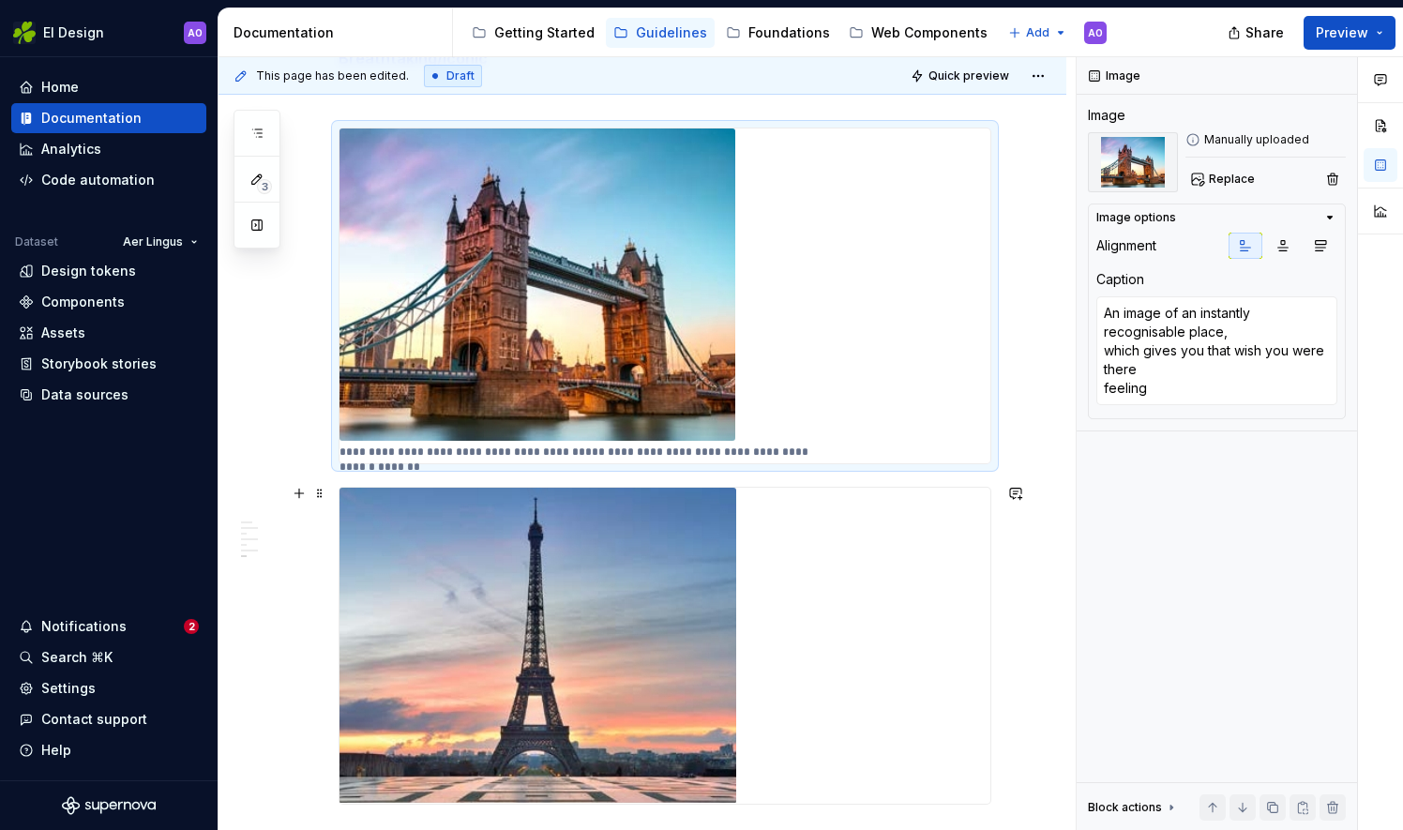
type textarea "*"
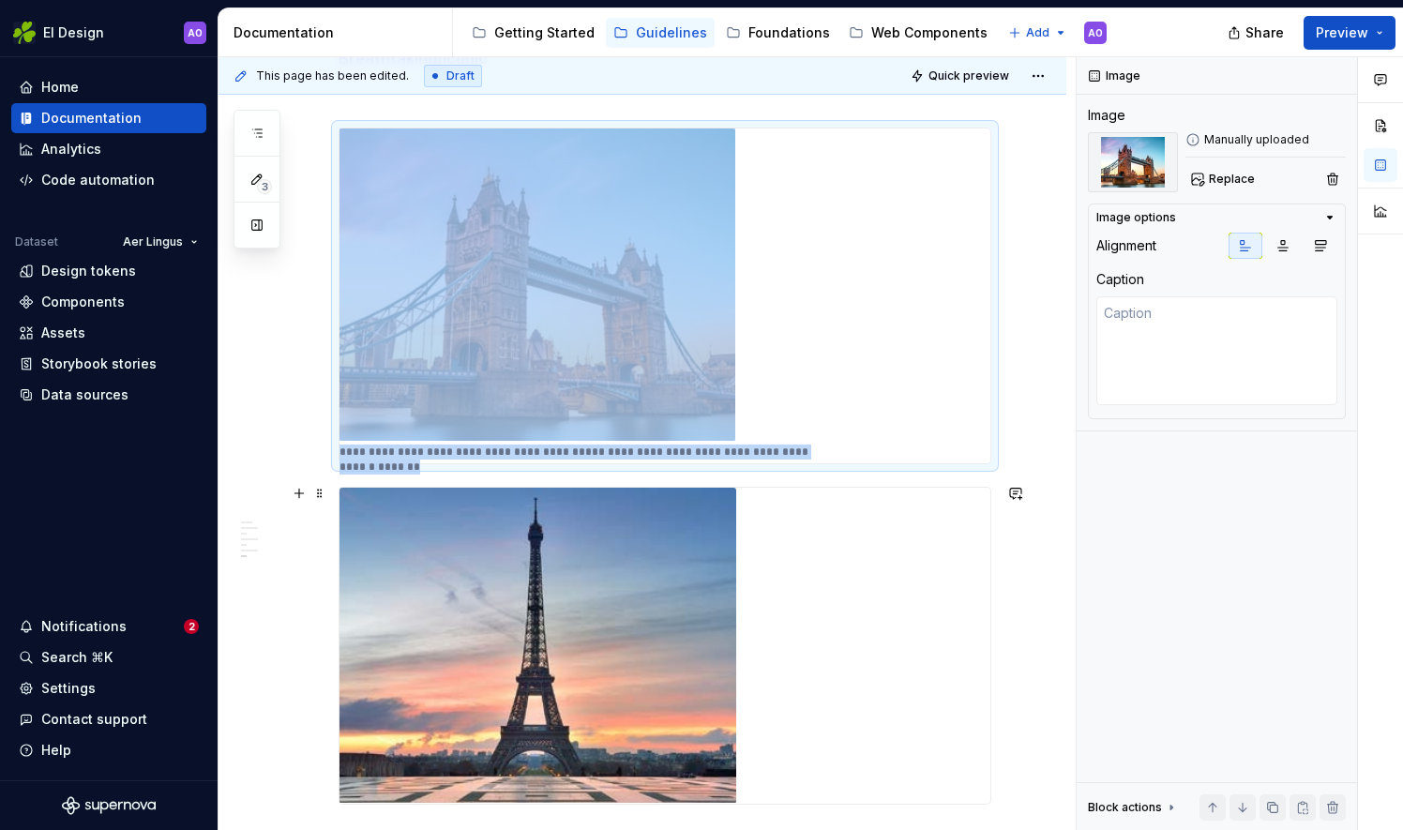
drag, startPoint x: 649, startPoint y: 652, endPoint x: 701, endPoint y: 594, distance: 77.6
click at [649, 653] on img at bounding box center [537, 646] width 397 height 316
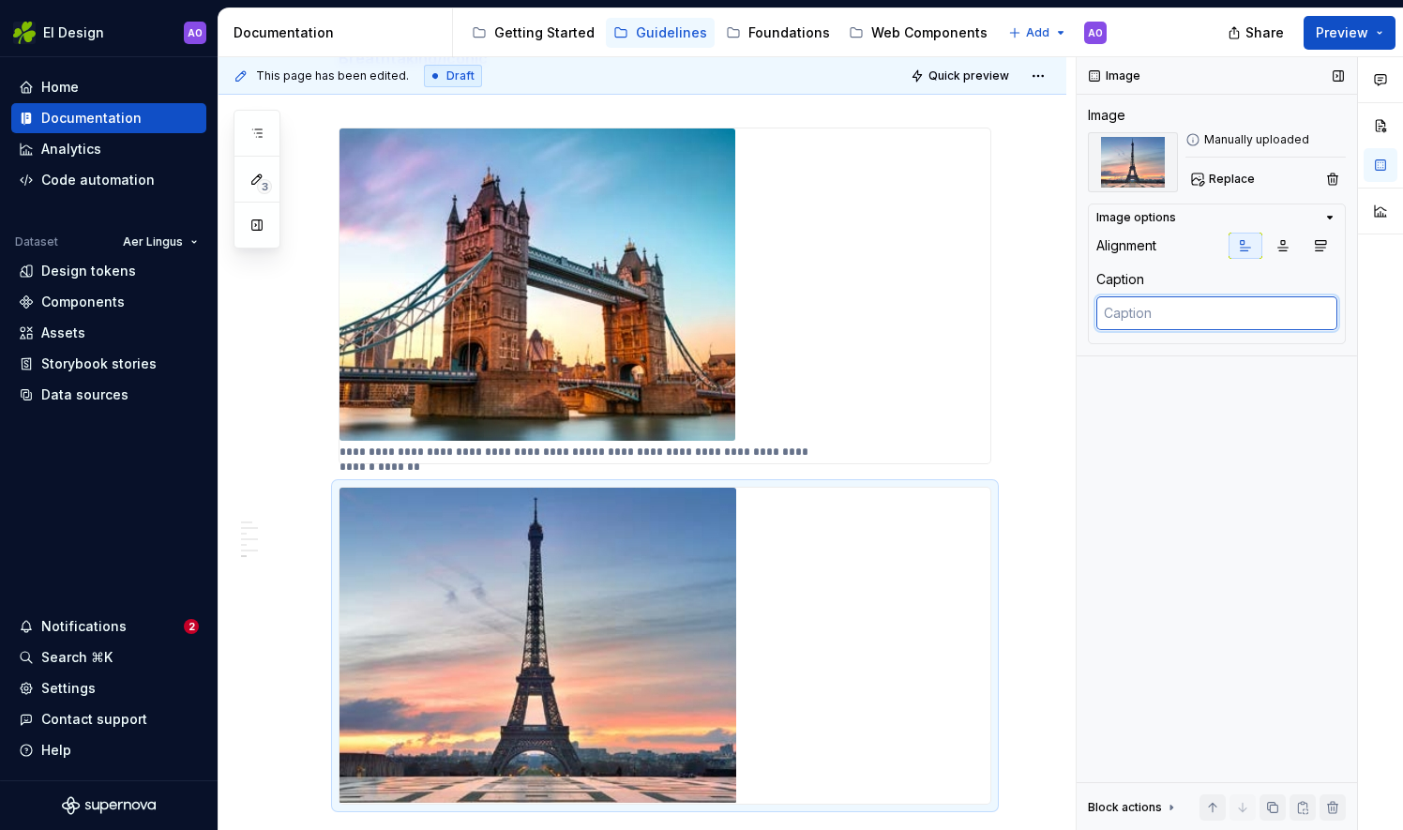
click at [1189, 306] on textarea at bounding box center [1216, 313] width 241 height 34
paste textarea "An image of an instantly recognisable place, which gives you that wish you were…"
type textarea "*"
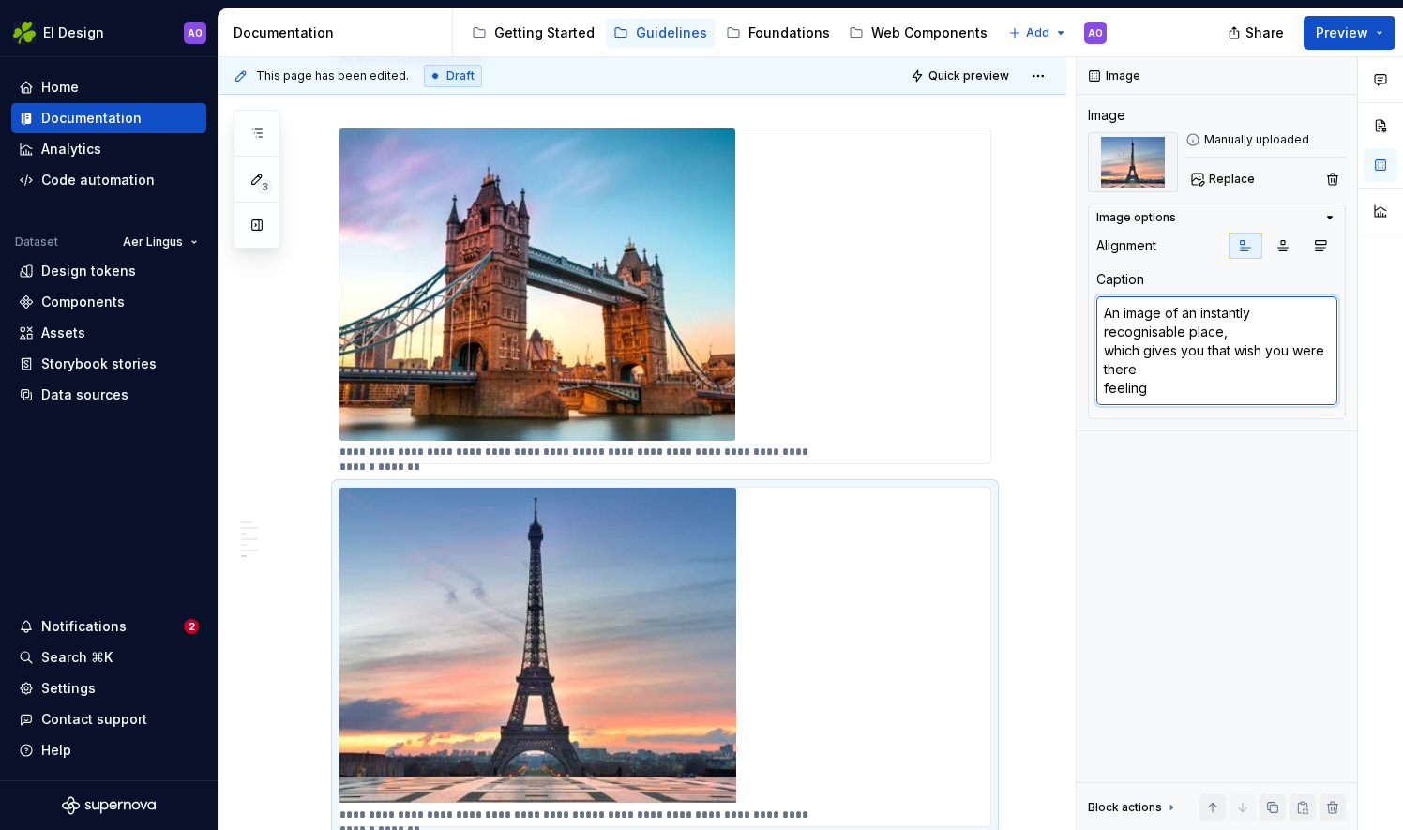
type textarea "An image of an instantly recognisable place, which gives you that wish you were…"
click at [941, 81] on span "Quick preview" at bounding box center [968, 75] width 81 height 15
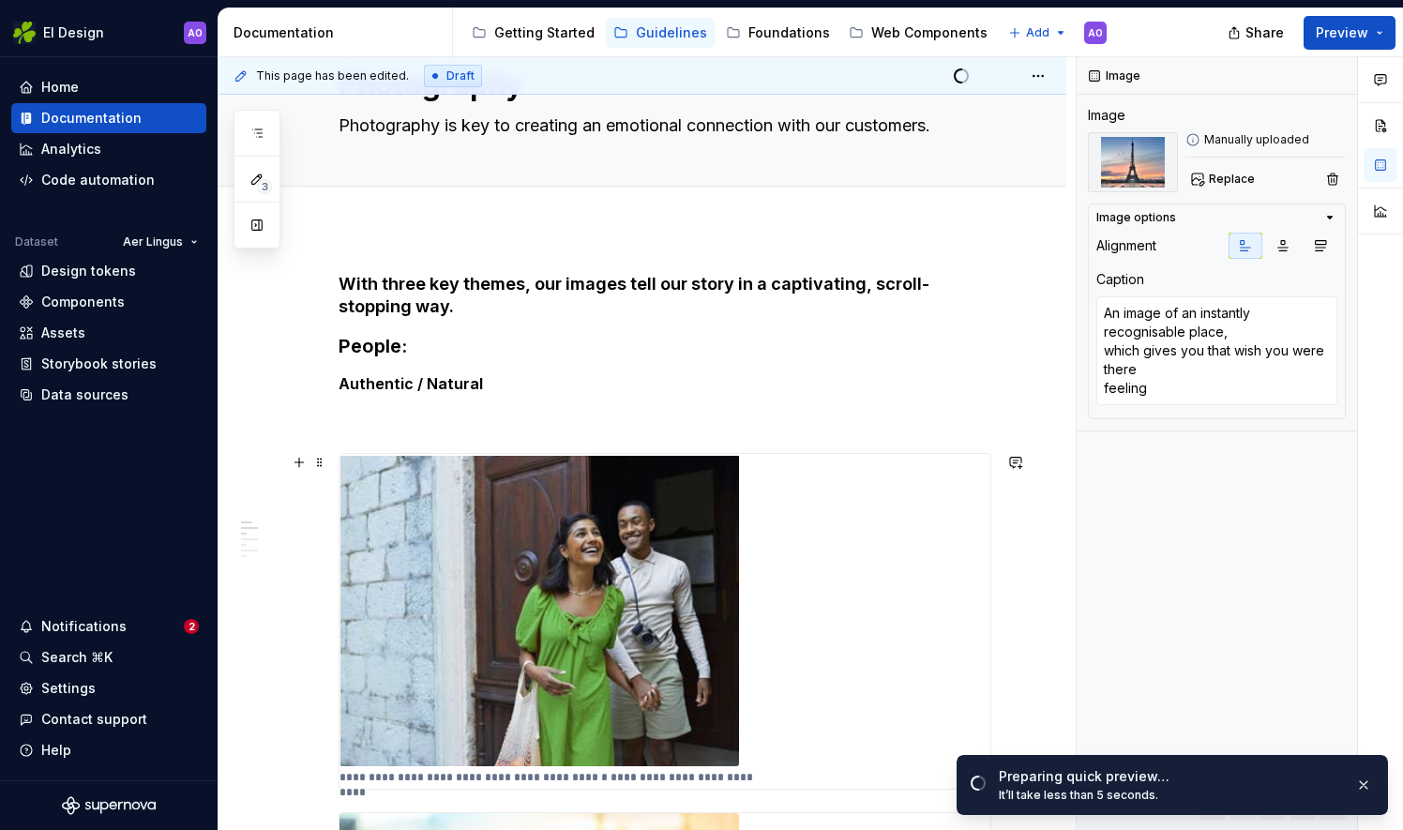
scroll to position [0, 0]
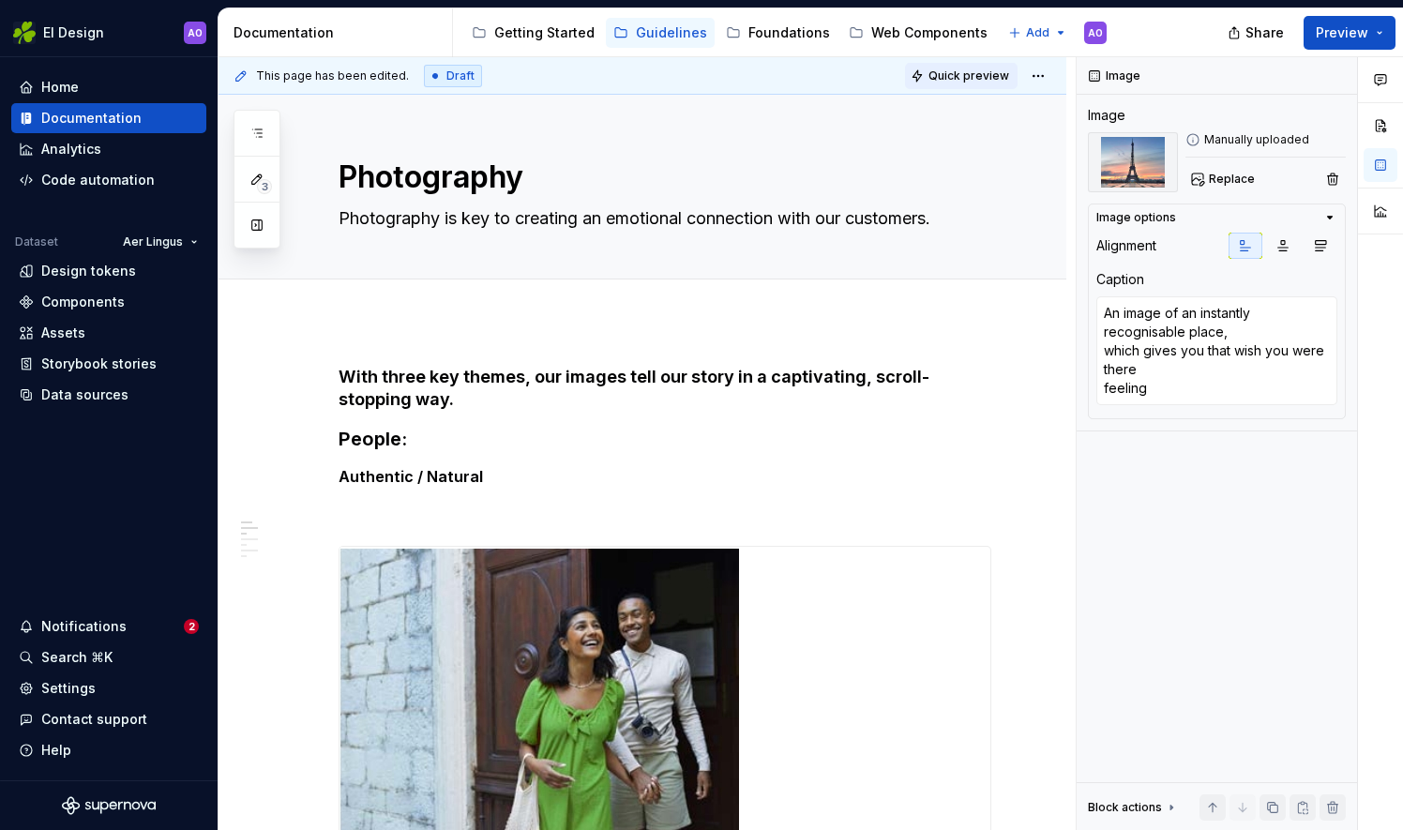
click at [975, 72] on span "Quick preview" at bounding box center [968, 75] width 81 height 15
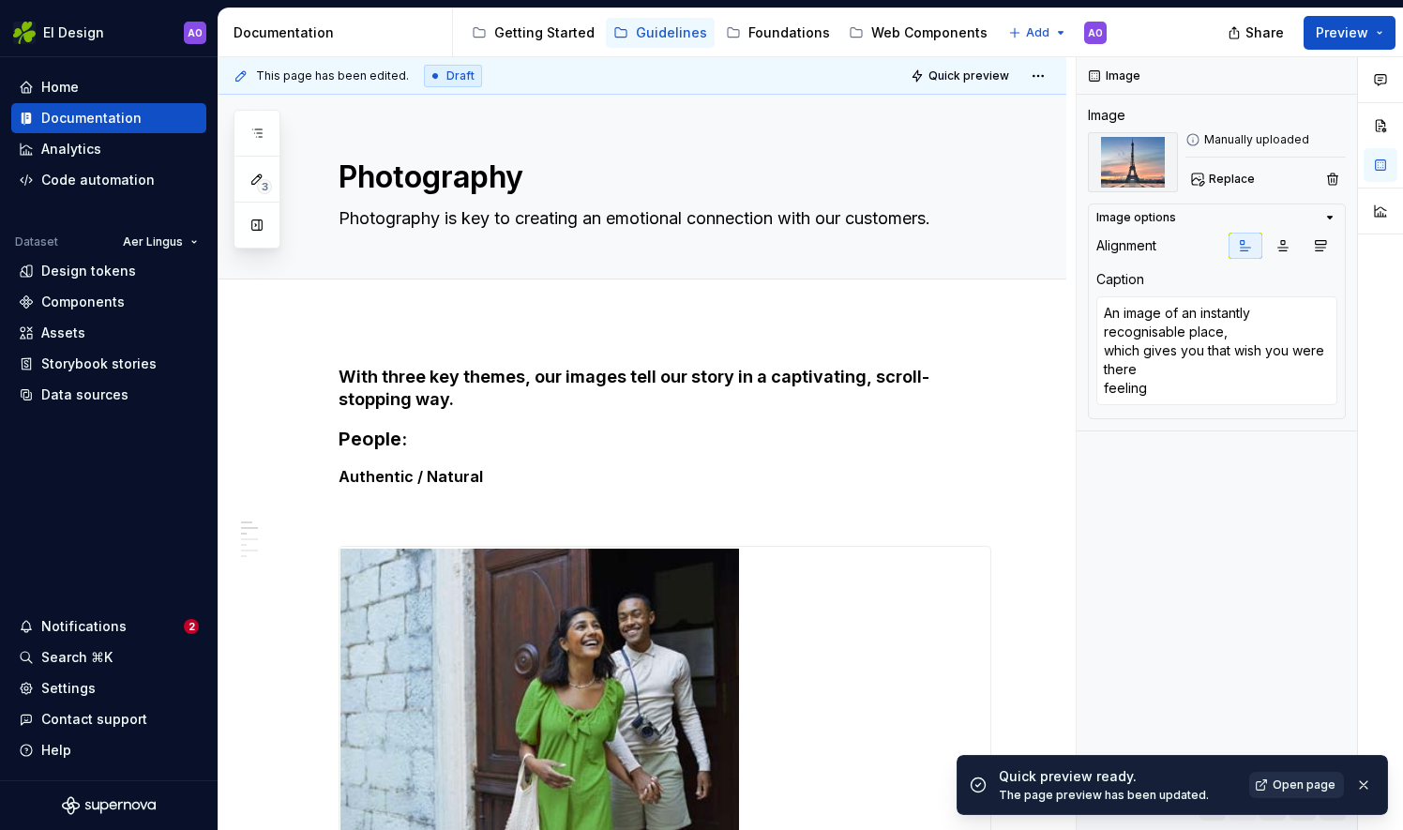
click at [1319, 784] on span "Open page" at bounding box center [1303, 784] width 63 height 15
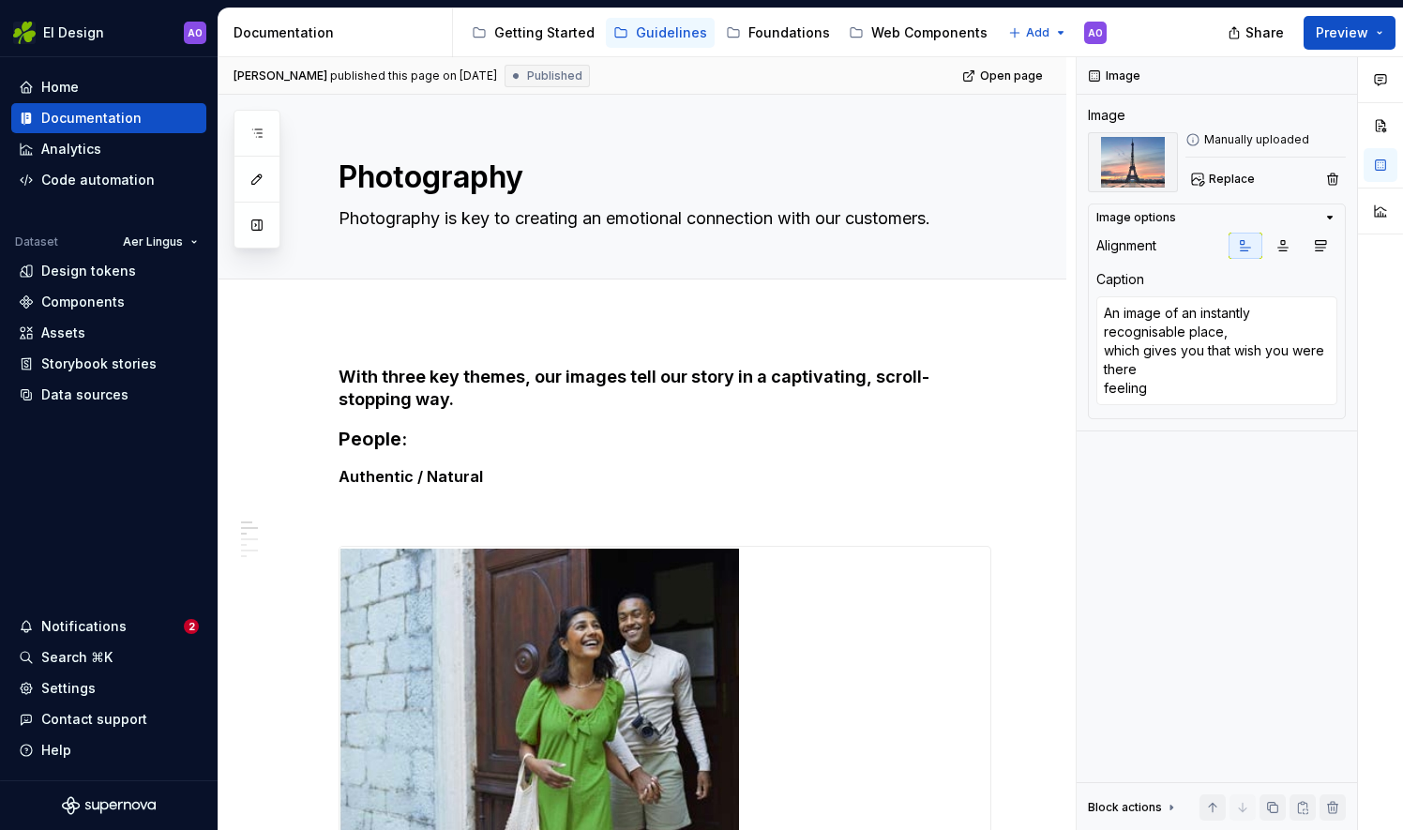
type textarea "*"
